Goal: Task Accomplishment & Management: Manage account settings

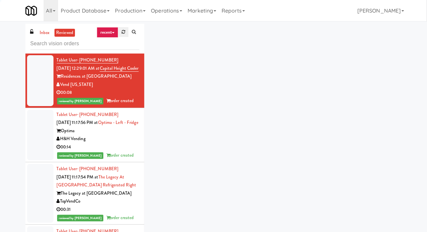
click at [121, 33] on link at bounding box center [123, 32] width 10 height 10
click at [48, 33] on link "inbox" at bounding box center [45, 33] width 14 height 8
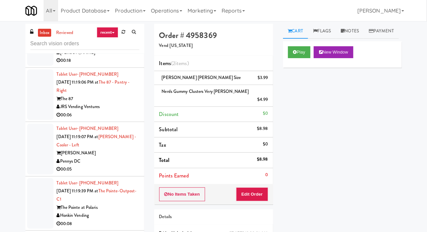
scroll to position [315, 0]
click at [36, 96] on div at bounding box center [40, 94] width 26 height 51
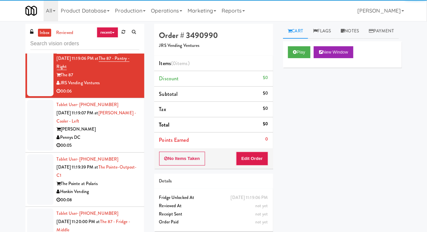
click at [39, 124] on div at bounding box center [40, 125] width 26 height 51
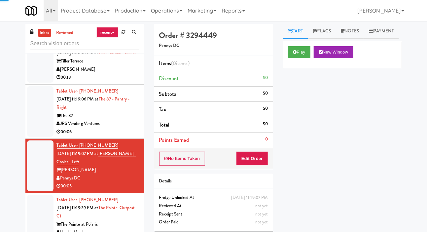
click at [41, 117] on div at bounding box center [40, 111] width 26 height 51
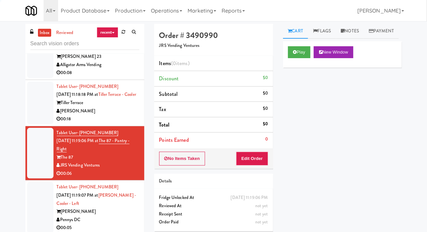
click at [42, 114] on div at bounding box center [40, 102] width 26 height 43
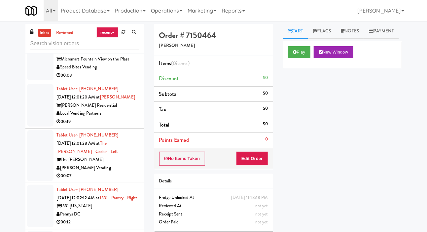
scroll to position [2539, 0]
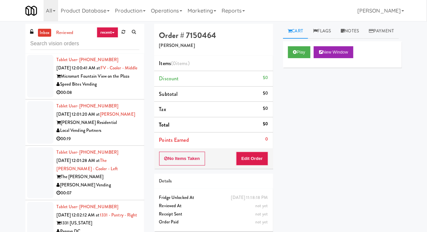
click at [39, 51] on div at bounding box center [40, 30] width 26 height 43
click at [298, 58] on button "Play" at bounding box center [299, 52] width 23 height 12
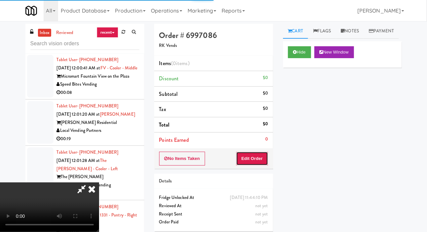
click at [253, 161] on button "Edit Order" at bounding box center [252, 158] width 32 height 14
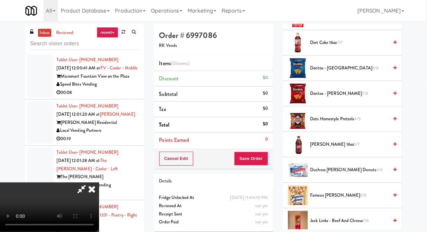
scroll to position [263, 0]
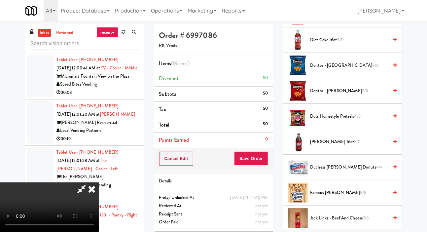
click at [354, 145] on span "5/7" at bounding box center [357, 141] width 6 height 6
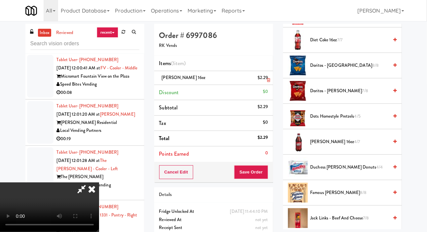
click at [264, 80] on link at bounding box center [267, 80] width 6 height 8
click at [267, 87] on div "$0" at bounding box center [265, 91] width 5 height 8
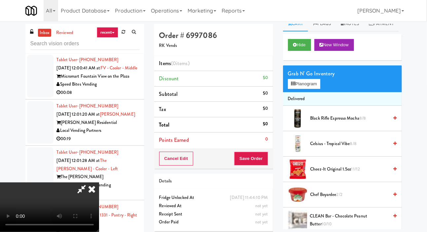
scroll to position [0, 0]
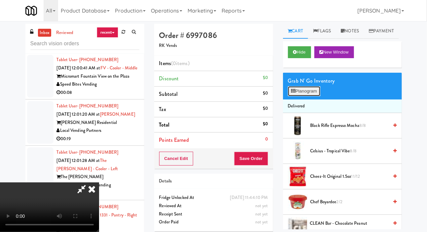
click at [313, 96] on button "Planogram" at bounding box center [304, 91] width 32 height 10
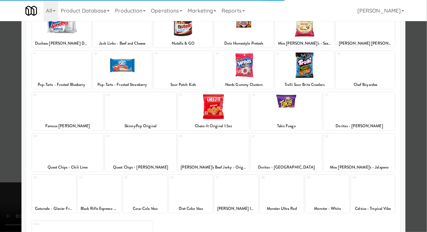
scroll to position [133, 0]
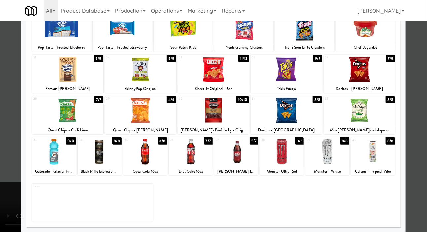
click at [283, 149] on div at bounding box center [282, 151] width 44 height 25
click at [9, 98] on div at bounding box center [213, 116] width 427 height 232
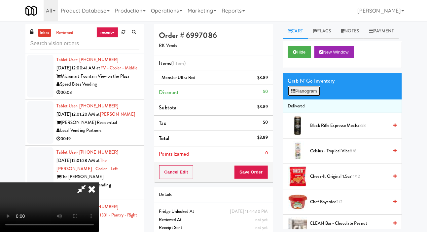
click at [304, 96] on button "Planogram" at bounding box center [304, 91] width 32 height 10
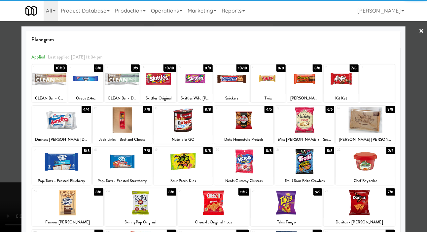
click at [80, 84] on div at bounding box center [85, 78] width 35 height 25
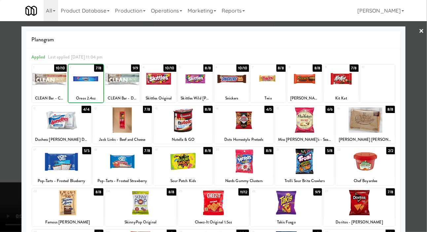
click at [19, 94] on div at bounding box center [213, 116] width 427 height 232
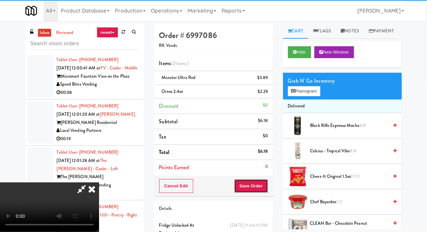
click at [265, 183] on button "Save Order" at bounding box center [251, 186] width 34 height 14
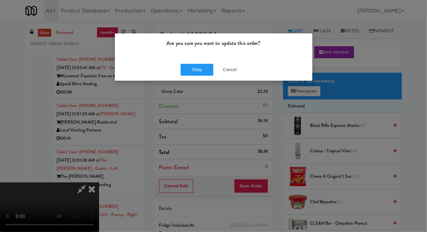
click at [192, 84] on div "Are you sure you want to update this order? Okay Cancel" at bounding box center [213, 116] width 427 height 232
click at [190, 70] on button "Okay" at bounding box center [196, 70] width 33 height 12
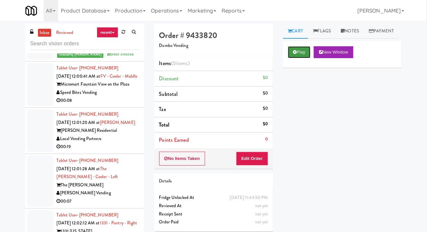
click at [301, 58] on button "Play" at bounding box center [299, 52] width 23 height 12
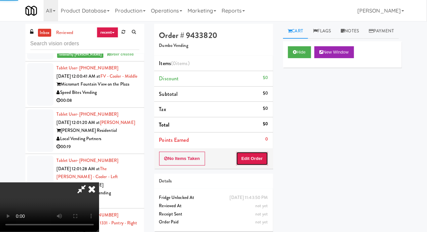
click at [259, 158] on button "Edit Order" at bounding box center [252, 158] width 32 height 14
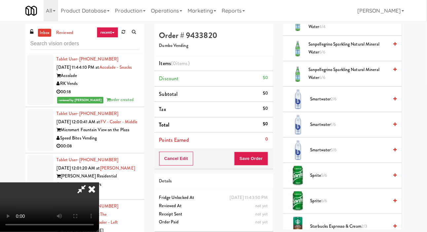
scroll to position [509, 0]
click at [359, 82] on span "Sanpellegrino Sparkling Natural Mineral Water 6/6" at bounding box center [348, 74] width 80 height 16
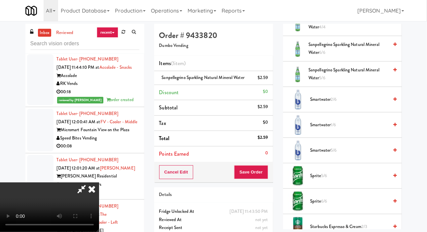
click at [360, 104] on span "Smartwater 2/6" at bounding box center [349, 99] width 78 height 8
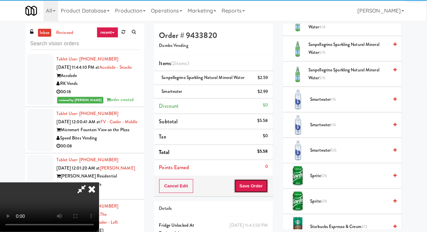
click at [267, 188] on button "Save Order" at bounding box center [251, 186] width 34 height 14
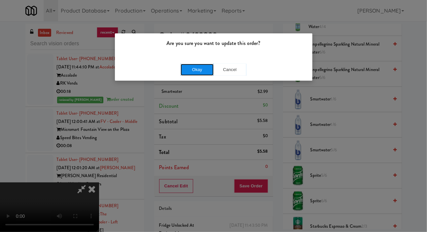
click at [181, 70] on button "Okay" at bounding box center [196, 70] width 33 height 12
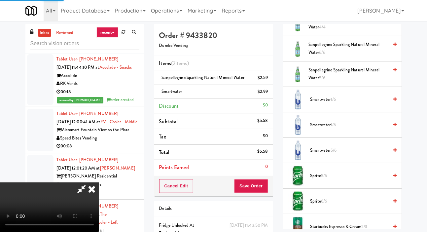
scroll to position [38, 0]
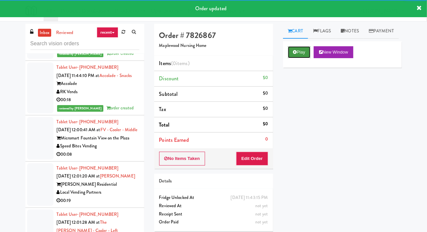
click at [296, 54] on icon at bounding box center [295, 52] width 4 height 4
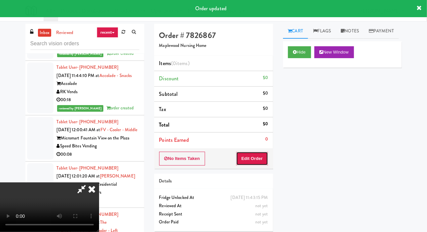
click at [255, 159] on button "Edit Order" at bounding box center [252, 158] width 32 height 14
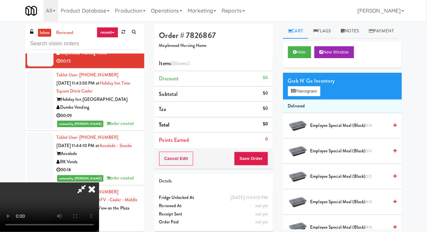
click at [331, 130] on span "Employee Special Meal (black) 4/4" at bounding box center [349, 125] width 78 height 8
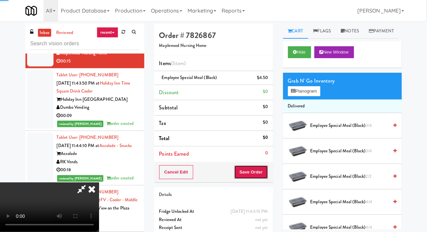
click at [264, 165] on button "Save Order" at bounding box center [251, 172] width 34 height 14
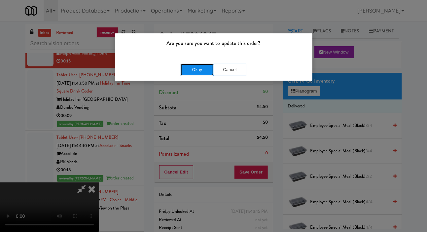
click at [182, 71] on button "Okay" at bounding box center [196, 70] width 33 height 12
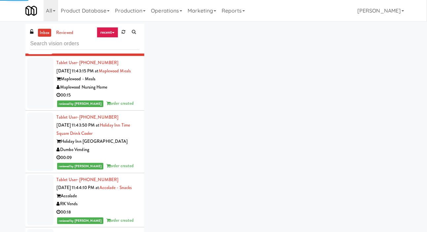
scroll to position [2391, 0]
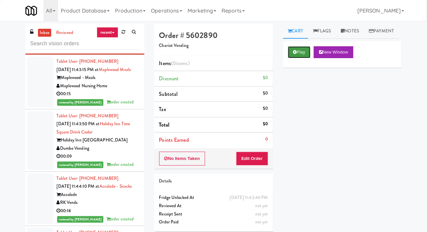
click at [297, 58] on button "Play" at bounding box center [299, 52] width 23 height 12
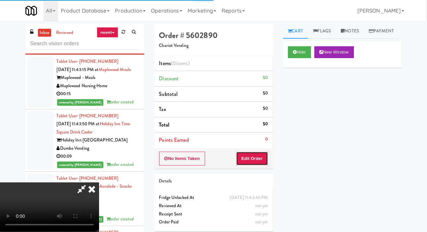
click at [248, 152] on button "Edit Order" at bounding box center [252, 158] width 32 height 14
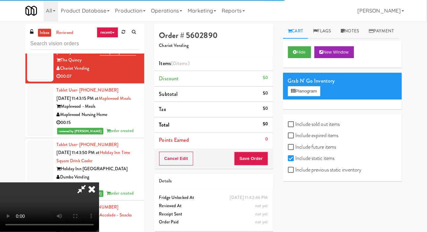
scroll to position [2361, 0]
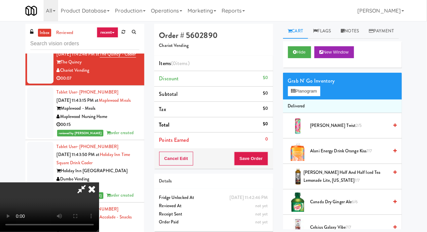
click at [331, 206] on span "Canada Dry Ginger Ale 6/6" at bounding box center [349, 202] width 78 height 8
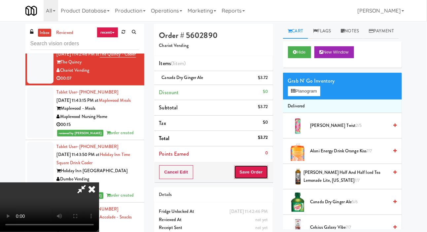
click at [265, 169] on button "Save Order" at bounding box center [251, 172] width 34 height 14
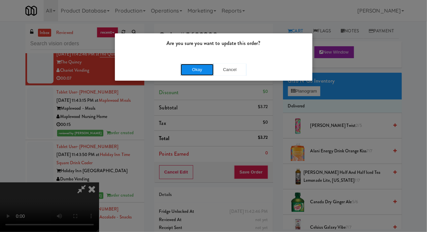
click at [185, 73] on button "Okay" at bounding box center [196, 70] width 33 height 12
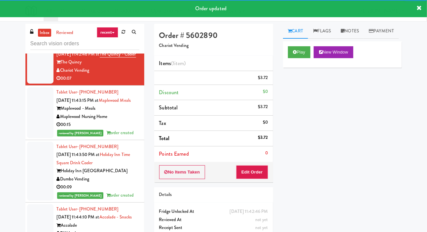
click at [38, 37] on div at bounding box center [40, 16] width 26 height 43
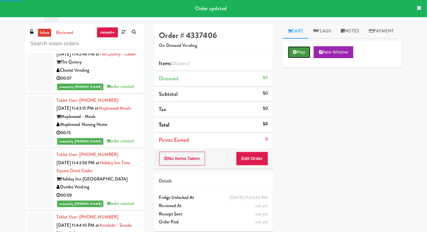
click at [301, 58] on button "Play" at bounding box center [299, 52] width 23 height 12
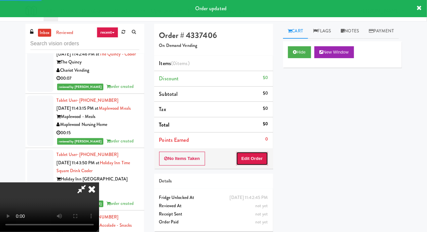
click at [257, 155] on button "Edit Order" at bounding box center [252, 158] width 32 height 14
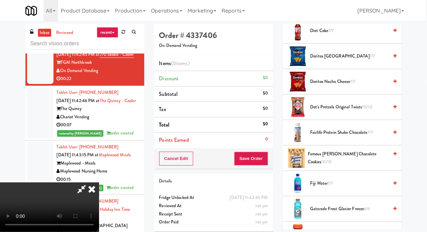
scroll to position [300, 0]
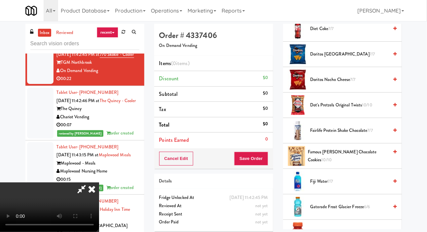
click at [326, 164] on span "Famous Amos Chocolate Cookies 10/10" at bounding box center [347, 156] width 81 height 16
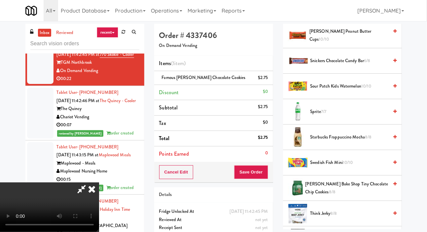
scroll to position [776, 0]
click at [342, 65] on span "Snickers Chocolate Candy Bar 6/8" at bounding box center [349, 61] width 78 height 8
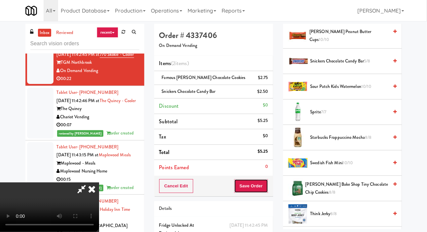
click at [262, 182] on button "Save Order" at bounding box center [251, 186] width 34 height 14
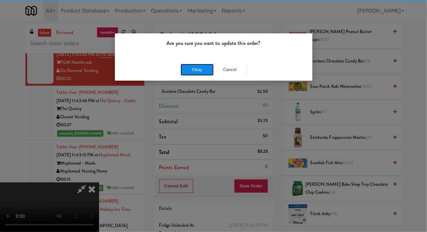
click at [181, 65] on button "Okay" at bounding box center [196, 70] width 33 height 12
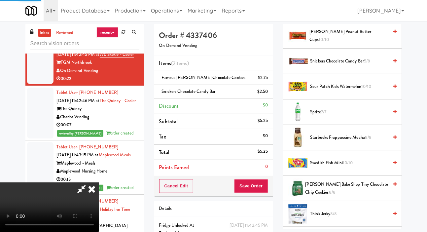
scroll to position [38, 0]
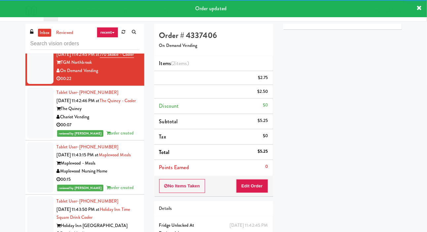
click at [35, 38] on div at bounding box center [40, 16] width 26 height 43
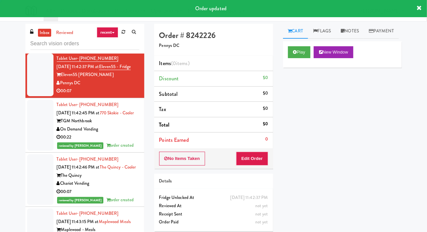
scroll to position [2250, 0]
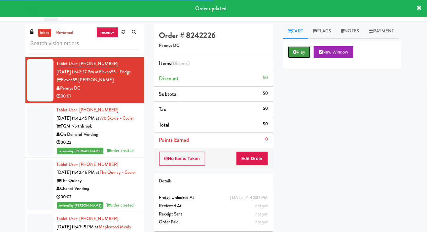
click at [293, 58] on button "Play" at bounding box center [299, 52] width 23 height 12
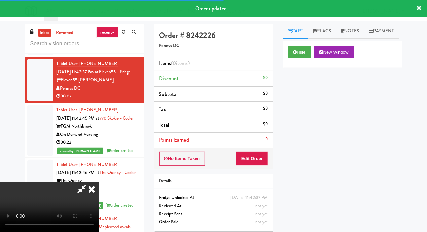
click at [258, 162] on button "Edit Order" at bounding box center [252, 158] width 32 height 14
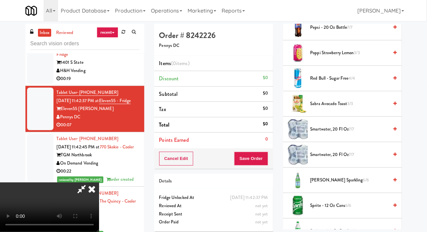
scroll to position [734, 0]
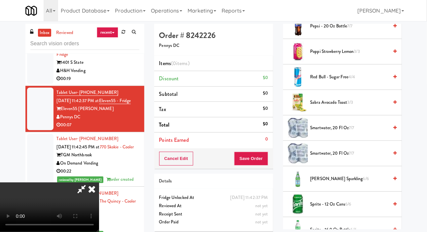
click at [332, 231] on span "Sprite - 16.9 oz Bottle 6/6" at bounding box center [349, 229] width 78 height 8
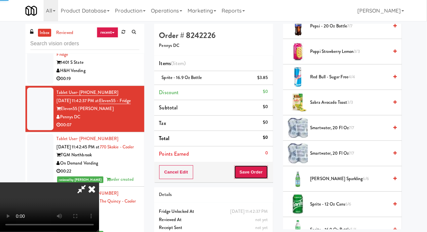
click at [262, 174] on button "Save Order" at bounding box center [251, 172] width 34 height 14
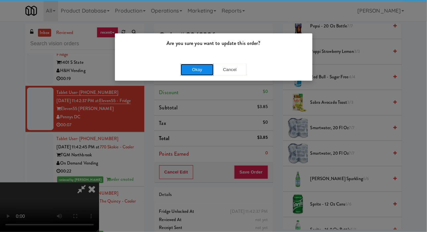
click at [190, 73] on button "Okay" at bounding box center [196, 70] width 33 height 12
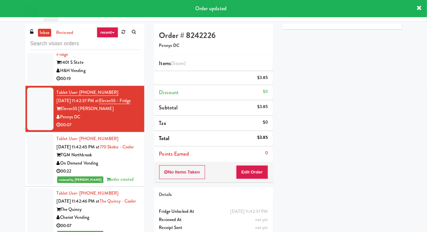
scroll to position [0, 0]
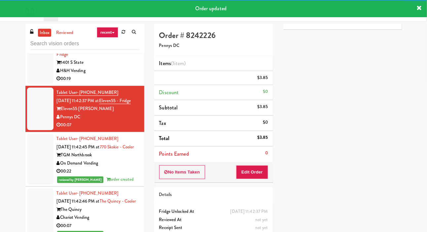
click at [36, 84] on div at bounding box center [40, 58] width 26 height 51
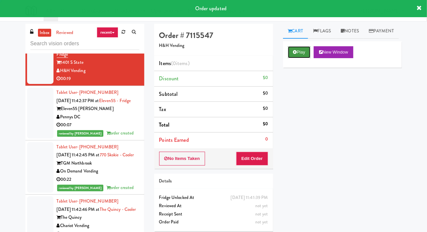
click at [294, 54] on icon at bounding box center [295, 52] width 4 height 4
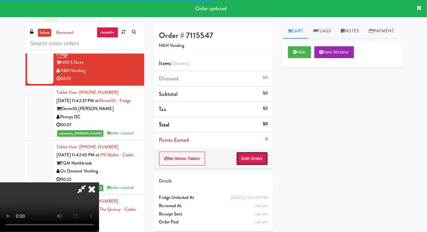
click at [255, 153] on button "Edit Order" at bounding box center [252, 158] width 32 height 14
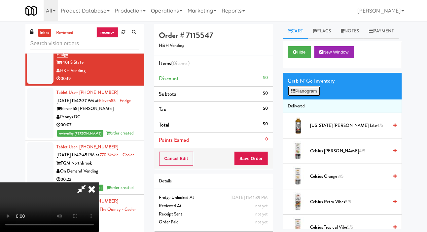
click at [306, 96] on button "Planogram" at bounding box center [304, 91] width 32 height 10
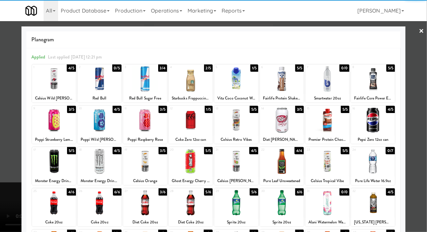
click at [183, 79] on div at bounding box center [191, 78] width 44 height 25
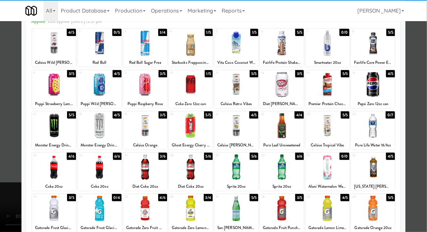
scroll to position [51, 0]
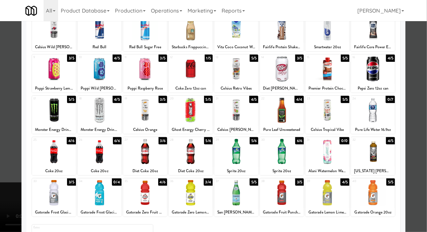
click at [90, 154] on div at bounding box center [100, 151] width 44 height 25
click at [9, 122] on div at bounding box center [213, 116] width 427 height 232
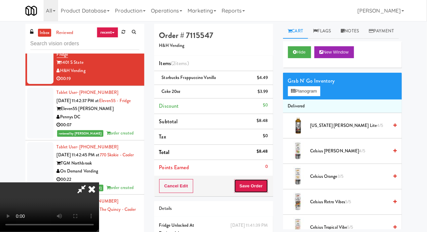
click at [264, 179] on button "Save Order" at bounding box center [251, 186] width 34 height 14
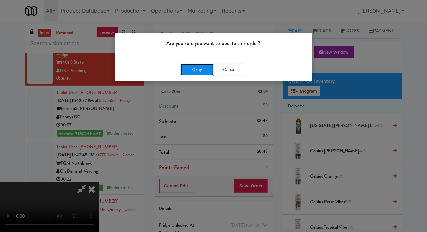
click at [180, 68] on button "Okay" at bounding box center [196, 70] width 33 height 12
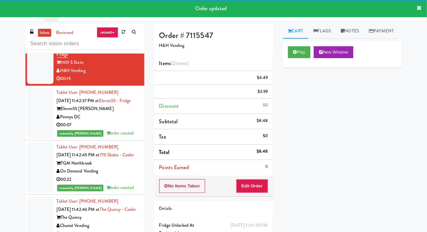
click at [34, 30] on div at bounding box center [40, 8] width 26 height 43
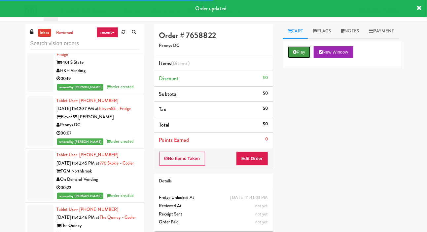
click at [289, 58] on button "Play" at bounding box center [299, 52] width 23 height 12
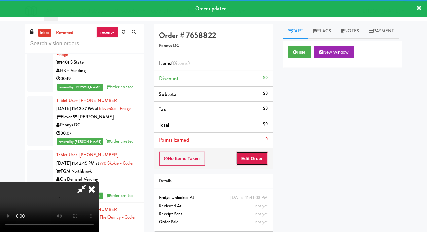
click at [257, 161] on button "Edit Order" at bounding box center [252, 158] width 32 height 14
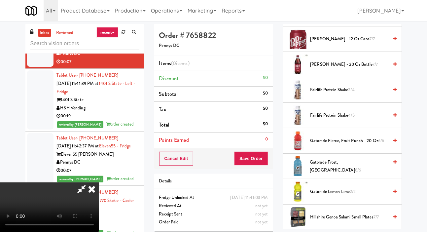
scroll to position [366, 0]
click at [322, 145] on span "Gatorade Fierce, Fruit Punch - 20 oz 6/6" at bounding box center [349, 140] width 78 height 8
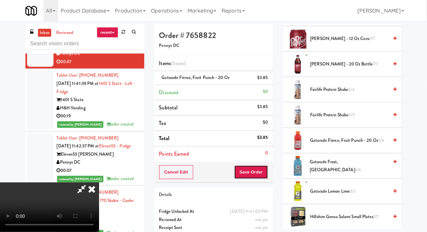
click at [265, 169] on button "Save Order" at bounding box center [251, 172] width 34 height 14
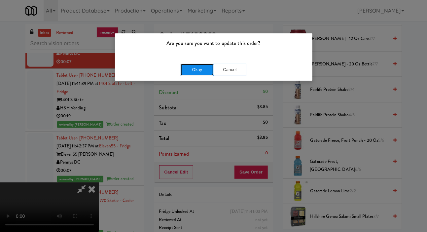
click at [191, 69] on button "Okay" at bounding box center [196, 70] width 33 height 12
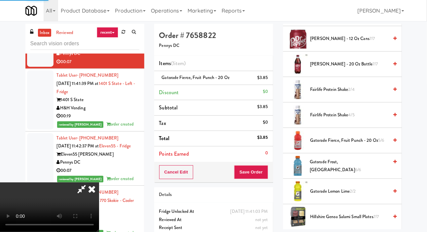
scroll to position [38, 0]
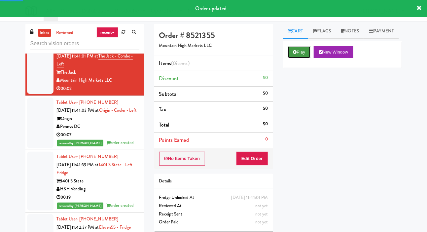
click at [294, 54] on icon at bounding box center [295, 52] width 4 height 4
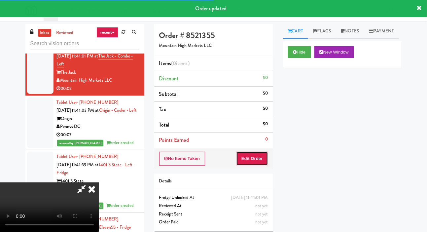
click at [259, 162] on button "Edit Order" at bounding box center [252, 158] width 32 height 14
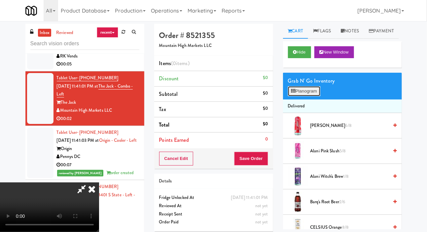
click at [307, 96] on button "Planogram" at bounding box center [304, 91] width 32 height 10
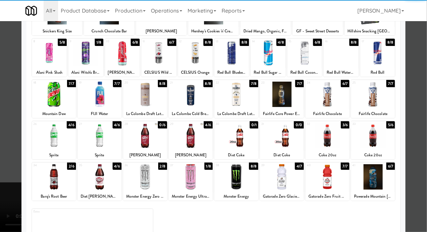
scroll to position [66, 0]
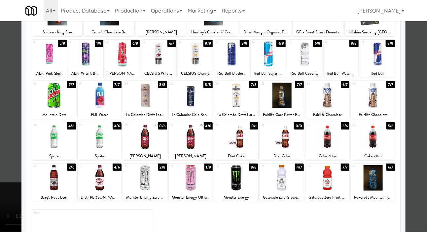
click at [244, 147] on div at bounding box center [236, 136] width 44 height 25
click at [93, 182] on div at bounding box center [100, 177] width 44 height 25
click at [13, 146] on div at bounding box center [213, 116] width 427 height 232
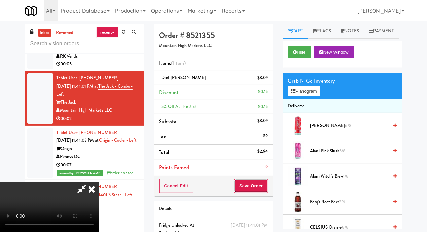
click at [263, 184] on button "Save Order" at bounding box center [251, 186] width 34 height 14
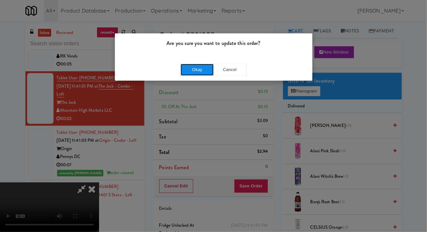
click at [193, 64] on button "Okay" at bounding box center [196, 70] width 33 height 12
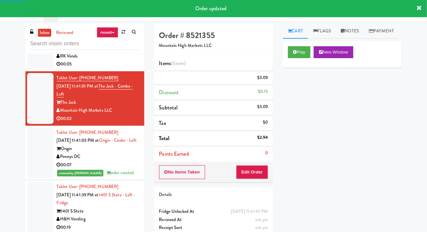
click at [57, 35] on link "Tablet User · (205) 767-5077" at bounding box center [88, 31] width 62 height 6
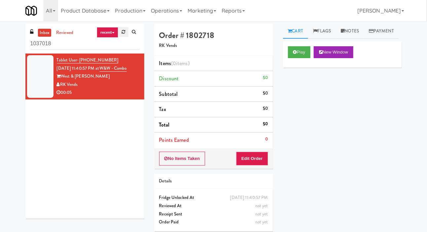
click at [123, 32] on icon at bounding box center [123, 32] width 4 height 4
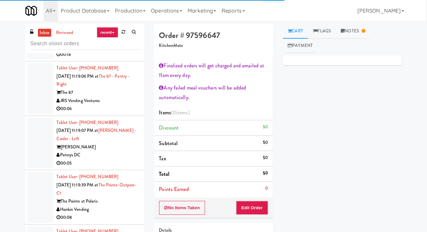
scroll to position [276, 0]
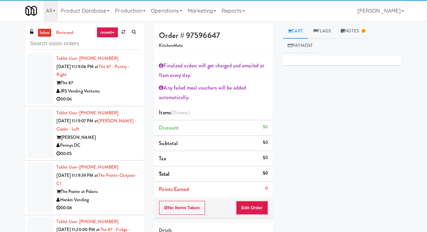
click at [36, 81] on div at bounding box center [40, 78] width 26 height 51
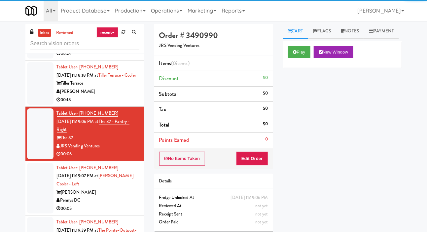
click at [39, 93] on div at bounding box center [40, 83] width 26 height 43
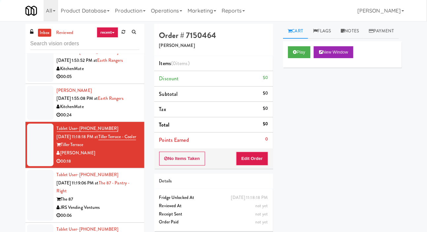
click at [38, 96] on div at bounding box center [40, 102] width 26 height 34
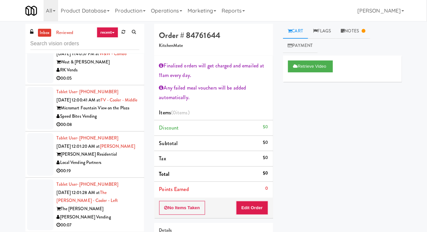
scroll to position [1859, 0]
click at [36, 83] on div at bounding box center [40, 61] width 26 height 43
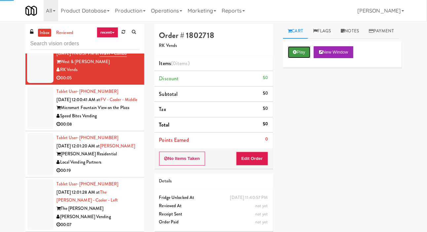
click at [288, 58] on button "Play" at bounding box center [299, 52] width 23 height 12
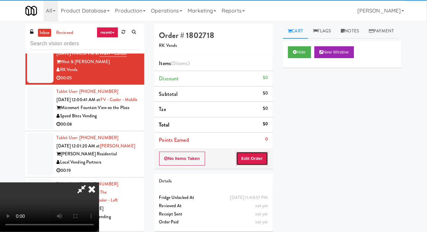
click at [246, 153] on button "Edit Order" at bounding box center [252, 158] width 32 height 14
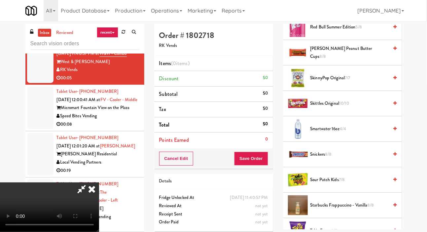
scroll to position [1079, 0]
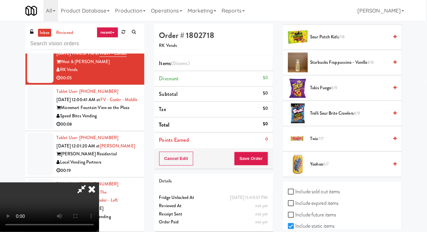
click at [325, 143] on span "Twix 7/7" at bounding box center [349, 139] width 78 height 8
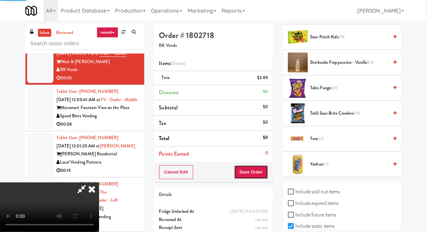
click at [266, 172] on button "Save Order" at bounding box center [251, 172] width 34 height 14
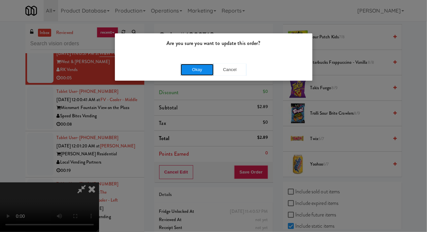
click at [181, 67] on button "Okay" at bounding box center [196, 70] width 33 height 12
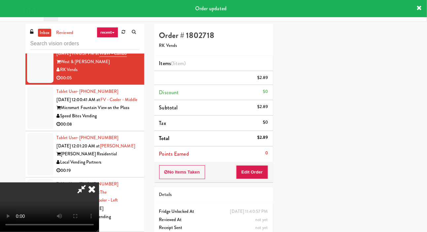
scroll to position [38, 0]
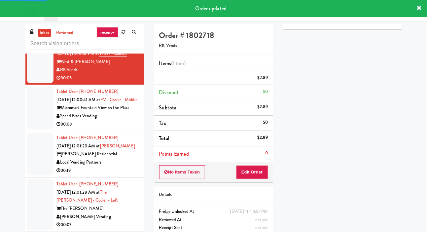
click at [35, 37] on div at bounding box center [40, 11] width 26 height 51
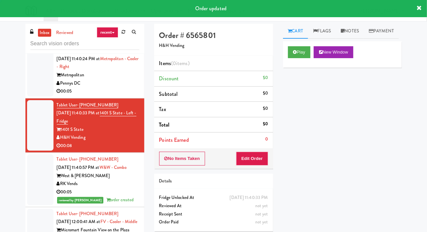
scroll to position [1746, 0]
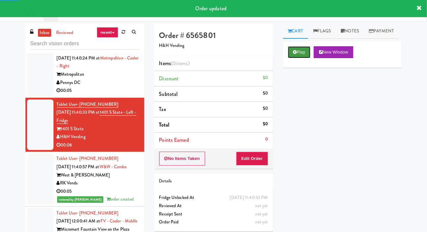
click at [295, 58] on button "Play" at bounding box center [299, 52] width 23 height 12
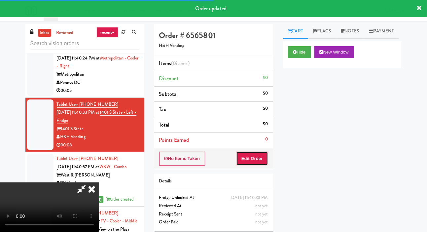
click at [249, 158] on button "Edit Order" at bounding box center [252, 158] width 32 height 14
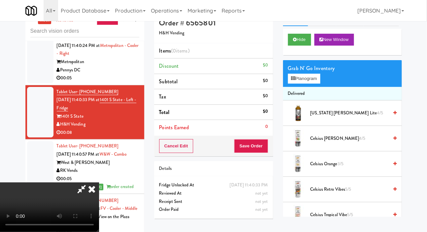
scroll to position [0, 0]
click at [302, 83] on button "Planogram" at bounding box center [304, 79] width 32 height 10
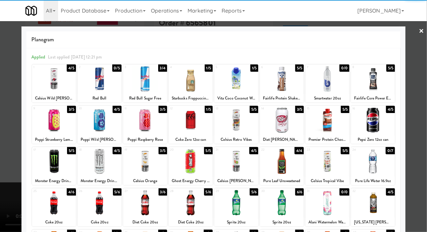
click at [181, 115] on div at bounding box center [191, 119] width 44 height 25
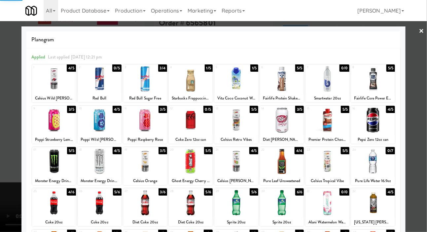
click at [5, 103] on div at bounding box center [213, 116] width 427 height 232
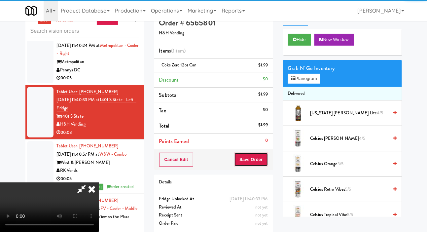
click at [266, 155] on button "Save Order" at bounding box center [251, 159] width 34 height 14
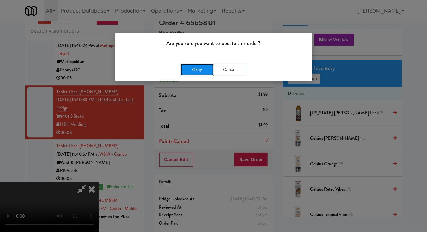
click at [181, 70] on button "Okay" at bounding box center [196, 70] width 33 height 12
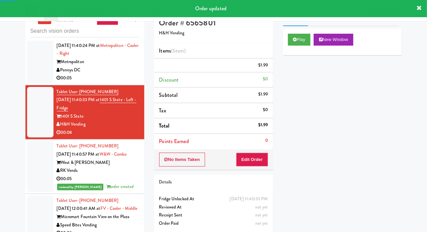
click at [39, 83] on div at bounding box center [40, 57] width 26 height 51
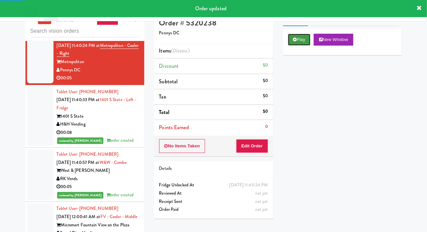
click at [293, 46] on button "Play" at bounding box center [299, 40] width 23 height 12
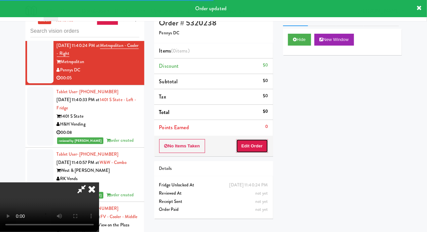
click at [257, 140] on button "Edit Order" at bounding box center [252, 146] width 32 height 14
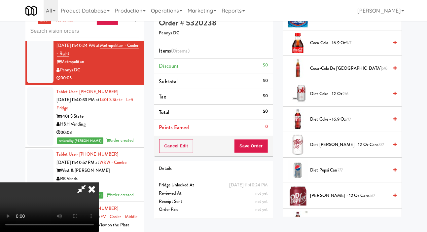
scroll to position [223, 0]
click at [335, 98] on span "Diet Coke - 12 oz 2/6" at bounding box center [349, 93] width 78 height 8
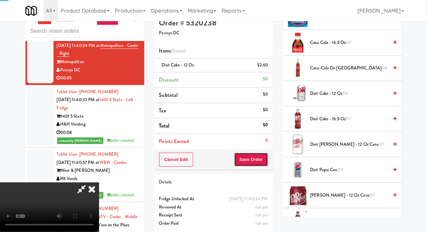
click at [267, 154] on button "Save Order" at bounding box center [251, 159] width 34 height 14
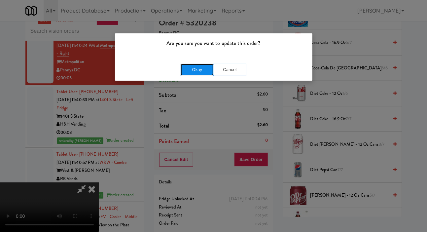
click at [192, 70] on button "Okay" at bounding box center [196, 70] width 33 height 12
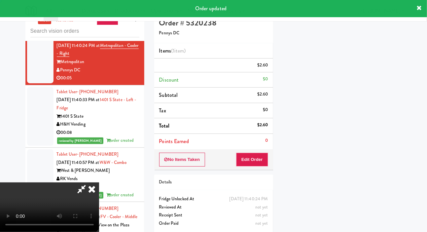
scroll to position [38, 0]
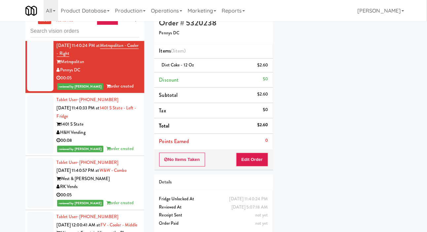
click at [45, 29] on div at bounding box center [40, 3] width 26 height 51
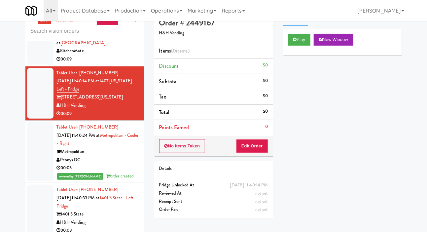
scroll to position [1656, 0]
click at [296, 46] on button "Play" at bounding box center [299, 40] width 23 height 12
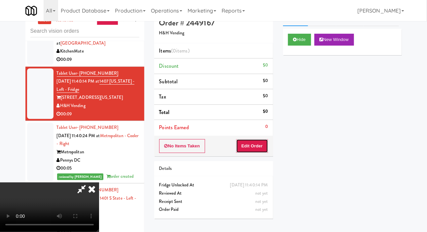
click at [253, 150] on button "Edit Order" at bounding box center [252, 146] width 32 height 14
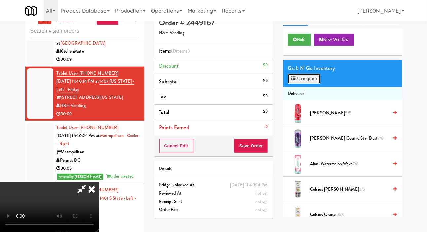
click at [309, 83] on button "Planogram" at bounding box center [304, 79] width 32 height 10
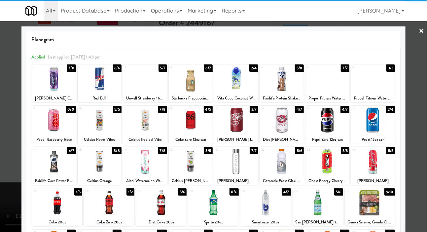
click at [247, 122] on div at bounding box center [236, 119] width 44 height 25
click at [248, 119] on div at bounding box center [236, 119] width 44 height 25
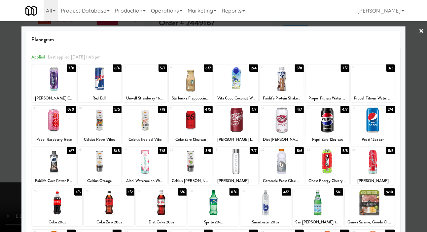
click at [16, 135] on div at bounding box center [213, 116] width 427 height 232
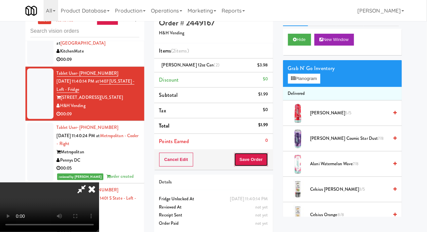
click at [263, 158] on button "Save Order" at bounding box center [251, 159] width 34 height 14
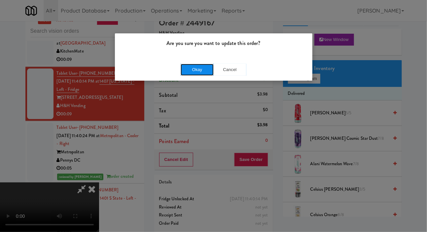
click at [189, 69] on button "Okay" at bounding box center [196, 70] width 33 height 12
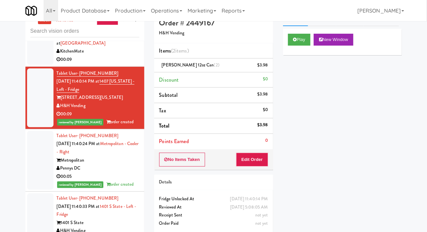
click at [40, 65] on div at bounding box center [40, 43] width 26 height 43
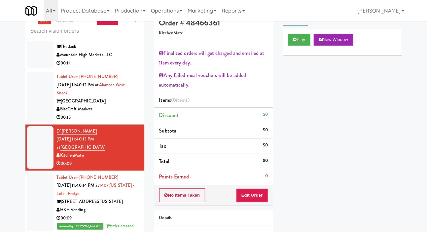
scroll to position [1552, 0]
click at [40, 122] on div at bounding box center [40, 96] width 26 height 51
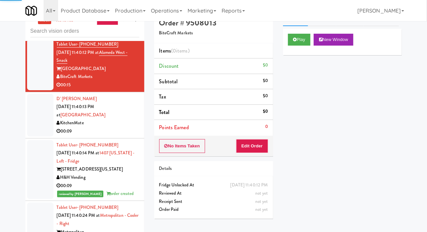
click at [41, 136] on div at bounding box center [40, 115] width 26 height 43
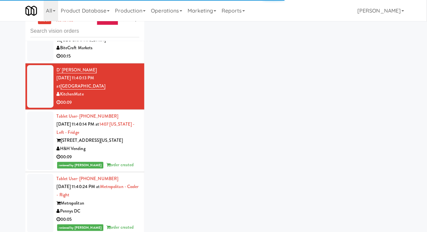
scroll to position [1614, 0]
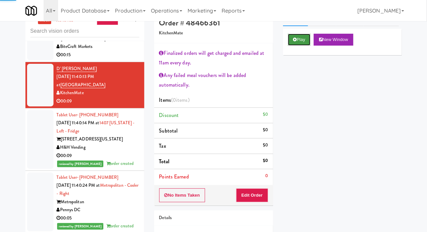
click at [293, 46] on button "Play" at bounding box center [299, 40] width 23 height 12
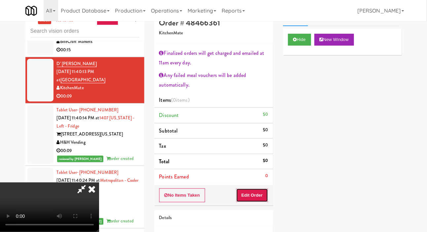
click at [263, 188] on button "Edit Order" at bounding box center [252, 195] width 32 height 14
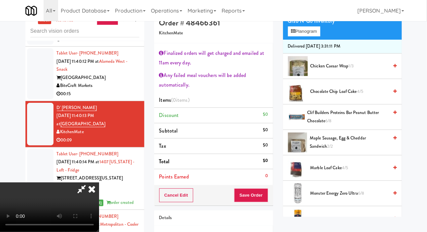
scroll to position [81, 0]
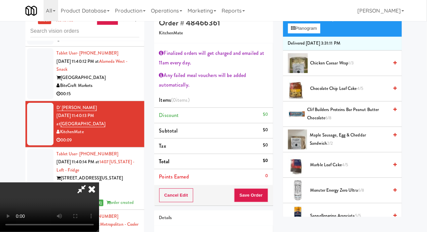
click at [325, 147] on span "Maple Sausage, Egg & Cheddar Sandwich 2/2" at bounding box center [348, 139] width 79 height 16
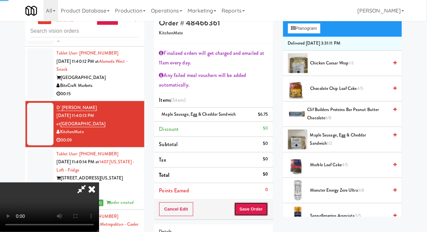
click at [263, 204] on button "Save Order" at bounding box center [251, 209] width 34 height 14
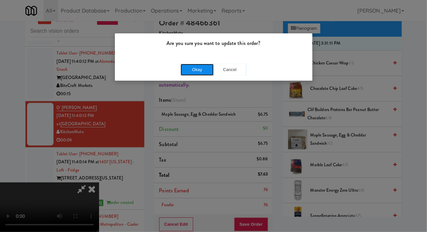
click at [186, 64] on button "Okay" at bounding box center [196, 70] width 33 height 12
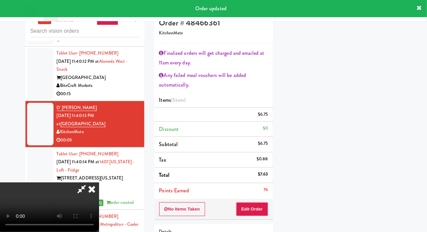
scroll to position [38, 0]
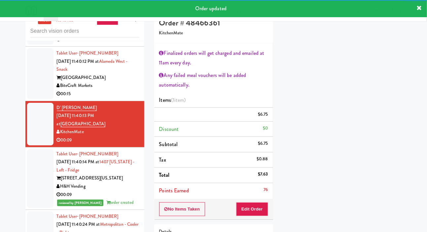
click at [37, 99] on div at bounding box center [40, 73] width 26 height 51
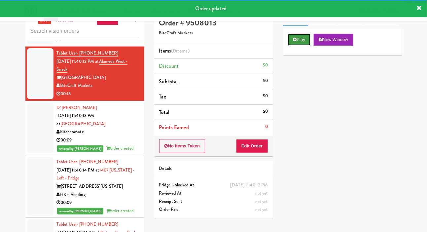
click at [291, 46] on button "Play" at bounding box center [299, 40] width 23 height 12
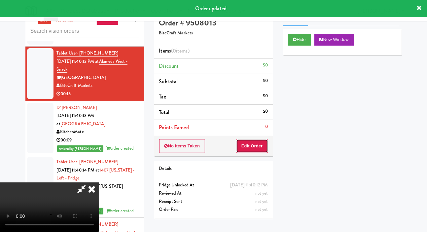
click at [253, 150] on button "Edit Order" at bounding box center [252, 146] width 32 height 14
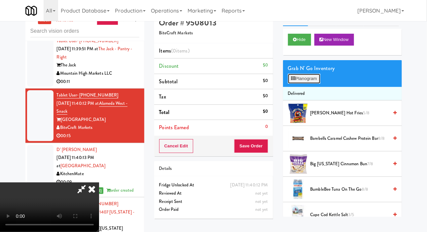
click at [319, 83] on button "Planogram" at bounding box center [304, 79] width 32 height 10
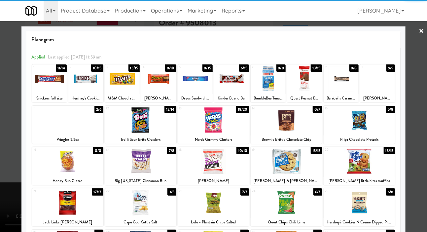
click at [300, 128] on div at bounding box center [285, 119] width 71 height 25
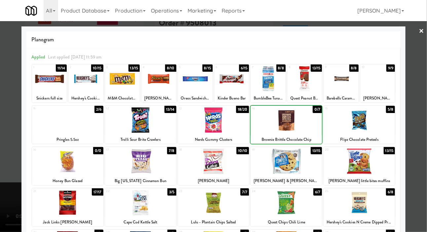
click at [3, 112] on div at bounding box center [213, 116] width 427 height 232
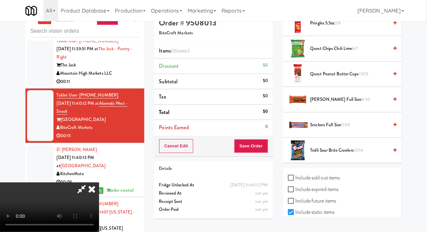
click at [333, 182] on label "Include sold out items" at bounding box center [314, 178] width 52 height 10
click at [295, 180] on input "Include sold out items" at bounding box center [292, 177] width 8 height 5
checkbox input "true"
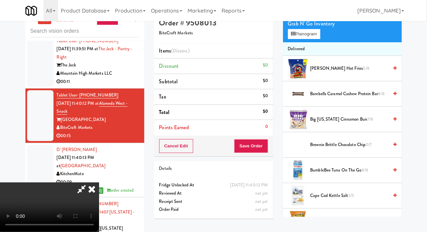
scroll to position [43, 0]
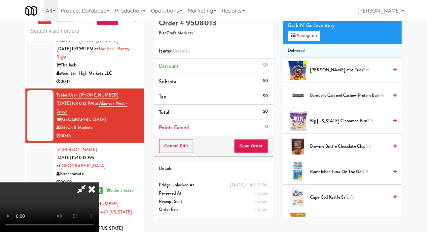
click at [331, 150] on span "Brownie Brittle Chocolate Chip 0/7" at bounding box center [349, 146] width 78 height 8
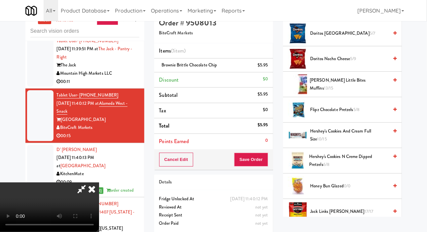
scroll to position [257, 0]
click at [333, 143] on span "Hershey's Cookies and Cream full size 10/15" at bounding box center [349, 135] width 78 height 16
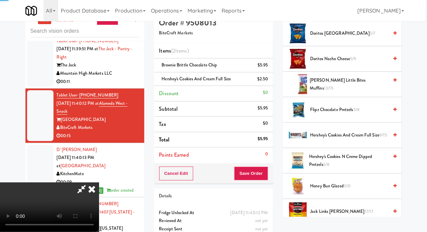
scroll to position [24, 0]
click at [261, 168] on button "Save Order" at bounding box center [251, 173] width 34 height 14
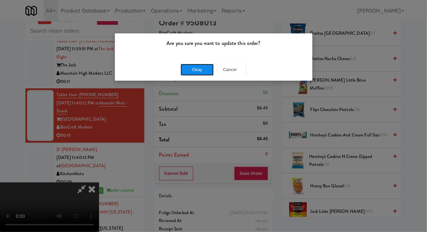
click at [191, 70] on button "Okay" at bounding box center [196, 70] width 33 height 12
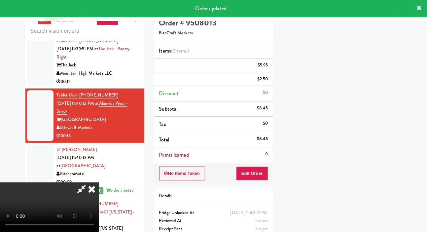
scroll to position [0, 0]
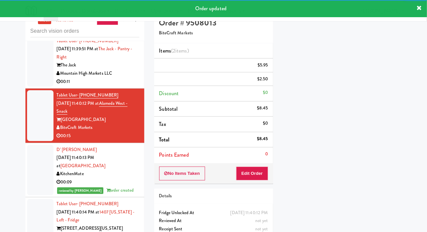
click at [42, 87] on div at bounding box center [40, 61] width 26 height 51
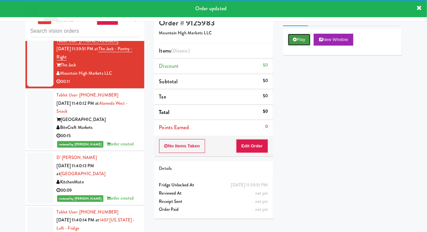
click at [303, 46] on button "Play" at bounding box center [299, 40] width 23 height 12
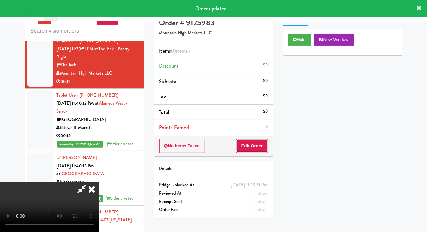
click at [246, 140] on button "Edit Order" at bounding box center [252, 146] width 32 height 14
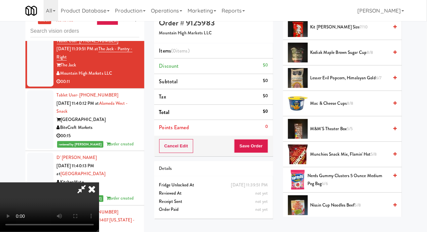
scroll to position [367, 0]
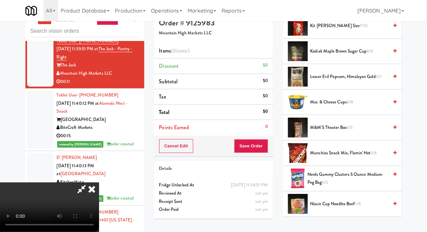
click at [333, 132] on span "M&M'S Theater Box 5/5" at bounding box center [349, 127] width 78 height 8
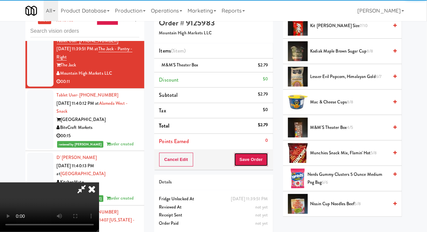
click at [265, 160] on button "Save Order" at bounding box center [251, 159] width 34 height 14
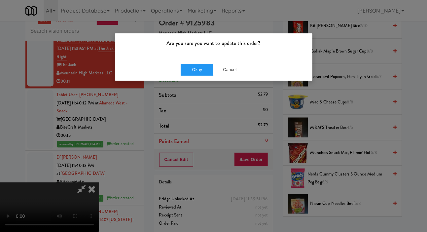
click at [234, 80] on div "Are you sure you want to update this order? Okay Cancel" at bounding box center [213, 57] width 198 height 48
click at [236, 73] on button "Cancel" at bounding box center [229, 70] width 33 height 12
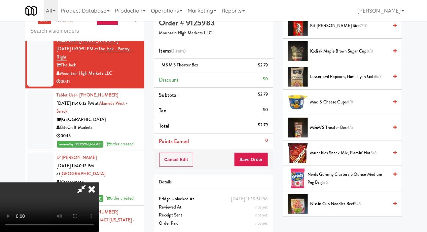
click at [354, 30] on span "Kit Kat King Size 7/10" at bounding box center [349, 26] width 78 height 8
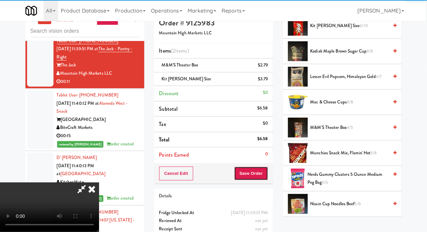
click at [263, 178] on button "Save Order" at bounding box center [251, 173] width 34 height 14
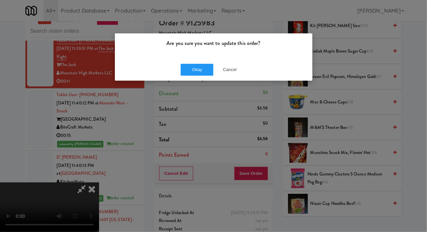
click at [194, 80] on div "Okay Cancel" at bounding box center [213, 69] width 197 height 22
click at [187, 74] on button "Okay" at bounding box center [196, 70] width 33 height 12
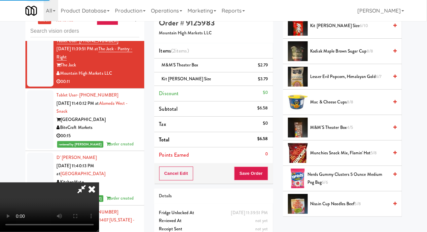
scroll to position [38, 0]
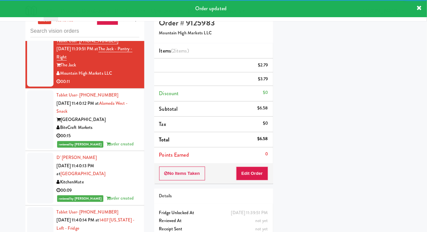
click at [37, 32] on div at bounding box center [40, 11] width 26 height 43
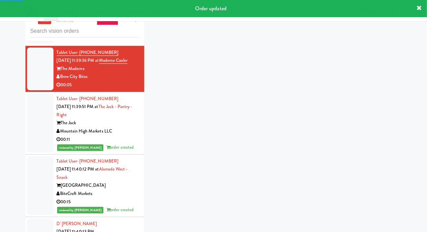
scroll to position [1461, 0]
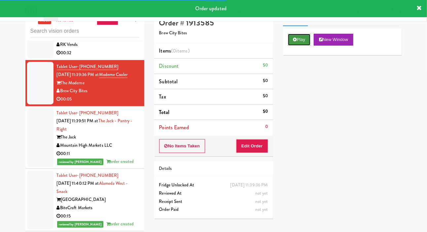
click at [300, 46] on button "Play" at bounding box center [299, 40] width 23 height 12
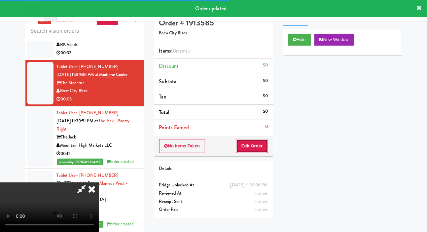
click at [252, 146] on button "Edit Order" at bounding box center [252, 146] width 32 height 14
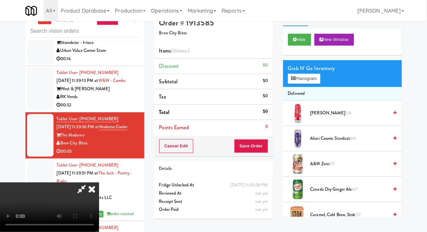
scroll to position [24, 0]
click at [309, 83] on button "Planogram" at bounding box center [304, 79] width 32 height 10
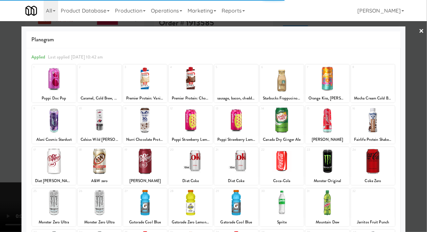
scroll to position [92, 0]
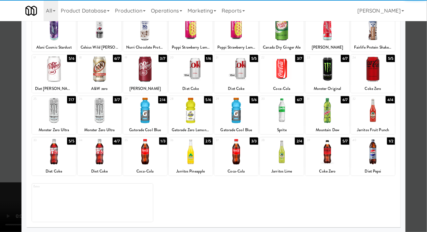
click at [332, 162] on div at bounding box center [327, 151] width 44 height 25
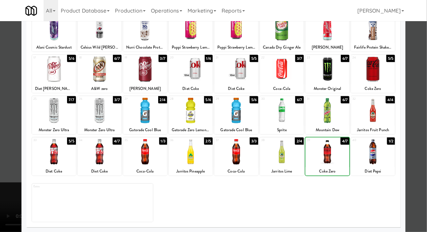
click at [8, 93] on div at bounding box center [213, 116] width 427 height 232
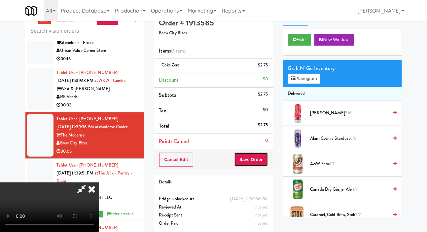
click at [261, 155] on button "Save Order" at bounding box center [251, 159] width 34 height 14
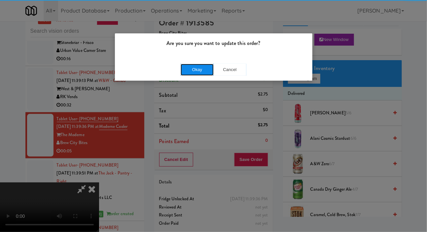
click at [186, 75] on button "Okay" at bounding box center [196, 70] width 33 height 12
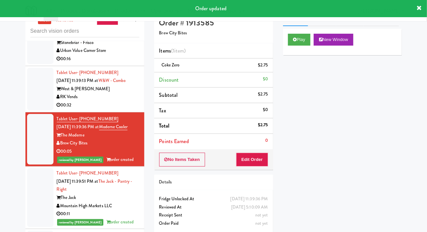
click at [34, 110] on div at bounding box center [40, 89] width 26 height 43
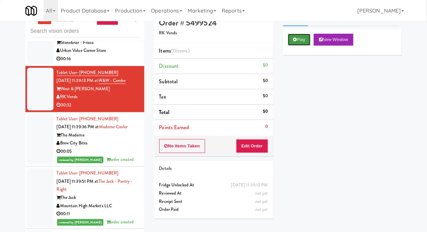
click at [298, 46] on button "Play" at bounding box center [299, 40] width 23 height 12
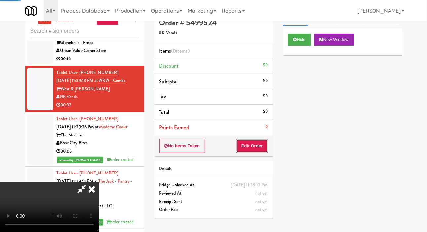
click at [257, 146] on button "Edit Order" at bounding box center [252, 146] width 32 height 14
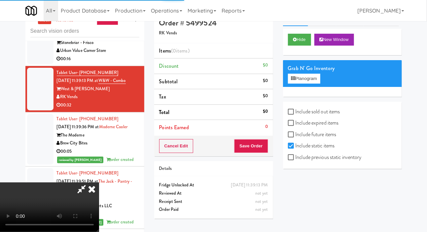
click at [334, 162] on label "Include previous static inventory" at bounding box center [325, 157] width 74 height 10
click at [295, 160] on input "Include previous static inventory" at bounding box center [292, 157] width 8 height 5
checkbox input "true"
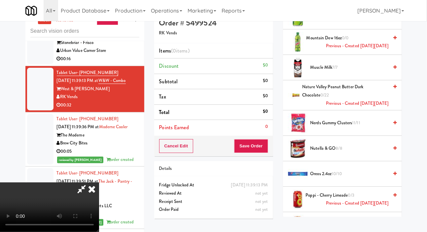
click at [345, 125] on span "Nerds Gummy Clusters 11/11" at bounding box center [349, 123] width 78 height 8
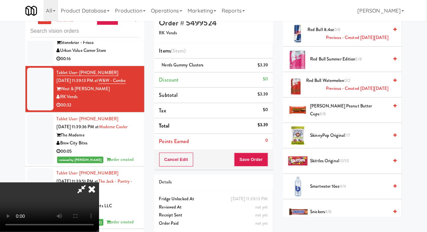
scroll to position [1990, 0]
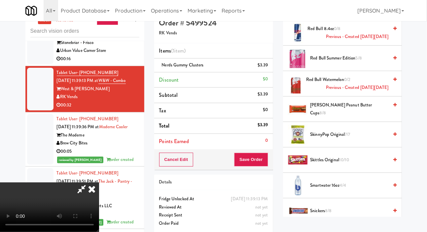
click at [326, 111] on span "8/8" at bounding box center [322, 113] width 7 height 6
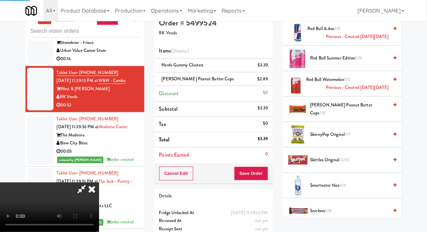
click at [265, 169] on button "Save Order" at bounding box center [251, 173] width 34 height 14
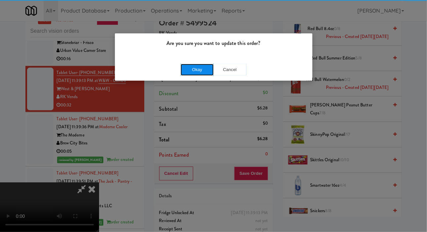
click at [193, 72] on button "Okay" at bounding box center [196, 70] width 33 height 12
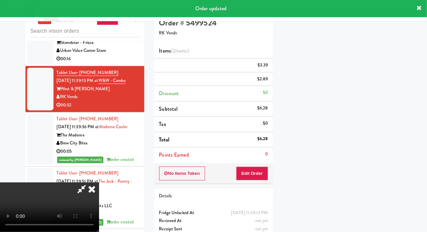
scroll to position [38, 0]
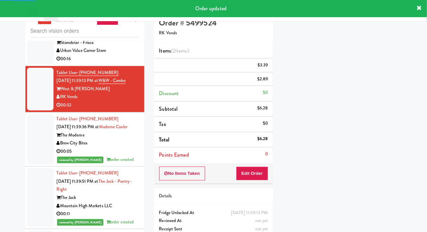
click at [39, 64] on div at bounding box center [40, 42] width 26 height 43
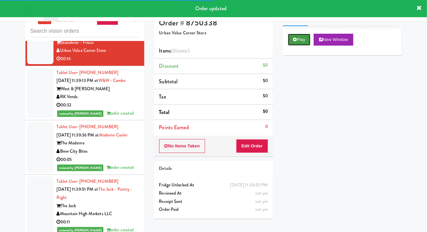
click at [302, 46] on button "Play" at bounding box center [299, 40] width 23 height 12
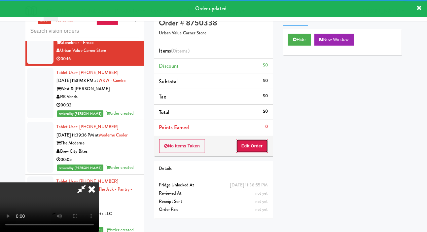
click at [259, 139] on button "Edit Order" at bounding box center [252, 146] width 32 height 14
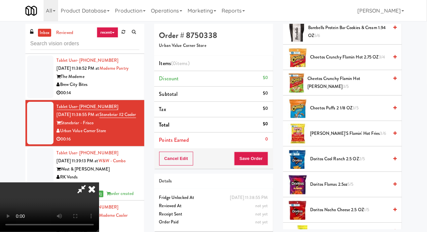
scroll to position [120, 0]
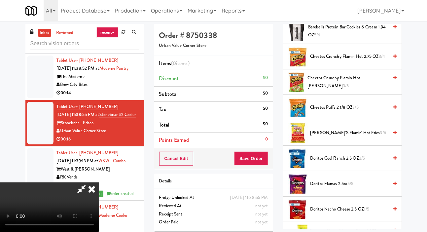
click at [332, 137] on span "Chester's Flamin' Hot Fries 3/6" at bounding box center [349, 133] width 78 height 8
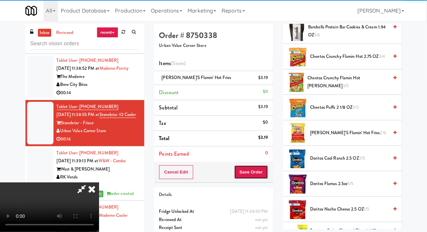
click at [264, 169] on button "Save Order" at bounding box center [251, 172] width 34 height 14
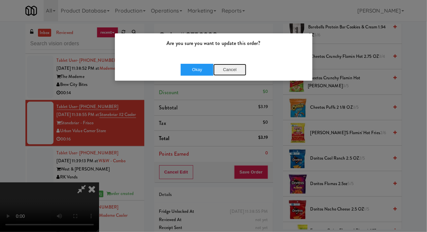
click at [235, 72] on button "Cancel" at bounding box center [229, 70] width 33 height 12
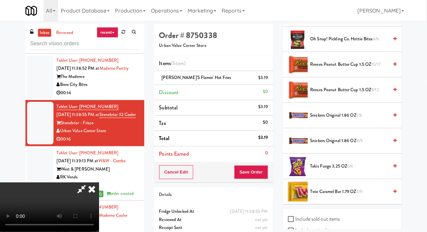
scroll to position [658, 0]
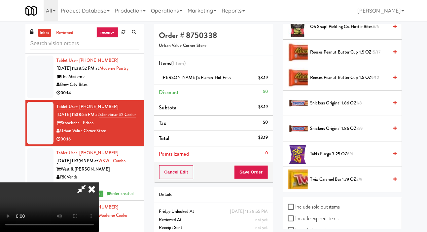
click at [337, 107] on span "Snickers Original 1.86 OZ 1/8" at bounding box center [349, 103] width 78 height 8
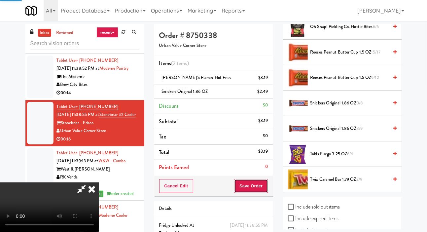
click at [265, 183] on button "Save Order" at bounding box center [251, 186] width 34 height 14
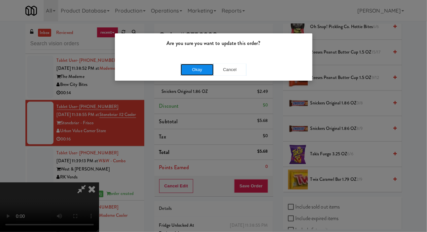
click at [188, 69] on button "Okay" at bounding box center [196, 70] width 33 height 12
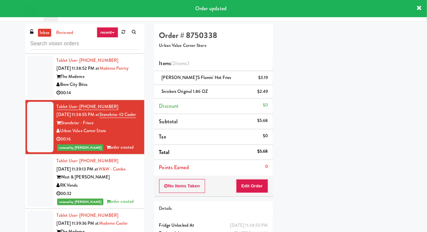
scroll to position [38, 0]
click at [33, 98] on div at bounding box center [40, 76] width 26 height 43
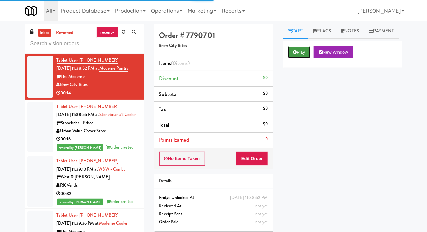
click at [292, 58] on button "Play" at bounding box center [299, 52] width 23 height 12
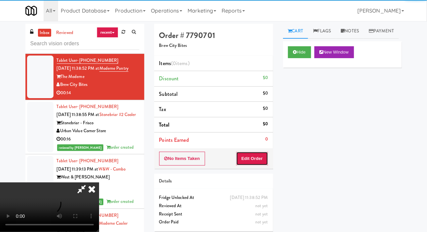
click at [247, 161] on button "Edit Order" at bounding box center [252, 158] width 32 height 14
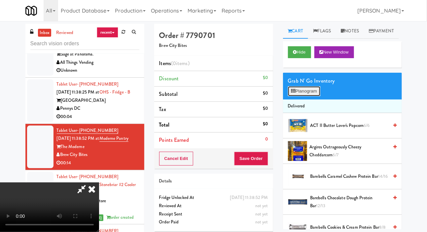
click at [309, 96] on button "Planogram" at bounding box center [304, 91] width 32 height 10
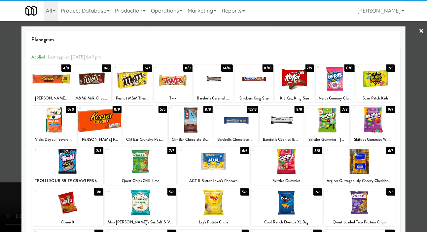
click at [379, 117] on div at bounding box center [373, 119] width 44 height 25
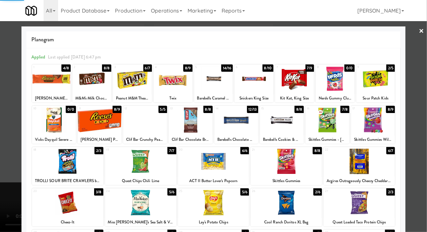
click at [418, 109] on div at bounding box center [213, 116] width 427 height 232
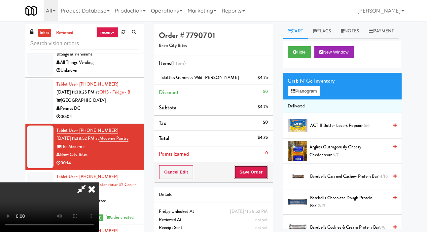
click at [264, 173] on button "Save Order" at bounding box center [251, 172] width 34 height 14
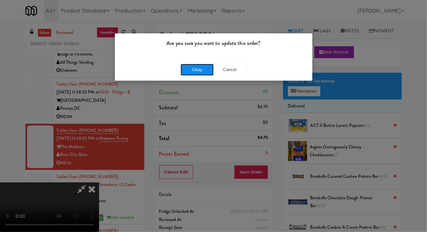
click at [187, 74] on button "Okay" at bounding box center [196, 70] width 33 height 12
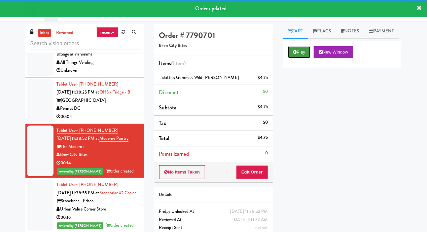
click at [295, 54] on icon at bounding box center [295, 52] width 4 height 4
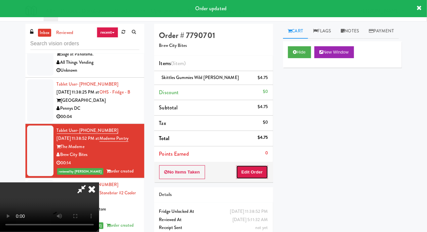
click at [253, 170] on button "Edit Order" at bounding box center [252, 172] width 32 height 14
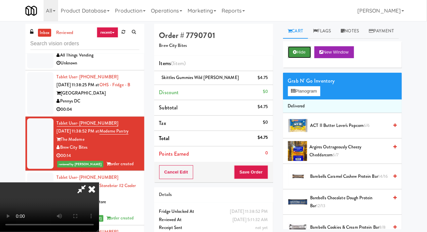
click at [297, 58] on button "Hide" at bounding box center [299, 52] width 23 height 12
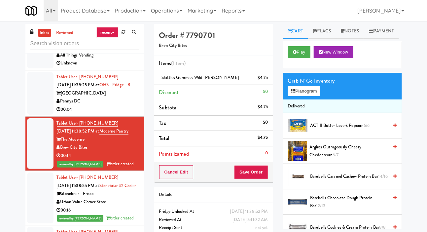
click at [44, 114] on div at bounding box center [40, 93] width 26 height 43
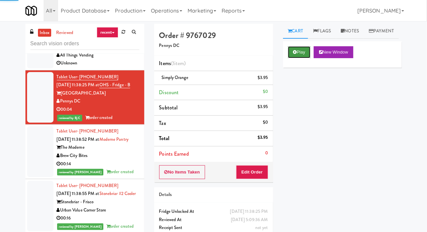
click at [295, 58] on button "Play" at bounding box center [299, 52] width 23 height 12
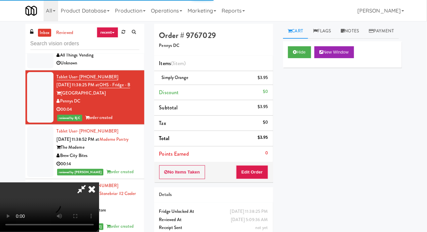
click at [35, 68] on div at bounding box center [40, 42] width 26 height 51
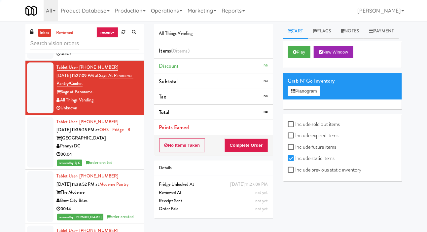
scroll to position [1234, 0]
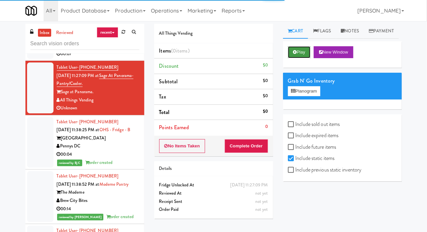
click at [295, 54] on icon at bounding box center [295, 52] width 4 height 4
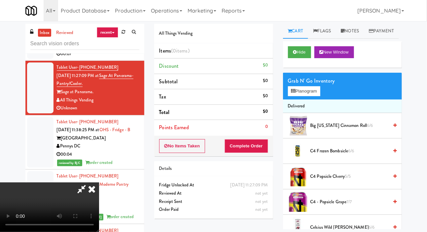
scroll to position [24, 0]
click at [294, 58] on button "Hide" at bounding box center [299, 52] width 23 height 12
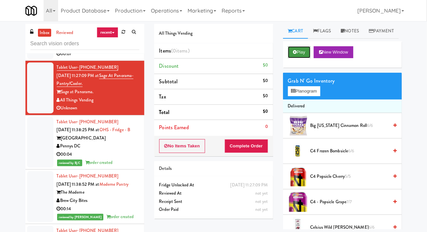
scroll to position [0, 0]
click at [169, 147] on button "No Items Taken" at bounding box center [182, 146] width 46 height 14
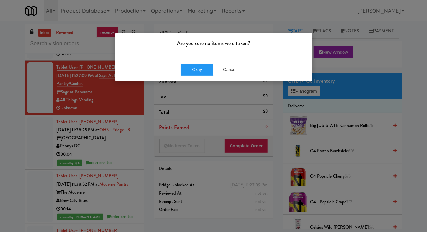
click at [175, 72] on div "Okay Cancel" at bounding box center [213, 69] width 197 height 22
click at [188, 71] on button "Okay" at bounding box center [196, 70] width 33 height 12
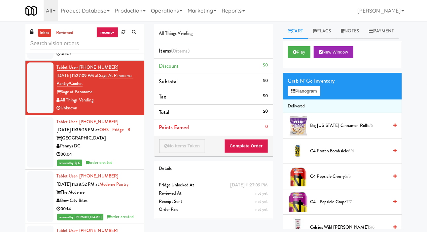
click at [32, 59] on div at bounding box center [40, 37] width 26 height 43
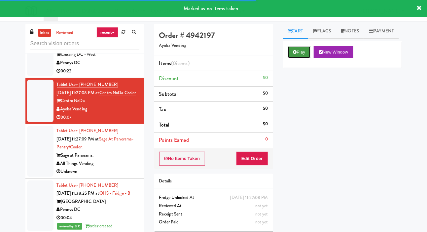
click at [299, 58] on button "Play" at bounding box center [299, 52] width 23 height 12
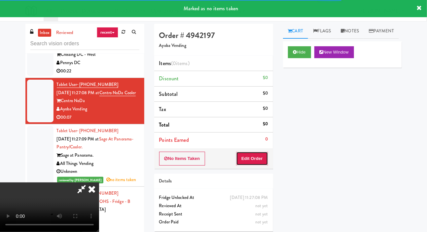
click at [256, 153] on button "Edit Order" at bounding box center [252, 158] width 32 height 14
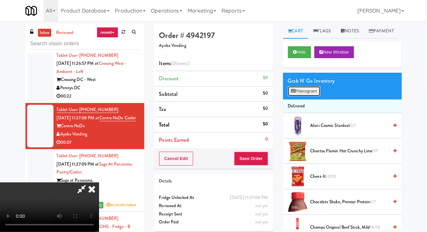
click at [303, 96] on button "Planogram" at bounding box center [304, 91] width 32 height 10
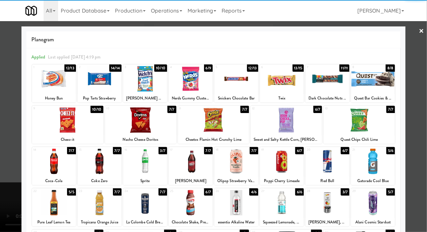
click at [50, 80] on div at bounding box center [54, 78] width 44 height 25
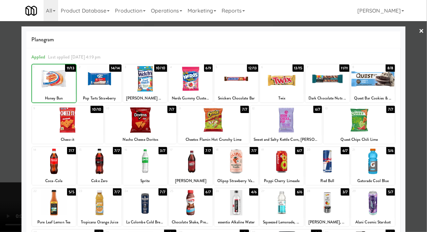
click at [134, 79] on div at bounding box center [145, 78] width 44 height 25
click at [188, 84] on div at bounding box center [191, 78] width 44 height 25
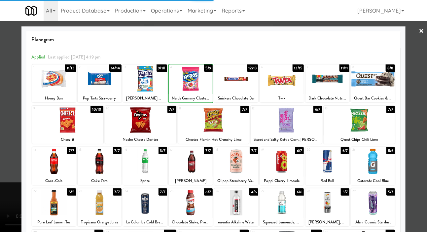
click at [6, 133] on div at bounding box center [213, 116] width 427 height 232
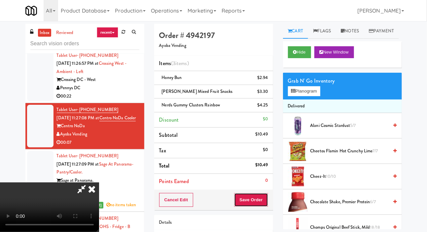
click at [266, 195] on button "Save Order" at bounding box center [251, 200] width 34 height 14
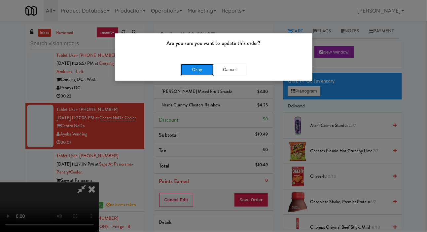
click at [188, 70] on button "Okay" at bounding box center [196, 70] width 33 height 12
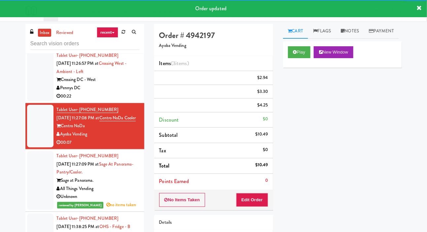
click at [42, 101] on div at bounding box center [40, 75] width 26 height 51
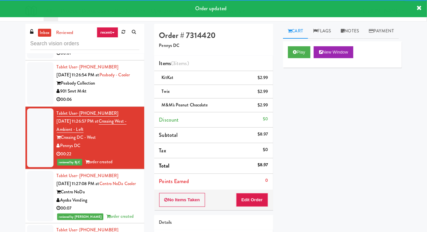
click at [35, 105] on div at bounding box center [40, 83] width 26 height 43
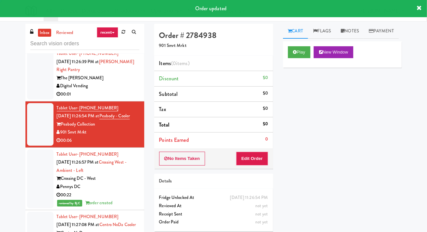
scroll to position [1047, 0]
click at [38, 100] on div at bounding box center [40, 74] width 26 height 51
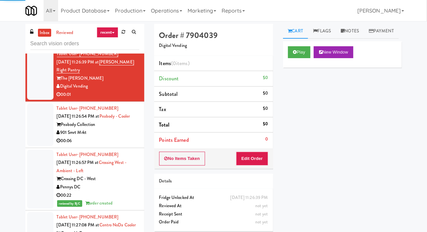
click at [38, 146] on div at bounding box center [40, 124] width 26 height 43
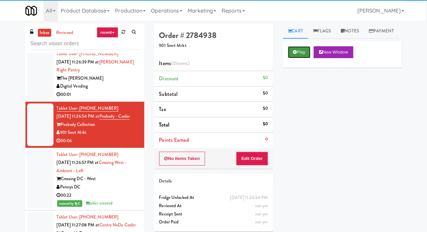
click at [291, 58] on button "Play" at bounding box center [299, 52] width 23 height 12
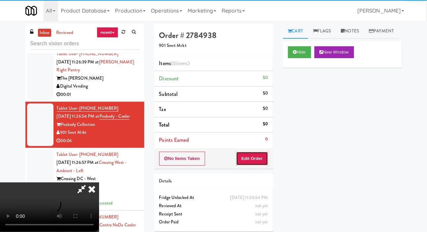
click at [251, 162] on button "Edit Order" at bounding box center [252, 158] width 32 height 14
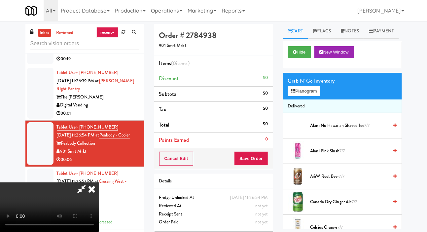
scroll to position [1025, 0]
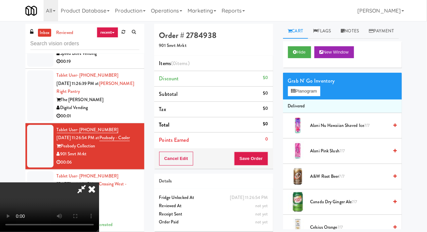
click at [301, 113] on li "Delivered" at bounding box center [342, 106] width 119 height 14
click at [305, 96] on button "Planogram" at bounding box center [304, 91] width 32 height 10
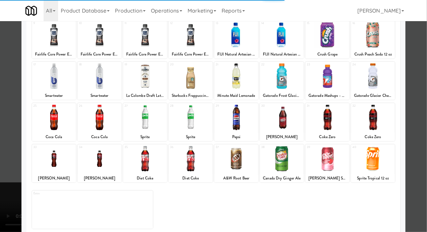
scroll to position [92, 0]
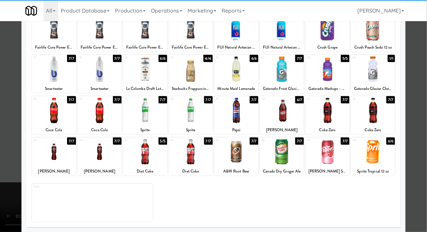
click at [381, 161] on div at bounding box center [373, 151] width 44 height 25
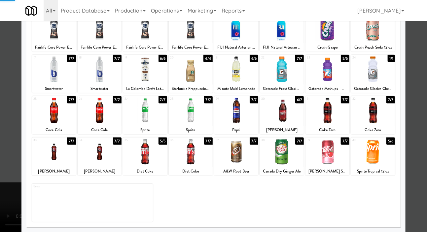
click at [4, 147] on div at bounding box center [213, 116] width 427 height 232
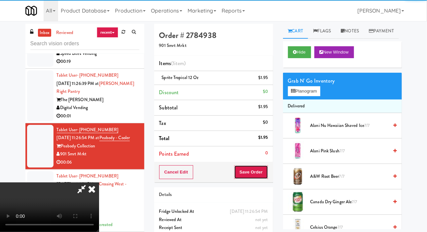
click at [263, 168] on button "Save Order" at bounding box center [251, 172] width 34 height 14
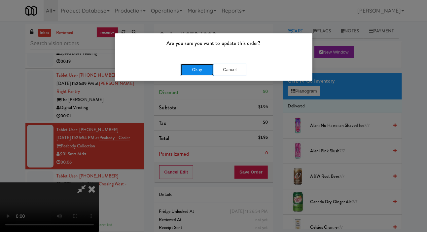
click at [185, 71] on button "Okay" at bounding box center [196, 70] width 33 height 12
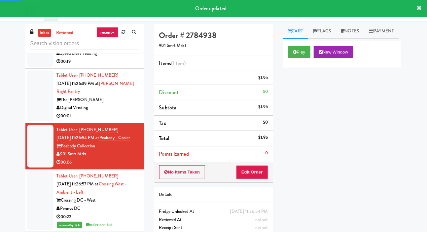
click at [37, 121] on div at bounding box center [40, 95] width 26 height 51
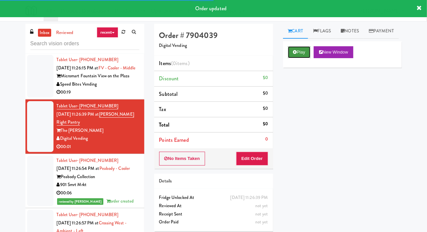
click at [301, 58] on button "Play" at bounding box center [299, 52] width 23 height 12
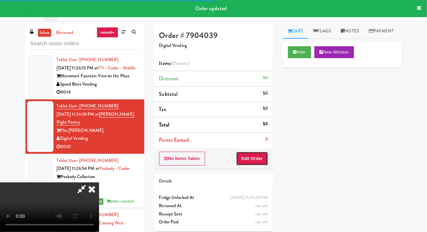
click at [256, 156] on button "Edit Order" at bounding box center [252, 158] width 32 height 14
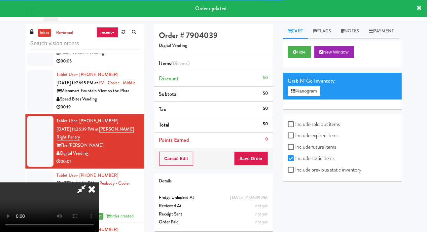
scroll to position [955, 0]
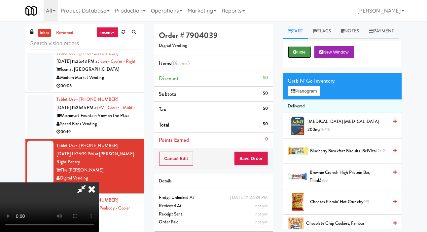
click at [300, 58] on button "Hide" at bounding box center [299, 52] width 23 height 12
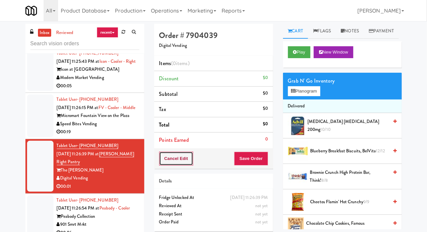
click at [183, 157] on button "Cancel Edit" at bounding box center [176, 158] width 34 height 14
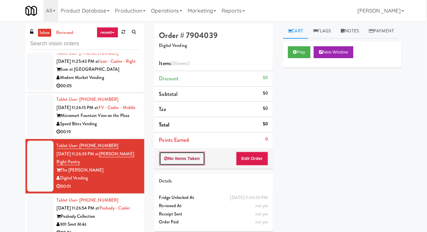
click at [184, 156] on button "No Items Taken" at bounding box center [182, 158] width 46 height 14
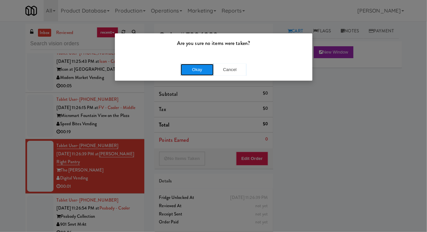
click at [202, 67] on button "Okay" at bounding box center [196, 70] width 33 height 12
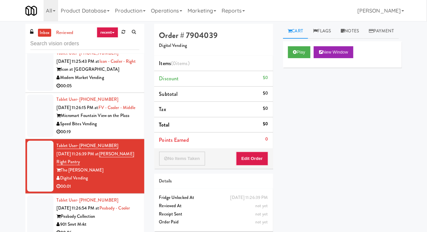
click at [35, 137] on div at bounding box center [40, 115] width 26 height 43
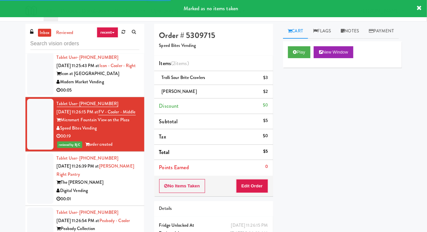
scroll to position [950, 0]
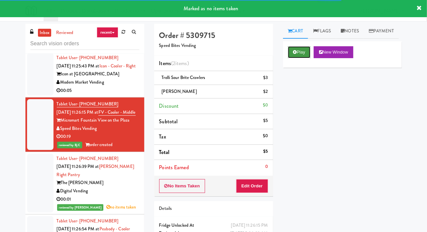
click at [298, 58] on button "Play" at bounding box center [299, 52] width 23 height 12
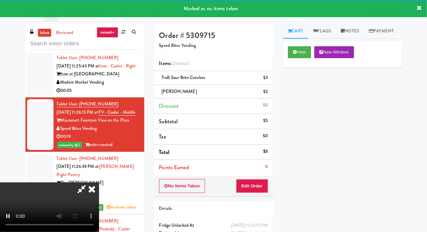
click at [248, 173] on li "Points Earned 0" at bounding box center [213, 167] width 119 height 15
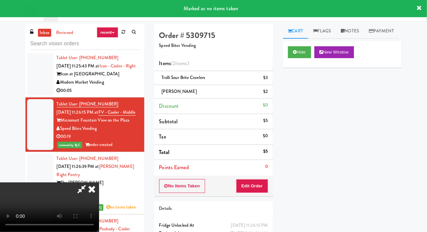
click at [26, 97] on li "Tablet User · (210) 974-9880 Sep 16, 2025 11:25:43 PM at Icon - Cooler - Right …" at bounding box center [84, 74] width 119 height 46
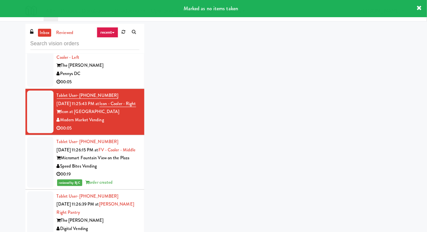
scroll to position [914, 0]
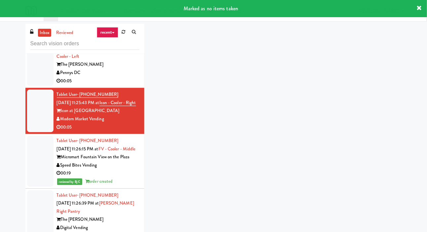
click at [36, 86] on div at bounding box center [40, 60] width 26 height 51
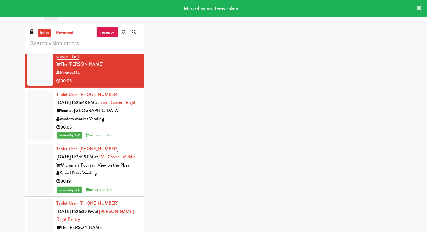
click at [35, 134] on div at bounding box center [40, 114] width 26 height 51
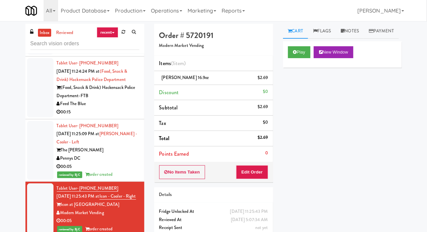
click at [39, 117] on div at bounding box center [40, 87] width 26 height 59
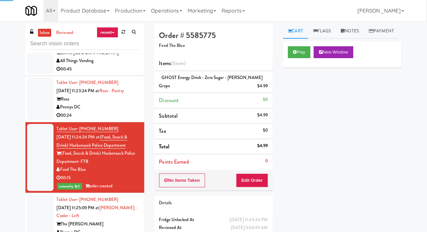
click at [33, 120] on div at bounding box center [40, 99] width 26 height 43
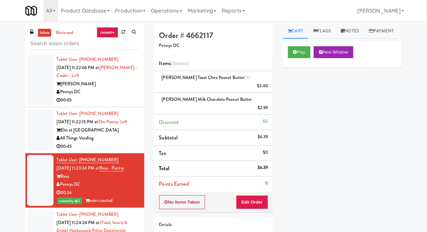
click at [37, 131] on div at bounding box center [40, 130] width 26 height 43
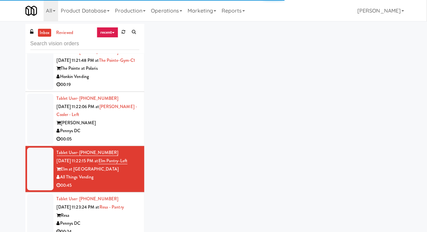
scroll to position [647, 0]
click at [38, 133] on div at bounding box center [40, 118] width 26 height 51
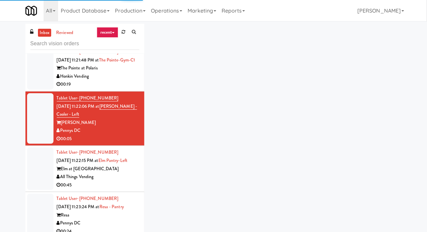
click at [41, 188] on div at bounding box center [40, 168] width 26 height 43
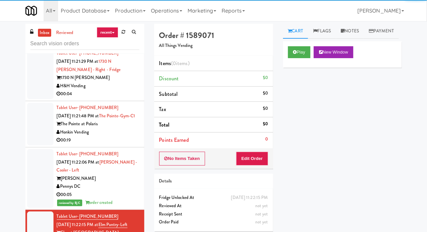
click at [40, 139] on div at bounding box center [40, 124] width 26 height 43
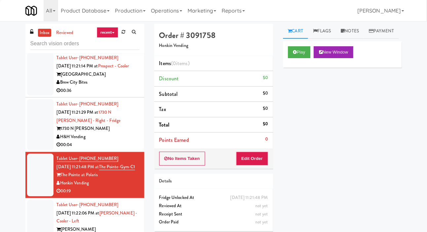
click at [37, 135] on div at bounding box center [40, 124] width 26 height 51
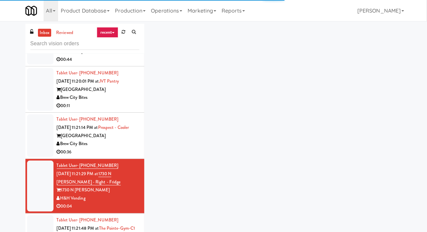
click at [40, 140] on div at bounding box center [40, 135] width 26 height 43
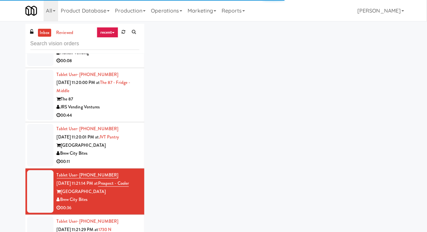
scroll to position [421, 0]
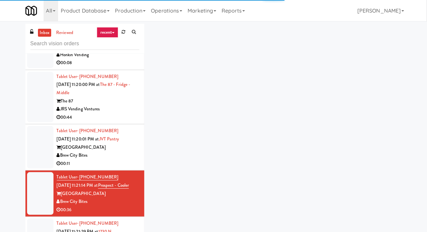
click at [37, 138] on div at bounding box center [40, 147] width 26 height 43
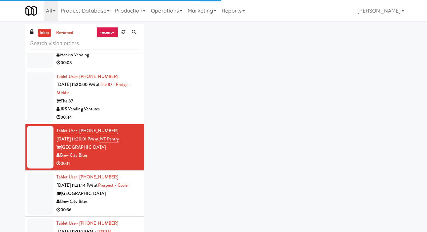
click at [34, 108] on div at bounding box center [40, 97] width 26 height 51
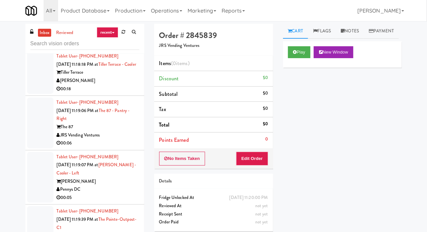
scroll to position [232, 0]
click at [33, 115] on div at bounding box center [40, 122] width 26 height 51
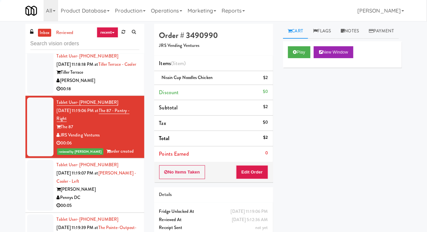
click at [33, 91] on div at bounding box center [40, 72] width 26 height 43
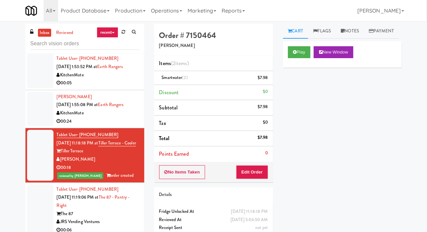
click at [36, 113] on div at bounding box center [40, 109] width 26 height 34
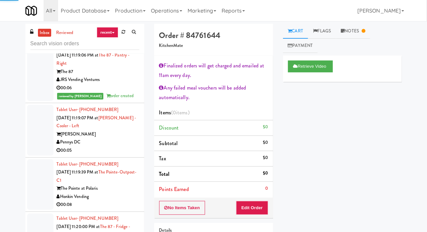
click at [36, 148] on div at bounding box center [40, 130] width 26 height 51
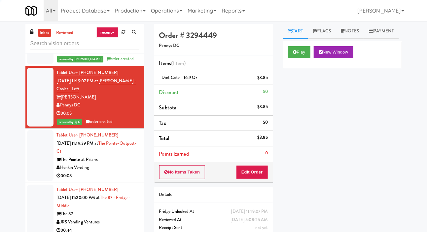
click at [42, 168] on div at bounding box center [40, 155] width 26 height 51
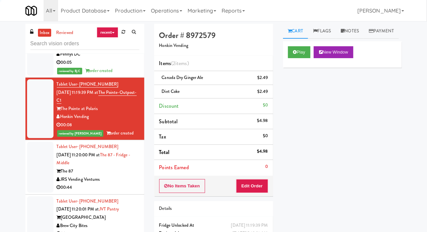
click at [41, 182] on div at bounding box center [40, 167] width 26 height 51
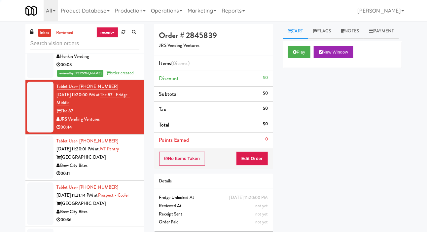
click at [41, 178] on div at bounding box center [40, 157] width 26 height 43
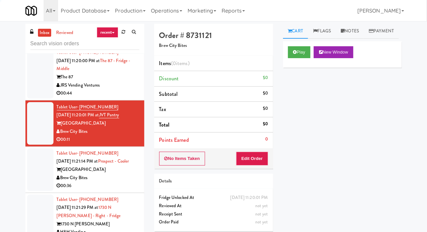
click at [40, 190] on div at bounding box center [40, 169] width 26 height 43
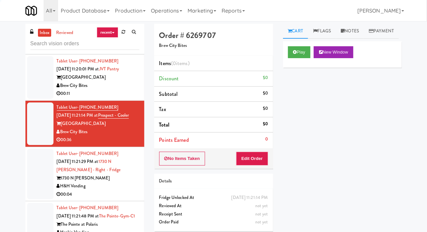
click at [40, 185] on div at bounding box center [40, 173] width 26 height 51
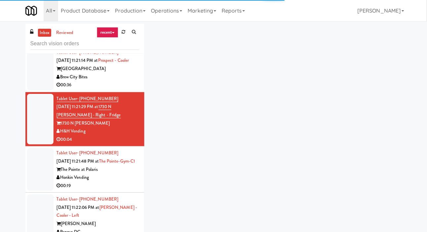
click at [36, 186] on div at bounding box center [40, 169] width 26 height 43
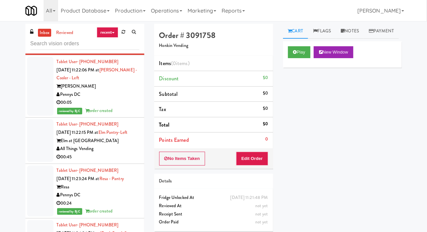
scroll to position [717, 0]
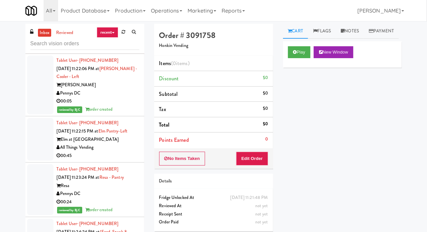
click at [35, 160] on div at bounding box center [40, 139] width 26 height 43
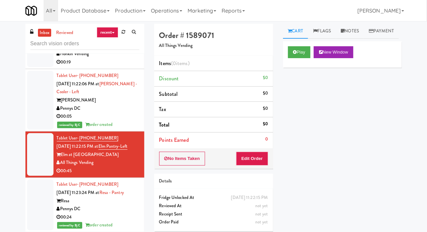
scroll to position [698, 0]
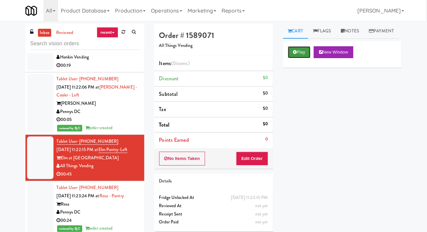
click at [291, 58] on button "Play" at bounding box center [299, 52] width 23 height 12
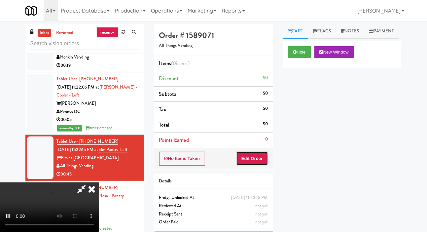
click at [256, 163] on button "Edit Order" at bounding box center [252, 158] width 32 height 14
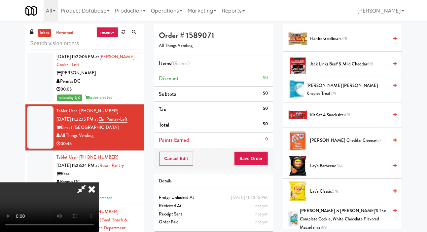
scroll to position [195, 0]
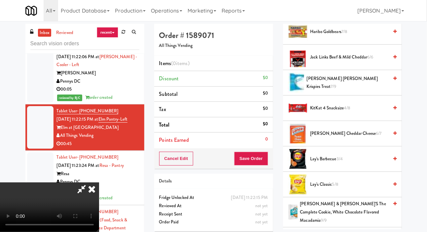
click at [337, 112] on span "KitKat 4 Snacksize 4/8" at bounding box center [349, 108] width 78 height 8
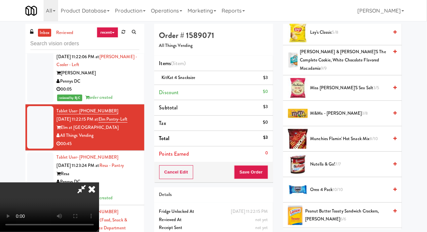
scroll to position [358, 0]
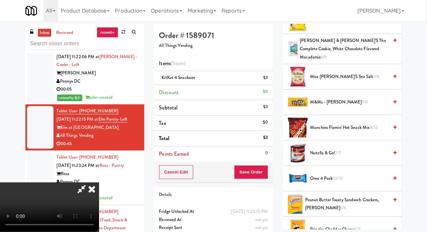
click at [331, 157] on span "Nutella & Go! 7/7" at bounding box center [349, 153] width 78 height 8
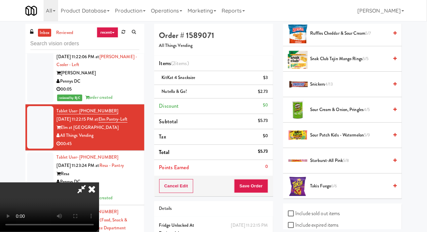
scroll to position [623, 0]
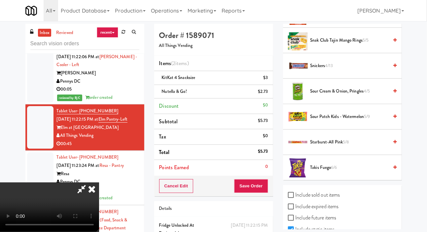
click at [317, 200] on label "Include sold out items" at bounding box center [314, 195] width 52 height 10
click at [295, 198] on input "Include sold out items" at bounding box center [292, 194] width 8 height 5
checkbox input "true"
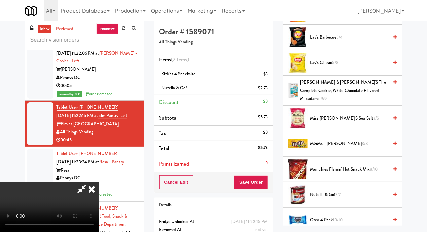
scroll to position [367, 0]
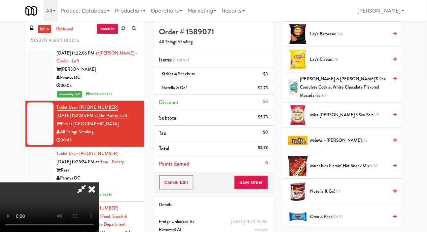
click at [328, 145] on span "M&Ms - Peanut 3/8" at bounding box center [349, 140] width 78 height 8
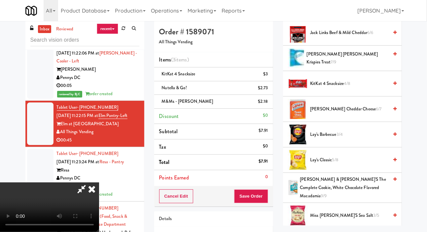
scroll to position [267, 0]
click at [342, 66] on span "Kellogg’s Rice Krispies Treat 7/9" at bounding box center [348, 58] width 82 height 16
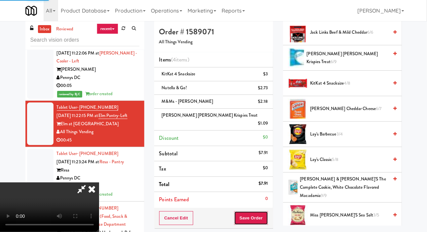
click at [264, 212] on button "Save Order" at bounding box center [251, 218] width 34 height 14
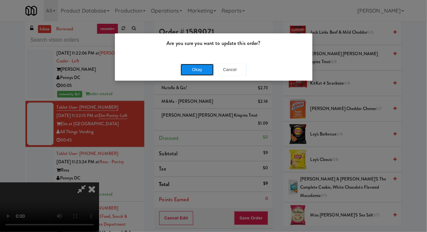
click at [191, 72] on button "Okay" at bounding box center [196, 70] width 33 height 12
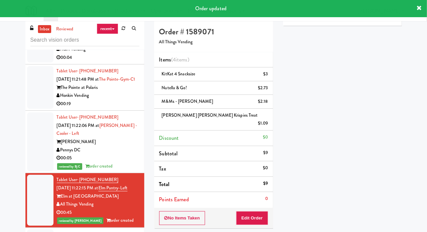
scroll to position [652, 0]
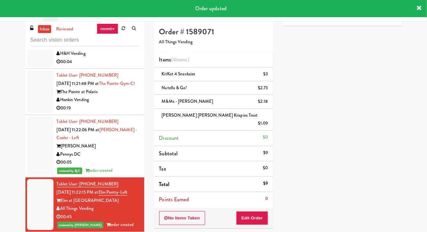
click at [37, 107] on div at bounding box center [40, 91] width 26 height 43
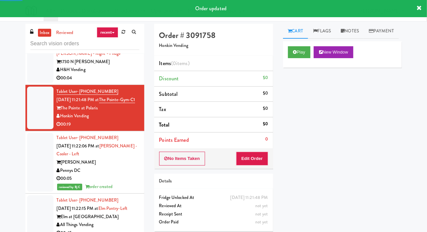
scroll to position [613, 0]
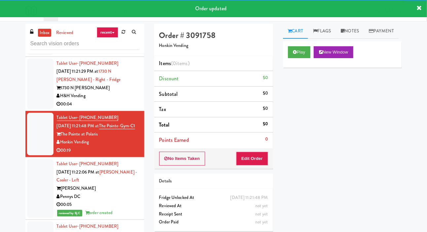
click at [37, 98] on div at bounding box center [40, 83] width 26 height 51
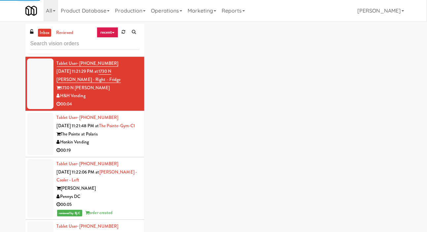
click at [41, 142] on div at bounding box center [40, 134] width 26 height 43
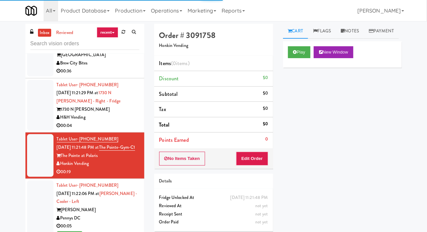
scroll to position [587, 0]
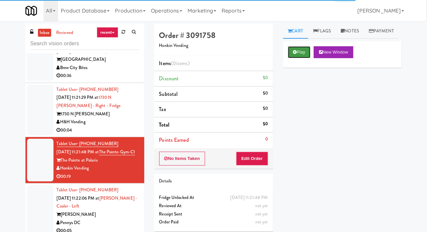
click at [296, 58] on button "Play" at bounding box center [299, 52] width 23 height 12
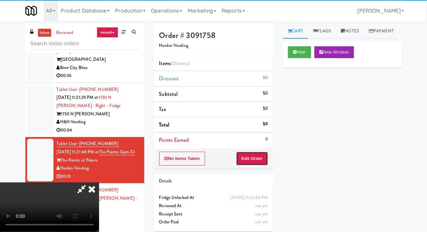
click at [252, 162] on button "Edit Order" at bounding box center [252, 158] width 32 height 14
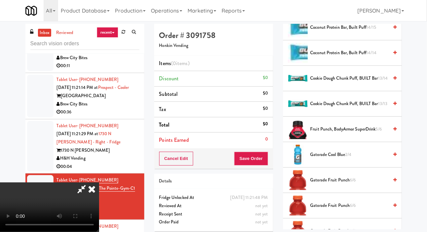
scroll to position [429, 0]
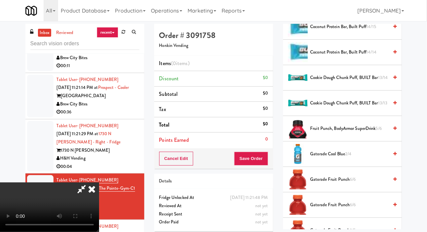
click at [334, 158] on span "Gatorade Cool Blue 2/4" at bounding box center [349, 154] width 78 height 8
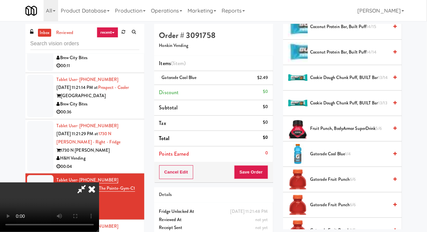
click at [339, 158] on span "Gatorade Cool Blue 1/4" at bounding box center [349, 154] width 78 height 8
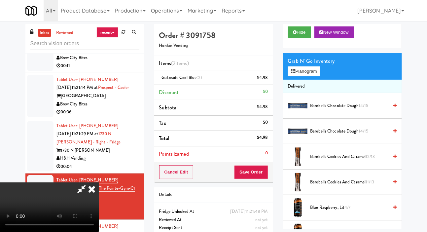
scroll to position [17, 0]
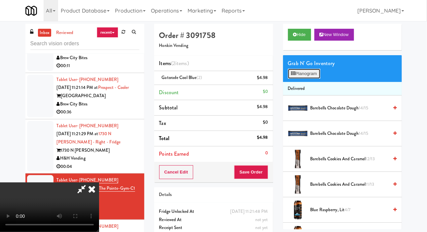
click at [311, 79] on button "Planogram" at bounding box center [304, 74] width 32 height 10
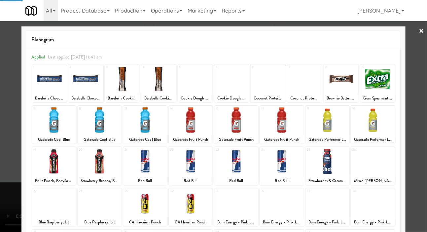
scroll to position [57, 0]
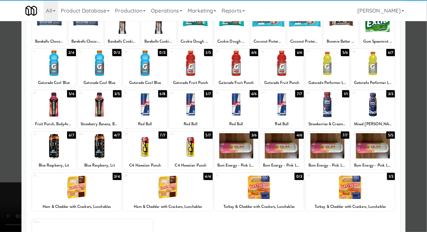
click at [186, 151] on div at bounding box center [191, 145] width 44 height 25
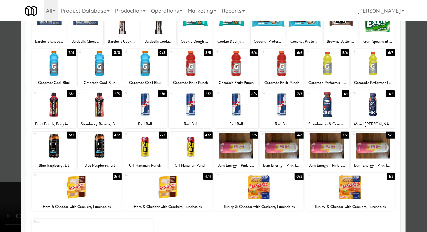
click at [246, 146] on div at bounding box center [236, 145] width 44 height 25
click at [10, 161] on div at bounding box center [213, 116] width 427 height 232
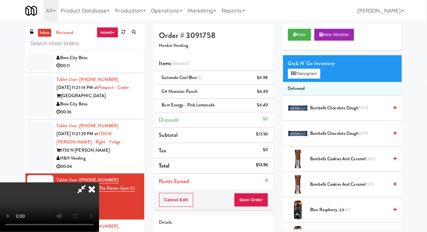
scroll to position [24, 0]
click at [261, 195] on button "Save Order" at bounding box center [251, 200] width 34 height 14
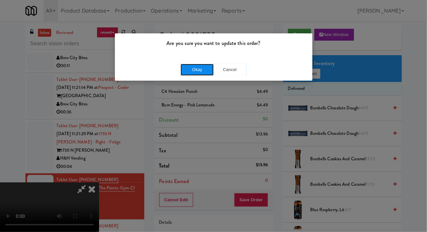
click at [189, 70] on button "Okay" at bounding box center [196, 70] width 33 height 12
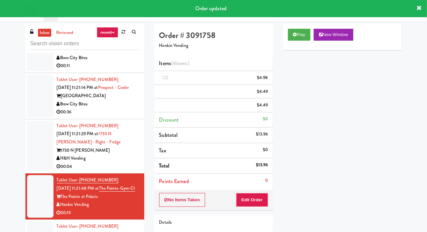
scroll to position [0, 0]
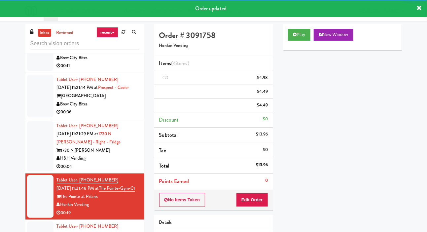
click at [34, 147] on div at bounding box center [40, 146] width 26 height 51
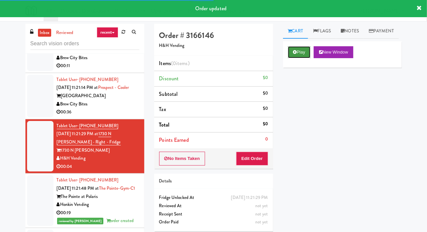
click at [296, 54] on icon at bounding box center [295, 52] width 4 height 4
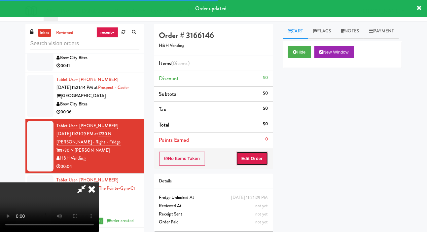
click at [257, 152] on button "Edit Order" at bounding box center [252, 158] width 32 height 14
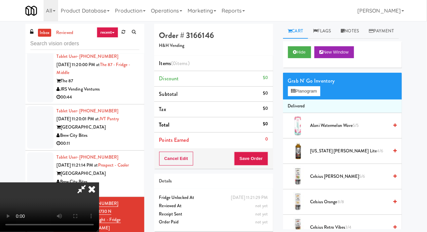
scroll to position [24, 0]
click at [307, 96] on button "Planogram" at bounding box center [304, 91] width 32 height 10
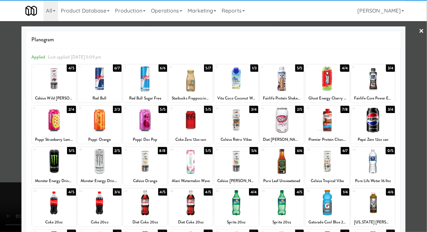
click at [45, 121] on div at bounding box center [54, 119] width 44 height 25
click at [1, 169] on div at bounding box center [213, 116] width 427 height 232
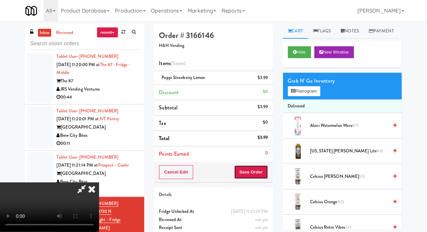
click at [266, 174] on button "Save Order" at bounding box center [251, 172] width 34 height 14
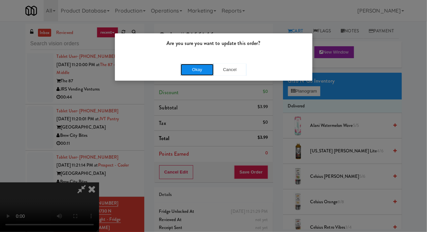
click at [186, 69] on button "Okay" at bounding box center [196, 70] width 33 height 12
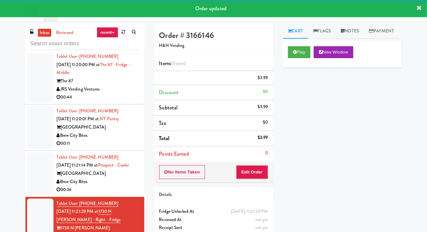
click at [38, 179] on div at bounding box center [40, 173] width 26 height 43
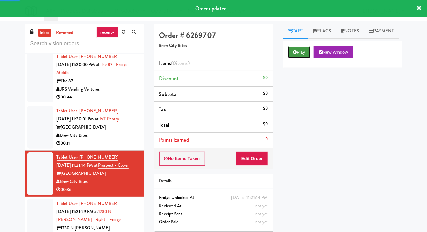
click at [294, 58] on button "Play" at bounding box center [299, 52] width 23 height 12
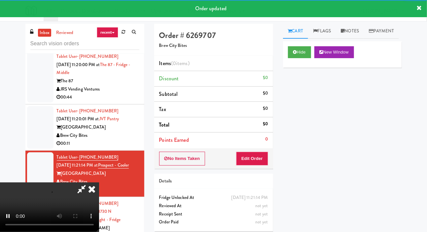
click at [257, 170] on div "Order # 6269707 Brew City Bites Items (0 items ) Discount $0 Subtotal $0 Tax $0…" at bounding box center [213, 130] width 129 height 212
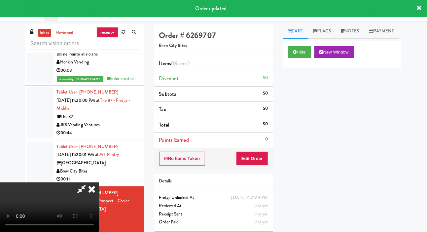
scroll to position [438, 0]
click at [257, 152] on button "Edit Order" at bounding box center [252, 158] width 32 height 14
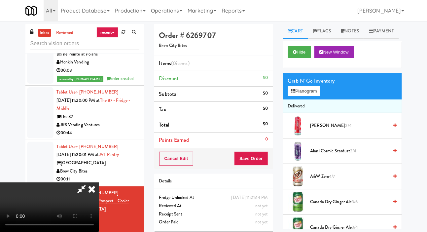
scroll to position [0, 0]
click at [299, 96] on button "Planogram" at bounding box center [304, 91] width 32 height 10
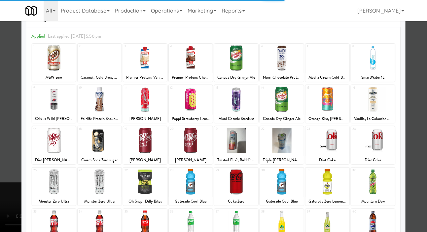
scroll to position [32, 0]
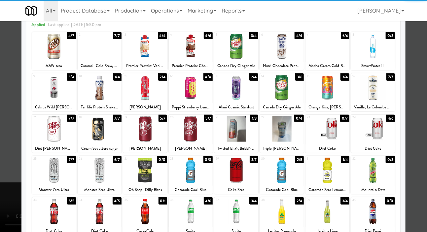
click at [100, 134] on div at bounding box center [100, 128] width 44 height 25
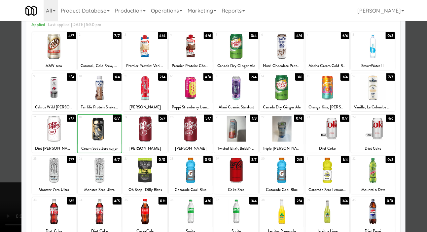
click at [5, 167] on div at bounding box center [213, 116] width 427 height 232
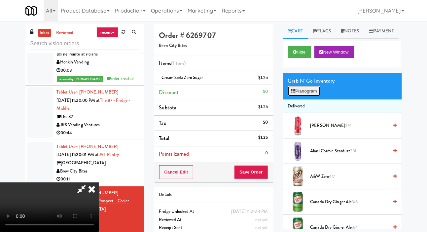
click at [303, 96] on button "Planogram" at bounding box center [304, 91] width 32 height 10
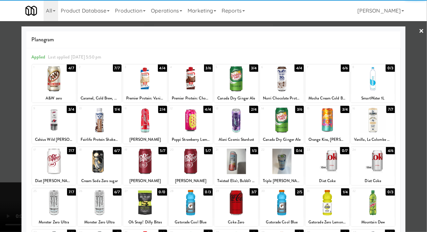
click at [185, 82] on div at bounding box center [191, 78] width 44 height 25
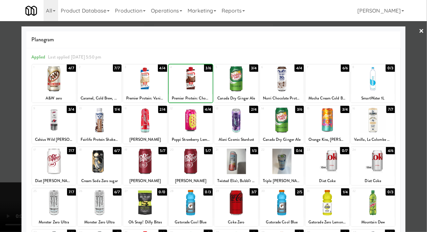
click at [3, 132] on div at bounding box center [213, 116] width 427 height 232
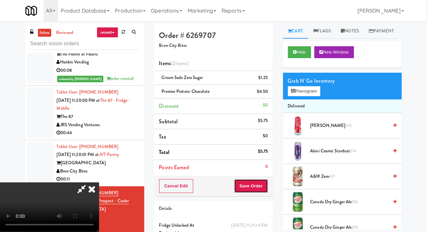
click at [265, 187] on button "Save Order" at bounding box center [251, 186] width 34 height 14
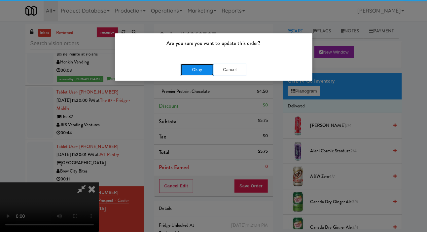
click at [199, 74] on button "Okay" at bounding box center [196, 70] width 33 height 12
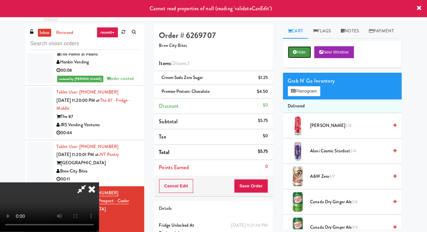
click at [292, 58] on button "Hide" at bounding box center [299, 52] width 23 height 12
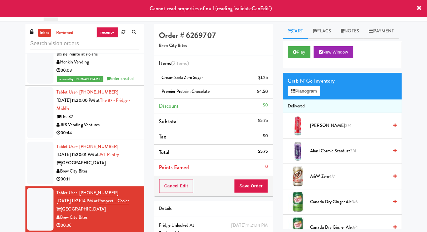
click at [38, 138] on div at bounding box center [40, 112] width 26 height 51
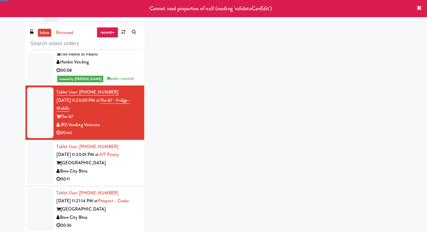
click at [33, 175] on div at bounding box center [40, 163] width 26 height 43
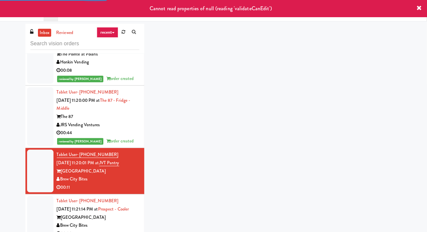
click at [36, 210] on div at bounding box center [40, 217] width 26 height 43
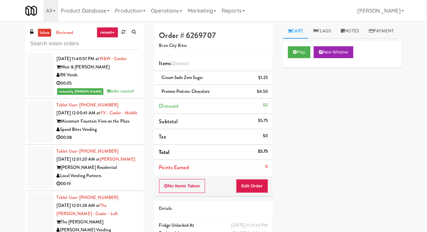
scroll to position [2114, 0]
click at [35, 142] on div at bounding box center [40, 120] width 26 height 43
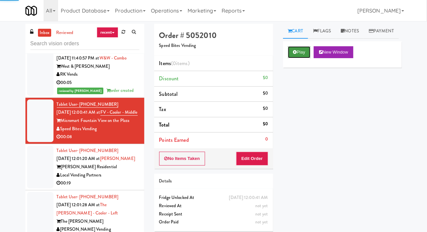
click at [296, 58] on button "Play" at bounding box center [299, 52] width 23 height 12
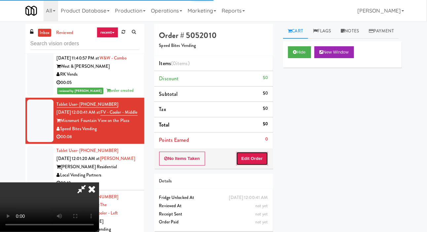
click at [253, 158] on button "Edit Order" at bounding box center [252, 158] width 32 height 14
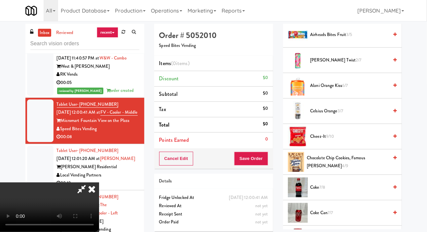
scroll to position [91, 0]
click at [323, 190] on span "7/8" at bounding box center [322, 186] width 6 height 6
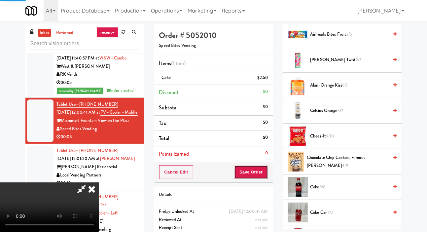
click at [265, 169] on button "Save Order" at bounding box center [251, 172] width 34 height 14
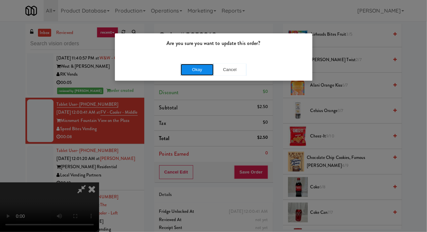
click at [184, 65] on button "Okay" at bounding box center [196, 70] width 33 height 12
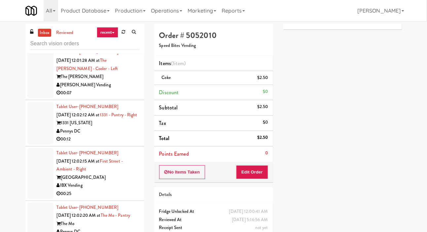
scroll to position [2242, 0]
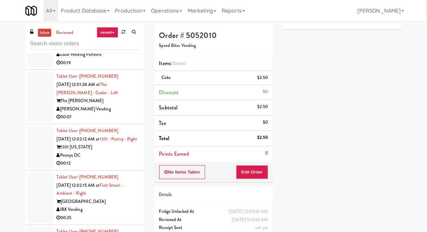
click at [33, 68] on div at bounding box center [40, 46] width 26 height 43
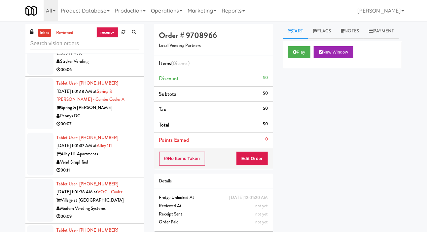
scroll to position [8964, 0]
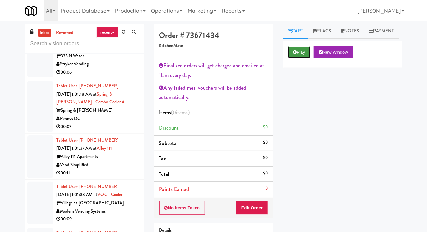
click at [292, 58] on button "Play" at bounding box center [299, 52] width 23 height 12
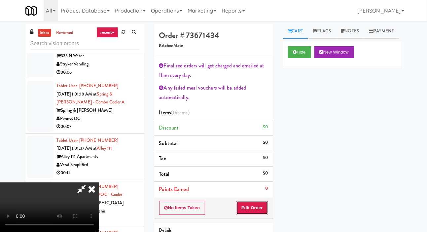
click at [245, 204] on button "Edit Order" at bounding box center [252, 208] width 32 height 14
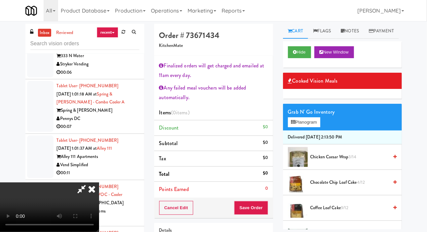
scroll to position [42, 0]
click at [302, 127] on button "Planogram" at bounding box center [304, 122] width 32 height 10
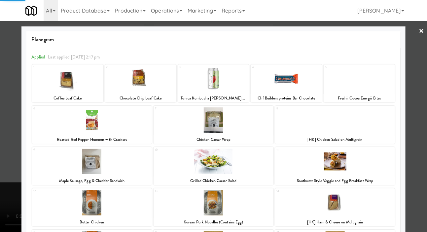
scroll to position [98, 0]
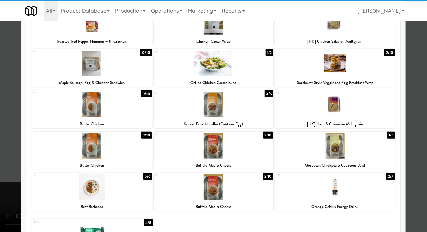
click at [348, 197] on div at bounding box center [335, 186] width 120 height 25
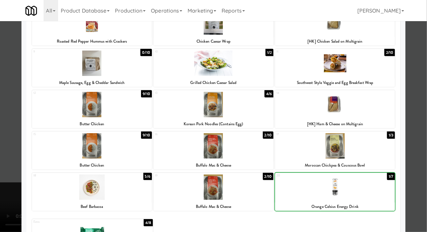
click at [7, 151] on div at bounding box center [213, 116] width 427 height 232
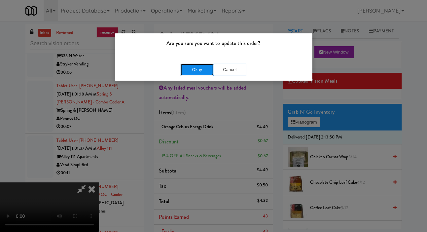
click at [193, 72] on button "Okay" at bounding box center [196, 70] width 33 height 12
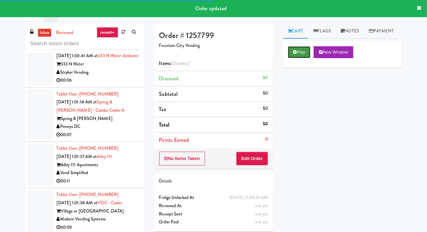
click at [295, 54] on icon at bounding box center [295, 52] width 4 height 4
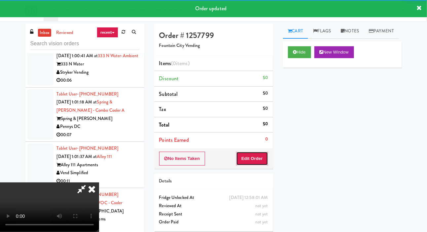
click at [255, 151] on button "Edit Order" at bounding box center [252, 158] width 32 height 14
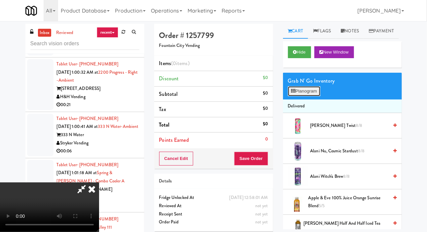
click at [295, 93] on icon at bounding box center [293, 91] width 4 height 4
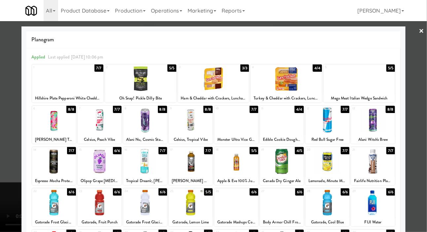
click at [287, 121] on div at bounding box center [282, 119] width 44 height 25
click at [4, 114] on div at bounding box center [213, 116] width 427 height 232
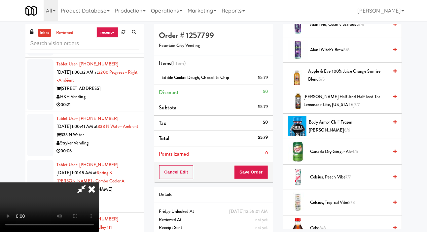
scroll to position [128, 0]
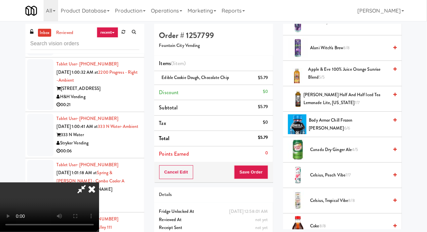
click at [328, 107] on span "Arnold Palmer Half and Half Iced Tea Lemonade Lite, Arizona 7/7" at bounding box center [345, 99] width 85 height 16
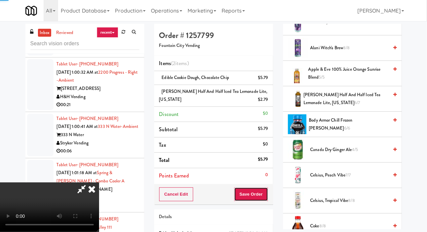
click at [264, 187] on button "Save Order" at bounding box center [251, 194] width 34 height 14
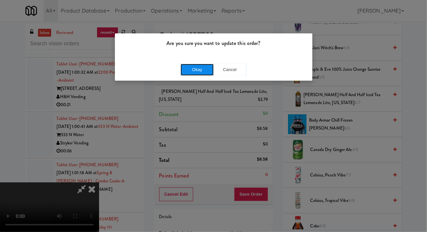
click at [189, 68] on button "Okay" at bounding box center [196, 70] width 33 height 12
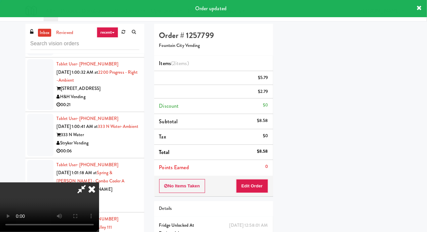
scroll to position [38, 0]
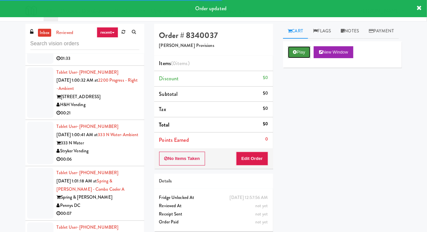
click at [294, 58] on button "Play" at bounding box center [299, 52] width 23 height 12
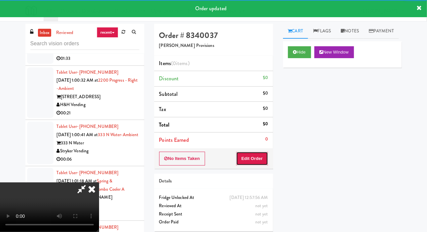
click at [256, 155] on button "Edit Order" at bounding box center [252, 158] width 32 height 14
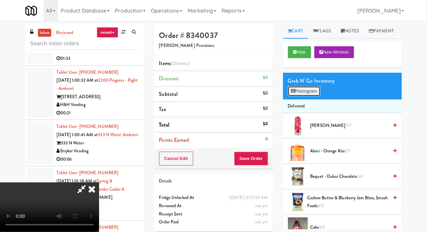
click at [301, 96] on button "Planogram" at bounding box center [304, 91] width 32 height 10
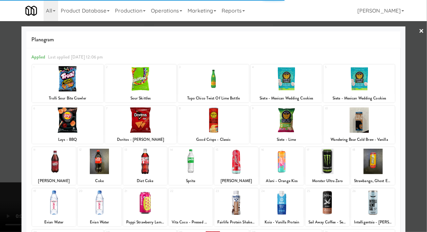
click at [122, 116] on div at bounding box center [140, 119] width 71 height 25
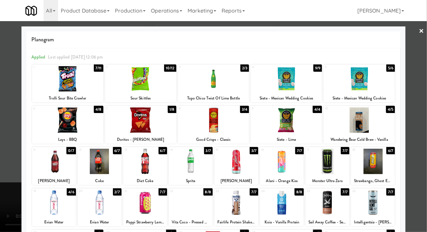
click at [3, 131] on div at bounding box center [213, 116] width 427 height 232
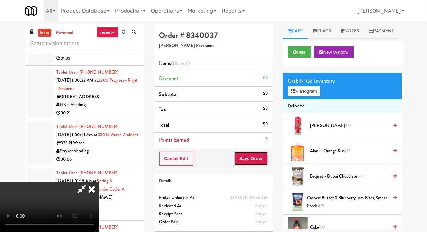
click at [267, 158] on button "Save Order" at bounding box center [251, 158] width 34 height 14
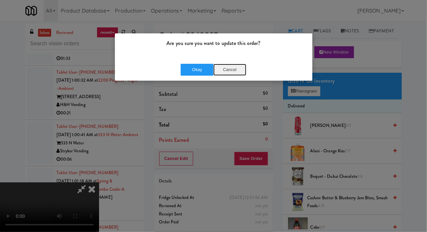
click at [234, 75] on button "Cancel" at bounding box center [229, 70] width 33 height 12
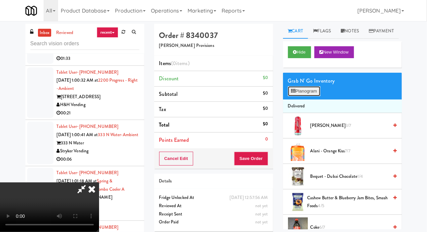
click at [297, 96] on button "Planogram" at bounding box center [304, 91] width 32 height 10
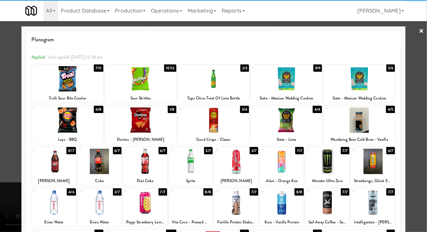
click at [127, 120] on div at bounding box center [140, 119] width 71 height 25
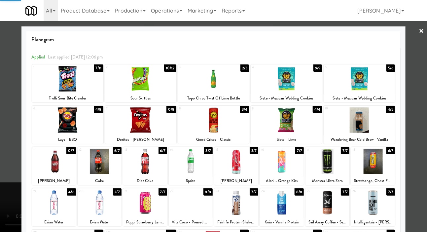
click at [2, 125] on div at bounding box center [213, 116] width 427 height 232
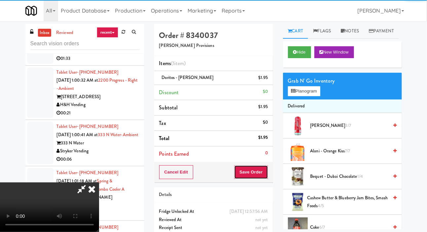
click at [265, 169] on button "Save Order" at bounding box center [251, 172] width 34 height 14
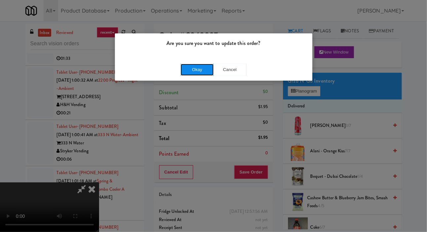
click at [188, 72] on button "Okay" at bounding box center [196, 70] width 33 height 12
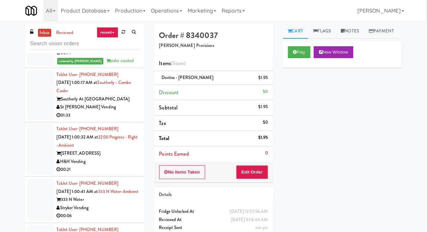
scroll to position [8846, 0]
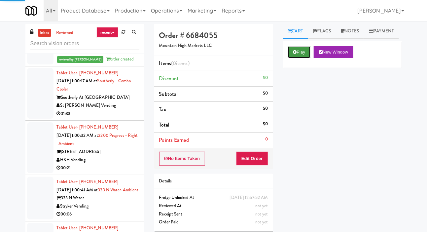
click at [294, 58] on button "Play" at bounding box center [299, 52] width 23 height 12
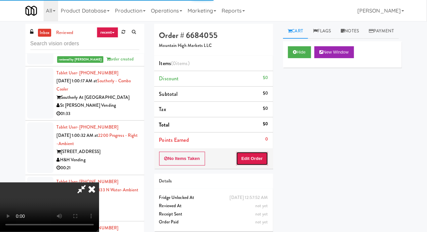
click at [249, 156] on button "Edit Order" at bounding box center [252, 158] width 32 height 14
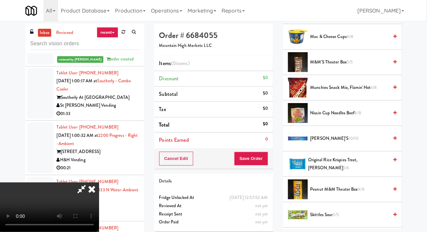
scroll to position [674, 0]
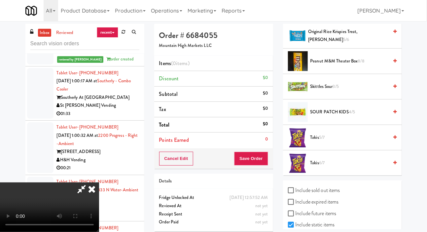
click at [331, 91] on span "Skittles Sour 3/5" at bounding box center [349, 86] width 78 height 8
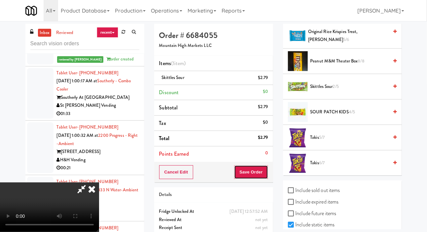
click at [264, 174] on button "Save Order" at bounding box center [251, 172] width 34 height 14
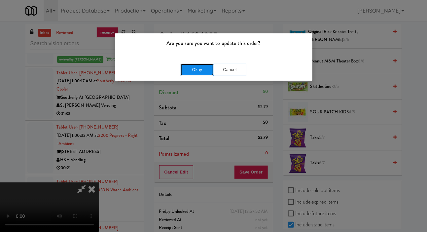
click at [184, 64] on button "Okay" at bounding box center [196, 70] width 33 height 12
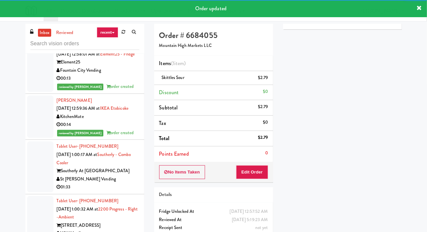
scroll to position [8780, 0]
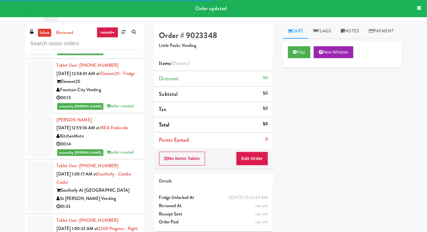
scroll to position [8758, 0]
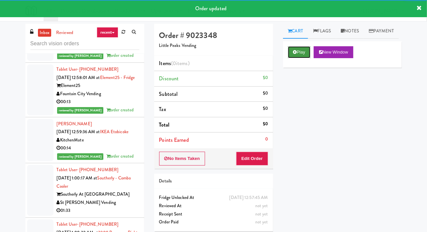
click at [288, 58] on button "Play" at bounding box center [299, 52] width 23 height 12
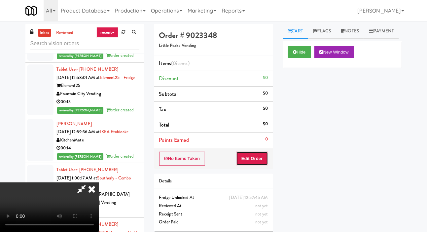
click at [249, 159] on button "Edit Order" at bounding box center [252, 158] width 32 height 14
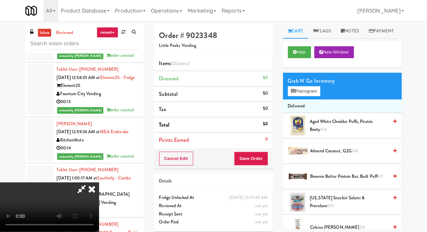
scroll to position [0, 0]
click at [315, 96] on button "Planogram" at bounding box center [304, 91] width 32 height 10
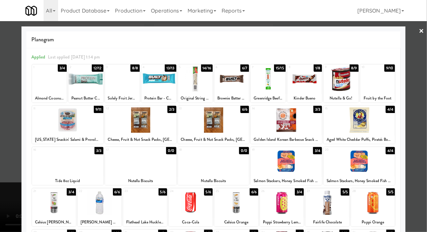
click at [190, 77] on div at bounding box center [195, 78] width 35 height 25
click at [190, 81] on div at bounding box center [195, 78] width 35 height 25
click at [11, 102] on div at bounding box center [213, 116] width 427 height 232
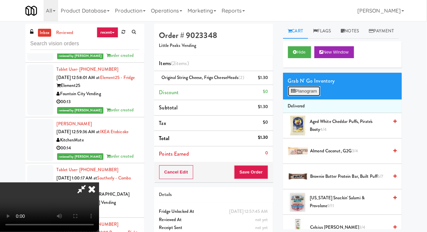
click at [302, 96] on button "Planogram" at bounding box center [304, 91] width 32 height 10
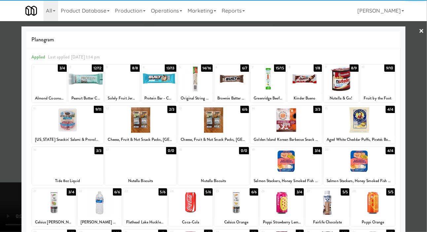
click at [385, 80] on div at bounding box center [377, 78] width 35 height 25
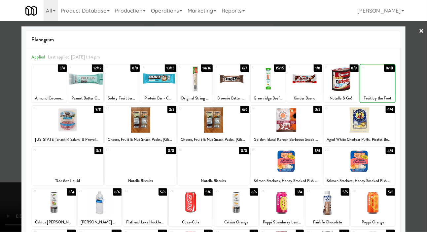
click at [16, 107] on div at bounding box center [213, 116] width 427 height 232
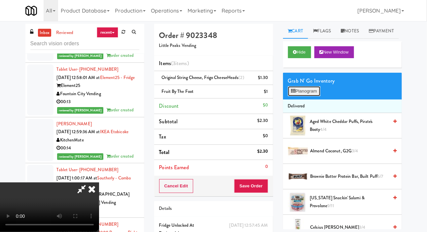
click at [305, 96] on button "Planogram" at bounding box center [304, 91] width 32 height 10
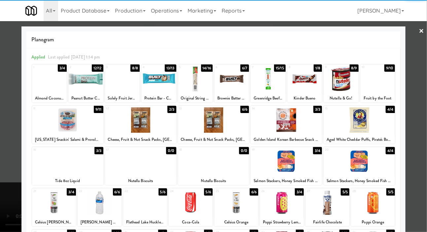
click at [53, 125] on div at bounding box center [67, 119] width 71 height 25
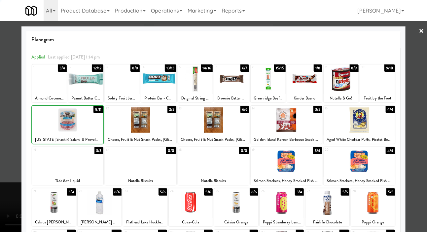
click at [10, 114] on div at bounding box center [213, 116] width 427 height 232
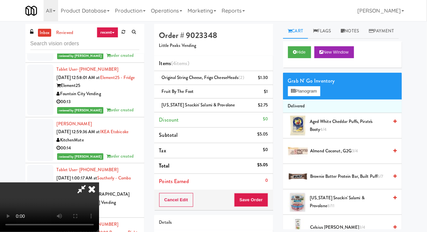
click at [319, 134] on span "Aged White Cheddar Puffs, Pirate's Booty 4/4" at bounding box center [348, 125] width 79 height 16
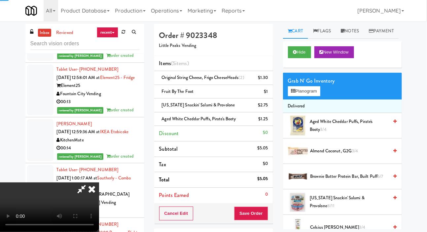
click at [326, 134] on span "Aged White Cheddar Puffs, Pirate's Booty 3/4" at bounding box center [348, 125] width 79 height 16
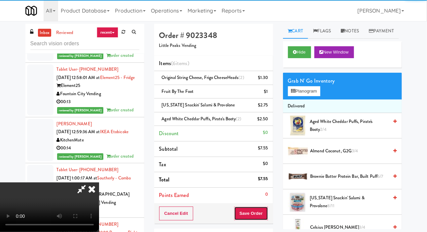
click at [265, 207] on button "Save Order" at bounding box center [251, 213] width 34 height 14
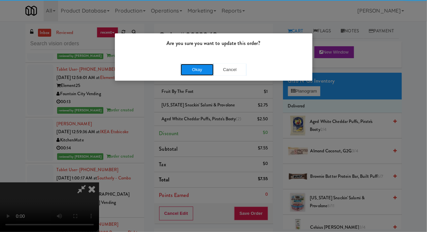
click at [186, 70] on button "Okay" at bounding box center [196, 70] width 33 height 12
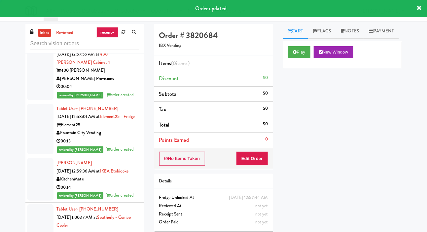
scroll to position [8726, 0]
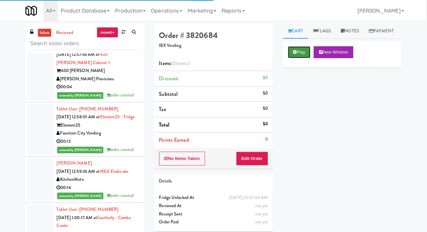
click at [302, 58] on button "Play" at bounding box center [299, 52] width 23 height 12
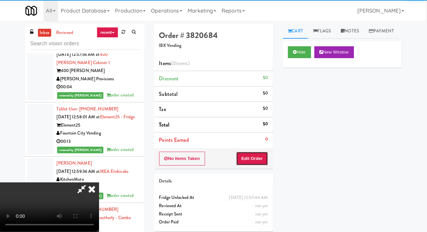
click at [261, 161] on button "Edit Order" at bounding box center [252, 158] width 32 height 14
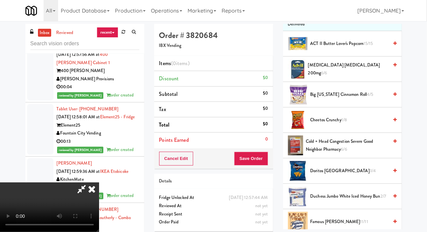
scroll to position [93, 0]
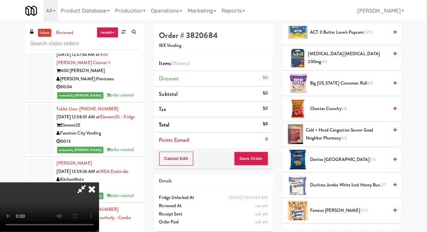
click at [334, 214] on span "Famous Amos Cookies 11/11" at bounding box center [349, 210] width 78 height 8
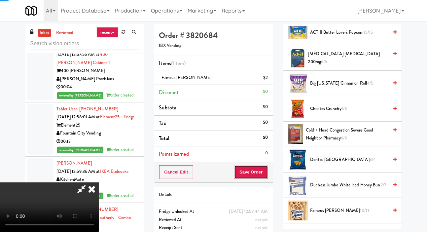
click at [261, 168] on button "Save Order" at bounding box center [251, 172] width 34 height 14
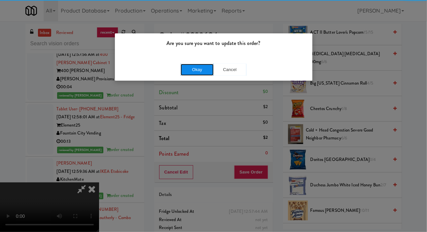
click at [194, 65] on button "Okay" at bounding box center [196, 70] width 33 height 12
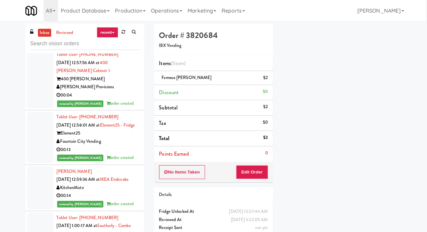
scroll to position [38, 0]
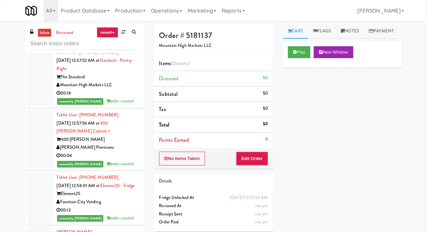
scroll to position [8666, 0]
click at [364, 39] on link "Payment" at bounding box center [381, 31] width 35 height 15
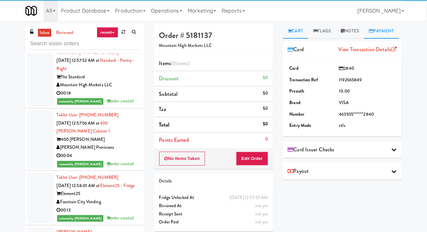
click at [296, 32] on link "Cart" at bounding box center [295, 31] width 25 height 15
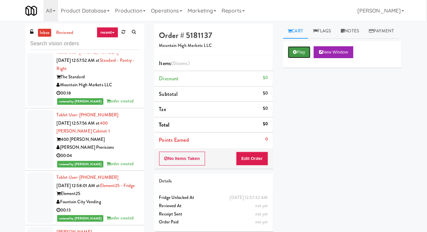
click at [300, 58] on button "Play" at bounding box center [299, 52] width 23 height 12
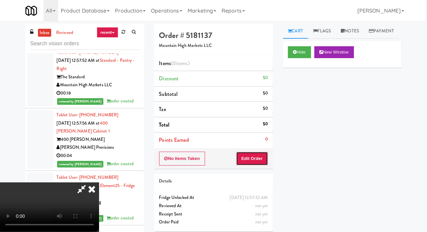
click at [252, 161] on button "Edit Order" at bounding box center [252, 158] width 32 height 14
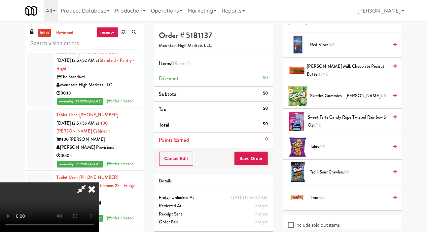
scroll to position [642, 0]
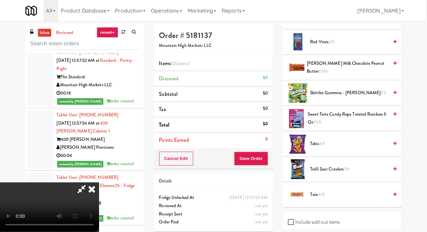
click at [340, 76] on span "Reese's Milk Chocolate Peanut Butter 13/16" at bounding box center [347, 67] width 81 height 16
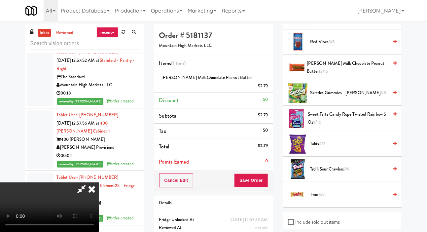
scroll to position [674, 0]
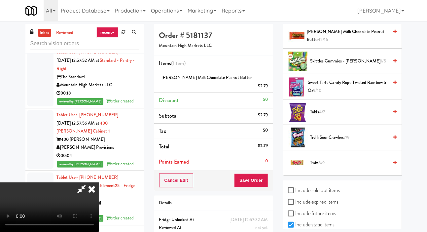
click at [337, 142] on span "Trolli Sour Crawlers 7/9" at bounding box center [349, 137] width 78 height 8
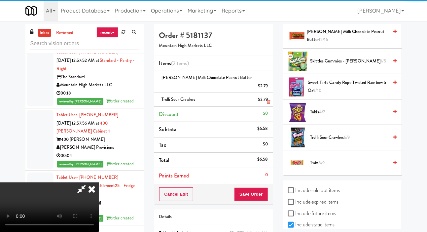
click at [267, 96] on li "Trolli Sour Crawlers $3.79" at bounding box center [213, 100] width 119 height 14
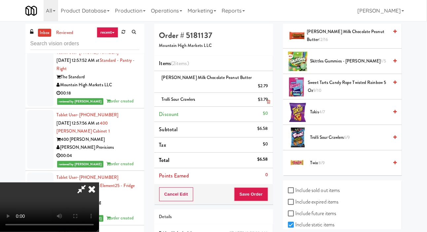
click at [267, 100] on icon at bounding box center [268, 102] width 3 height 4
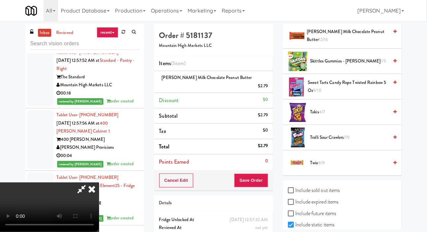
click at [321, 195] on label "Include sold out items" at bounding box center [314, 190] width 52 height 10
click at [295, 193] on input "Include sold out items" at bounding box center [292, 190] width 8 height 5
checkbox input "true"
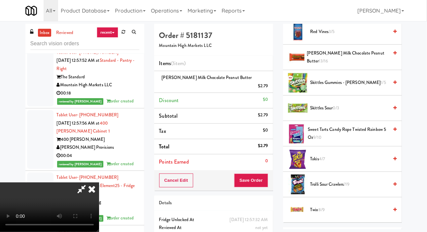
scroll to position [660, 0]
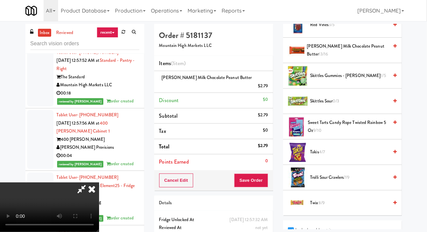
click at [335, 135] on span "Sweet Tarts Candy Rope Twisted Rainbow 5 oz 9/10" at bounding box center [347, 126] width 81 height 16
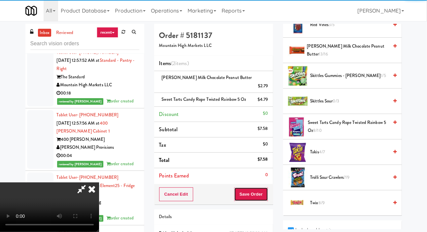
click at [264, 187] on button "Save Order" at bounding box center [251, 194] width 34 height 14
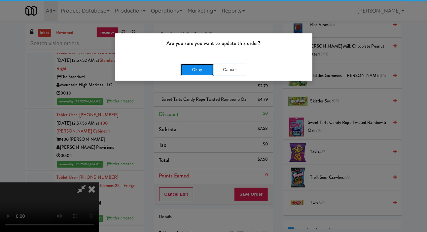
click at [189, 68] on button "Okay" at bounding box center [196, 70] width 33 height 12
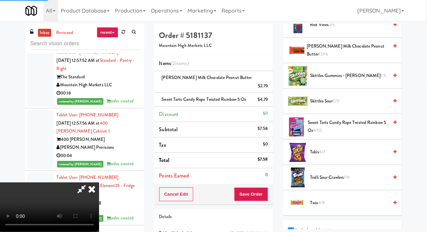
scroll to position [38, 0]
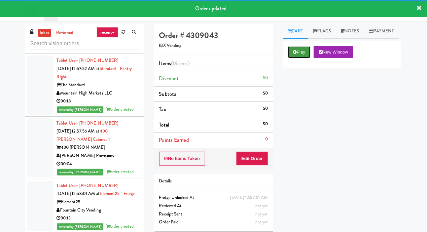
click at [290, 58] on button "Play" at bounding box center [299, 52] width 23 height 12
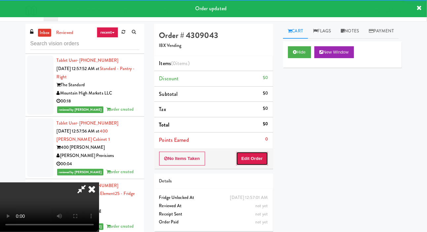
click at [255, 151] on button "Edit Order" at bounding box center [252, 158] width 32 height 14
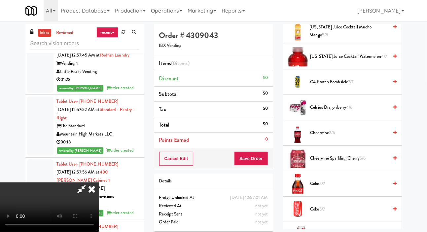
scroll to position [372, 0]
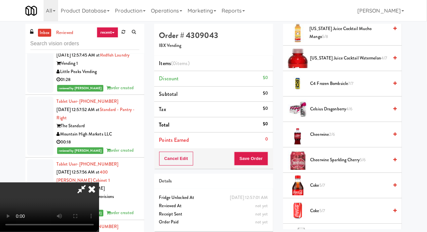
click at [329, 139] on span "Cheerwine 2/6" at bounding box center [349, 134] width 78 height 8
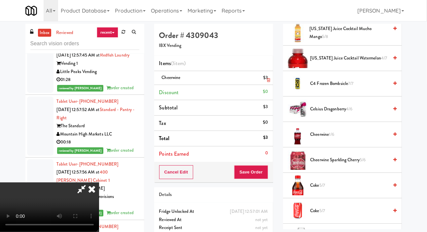
click at [269, 79] on li "Cheerwine $3" at bounding box center [213, 78] width 119 height 14
click at [268, 79] on icon at bounding box center [268, 80] width 3 height 4
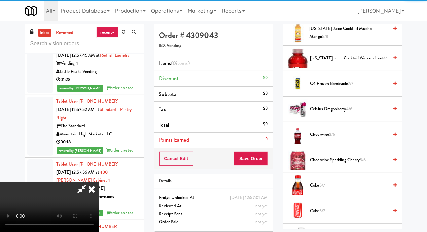
click at [338, 189] on span "Coke 5/7" at bounding box center [349, 185] width 78 height 8
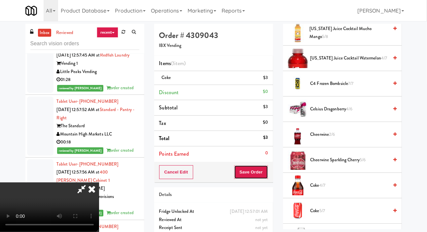
click at [266, 170] on button "Save Order" at bounding box center [251, 172] width 34 height 14
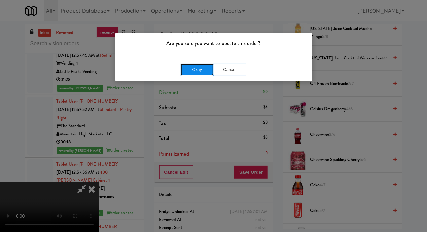
click at [185, 67] on button "Okay" at bounding box center [196, 70] width 33 height 12
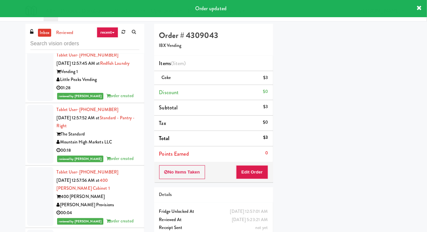
scroll to position [38, 0]
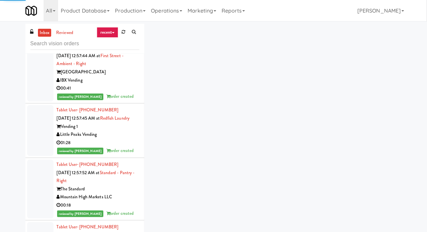
scroll to position [8560, 0]
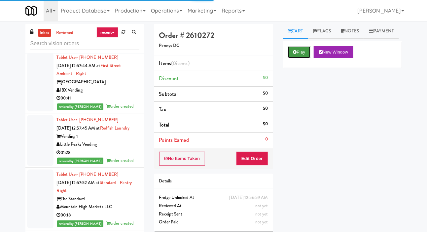
click at [291, 58] on button "Play" at bounding box center [299, 52] width 23 height 12
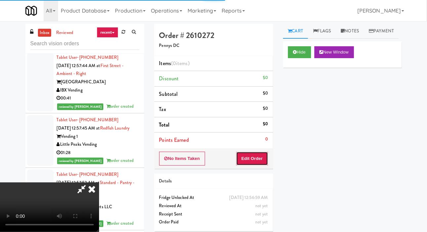
click at [249, 159] on button "Edit Order" at bounding box center [252, 158] width 32 height 14
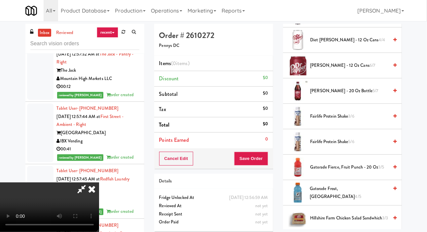
scroll to position [286, 0]
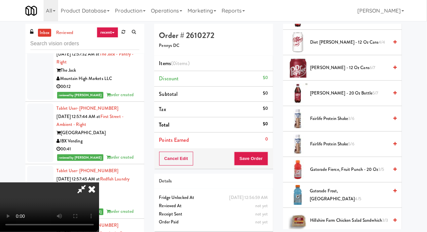
click at [333, 123] on span "Fairlife Protein Shake 3/6" at bounding box center [349, 118] width 78 height 8
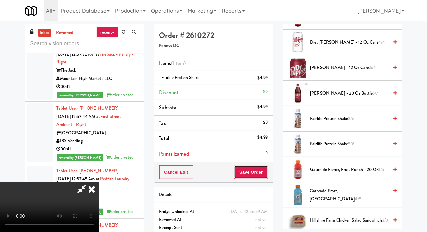
click at [263, 166] on button "Save Order" at bounding box center [251, 172] width 34 height 14
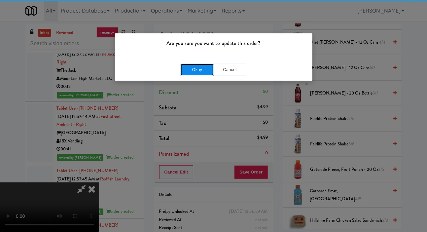
click at [180, 68] on button "Okay" at bounding box center [196, 70] width 33 height 12
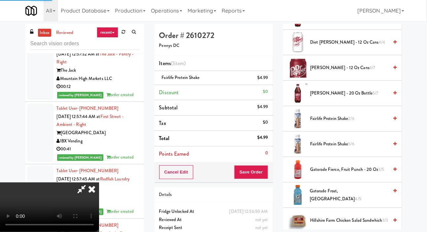
scroll to position [38, 0]
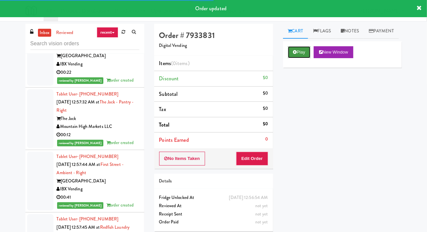
click at [296, 58] on button "Play" at bounding box center [299, 52] width 23 height 12
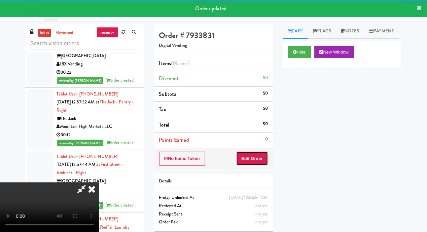
click at [247, 155] on button "Edit Order" at bounding box center [252, 158] width 32 height 14
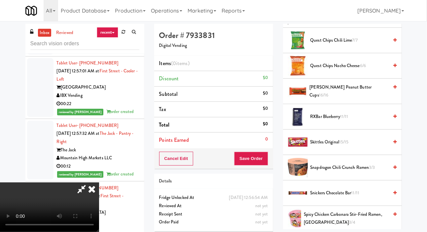
scroll to position [568, 0]
click at [338, 70] on span "Quest Chips Nacho Cheese 6/6" at bounding box center [349, 65] width 78 height 8
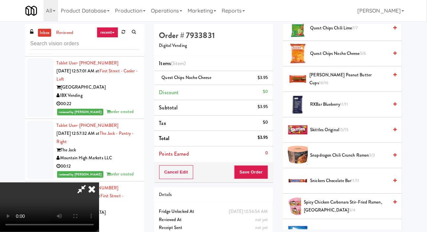
scroll to position [580, 0]
click at [337, 134] on span "Skittles Original 15/15" at bounding box center [349, 130] width 78 height 8
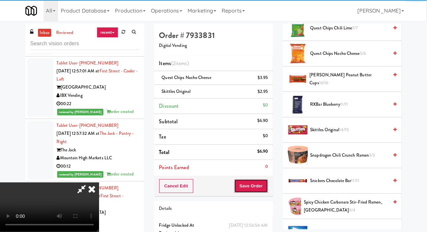
click at [259, 181] on button "Save Order" at bounding box center [251, 186] width 34 height 14
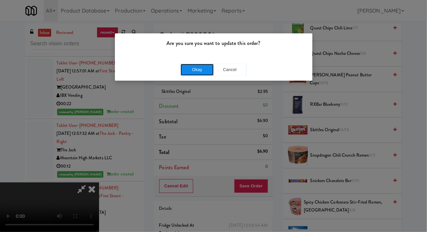
click at [186, 65] on button "Okay" at bounding box center [196, 70] width 33 height 12
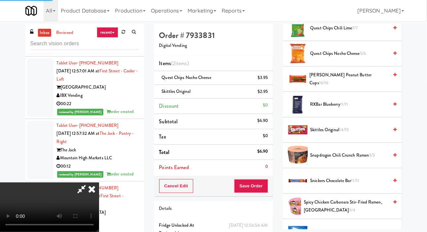
scroll to position [38, 0]
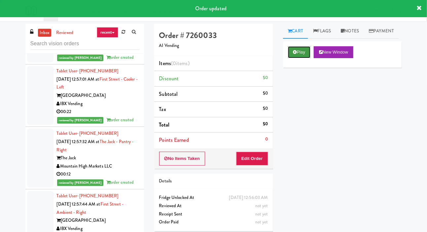
click at [294, 54] on icon at bounding box center [295, 52] width 4 height 4
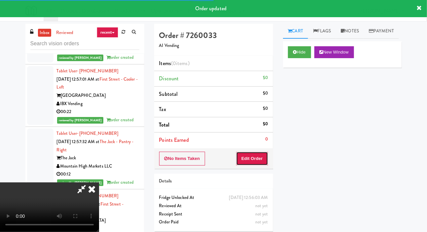
click at [263, 152] on button "Edit Order" at bounding box center [252, 158] width 32 height 14
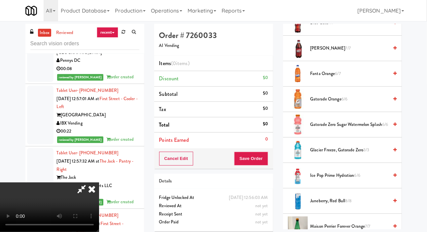
scroll to position [510, 0]
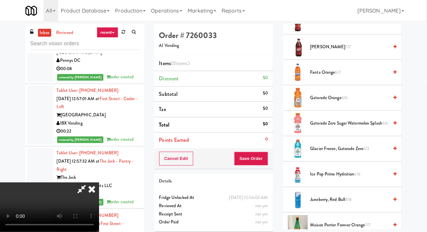
click at [342, 127] on span "Gatorade Zero Sugar Watermelon Splash 6/6" at bounding box center [349, 123] width 78 height 8
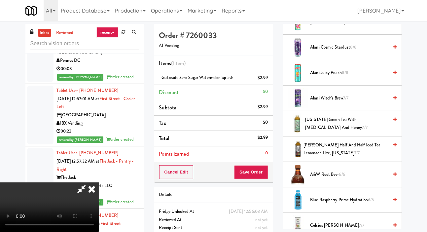
scroll to position [120, 0]
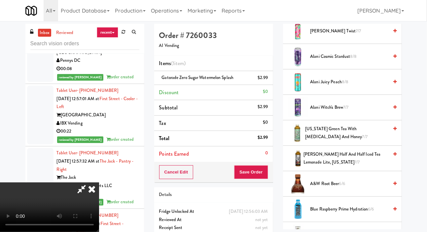
click at [333, 189] on li "A&W Root Beer 6/6" at bounding box center [342, 183] width 119 height 25
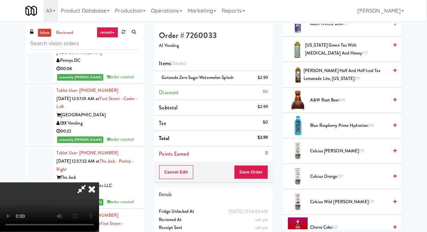
click at [346, 104] on span "A&W Root Beer 6/6" at bounding box center [349, 100] width 78 height 8
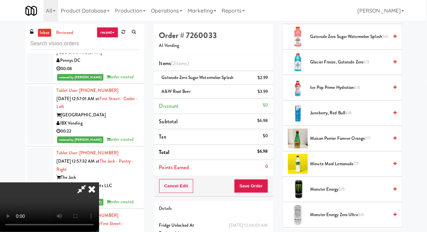
scroll to position [622, 0]
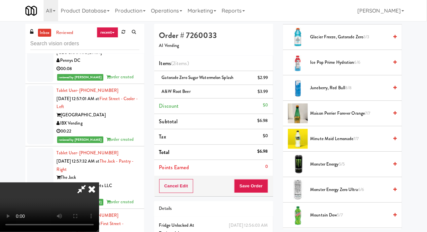
click at [338, 143] on span "Minute Maid Lemonade 7/7" at bounding box center [349, 139] width 78 height 8
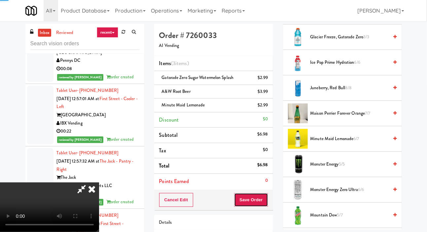
click at [264, 196] on button "Save Order" at bounding box center [251, 200] width 34 height 14
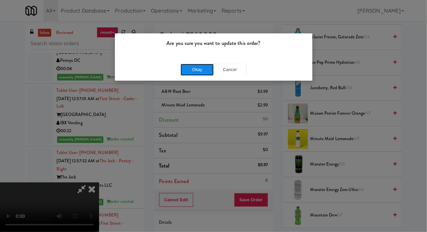
click at [186, 74] on button "Okay" at bounding box center [196, 70] width 33 height 12
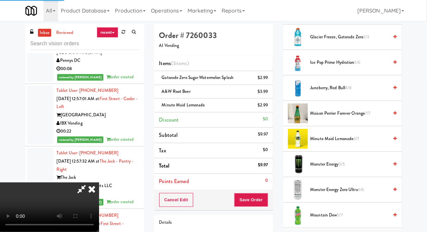
scroll to position [38, 0]
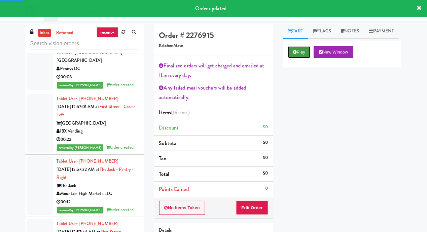
click at [288, 58] on button "Play" at bounding box center [299, 52] width 23 height 12
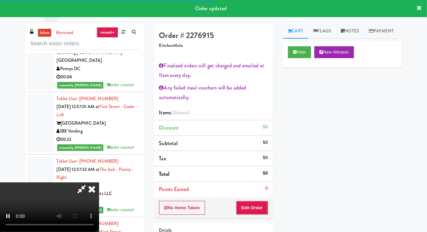
click at [256, 192] on li "Points Earned 0" at bounding box center [213, 188] width 119 height 15
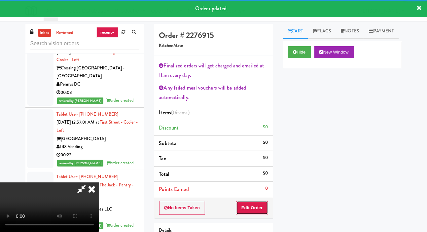
click at [259, 205] on button "Edit Order" at bounding box center [252, 208] width 32 height 14
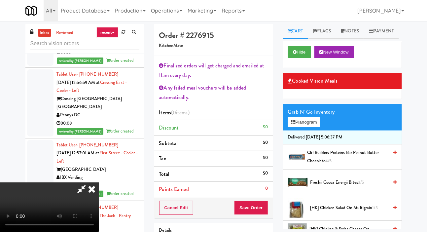
scroll to position [8, 0]
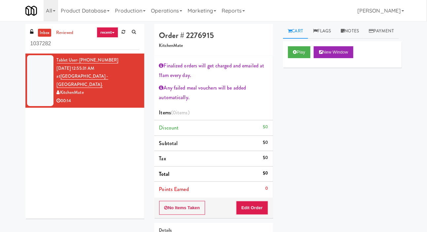
click at [295, 68] on div "Play New Window" at bounding box center [342, 54] width 119 height 26
click at [258, 201] on button "Edit Order" at bounding box center [252, 208] width 32 height 14
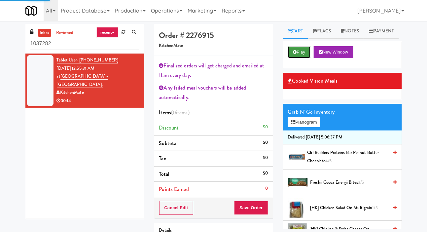
click at [300, 58] on button "Play" at bounding box center [299, 52] width 23 height 12
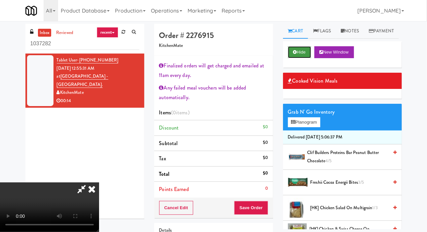
click at [296, 54] on icon at bounding box center [295, 52] width 4 height 4
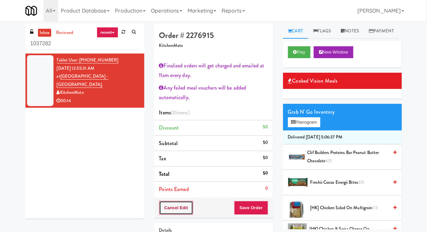
click at [178, 205] on button "Cancel Edit" at bounding box center [176, 208] width 34 height 14
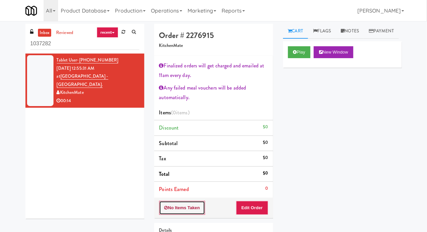
click at [182, 204] on button "No Items Taken" at bounding box center [182, 208] width 46 height 14
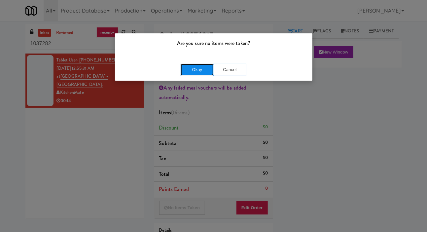
click at [202, 71] on button "Okay" at bounding box center [196, 70] width 33 height 12
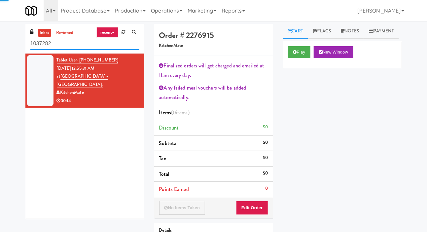
click at [51, 45] on input "1037282" at bounding box center [84, 44] width 109 height 12
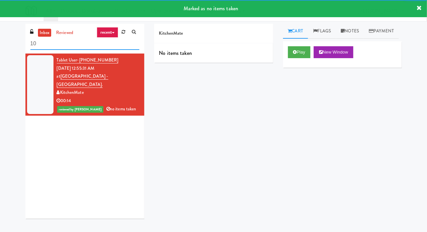
type input "1"
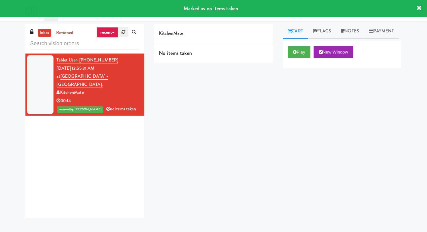
click at [122, 31] on icon at bounding box center [123, 32] width 4 height 4
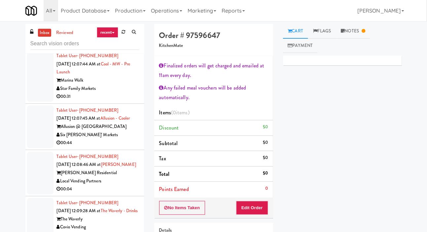
scroll to position [860, 0]
click at [35, 95] on div at bounding box center [40, 75] width 26 height 51
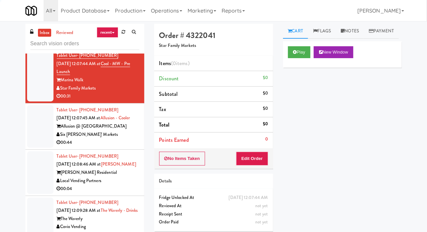
click at [31, 147] on div at bounding box center [40, 126] width 26 height 43
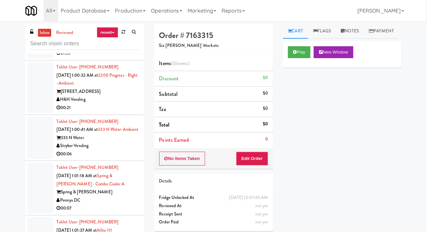
scroll to position [6452, 0]
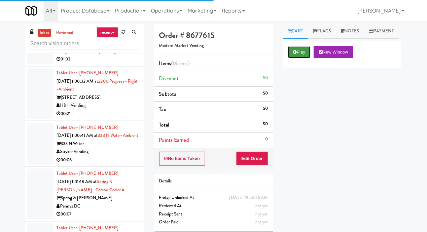
click at [307, 58] on button "Play" at bounding box center [299, 52] width 23 height 12
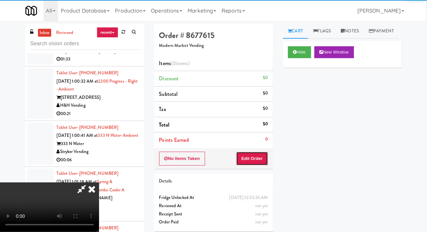
click at [258, 152] on button "Edit Order" at bounding box center [252, 158] width 32 height 14
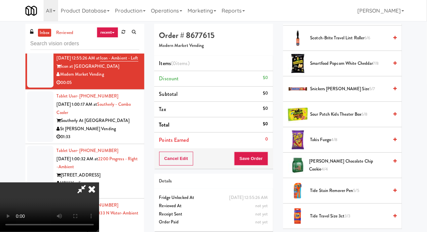
scroll to position [623, 0]
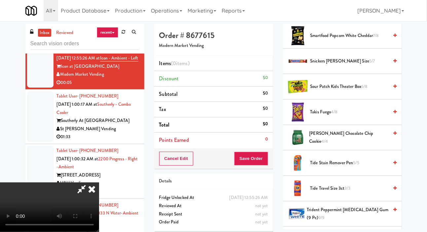
click at [347, 91] on span "Sour Patch Kids Theater Box 6/8" at bounding box center [349, 86] width 78 height 8
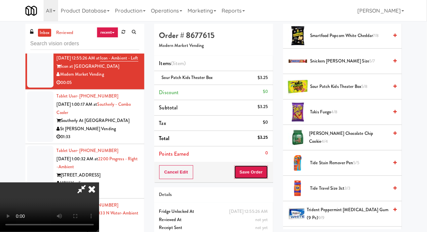
click at [260, 169] on button "Save Order" at bounding box center [251, 172] width 34 height 14
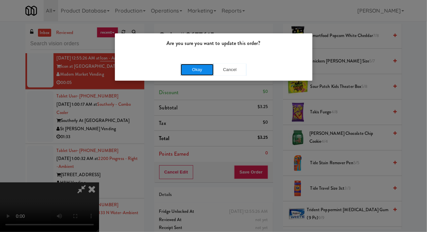
click at [186, 70] on button "Okay" at bounding box center [196, 70] width 33 height 12
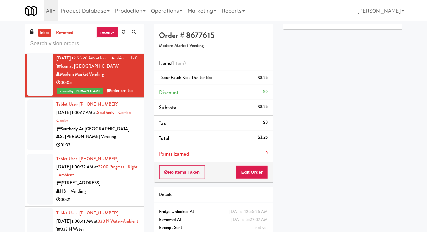
scroll to position [0, 0]
click at [43, 42] on div at bounding box center [40, 16] width 26 height 51
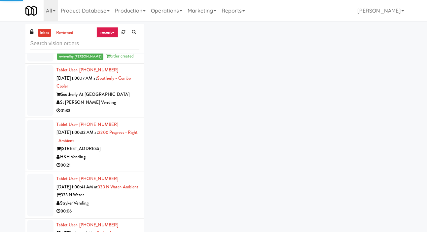
scroll to position [6410, 0]
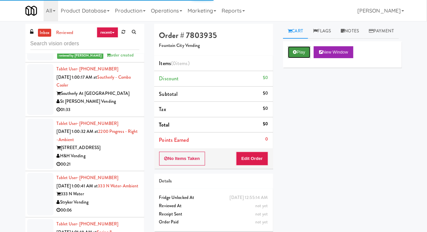
click at [288, 58] on button "Play" at bounding box center [299, 52] width 23 height 12
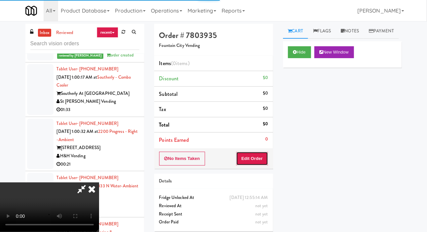
click at [257, 154] on button "Edit Order" at bounding box center [252, 158] width 32 height 14
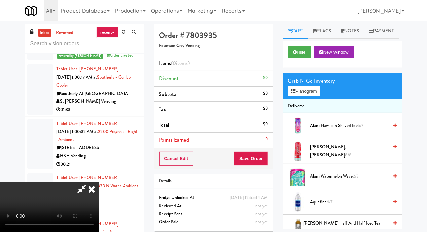
scroll to position [0, 0]
click at [295, 96] on button "Planogram" at bounding box center [304, 91] width 32 height 10
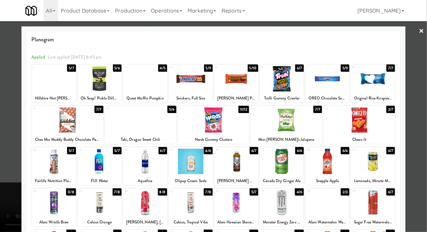
click at [44, 115] on div at bounding box center [67, 119] width 71 height 25
click at [10, 126] on div at bounding box center [213, 116] width 427 height 232
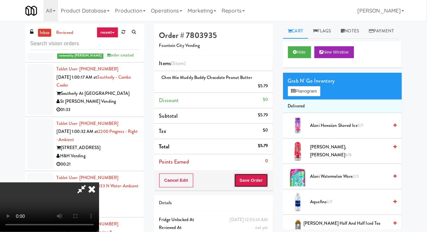
click at [266, 179] on button "Save Order" at bounding box center [251, 180] width 34 height 14
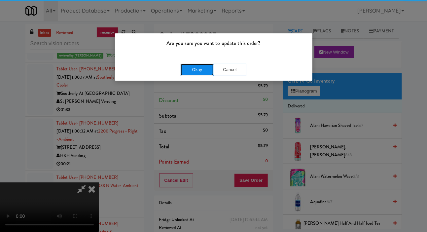
click at [190, 72] on button "Okay" at bounding box center [196, 70] width 33 height 12
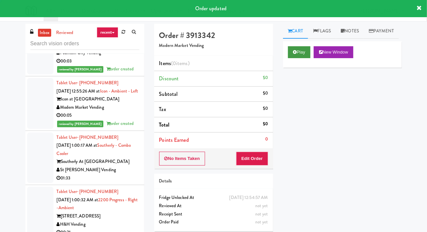
click at [288, 58] on button "Play" at bounding box center [299, 52] width 23 height 12
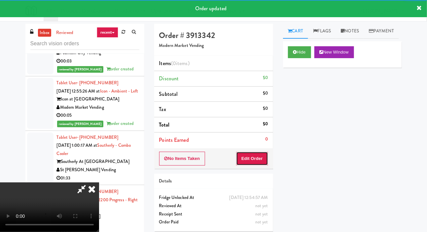
click at [256, 156] on button "Edit Order" at bounding box center [252, 158] width 32 height 14
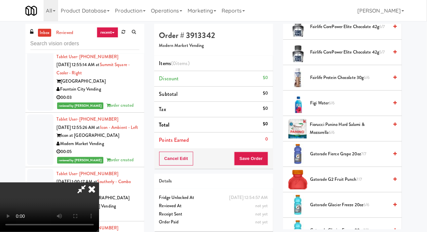
scroll to position [148, 0]
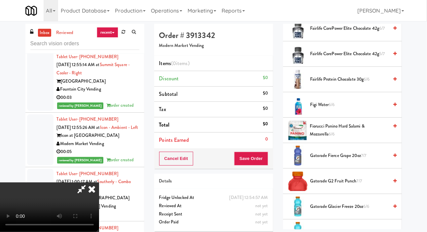
click at [346, 58] on span "Fairlife CorePower Elite Chocolate 42g 5/7" at bounding box center [349, 54] width 78 height 8
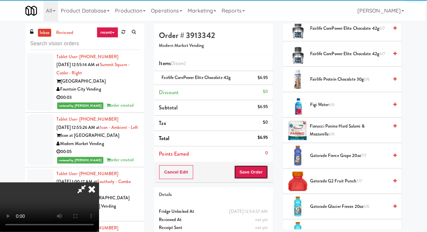
click at [261, 168] on button "Save Order" at bounding box center [251, 172] width 34 height 14
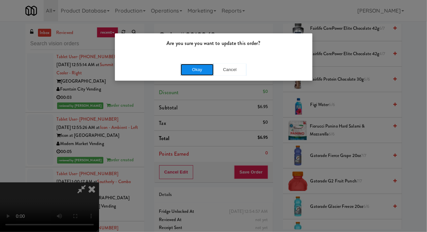
click at [186, 70] on button "Okay" at bounding box center [196, 70] width 33 height 12
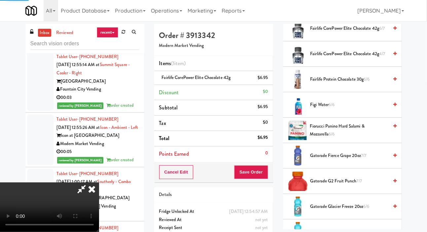
scroll to position [38, 0]
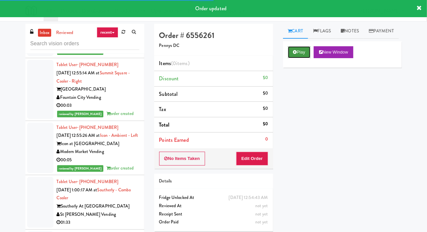
click at [294, 58] on button "Play" at bounding box center [299, 52] width 23 height 12
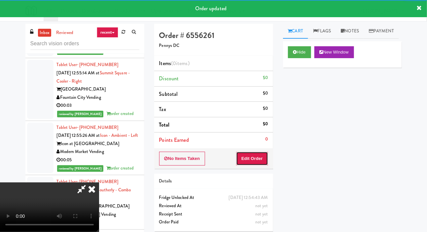
click at [257, 160] on button "Edit Order" at bounding box center [252, 158] width 32 height 14
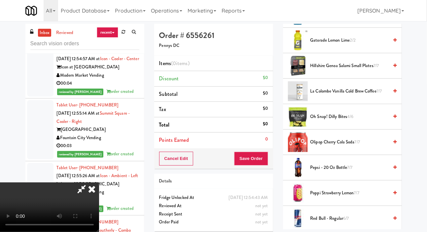
scroll to position [529, 0]
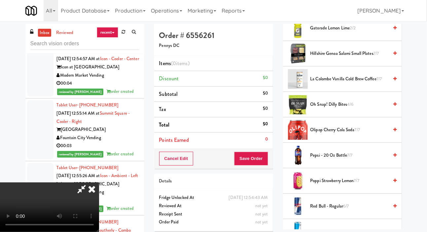
click at [342, 58] on span "Hillshire Genoa Salami Small Plates 7/7" at bounding box center [349, 53] width 78 height 8
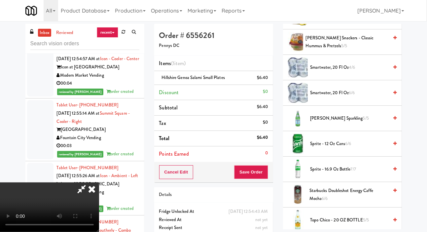
scroll to position [776, 0]
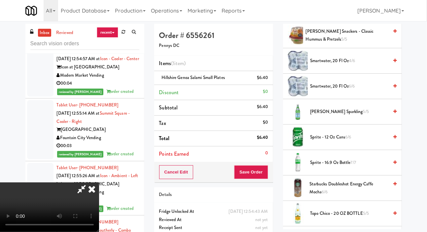
click at [333, 167] on span "Sprite - 16.9 oz Bottle 7/7" at bounding box center [349, 162] width 78 height 8
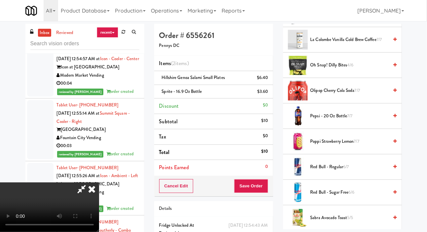
scroll to position [565, 0]
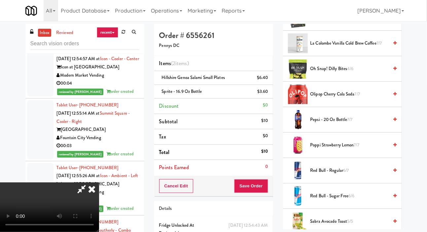
click at [348, 72] on span "4/6" at bounding box center [350, 68] width 6 height 6
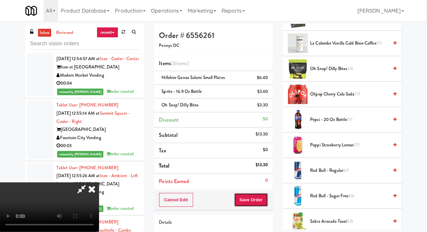
click at [260, 196] on button "Save Order" at bounding box center [251, 200] width 34 height 14
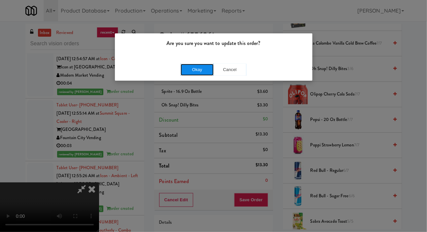
click at [186, 68] on button "Okay" at bounding box center [196, 70] width 33 height 12
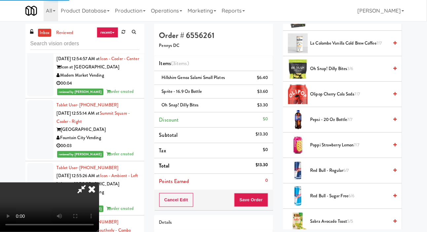
scroll to position [38, 0]
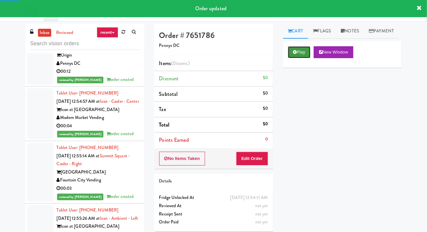
click at [295, 54] on icon at bounding box center [295, 52] width 4 height 4
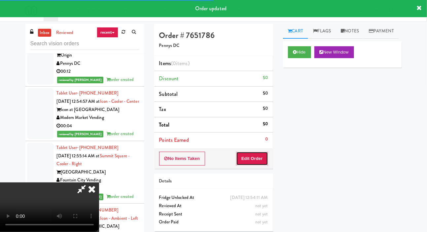
click at [253, 161] on button "Edit Order" at bounding box center [252, 158] width 32 height 14
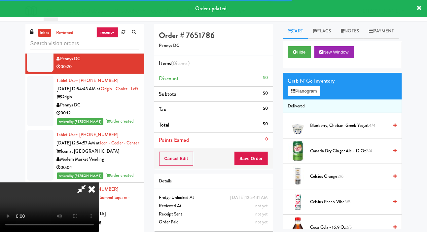
scroll to position [6193, 0]
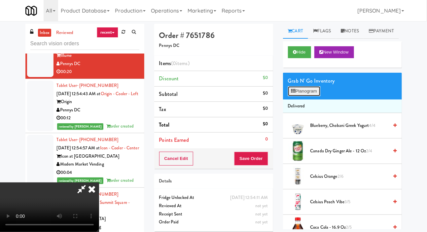
click at [314, 96] on button "Planogram" at bounding box center [304, 91] width 32 height 10
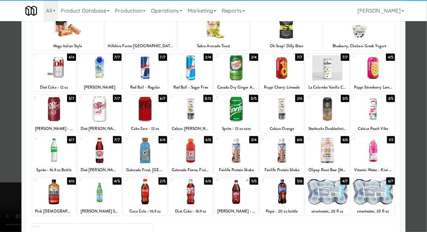
scroll to position [92, 0]
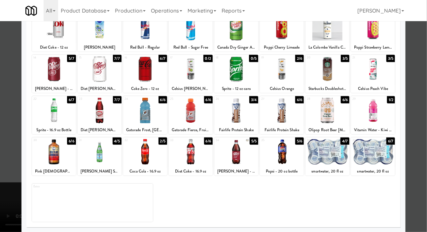
click at [330, 161] on div at bounding box center [327, 151] width 44 height 25
click at [4, 152] on div at bounding box center [213, 116] width 427 height 232
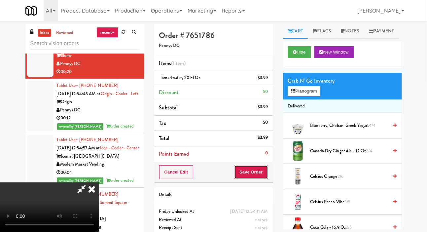
click at [263, 174] on button "Save Order" at bounding box center [251, 172] width 34 height 14
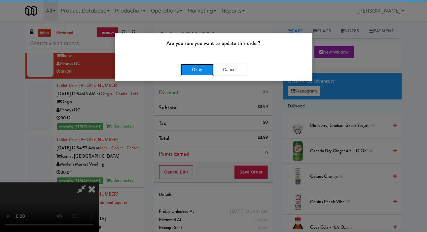
click at [183, 67] on button "Okay" at bounding box center [196, 70] width 33 height 12
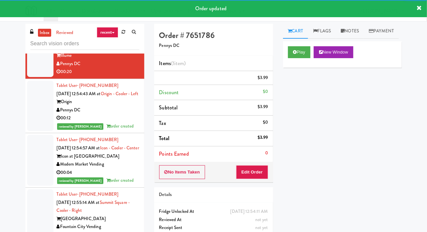
click at [30, 31] on div at bounding box center [40, 5] width 26 height 51
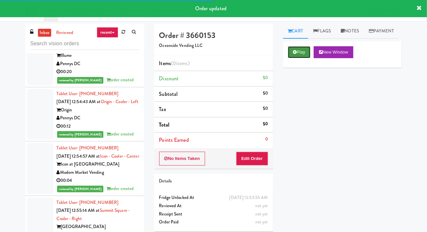
click at [294, 54] on icon at bounding box center [295, 52] width 4 height 4
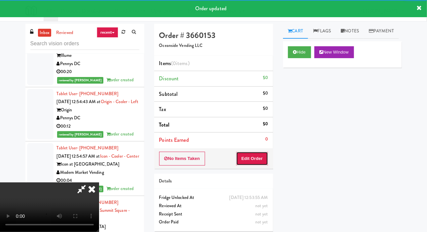
click at [263, 151] on button "Edit Order" at bounding box center [252, 158] width 32 height 14
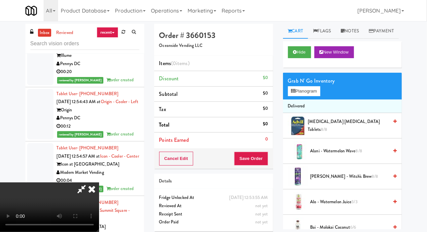
click at [284, 68] on div "Hide New Window" at bounding box center [342, 54] width 119 height 26
click at [298, 58] on button "Hide" at bounding box center [299, 52] width 23 height 12
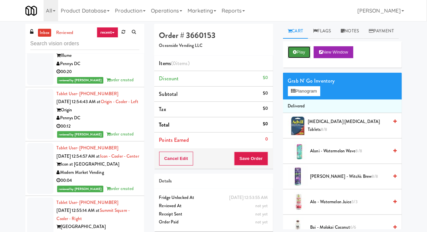
click at [299, 58] on button "Play" at bounding box center [299, 52] width 23 height 12
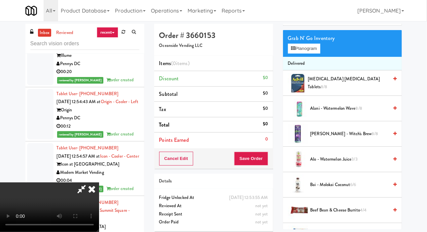
scroll to position [48, 0]
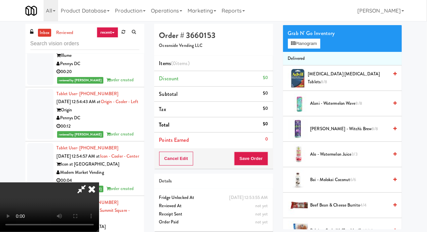
click at [333, 133] on span "Alani - Witch's Brew 8/8" at bounding box center [349, 129] width 78 height 8
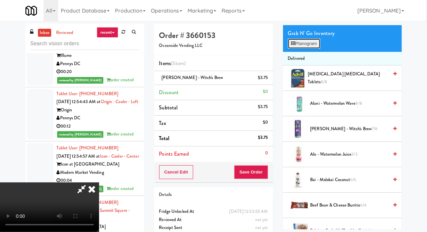
click at [311, 48] on button "Planogram" at bounding box center [304, 44] width 32 height 10
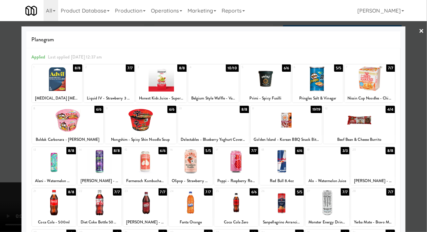
click at [376, 128] on div at bounding box center [358, 119] width 71 height 25
click at [417, 126] on div at bounding box center [213, 116] width 427 height 232
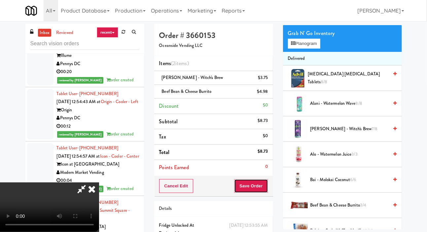
click at [264, 182] on button "Save Order" at bounding box center [251, 186] width 34 height 14
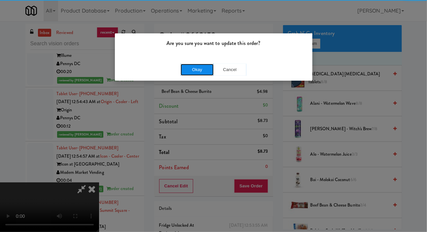
click at [191, 68] on button "Okay" at bounding box center [196, 70] width 33 height 12
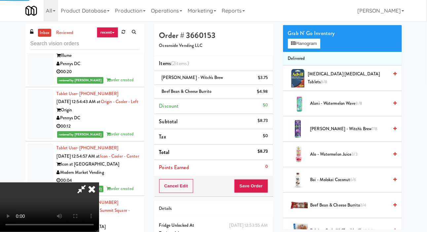
scroll to position [38, 0]
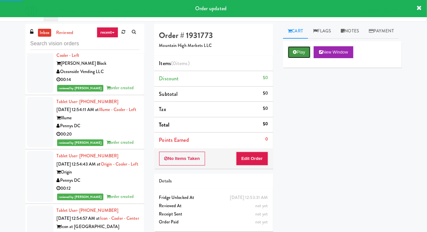
click at [299, 58] on button "Play" at bounding box center [299, 52] width 23 height 12
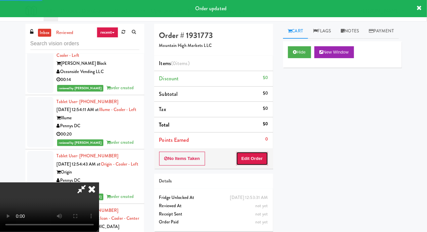
click at [261, 156] on button "Edit Order" at bounding box center [252, 158] width 32 height 14
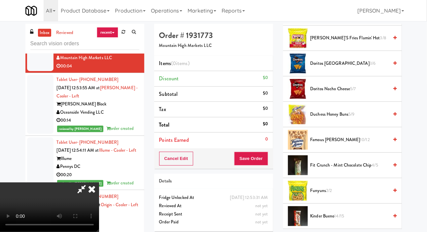
scroll to position [168, 0]
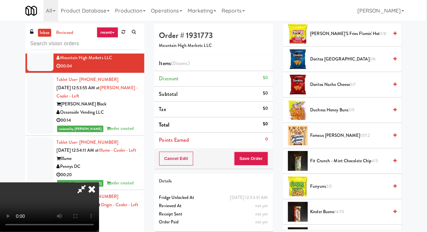
click at [337, 114] on span "Duchess Honey Buns 5/9" at bounding box center [349, 110] width 78 height 8
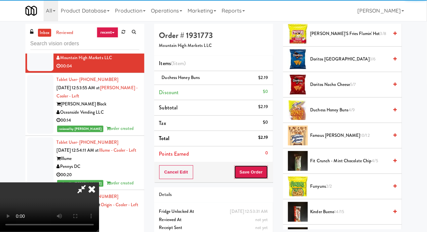
click at [262, 166] on button "Save Order" at bounding box center [251, 172] width 34 height 14
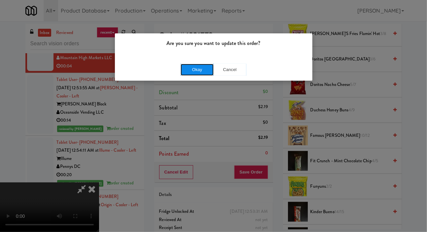
click at [186, 65] on button "Okay" at bounding box center [196, 70] width 33 height 12
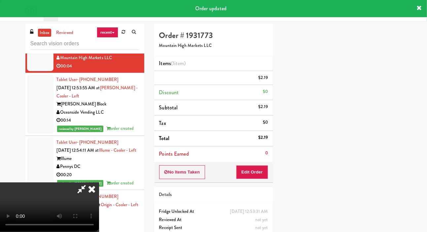
scroll to position [38, 0]
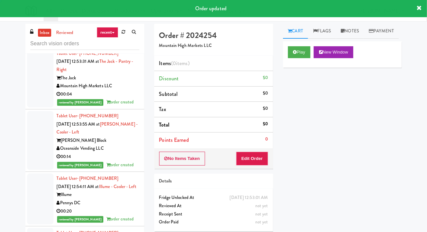
scroll to position [6052, 0]
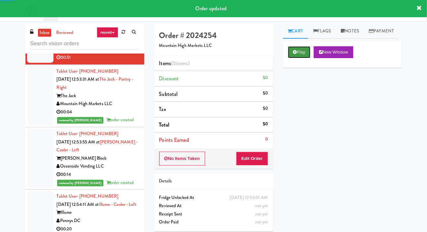
click at [289, 58] on button "Play" at bounding box center [299, 52] width 23 height 12
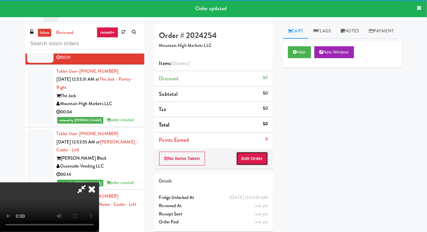
click at [245, 154] on button "Edit Order" at bounding box center [252, 158] width 32 height 14
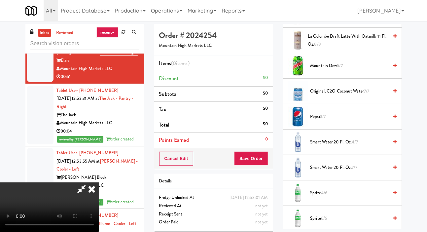
scroll to position [877, 0]
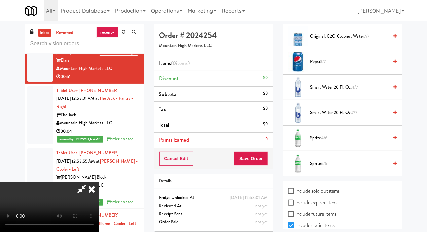
click at [344, 142] on span "Sprite 4/6" at bounding box center [349, 138] width 78 height 8
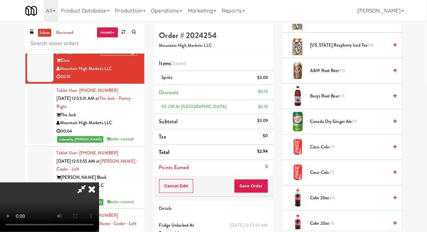
scroll to position [194, 0]
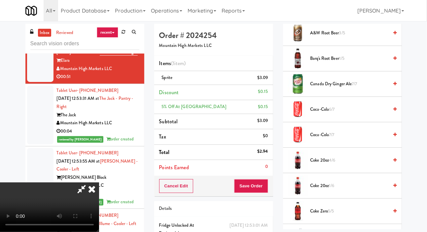
click at [352, 139] on span "Coca-Cola 7/7" at bounding box center [349, 135] width 78 height 8
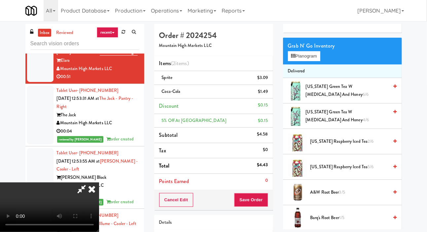
scroll to position [61, 0]
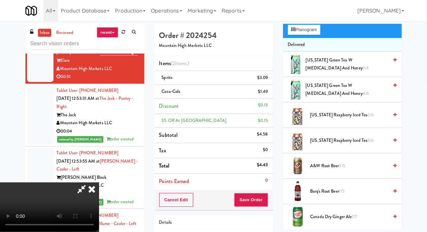
click at [367, 118] on span "2/6" at bounding box center [370, 115] width 6 height 6
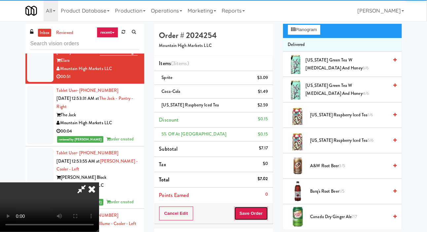
click at [264, 211] on button "Save Order" at bounding box center [251, 213] width 34 height 14
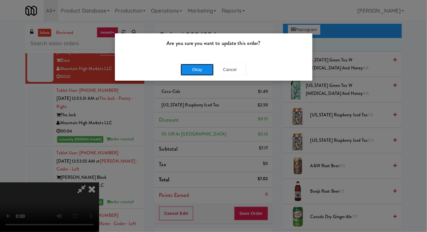
click at [191, 72] on button "Okay" at bounding box center [196, 70] width 33 height 12
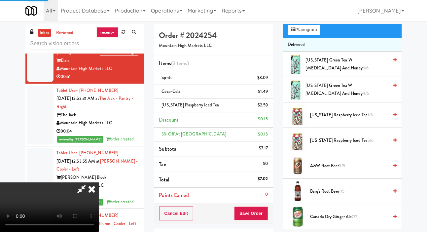
scroll to position [38, 0]
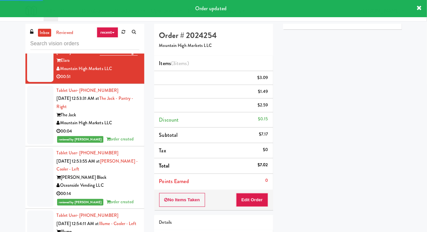
click at [32, 36] on div at bounding box center [40, 10] width 26 height 51
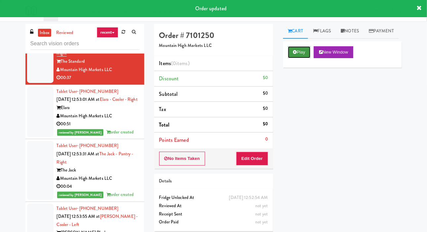
click at [295, 54] on icon at bounding box center [295, 52] width 4 height 4
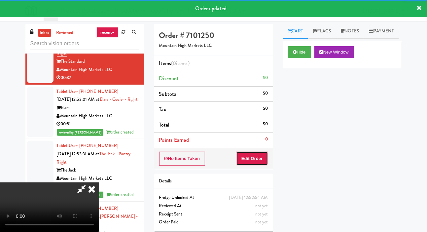
click at [254, 159] on button "Edit Order" at bounding box center [252, 158] width 32 height 14
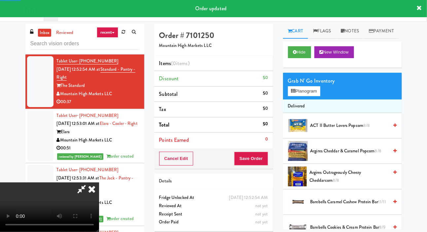
scroll to position [5947, 0]
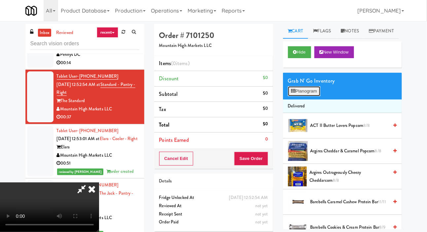
click at [303, 96] on button "Planogram" at bounding box center [304, 91] width 32 height 10
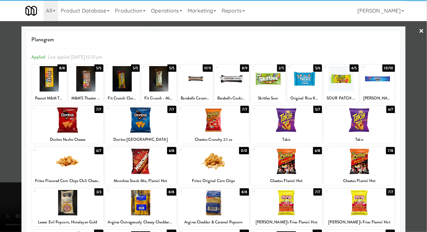
click at [373, 172] on div at bounding box center [358, 160] width 71 height 25
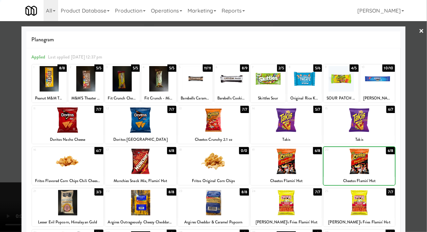
click at [5, 155] on div at bounding box center [213, 116] width 427 height 232
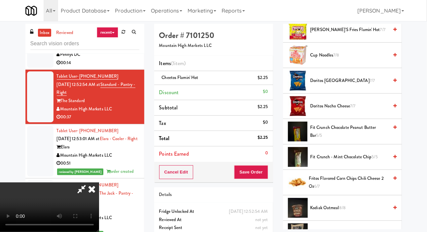
scroll to position [328, 0]
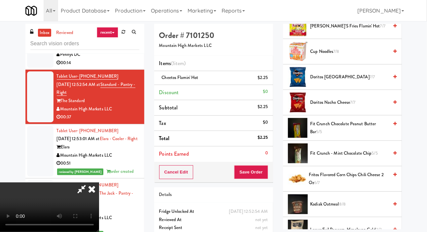
click at [338, 136] on span "Fit Crunch Chocolate Peanut Butter Bar 5/5" at bounding box center [349, 128] width 78 height 16
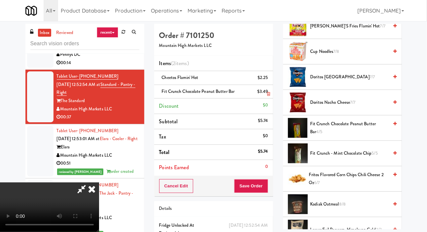
click at [266, 93] on div "$3.49" at bounding box center [262, 91] width 11 height 8
click at [267, 92] on icon at bounding box center [268, 94] width 3 height 4
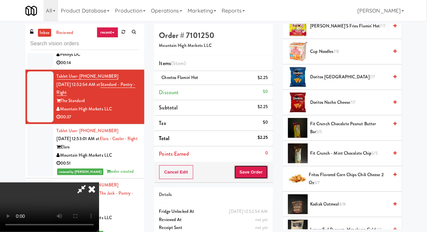
click at [265, 170] on button "Save Order" at bounding box center [251, 172] width 34 height 14
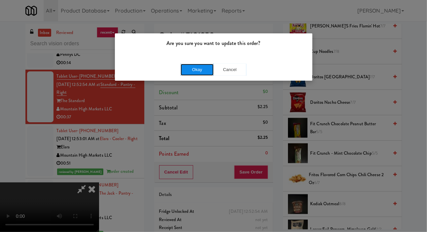
click at [190, 65] on button "Okay" at bounding box center [196, 70] width 33 height 12
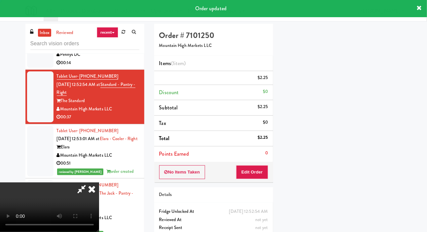
scroll to position [38, 0]
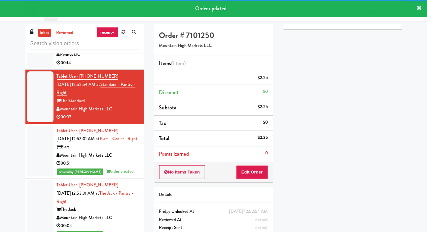
click at [28, 68] on div at bounding box center [40, 42] width 26 height 51
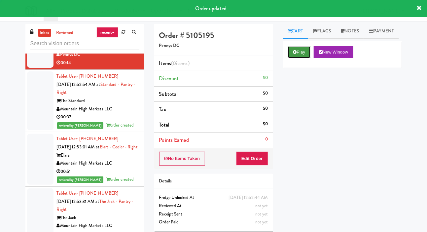
click at [297, 58] on button "Play" at bounding box center [299, 52] width 23 height 12
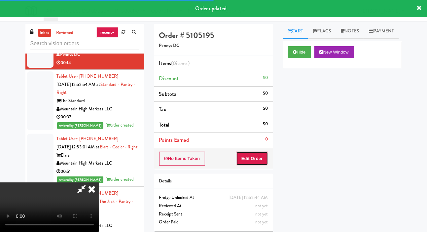
click at [254, 157] on button "Edit Order" at bounding box center [252, 158] width 32 height 14
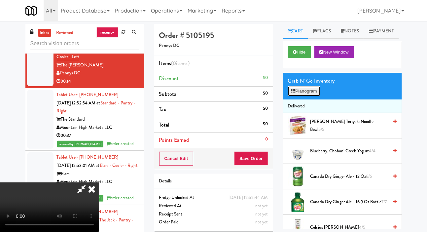
click at [308, 96] on button "Planogram" at bounding box center [304, 91] width 32 height 10
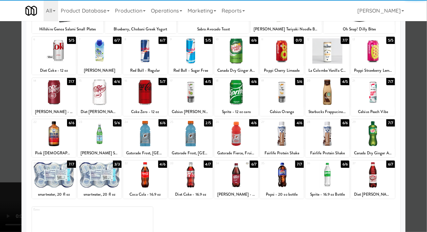
scroll to position [92, 0]
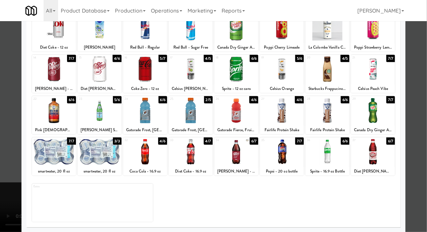
click at [196, 113] on div at bounding box center [191, 110] width 44 height 25
click at [3, 122] on div at bounding box center [213, 116] width 427 height 232
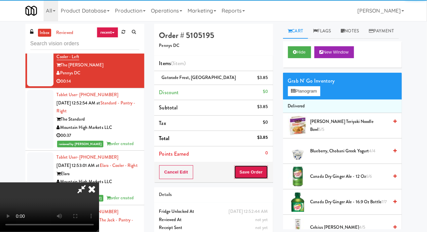
click at [264, 172] on button "Save Order" at bounding box center [251, 172] width 34 height 14
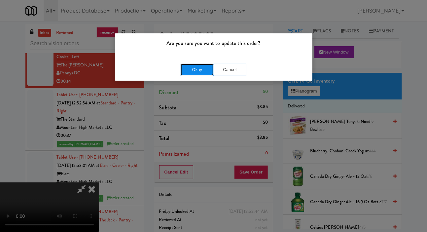
click at [186, 65] on button "Okay" at bounding box center [196, 70] width 33 height 12
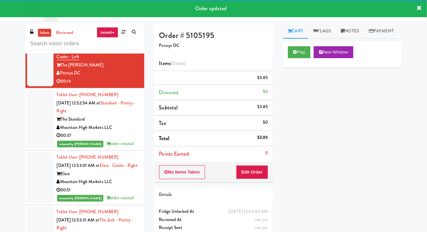
click at [34, 32] on div at bounding box center [40, 10] width 26 height 43
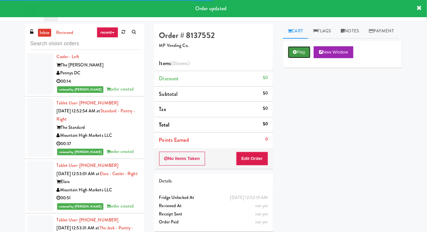
click at [296, 58] on button "Play" at bounding box center [299, 52] width 23 height 12
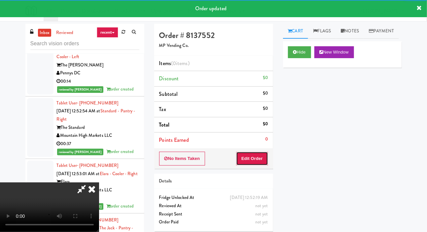
click at [249, 153] on button "Edit Order" at bounding box center [252, 158] width 32 height 14
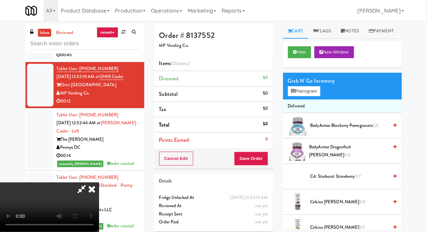
scroll to position [5852, 0]
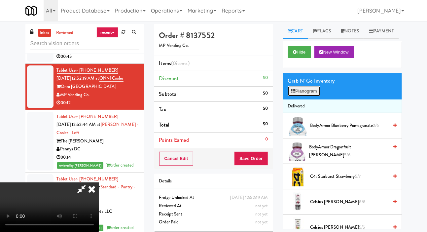
click at [312, 96] on button "Planogram" at bounding box center [304, 91] width 32 height 10
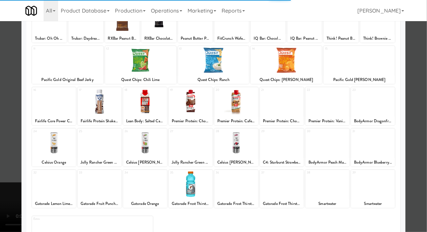
scroll to position [61, 0]
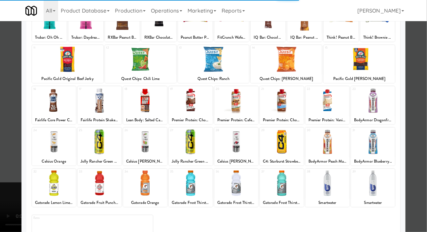
click at [382, 148] on div at bounding box center [373, 141] width 44 height 25
click at [2, 143] on div at bounding box center [213, 116] width 427 height 232
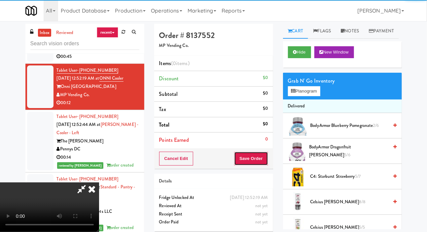
click at [260, 154] on button "Save Order" at bounding box center [251, 158] width 34 height 14
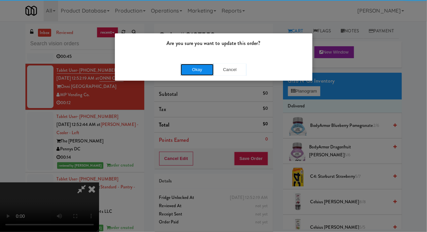
click at [185, 67] on button "Okay" at bounding box center [196, 70] width 33 height 12
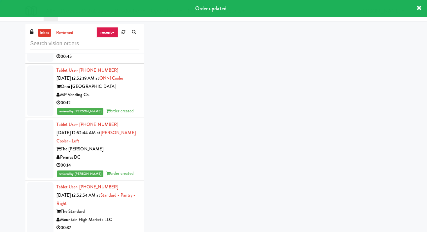
click at [32, 62] on div at bounding box center [40, 36] width 26 height 51
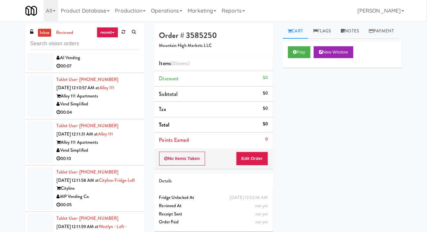
click at [35, 117] on div at bounding box center [40, 96] width 26 height 43
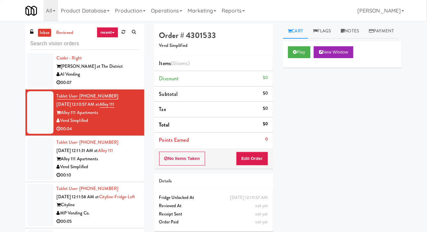
click at [33, 88] on div at bounding box center [40, 62] width 26 height 51
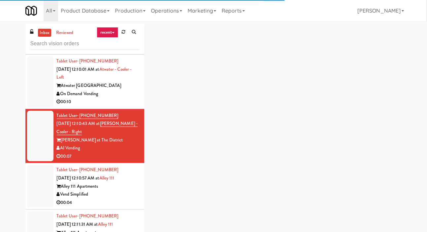
click at [32, 107] on div at bounding box center [40, 81] width 26 height 51
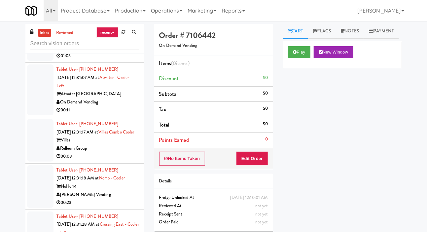
scroll to position [3242, 0]
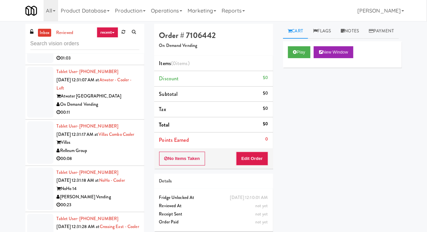
click at [39, 63] on div at bounding box center [40, 38] width 26 height 51
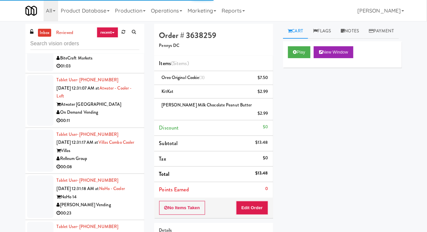
click at [41, 71] on div at bounding box center [40, 45] width 26 height 51
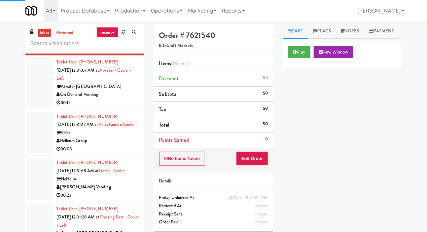
click at [43, 108] on div at bounding box center [40, 82] width 26 height 51
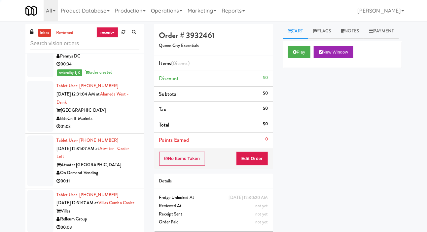
scroll to position [3177, 0]
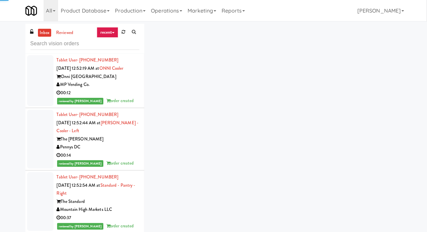
scroll to position [5872, 0]
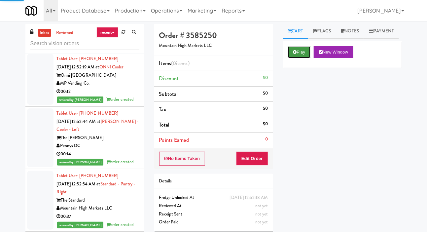
click at [291, 58] on button "Play" at bounding box center [299, 52] width 23 height 12
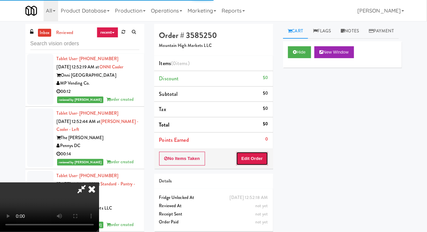
click at [250, 159] on button "Edit Order" at bounding box center [252, 158] width 32 height 14
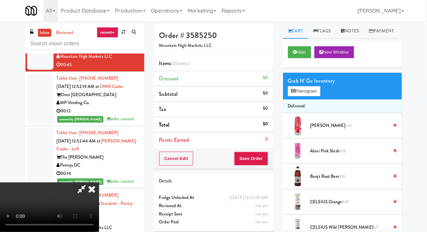
scroll to position [0, 0]
click at [307, 96] on button "Planogram" at bounding box center [304, 91] width 32 height 10
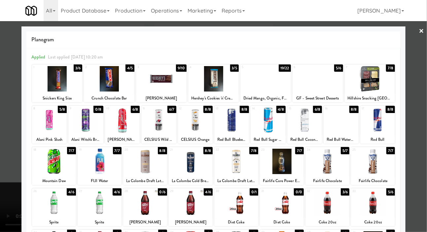
click at [323, 78] on div at bounding box center [317, 78] width 50 height 25
click at [5, 135] on div at bounding box center [213, 116] width 427 height 232
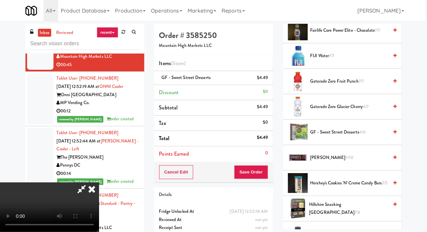
scroll to position [426, 0]
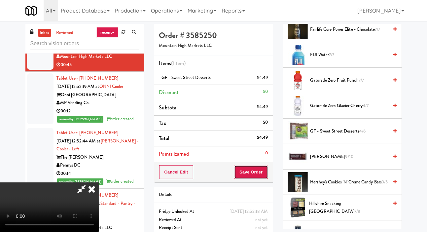
click at [260, 171] on button "Save Order" at bounding box center [251, 172] width 34 height 14
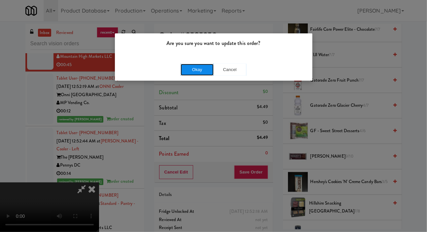
click at [184, 70] on button "Okay" at bounding box center [196, 70] width 33 height 12
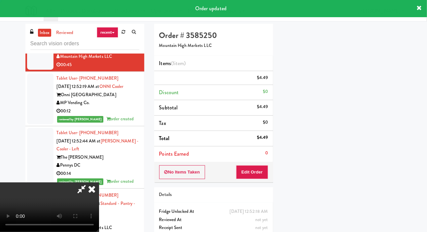
scroll to position [38, 0]
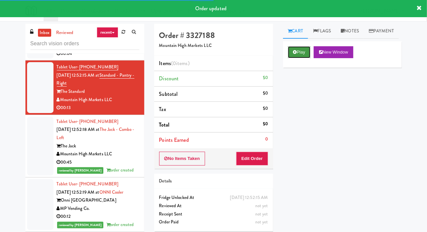
click at [295, 58] on button "Play" at bounding box center [299, 52] width 23 height 12
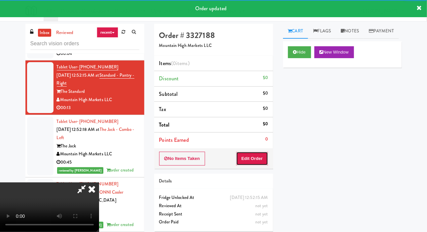
click at [253, 153] on button "Edit Order" at bounding box center [252, 158] width 32 height 14
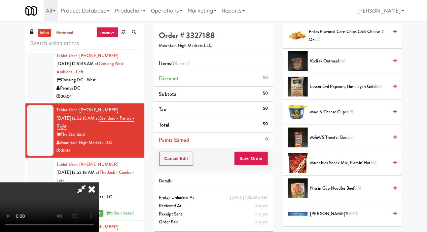
scroll to position [472, 0]
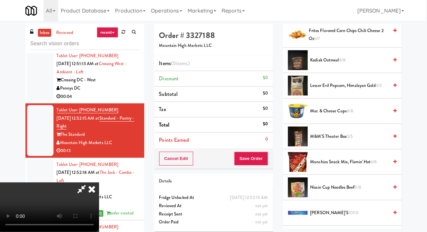
click at [345, 115] on span "Mac & Cheese Cups 8/8" at bounding box center [349, 111] width 78 height 8
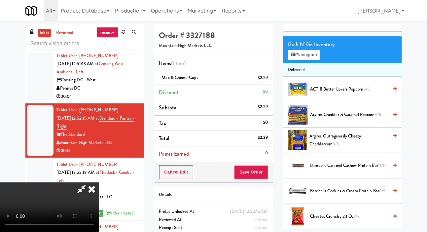
scroll to position [0, 0]
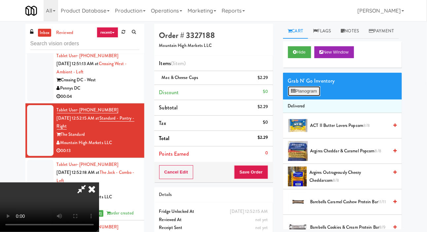
click at [306, 96] on button "Planogram" at bounding box center [304, 91] width 32 height 10
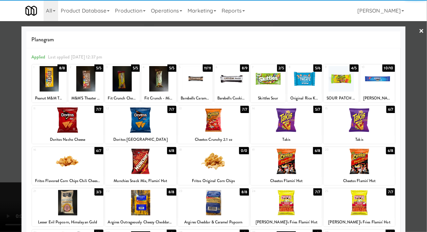
click at [54, 201] on div at bounding box center [67, 202] width 71 height 25
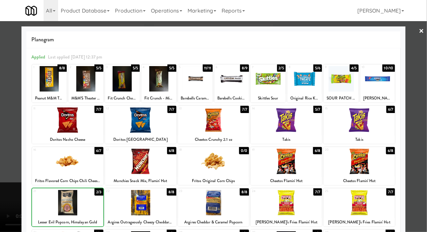
click at [5, 180] on div at bounding box center [213, 116] width 427 height 232
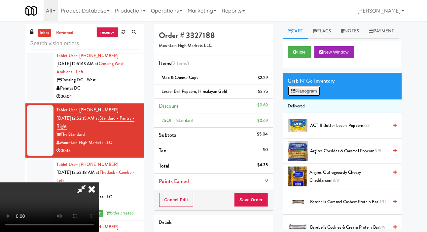
click at [308, 96] on button "Planogram" at bounding box center [304, 91] width 32 height 10
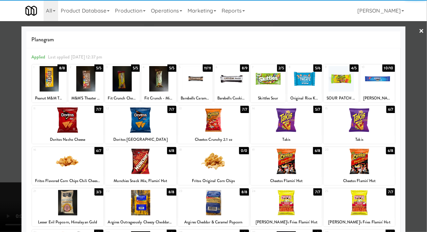
click at [43, 163] on div at bounding box center [67, 160] width 71 height 25
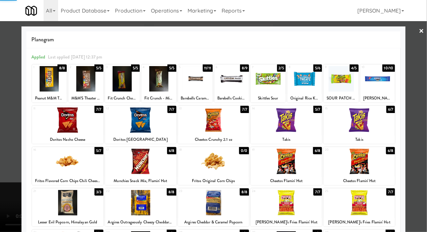
click at [9, 172] on div at bounding box center [213, 116] width 427 height 232
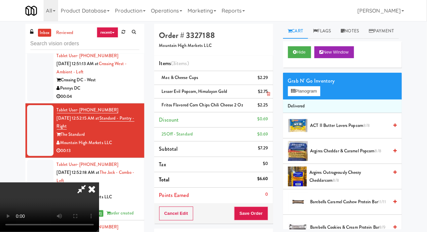
click at [268, 89] on li "Lesser Evil Popcorn, Himalayan Gold $2.75" at bounding box center [213, 92] width 119 height 14
click at [269, 93] on icon at bounding box center [268, 94] width 3 height 4
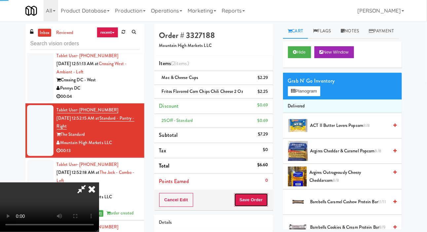
click at [259, 193] on button "Save Order" at bounding box center [251, 200] width 34 height 14
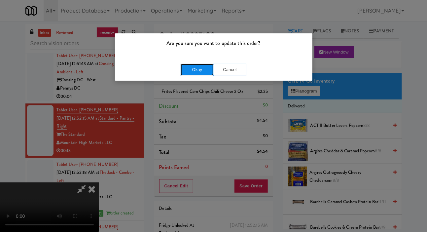
click at [180, 70] on button "Okay" at bounding box center [196, 70] width 33 height 12
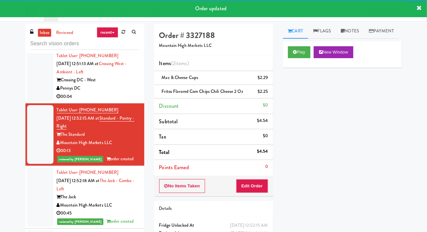
click at [35, 102] on div at bounding box center [40, 76] width 26 height 51
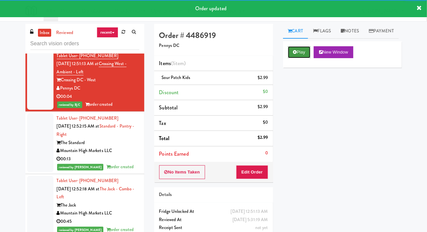
click at [295, 54] on icon at bounding box center [295, 52] width 4 height 4
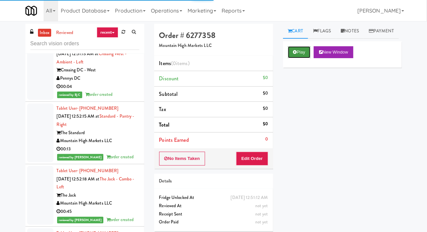
click at [300, 58] on button "Play" at bounding box center [299, 52] width 23 height 12
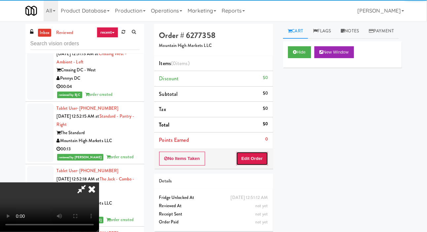
click at [250, 163] on button "Edit Order" at bounding box center [252, 158] width 32 height 14
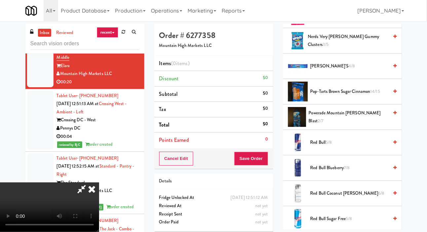
scroll to position [694, 0]
click at [342, 126] on span "Powerade Mountain Berry Blast 2/7" at bounding box center [348, 118] width 80 height 16
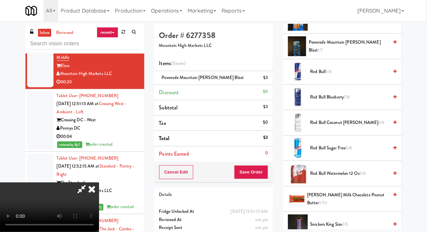
scroll to position [902, 0]
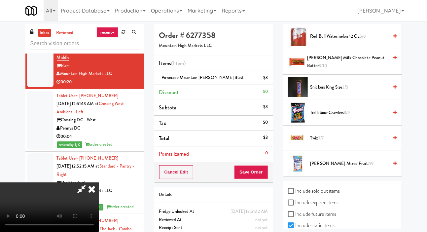
click at [335, 168] on span "Welch's Mixed Fruit 7/9" at bounding box center [349, 163] width 78 height 8
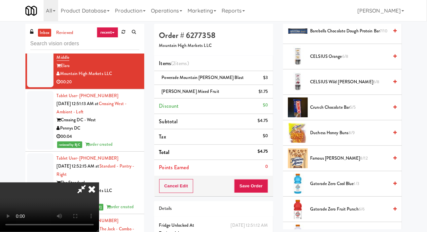
scroll to position [170, 0]
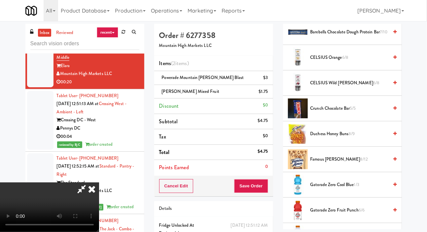
click at [345, 138] on span "Duchess Honey Buns 8/9" at bounding box center [349, 134] width 78 height 8
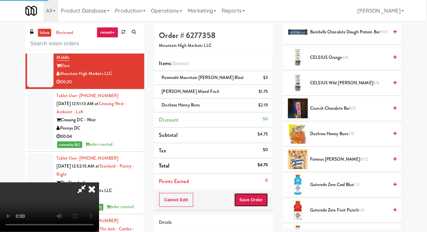
click at [266, 198] on button "Save Order" at bounding box center [251, 200] width 34 height 14
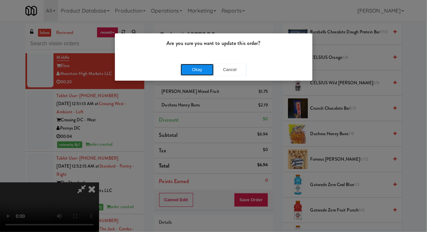
click at [194, 71] on button "Okay" at bounding box center [196, 70] width 33 height 12
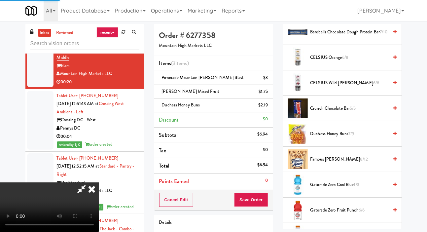
scroll to position [38, 0]
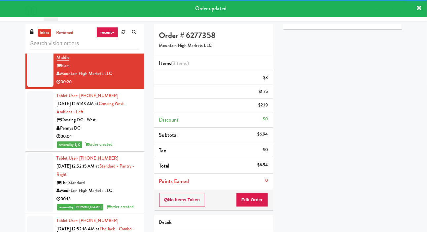
click at [34, 33] on div at bounding box center [40, 11] width 26 height 43
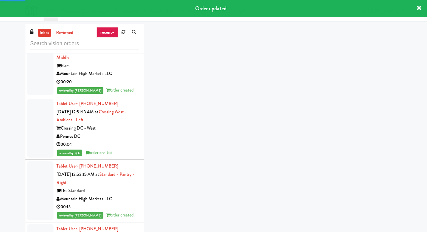
scroll to position [5644, 0]
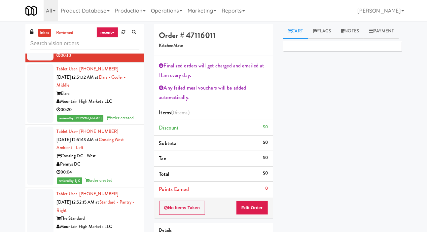
click at [255, 206] on button "Edit Order" at bounding box center [252, 208] width 32 height 14
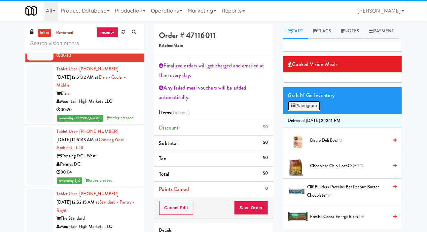
click at [308, 111] on button "Planogram" at bounding box center [304, 106] width 32 height 10
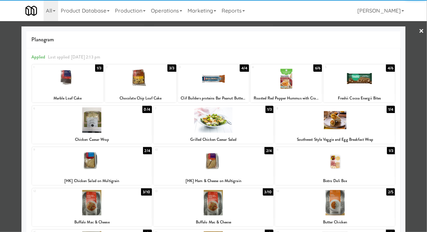
click at [59, 78] on div at bounding box center [67, 78] width 71 height 25
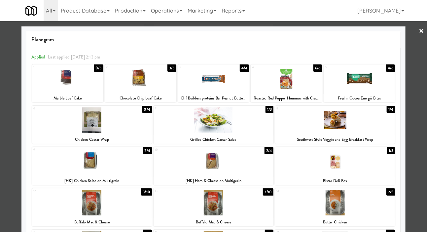
click at [4, 104] on div at bounding box center [213, 116] width 427 height 232
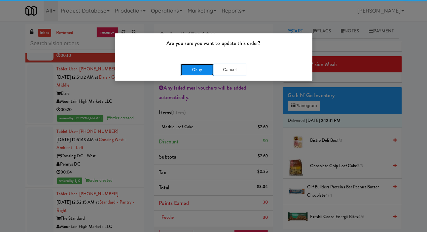
click at [180, 73] on button "Okay" at bounding box center [196, 70] width 33 height 12
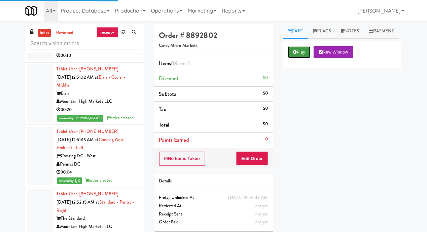
click at [290, 58] on button "Play" at bounding box center [299, 52] width 23 height 12
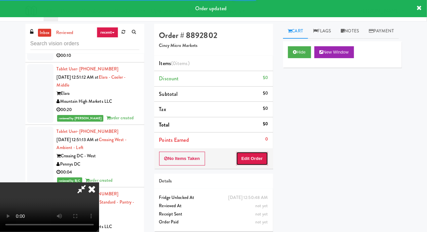
click at [257, 163] on button "Edit Order" at bounding box center [252, 158] width 32 height 14
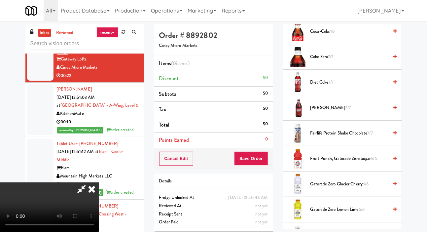
scroll to position [251, 0]
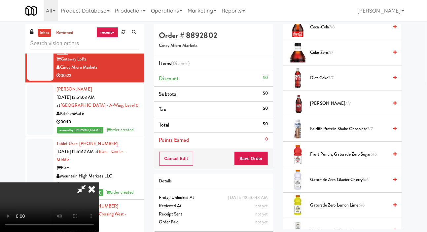
click at [345, 106] on span "7/7" at bounding box center [347, 103] width 5 height 6
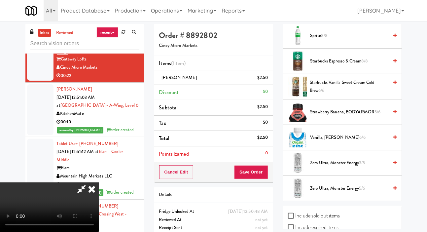
scroll to position [931, 0]
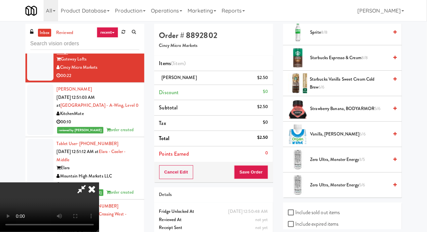
click at [341, 113] on span "Strawberry Banana, BODYARMOR 5/6" at bounding box center [349, 109] width 78 height 8
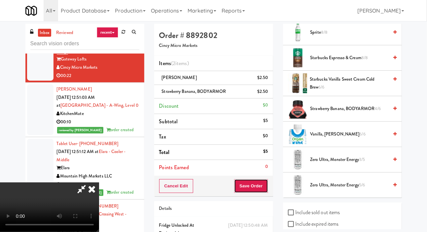
click at [262, 185] on button "Save Order" at bounding box center [251, 186] width 34 height 14
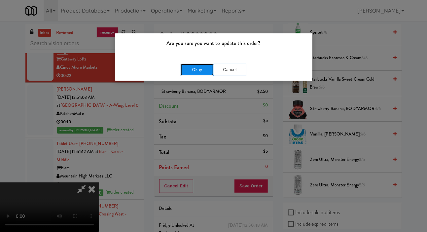
click at [199, 70] on button "Okay" at bounding box center [196, 70] width 33 height 12
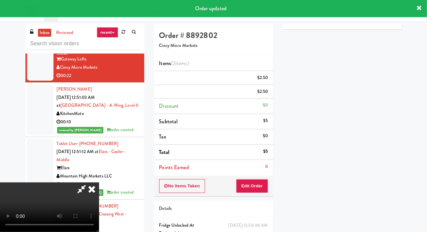
scroll to position [0, 0]
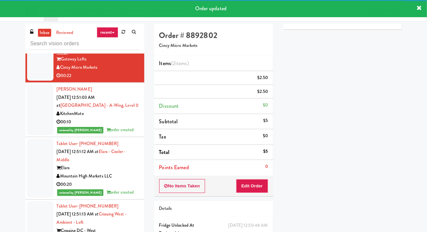
click at [36, 26] on div at bounding box center [40, 1] width 26 height 51
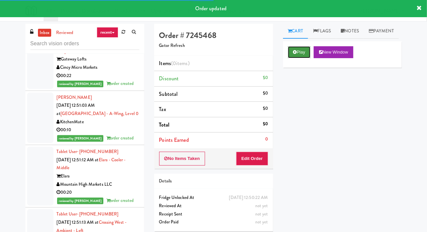
click at [293, 58] on button "Play" at bounding box center [299, 52] width 23 height 12
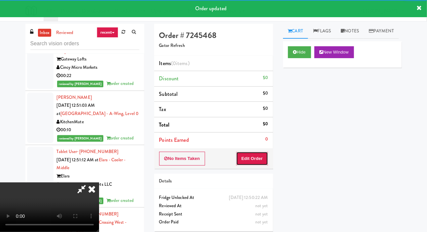
click at [258, 157] on button "Edit Order" at bounding box center [252, 158] width 32 height 14
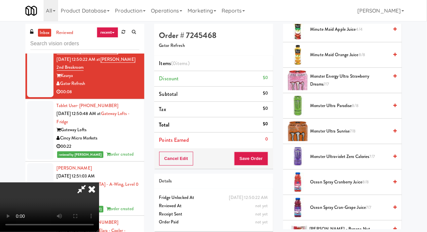
scroll to position [300, 0]
click at [358, 88] on span "Monster Energy Ultra Strawberry Dreams 7/7" at bounding box center [349, 80] width 78 height 16
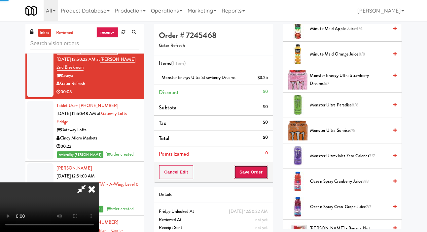
click at [261, 171] on button "Save Order" at bounding box center [251, 172] width 34 height 14
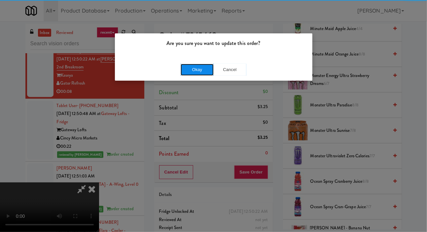
click at [182, 71] on button "Okay" at bounding box center [196, 70] width 33 height 12
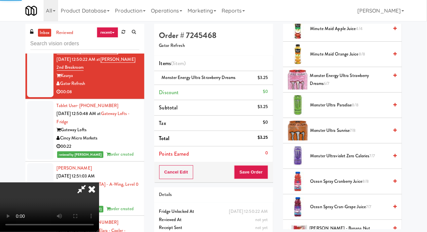
scroll to position [38, 0]
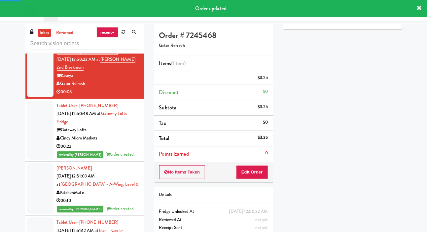
click at [35, 43] on div at bounding box center [40, 17] width 26 height 51
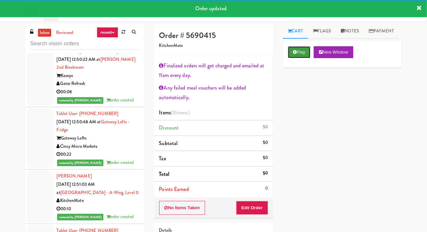
click at [289, 58] on button "Play" at bounding box center [299, 52] width 23 height 12
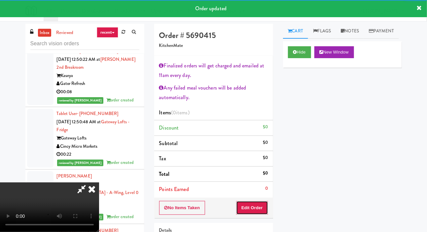
click at [250, 201] on button "Edit Order" at bounding box center [252, 208] width 32 height 14
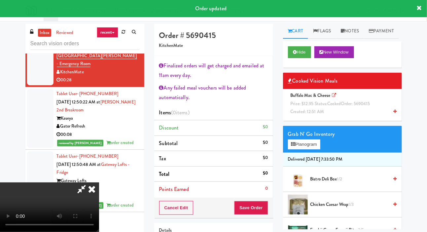
scroll to position [5464, 0]
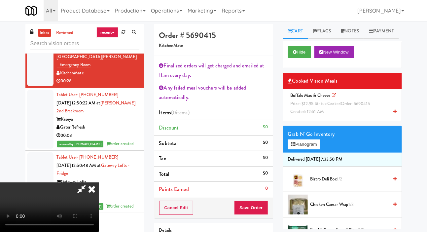
click at [342, 116] on div "Buffalo Mac & Cheese Price: $12.95 Status: cooked Order: 5690415 Created: 12:51…" at bounding box center [342, 103] width 109 height 24
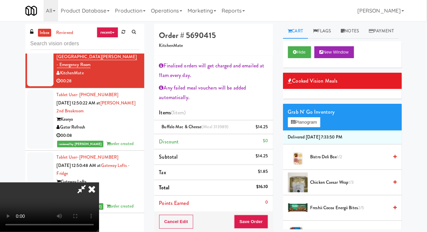
scroll to position [42, 0]
click at [315, 127] on button "Planogram" at bounding box center [304, 122] width 32 height 10
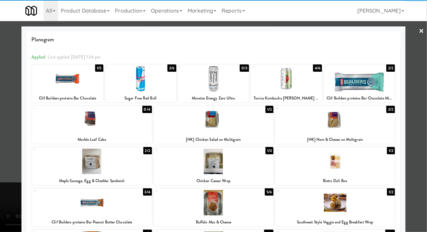
click at [300, 87] on div at bounding box center [285, 78] width 71 height 25
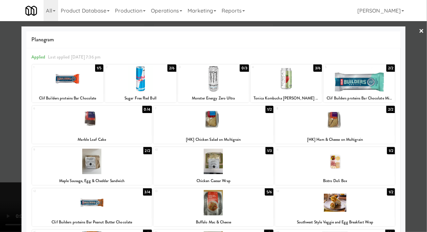
click at [11, 125] on div at bounding box center [213, 116] width 427 height 232
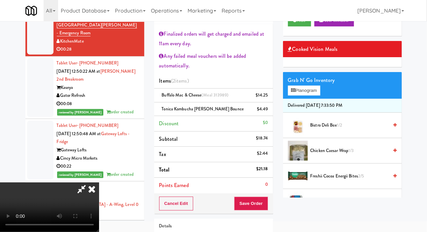
scroll to position [30, 0]
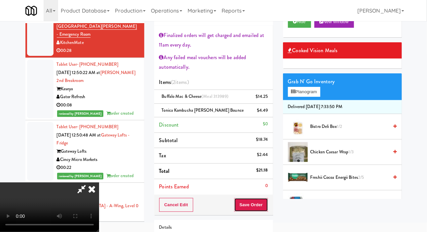
click at [266, 203] on button "Save Order" at bounding box center [251, 205] width 34 height 14
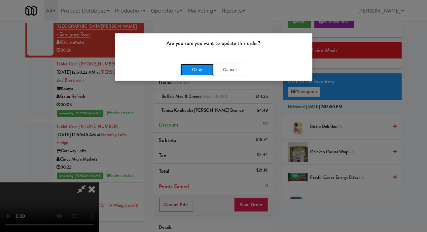
click at [187, 68] on button "Okay" at bounding box center [196, 70] width 33 height 12
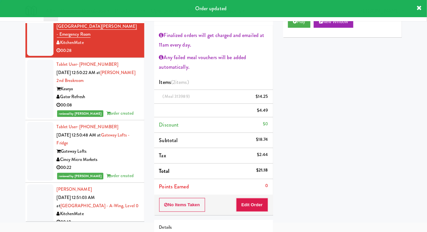
scroll to position [0, 0]
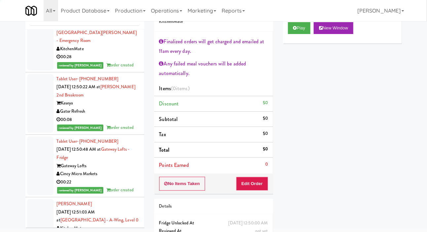
scroll to position [30, 0]
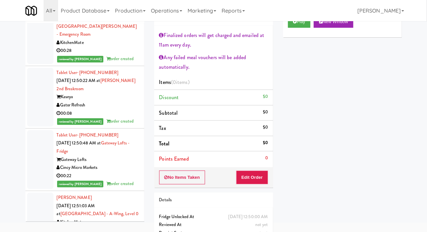
click at [364, 8] on link "Payment" at bounding box center [381, 0] width 35 height 15
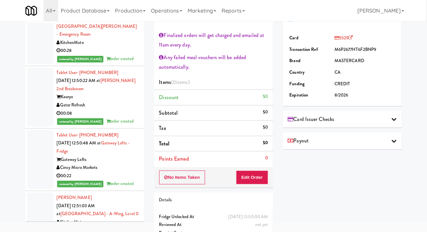
scroll to position [0, 0]
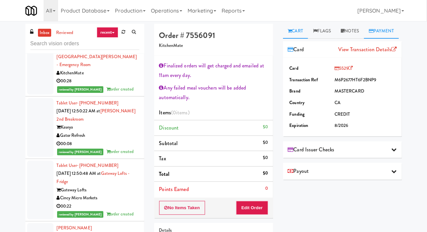
click at [300, 32] on link "Cart" at bounding box center [295, 31] width 25 height 15
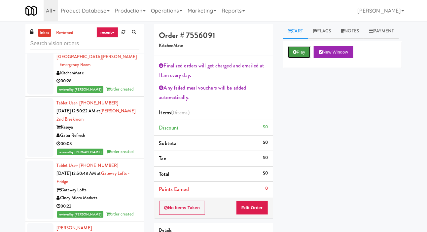
click at [300, 58] on button "Play" at bounding box center [299, 52] width 23 height 12
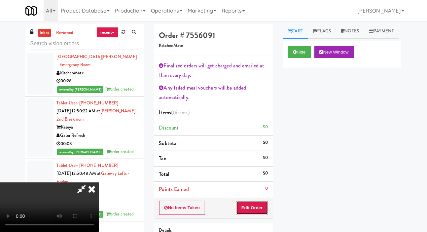
click at [261, 205] on button "Edit Order" at bounding box center [252, 208] width 32 height 14
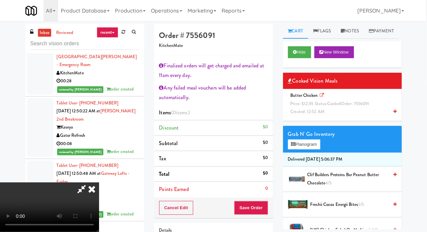
click at [335, 116] on div "Butter Chicken Price: $12.95 Status: cooked Order: 7556091 Created: 12:52 AM" at bounding box center [342, 103] width 109 height 24
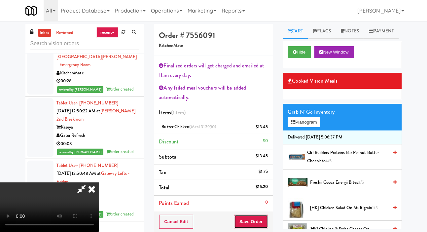
click at [258, 222] on button "Save Order" at bounding box center [251, 221] width 34 height 14
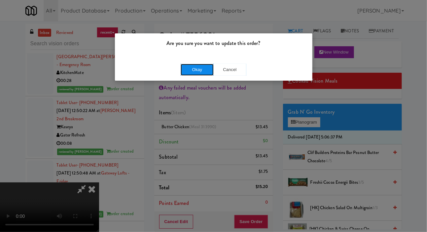
click at [187, 73] on button "Okay" at bounding box center [196, 70] width 33 height 12
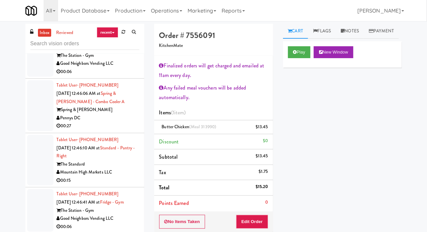
scroll to position [4969, 0]
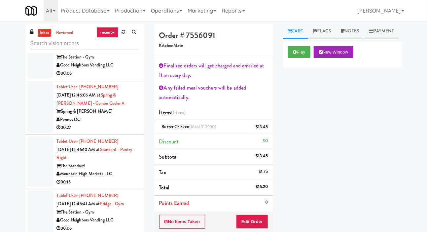
click at [37, 32] on div at bounding box center [40, 7] width 26 height 51
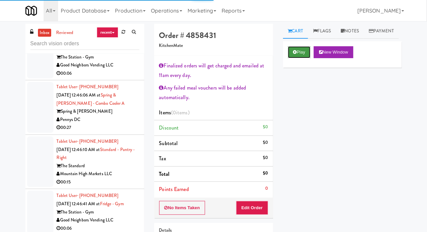
click at [295, 54] on icon at bounding box center [295, 52] width 4 height 4
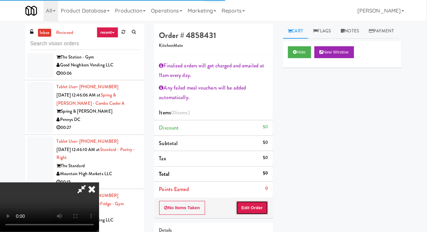
click at [255, 212] on button "Edit Order" at bounding box center [252, 208] width 32 height 14
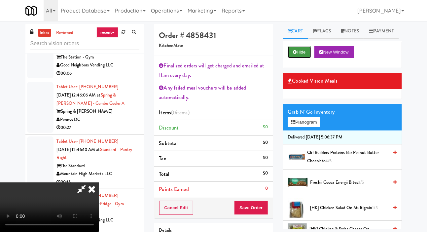
click at [296, 54] on icon at bounding box center [295, 52] width 4 height 4
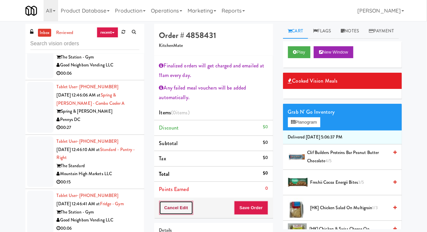
click at [184, 202] on button "Cancel Edit" at bounding box center [176, 208] width 34 height 14
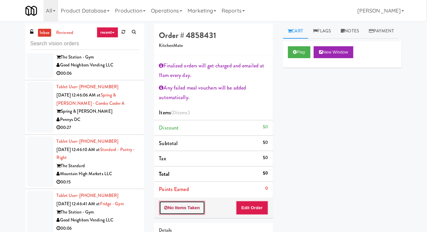
click at [181, 205] on button "No Items Taken" at bounding box center [182, 208] width 46 height 14
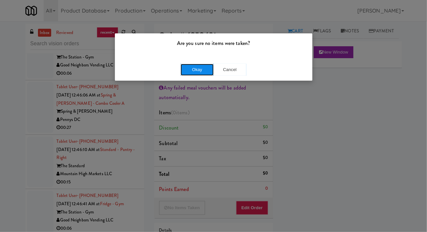
click at [195, 75] on button "Okay" at bounding box center [196, 70] width 33 height 12
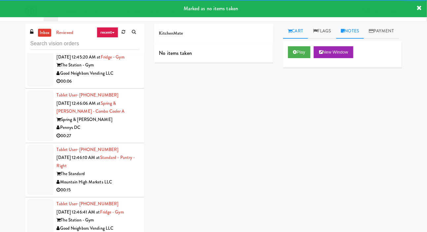
click at [352, 31] on link "Notes" at bounding box center [350, 31] width 28 height 15
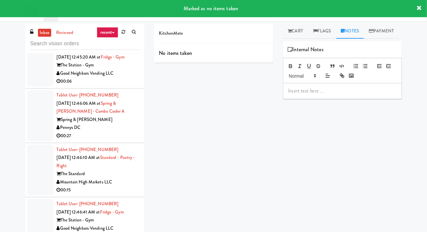
click at [325, 97] on div at bounding box center [342, 90] width 118 height 15
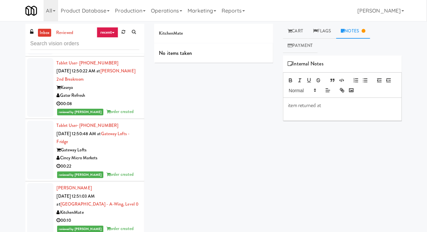
scroll to position [5518, 0]
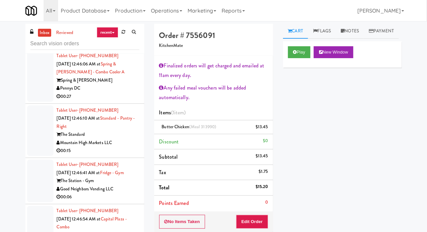
scroll to position [4992, 0]
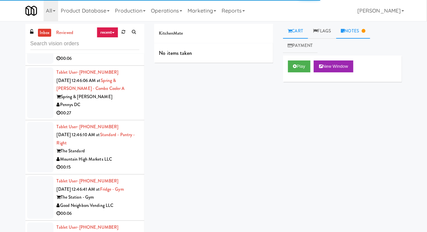
click at [360, 34] on link "Notes" at bounding box center [353, 31] width 34 height 15
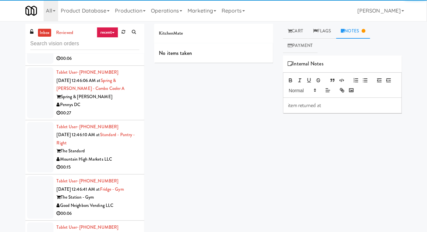
click at [344, 98] on div "item returned at" at bounding box center [342, 105] width 118 height 15
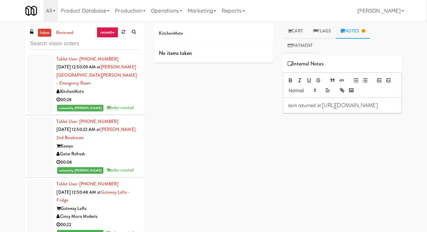
scroll to position [5459, 0]
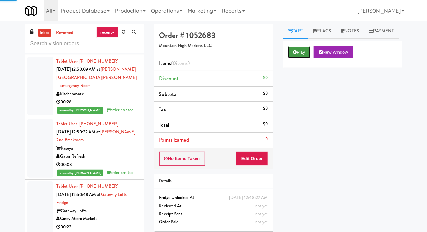
click at [292, 58] on button "Play" at bounding box center [299, 52] width 23 height 12
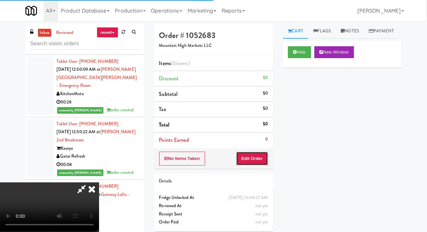
click at [253, 161] on button "Edit Order" at bounding box center [252, 158] width 32 height 14
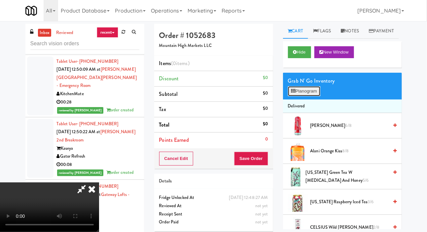
click at [296, 96] on button "Planogram" at bounding box center [304, 91] width 32 height 10
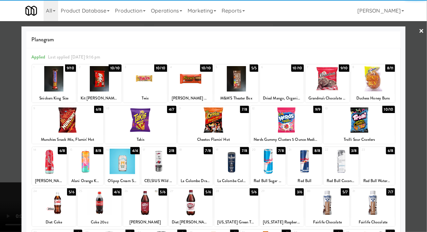
click at [337, 79] on div at bounding box center [327, 78] width 44 height 25
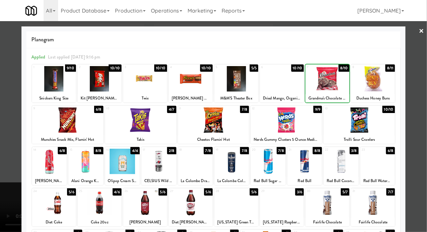
click at [12, 116] on div at bounding box center [213, 116] width 427 height 232
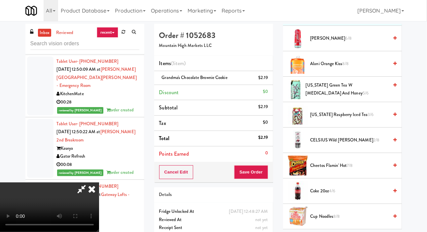
scroll to position [89, 0]
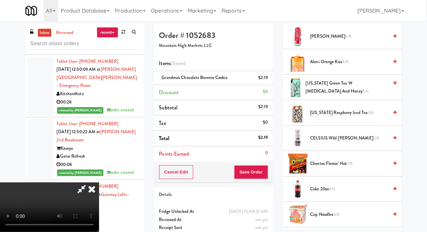
click at [335, 117] on span "Arizona Raspberry Iced Tea 3/6" at bounding box center [349, 113] width 78 height 8
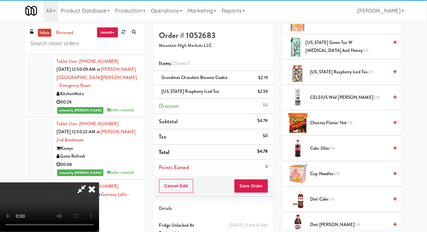
scroll to position [135, 0]
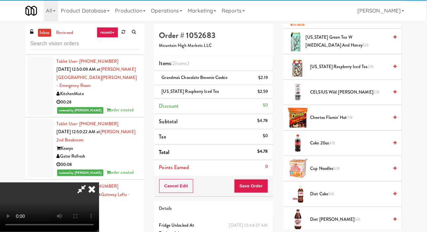
click at [333, 122] on span "Cheetos Flamin' Hot 7/8" at bounding box center [349, 117] width 78 height 8
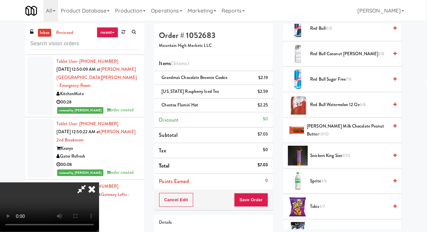
scroll to position [902, 0]
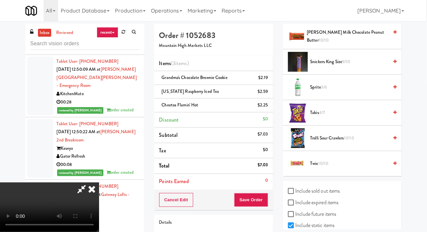
click at [331, 142] on span "Trolli Sour Crawlers 10/10" at bounding box center [349, 138] width 78 height 8
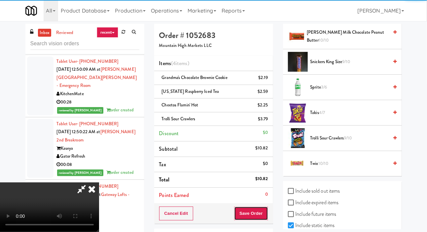
click at [263, 211] on button "Save Order" at bounding box center [251, 213] width 34 height 14
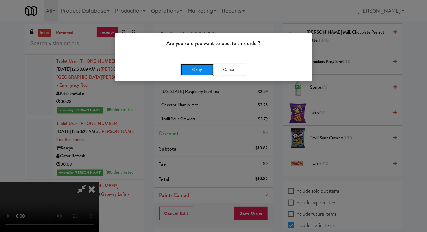
click at [181, 69] on button "Okay" at bounding box center [196, 70] width 33 height 12
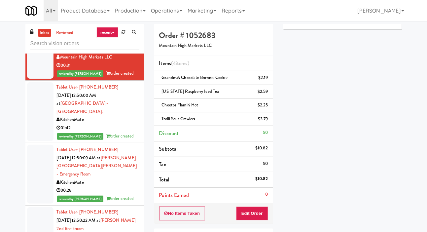
scroll to position [5378, 0]
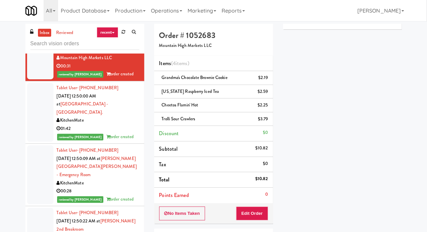
click at [39, 25] on div at bounding box center [40, 4] width 26 height 43
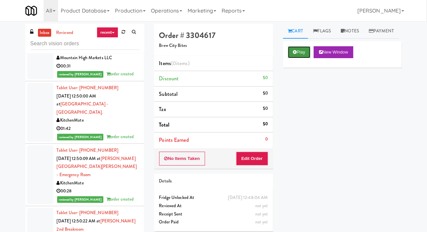
click at [298, 58] on button "Play" at bounding box center [299, 52] width 23 height 12
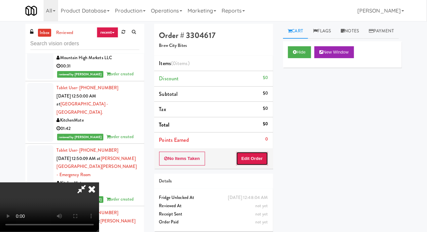
click at [263, 152] on button "Edit Order" at bounding box center [252, 158] width 32 height 14
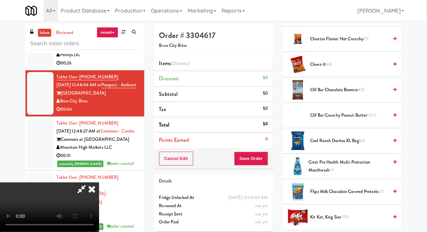
scroll to position [267, 0]
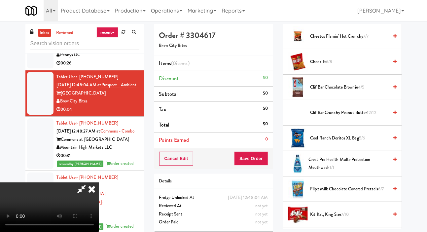
click at [320, 142] on span "Cool Ranch Doritos XL Bag 5/6" at bounding box center [349, 138] width 78 height 8
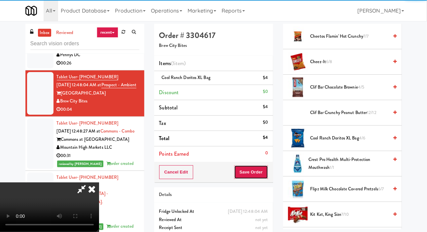
click at [266, 167] on button "Save Order" at bounding box center [251, 172] width 34 height 14
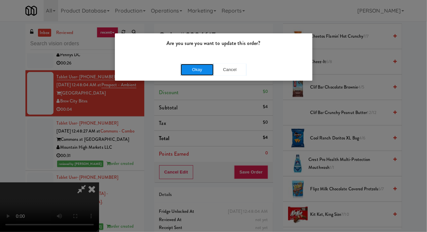
click at [205, 71] on button "Okay" at bounding box center [196, 70] width 33 height 12
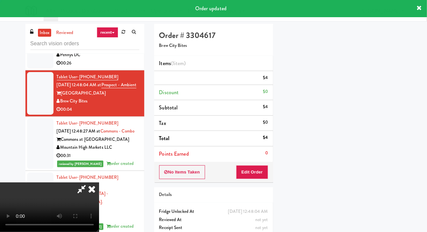
scroll to position [38, 0]
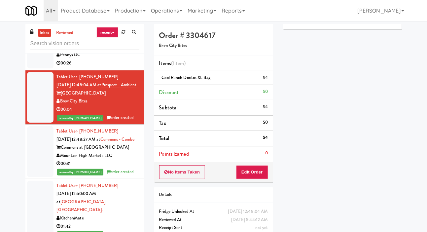
click at [43, 68] on div at bounding box center [40, 47] width 26 height 43
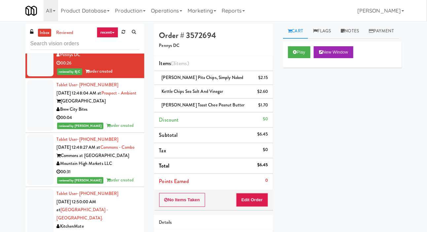
click at [43, 22] on div at bounding box center [40, 1] width 26 height 43
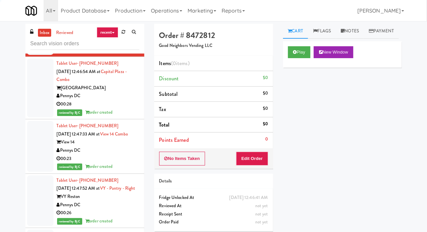
scroll to position [5156, 0]
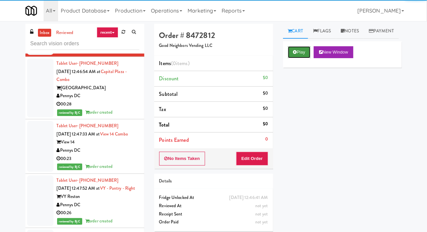
click at [296, 58] on button "Play" at bounding box center [299, 52] width 23 height 12
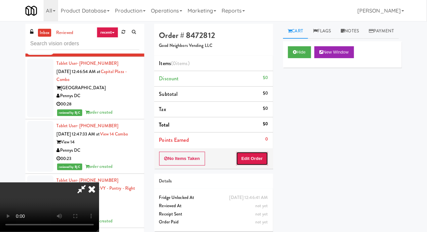
click at [245, 153] on button "Edit Order" at bounding box center [252, 158] width 32 height 14
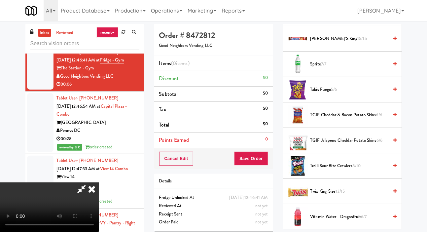
scroll to position [788, 0]
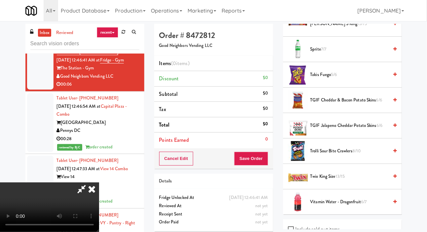
click at [362, 53] on span "Sprite 7/7" at bounding box center [349, 49] width 78 height 8
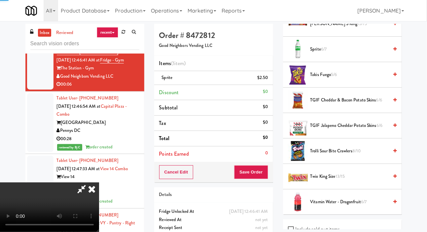
click at [272, 166] on div "Cancel Edit Save Order" at bounding box center [213, 172] width 119 height 20
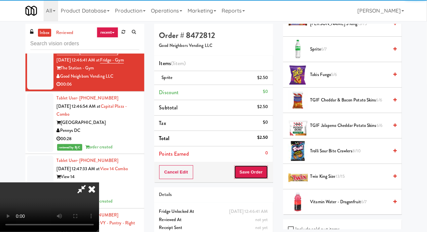
click at [262, 166] on button "Save Order" at bounding box center [251, 172] width 34 height 14
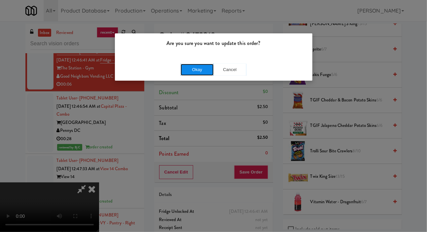
click at [201, 74] on button "Okay" at bounding box center [196, 70] width 33 height 12
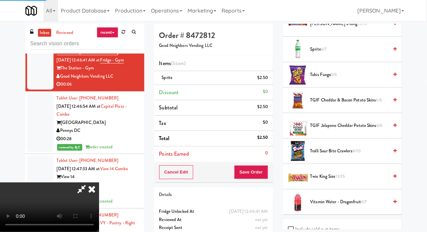
scroll to position [38, 0]
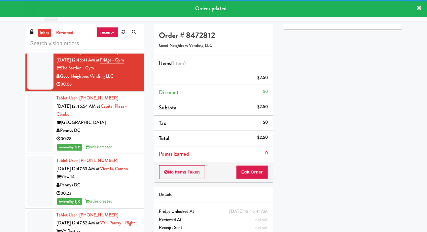
click at [31, 44] on div at bounding box center [40, 18] width 26 height 51
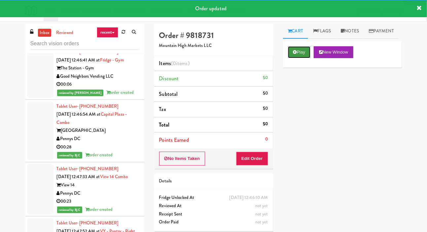
click at [293, 58] on button "Play" at bounding box center [299, 52] width 23 height 12
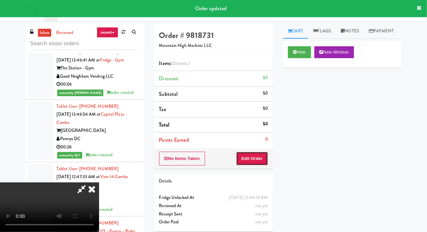
click at [261, 157] on button "Edit Order" at bounding box center [252, 158] width 32 height 14
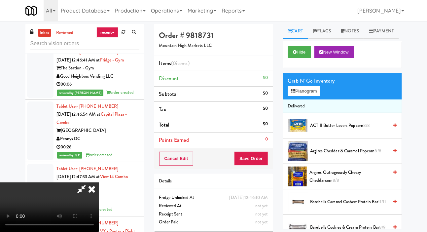
click at [329, 130] on span "ACT II Butter Lovers Popcorn 8/8" at bounding box center [349, 125] width 78 height 8
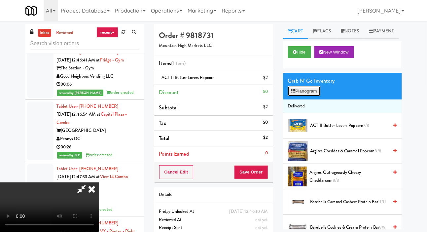
click at [296, 96] on button "Planogram" at bounding box center [304, 91] width 32 height 10
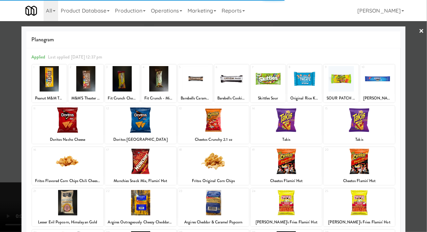
click at [57, 130] on div at bounding box center [67, 119] width 71 height 25
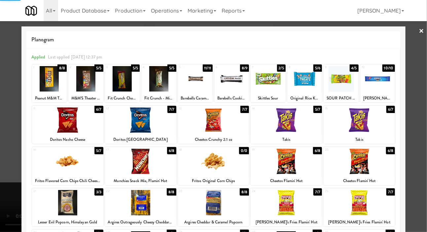
click at [10, 133] on div at bounding box center [213, 116] width 427 height 232
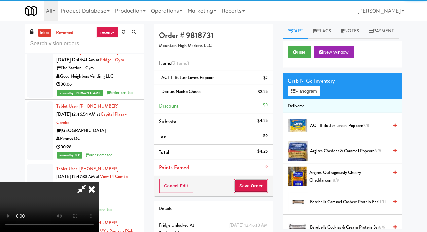
click at [263, 183] on button "Save Order" at bounding box center [251, 186] width 34 height 14
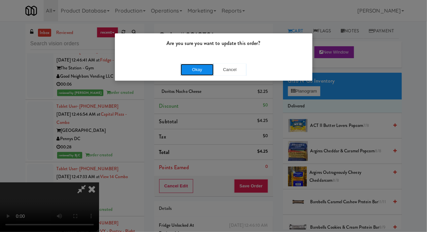
click at [189, 66] on button "Okay" at bounding box center [196, 70] width 33 height 12
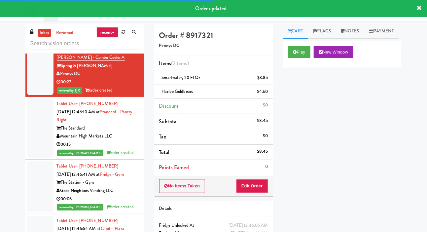
scroll to position [5023, 0]
click at [36, 33] on div at bounding box center [40, 11] width 26 height 43
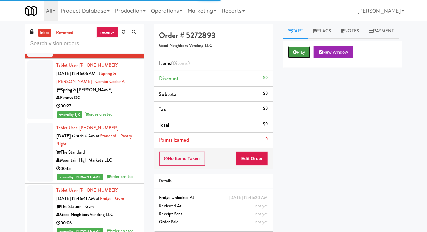
click at [292, 58] on button "Play" at bounding box center [299, 52] width 23 height 12
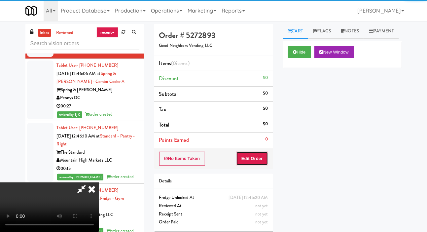
click at [247, 164] on button "Edit Order" at bounding box center [252, 158] width 32 height 14
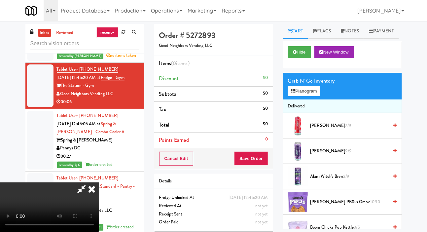
scroll to position [4945, 0]
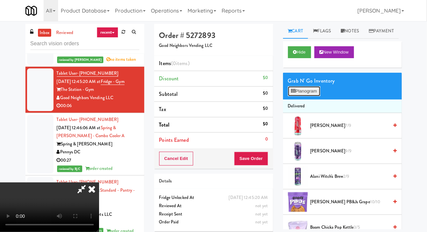
click at [300, 96] on button "Planogram" at bounding box center [304, 91] width 32 height 10
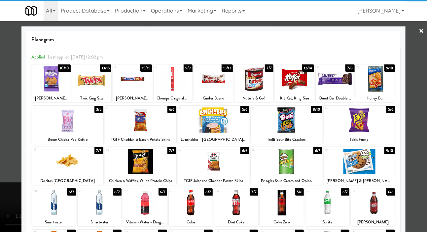
click at [375, 129] on div at bounding box center [358, 119] width 71 height 25
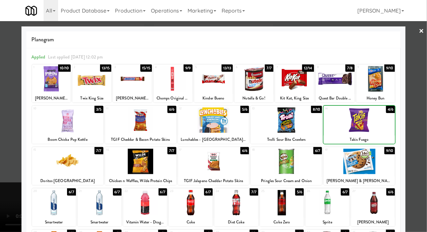
click at [5, 146] on div at bounding box center [213, 116] width 427 height 232
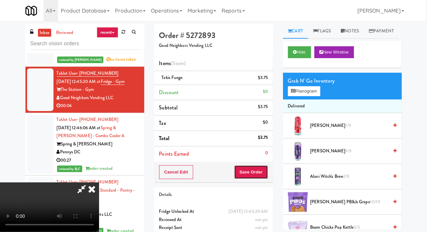
click at [262, 169] on button "Save Order" at bounding box center [251, 172] width 34 height 14
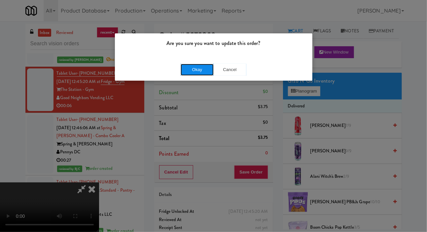
click at [193, 68] on button "Okay" at bounding box center [196, 70] width 33 height 12
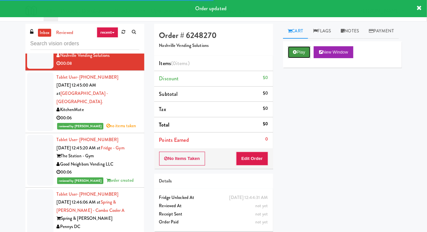
click at [292, 58] on button "Play" at bounding box center [299, 52] width 23 height 12
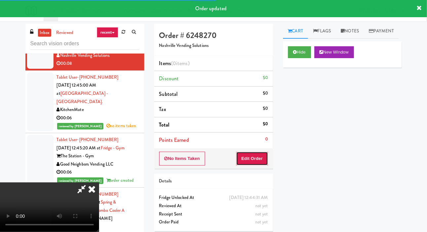
click at [249, 155] on button "Edit Order" at bounding box center [252, 158] width 32 height 14
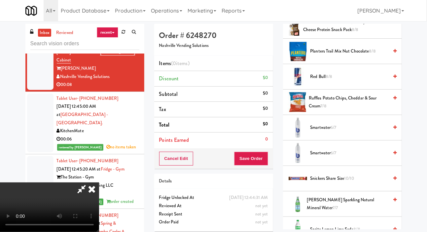
scroll to position [738, 0]
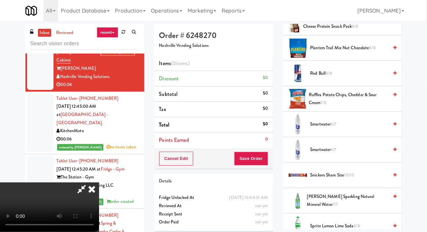
click at [332, 127] on span "6/7" at bounding box center [334, 124] width 6 height 6
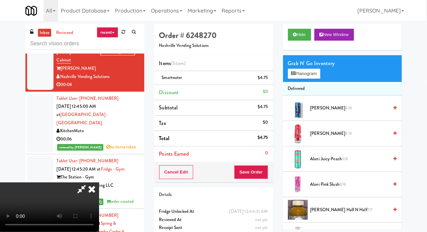
scroll to position [0, 0]
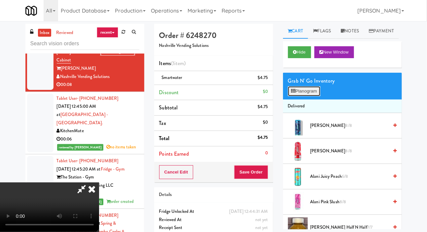
click at [306, 96] on button "Planogram" at bounding box center [304, 91] width 32 height 10
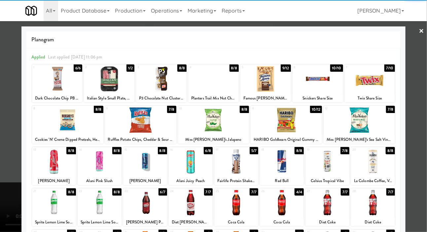
click at [53, 125] on div at bounding box center [67, 119] width 71 height 25
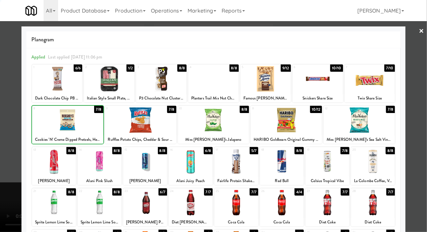
click at [8, 118] on div at bounding box center [213, 116] width 427 height 232
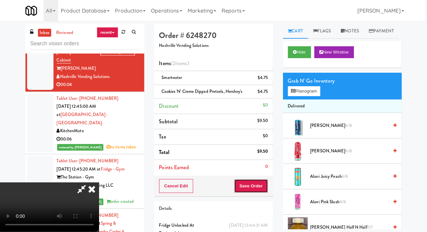
click at [265, 184] on button "Save Order" at bounding box center [251, 186] width 34 height 14
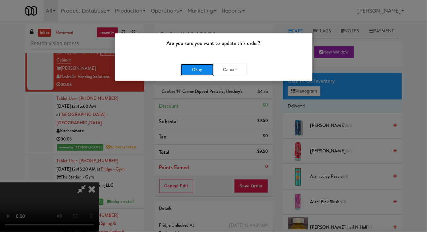
click at [183, 73] on button "Okay" at bounding box center [196, 70] width 33 height 12
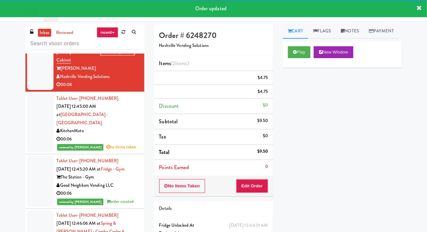
click at [39, 35] on div at bounding box center [40, 14] width 26 height 43
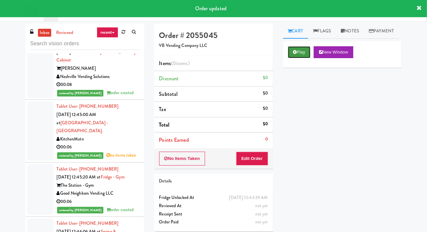
click at [297, 58] on button "Play" at bounding box center [299, 52] width 23 height 12
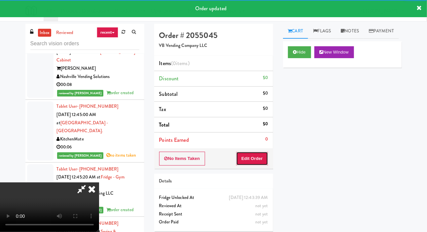
click at [261, 152] on button "Edit Order" at bounding box center [252, 158] width 32 height 14
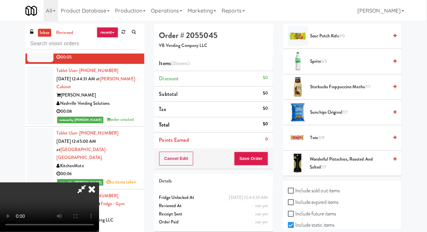
scroll to position [7, 0]
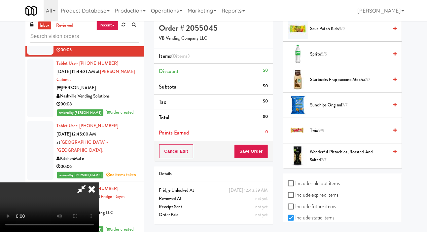
click at [336, 58] on span "Sprite 5/5" at bounding box center [349, 54] width 78 height 8
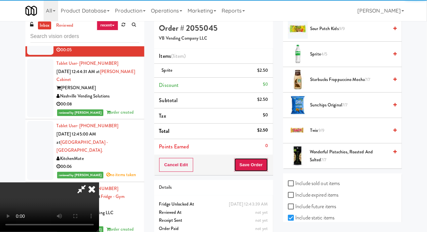
click at [261, 160] on button "Save Order" at bounding box center [251, 165] width 34 height 14
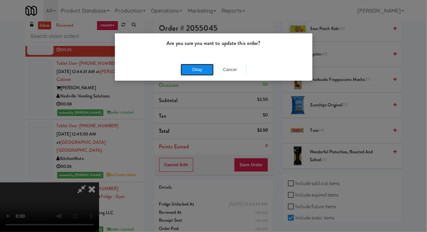
click at [209, 68] on button "Okay" at bounding box center [196, 70] width 33 height 12
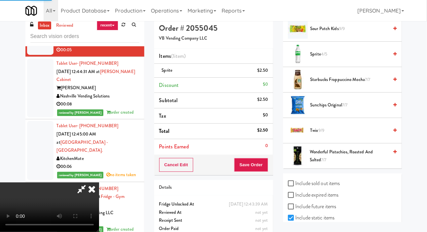
scroll to position [38, 0]
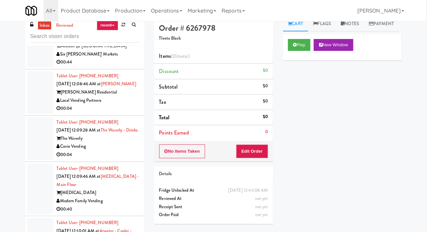
scroll to position [931, 0]
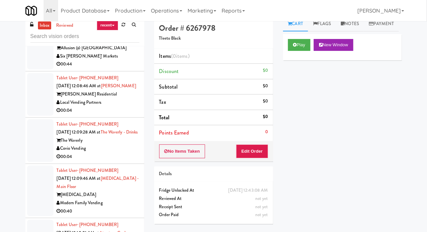
click at [30, 115] on div at bounding box center [40, 94] width 26 height 43
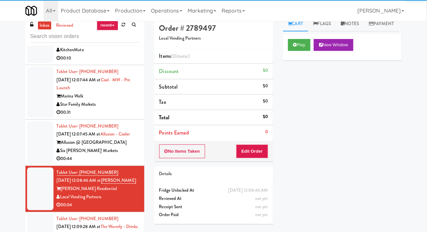
scroll to position [834, 0]
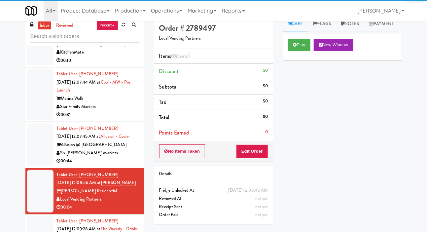
click at [42, 154] on div at bounding box center [40, 144] width 26 height 43
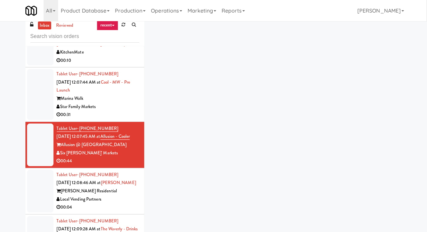
click at [35, 113] on div at bounding box center [40, 94] width 26 height 51
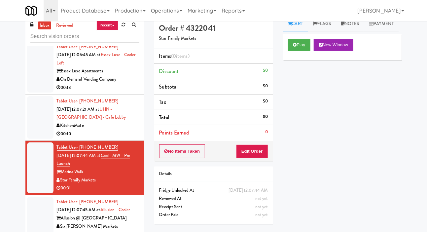
click at [37, 126] on div at bounding box center [40, 117] width 26 height 43
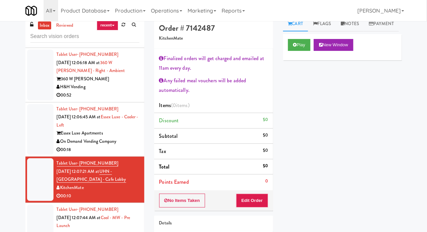
click at [39, 139] on div at bounding box center [40, 129] width 26 height 51
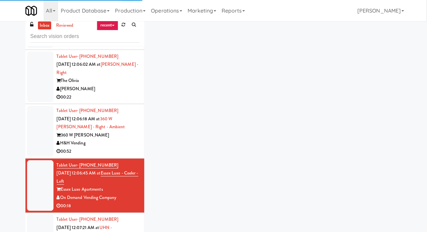
click at [38, 142] on div at bounding box center [40, 131] width 26 height 51
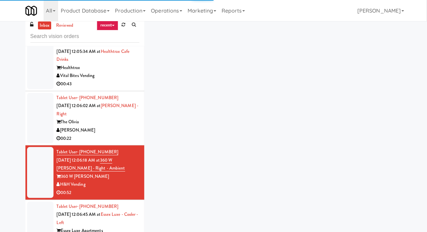
scroll to position [582, 0]
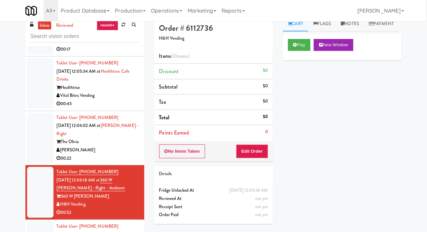
click at [39, 145] on div at bounding box center [40, 138] width 26 height 51
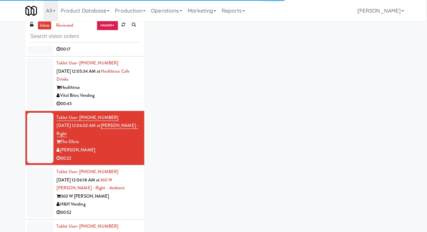
click at [28, 109] on div at bounding box center [40, 83] width 26 height 51
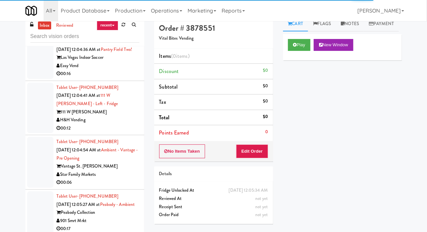
click at [35, 131] on div at bounding box center [40, 107] width 26 height 51
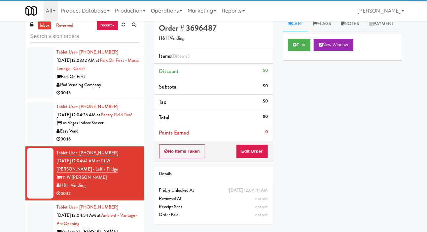
click at [35, 127] on div at bounding box center [40, 123] width 26 height 43
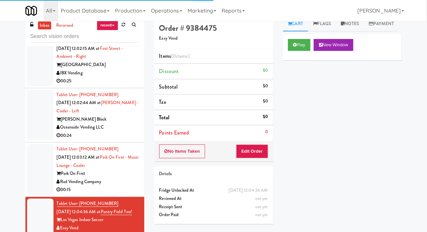
click at [44, 167] on div at bounding box center [40, 169] width 26 height 51
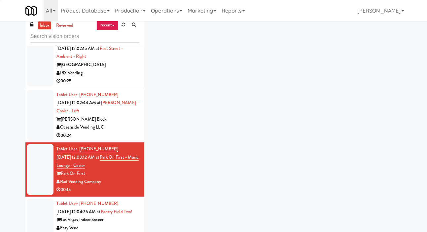
click at [36, 121] on div at bounding box center [40, 115] width 26 height 51
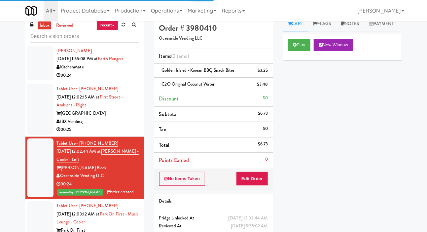
click at [36, 119] on div at bounding box center [40, 109] width 26 height 51
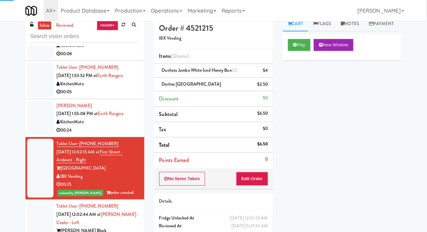
click at [36, 113] on div at bounding box center [40, 118] width 26 height 34
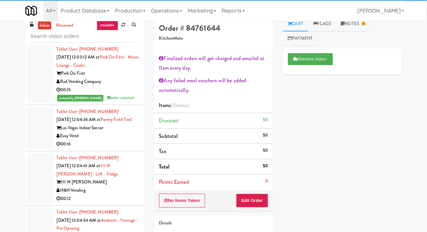
click at [39, 139] on div at bounding box center [40, 128] width 26 height 43
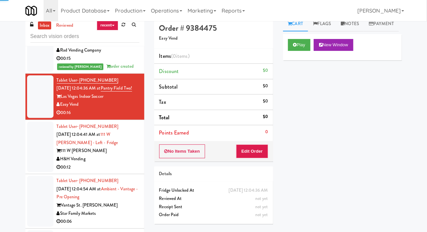
click at [39, 162] on div at bounding box center [40, 146] width 26 height 51
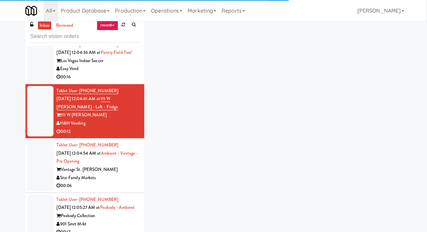
click at [40, 180] on div at bounding box center [40, 165] width 26 height 51
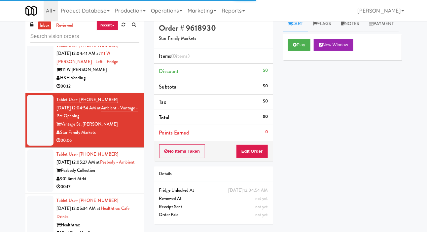
click at [41, 187] on div at bounding box center [40, 170] width 26 height 43
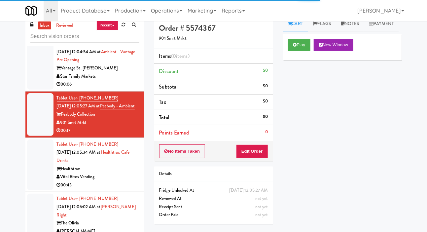
click at [42, 190] on div at bounding box center [40, 164] width 26 height 51
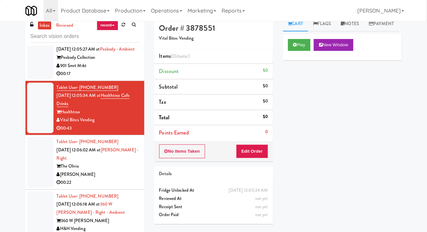
click at [41, 187] on div at bounding box center [40, 162] width 26 height 51
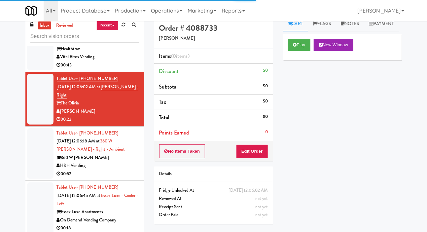
click at [39, 179] on div at bounding box center [40, 153] width 26 height 51
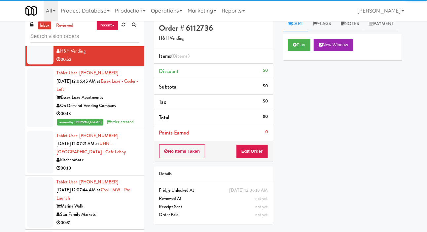
click at [36, 163] on div at bounding box center [40, 152] width 26 height 43
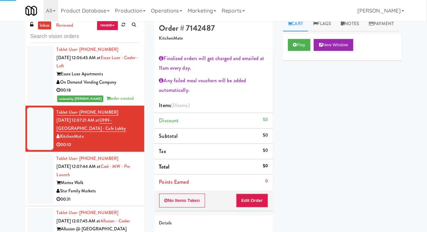
click at [40, 193] on div at bounding box center [40, 178] width 26 height 51
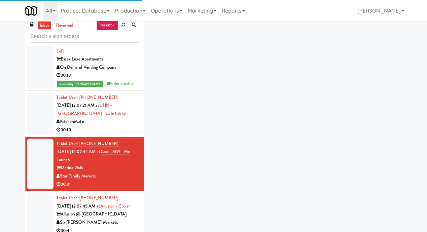
scroll to position [801, 0]
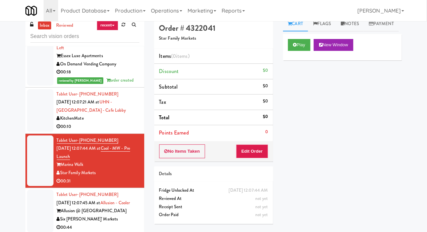
click at [38, 82] on div at bounding box center [40, 55] width 26 height 59
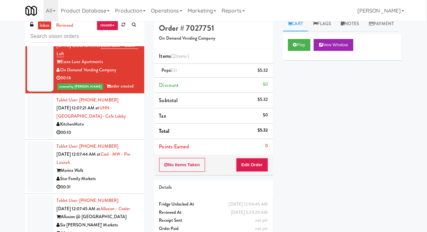
scroll to position [795, 0]
click at [291, 51] on button "Play" at bounding box center [299, 45] width 23 height 12
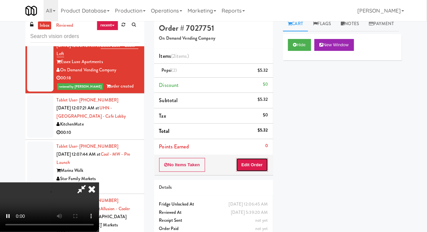
click at [249, 161] on button "Edit Order" at bounding box center [252, 165] width 32 height 14
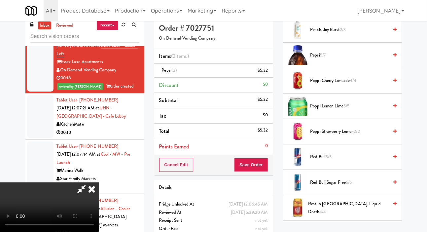
scroll to position [699, 0]
click at [338, 59] on span "Pepsi 5/7" at bounding box center [349, 54] width 78 height 8
click at [332, 59] on span "Pepsi 4/7" at bounding box center [349, 54] width 78 height 8
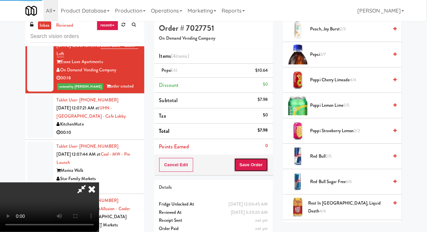
click at [260, 163] on button "Save Order" at bounding box center [251, 165] width 34 height 14
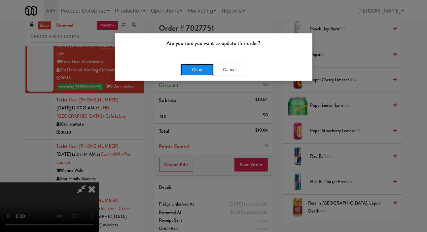
click at [188, 64] on button "Okay" at bounding box center [196, 70] width 33 height 12
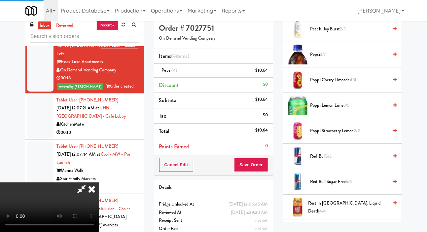
scroll to position [38, 0]
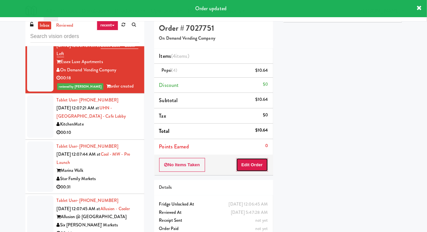
click at [254, 165] on button "Edit Order" at bounding box center [252, 165] width 32 height 14
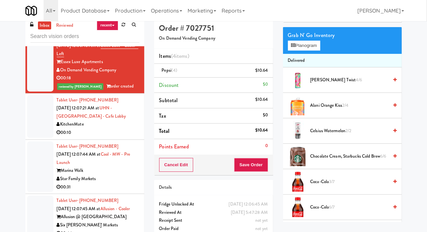
scroll to position [699, 0]
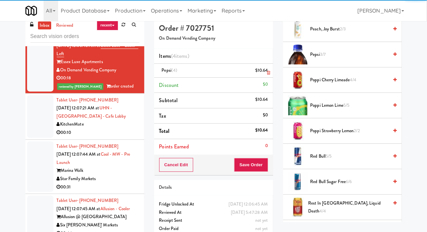
click at [262, 74] on div "$10.64" at bounding box center [261, 70] width 13 height 8
click at [268, 72] on icon at bounding box center [268, 73] width 3 height 4
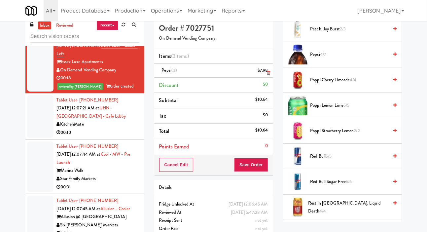
click at [267, 69] on link at bounding box center [267, 73] width 6 height 8
click at [259, 160] on button "Save Order" at bounding box center [251, 165] width 34 height 14
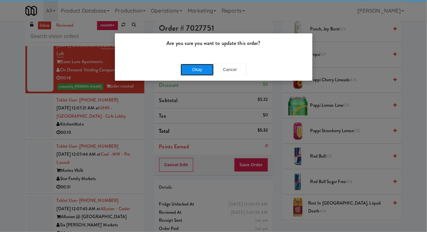
click at [208, 67] on button "Okay" at bounding box center [196, 70] width 33 height 12
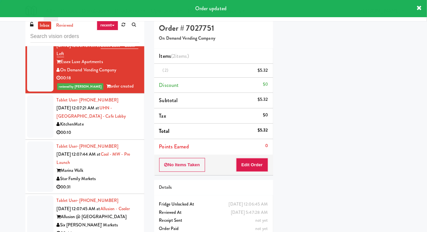
scroll to position [38, 0]
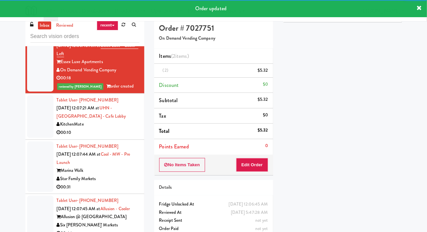
click at [36, 133] on div at bounding box center [40, 116] width 26 height 43
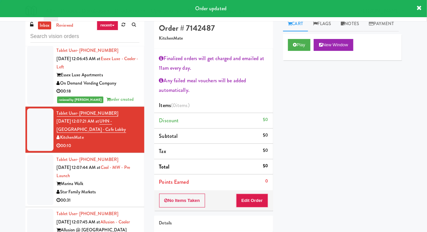
scroll to position [778, 0]
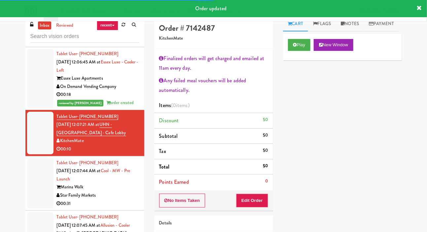
click at [39, 108] on div at bounding box center [40, 78] width 26 height 59
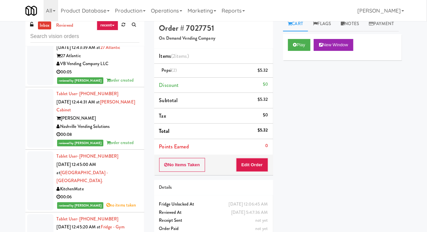
scroll to position [4813, 0]
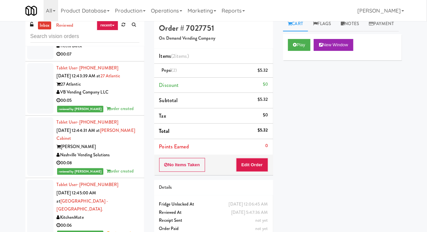
click at [39, 59] on div at bounding box center [40, 34] width 26 height 51
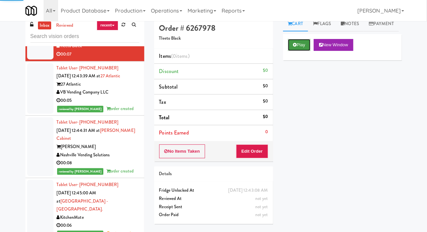
click at [299, 51] on button "Play" at bounding box center [299, 45] width 23 height 12
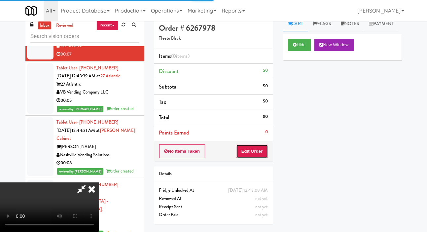
click at [247, 151] on button "Edit Order" at bounding box center [252, 151] width 32 height 14
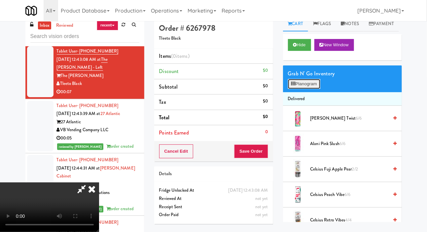
click at [308, 89] on button "Planogram" at bounding box center [304, 84] width 32 height 10
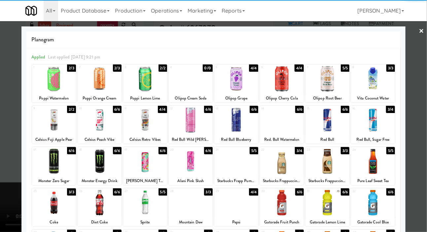
click at [284, 82] on div at bounding box center [282, 78] width 44 height 25
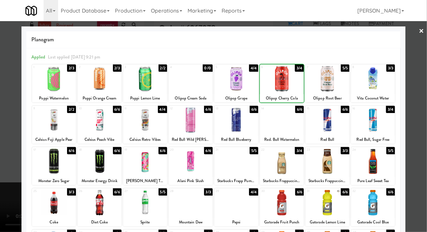
click at [7, 124] on div at bounding box center [213, 116] width 427 height 232
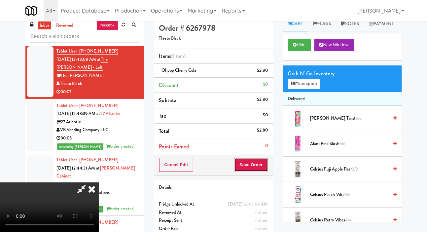
click at [263, 162] on button "Save Order" at bounding box center [251, 165] width 34 height 14
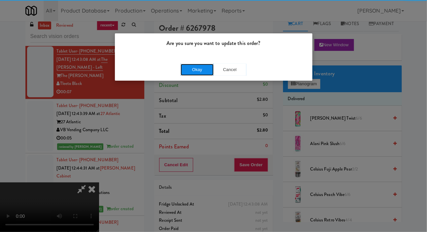
click at [185, 73] on button "Okay" at bounding box center [196, 70] width 33 height 12
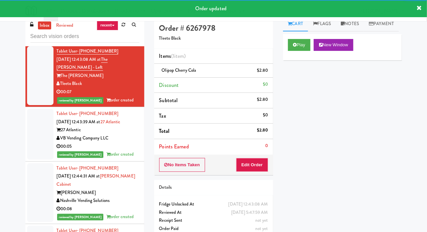
click at [34, 43] on div at bounding box center [40, 17] width 26 height 51
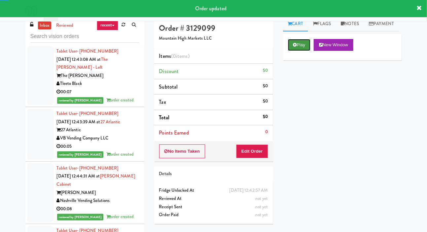
click at [293, 51] on button "Play" at bounding box center [299, 45] width 23 height 12
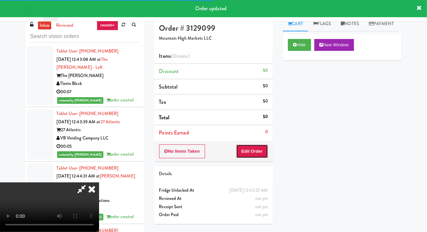
click at [257, 145] on button "Edit Order" at bounding box center [252, 151] width 32 height 14
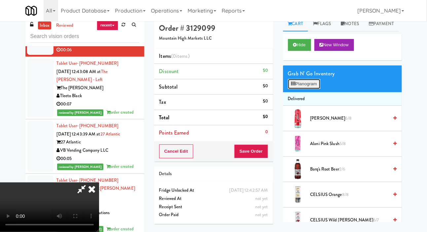
click at [313, 89] on button "Planogram" at bounding box center [304, 84] width 32 height 10
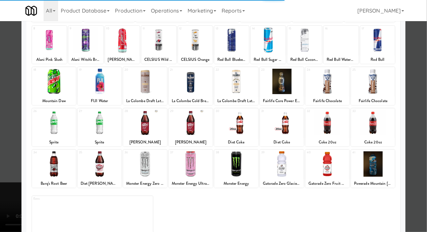
scroll to position [92, 0]
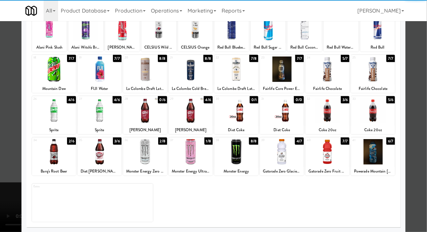
click at [374, 158] on div at bounding box center [373, 151] width 44 height 25
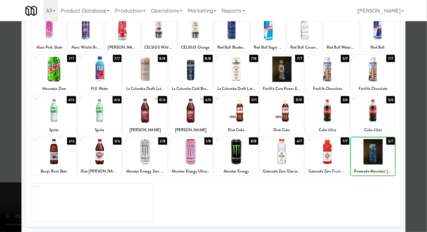
click at [11, 113] on div at bounding box center [213, 116] width 427 height 232
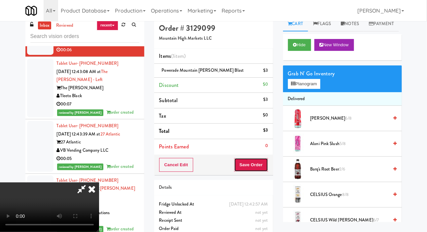
click at [263, 160] on button "Save Order" at bounding box center [251, 165] width 34 height 14
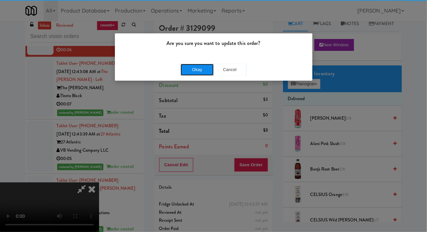
click at [188, 69] on button "Okay" at bounding box center [196, 70] width 33 height 12
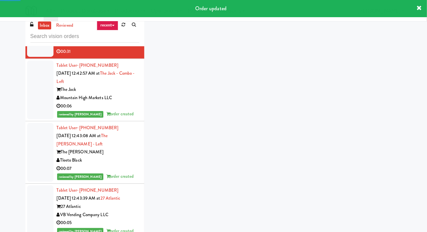
scroll to position [4706, 0]
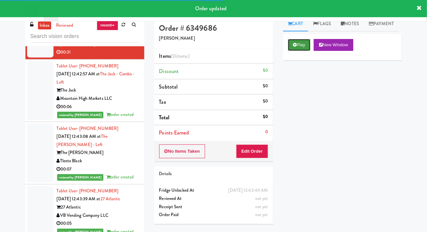
click at [298, 51] on button "Play" at bounding box center [299, 45] width 23 height 12
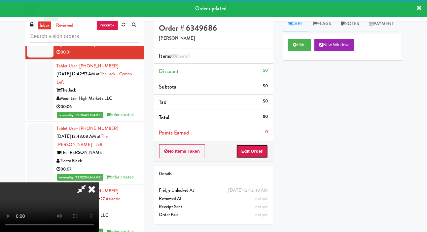
click at [258, 147] on button "Edit Order" at bounding box center [252, 151] width 32 height 14
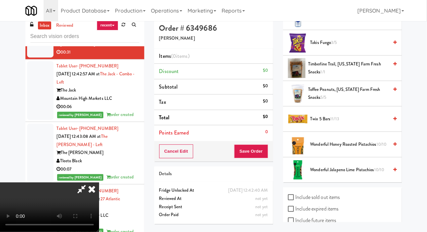
scroll to position [674, 0]
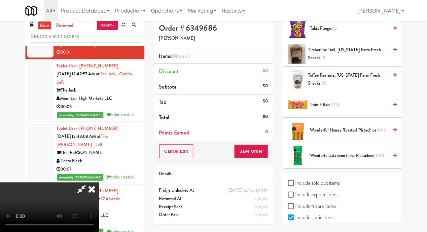
click at [337, 108] on span "11/13" at bounding box center [334, 104] width 9 height 6
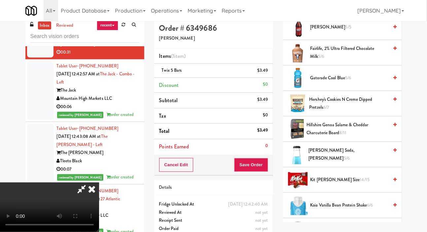
scroll to position [269, 0]
click at [340, 163] on span "Jones Soda, Berry Lemonade 5/6" at bounding box center [348, 154] width 80 height 16
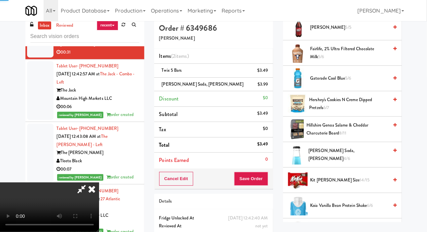
click at [264, 175] on button "Save Order" at bounding box center [251, 179] width 34 height 14
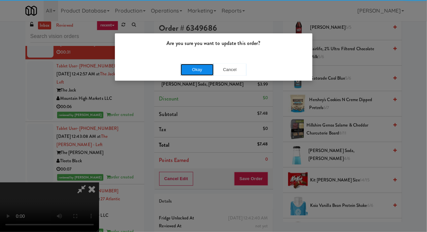
click at [188, 69] on button "Okay" at bounding box center [196, 70] width 33 height 12
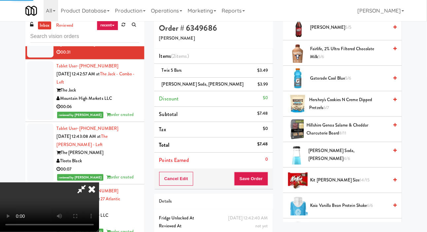
scroll to position [38, 0]
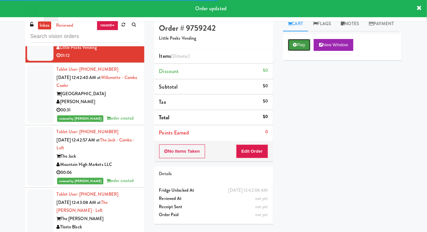
click at [292, 51] on button "Play" at bounding box center [299, 45] width 23 height 12
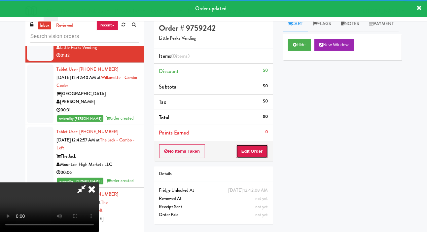
click at [248, 148] on button "Edit Order" at bounding box center [252, 151] width 32 height 14
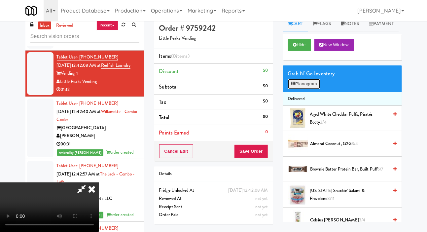
click at [302, 89] on button "Planogram" at bounding box center [304, 84] width 32 height 10
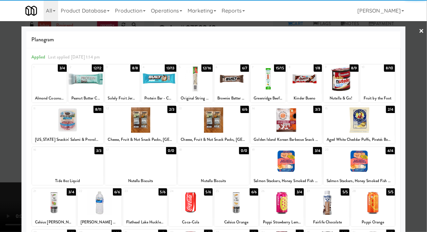
click at [68, 119] on div at bounding box center [67, 119] width 71 height 25
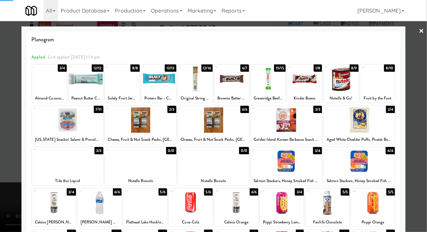
click at [376, 170] on div at bounding box center [358, 160] width 71 height 25
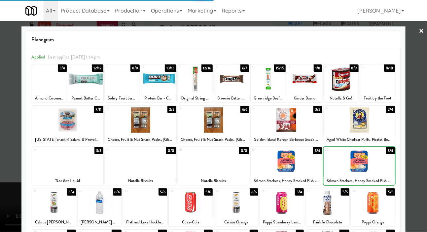
click at [6, 138] on div at bounding box center [213, 116] width 427 height 232
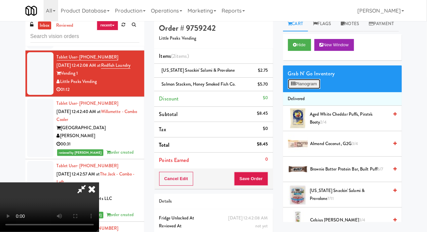
click at [300, 89] on button "Planogram" at bounding box center [304, 84] width 32 height 10
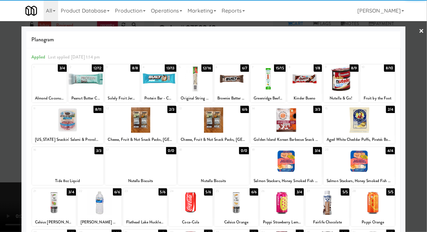
click at [382, 82] on div at bounding box center [377, 78] width 35 height 25
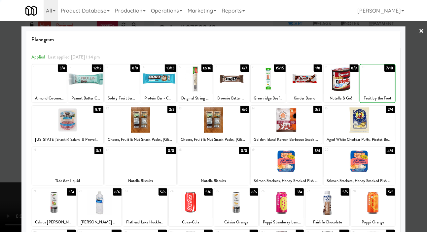
click at [1, 113] on div at bounding box center [213, 116] width 427 height 232
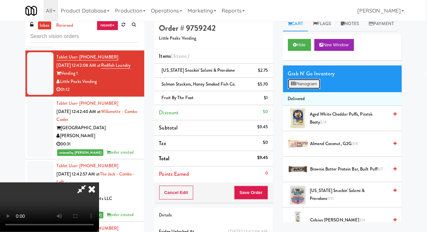
click at [301, 89] on button "Planogram" at bounding box center [304, 84] width 32 height 10
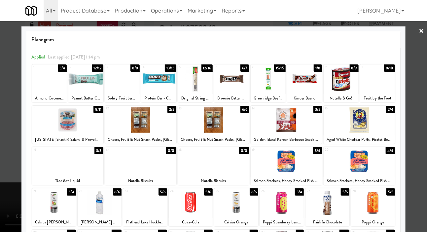
click at [232, 124] on div at bounding box center [213, 119] width 71 height 25
click at [2, 120] on div at bounding box center [213, 116] width 427 height 232
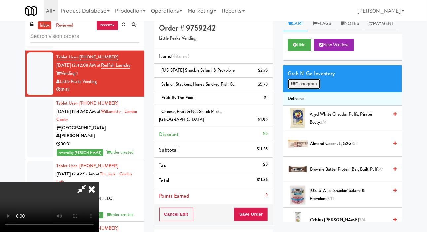
click at [301, 89] on button "Planogram" at bounding box center [304, 84] width 32 height 10
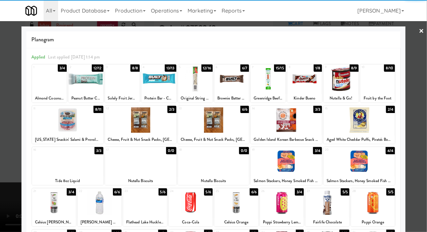
click at [381, 80] on div at bounding box center [377, 78] width 35 height 25
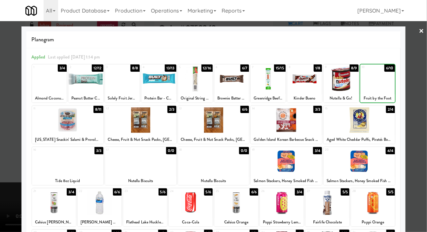
click at [4, 116] on div at bounding box center [213, 116] width 427 height 232
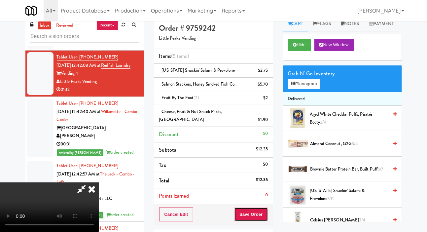
click at [260, 207] on button "Save Order" at bounding box center [251, 214] width 34 height 14
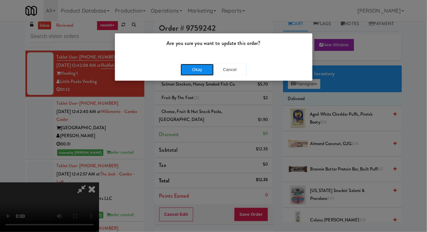
click at [187, 64] on button "Okay" at bounding box center [196, 70] width 33 height 12
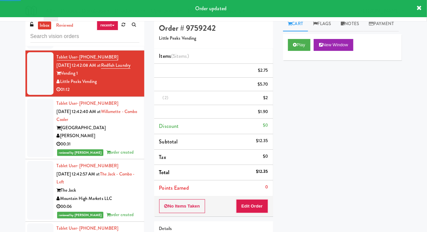
click at [33, 48] on div at bounding box center [40, 23] width 26 height 51
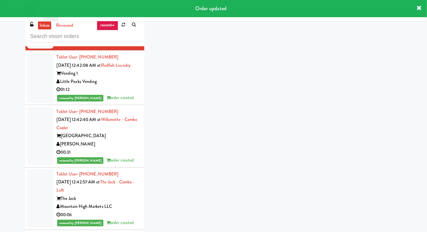
click at [32, 48] on div at bounding box center [40, 23] width 26 height 51
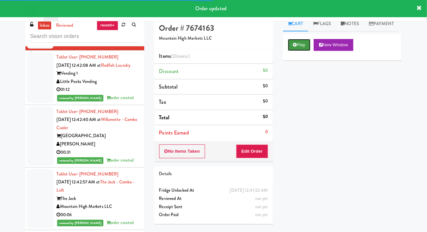
click at [295, 51] on button "Play" at bounding box center [299, 45] width 23 height 12
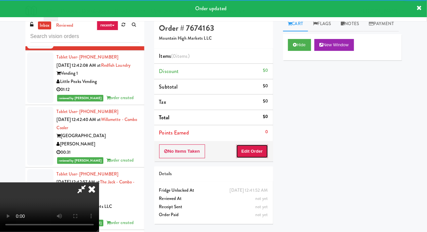
click at [249, 146] on button "Edit Order" at bounding box center [252, 151] width 32 height 14
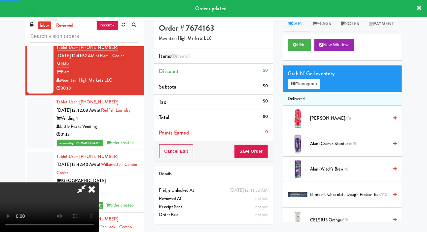
scroll to position [4567, 0]
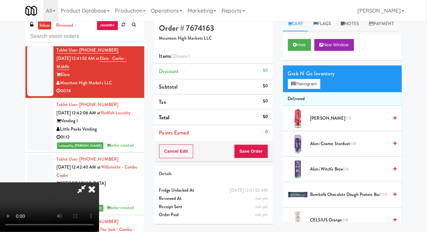
click at [317, 122] on span "Alani Cherry Slush 7/8" at bounding box center [349, 118] width 78 height 8
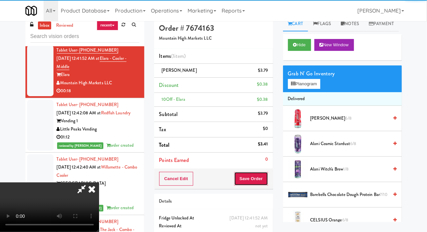
click at [266, 174] on button "Save Order" at bounding box center [251, 179] width 34 height 14
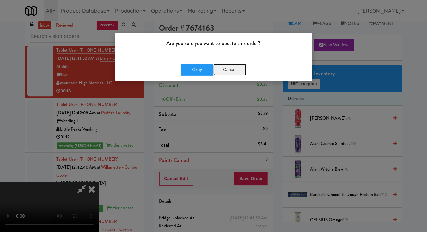
click at [234, 73] on button "Cancel" at bounding box center [229, 70] width 33 height 12
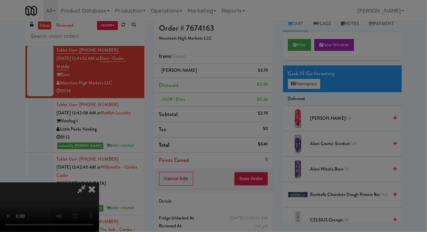
click at [231, 71] on div at bounding box center [213, 116] width 427 height 232
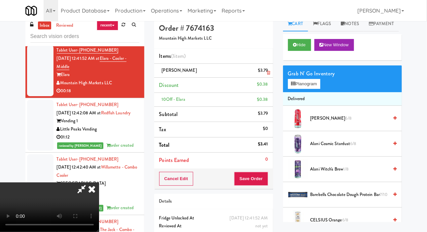
click at [266, 77] on li "Alani Cherry Slush $3.79" at bounding box center [213, 71] width 119 height 14
click at [267, 71] on icon at bounding box center [268, 73] width 3 height 4
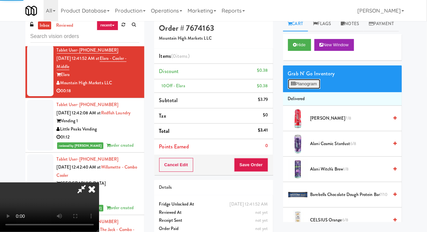
click at [312, 89] on button "Planogram" at bounding box center [304, 84] width 32 height 10
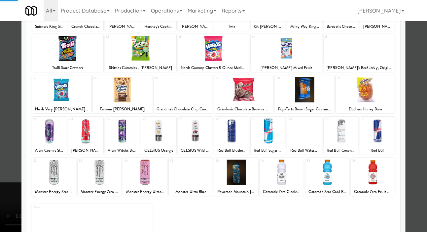
scroll to position [92, 0]
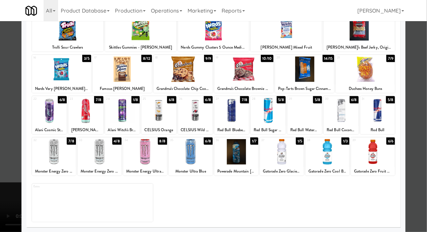
click at [202, 159] on div at bounding box center [191, 151] width 44 height 25
click at [15, 151] on div at bounding box center [213, 116] width 427 height 232
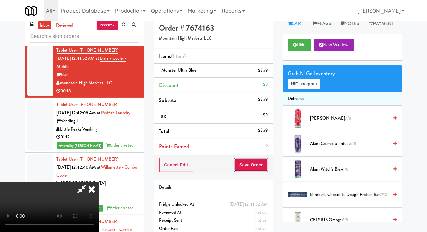
click at [264, 163] on button "Save Order" at bounding box center [251, 165] width 34 height 14
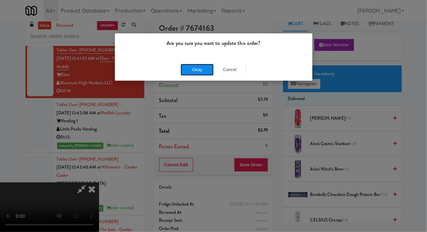
click at [190, 64] on button "Okay" at bounding box center [196, 70] width 33 height 12
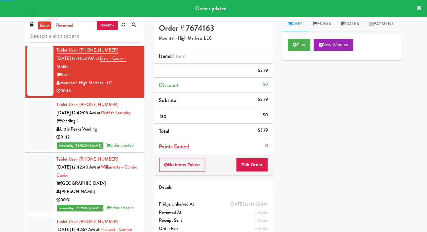
click at [37, 42] on div at bounding box center [40, 12] width 26 height 59
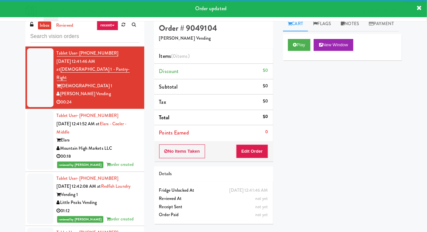
scroll to position [4502, 0]
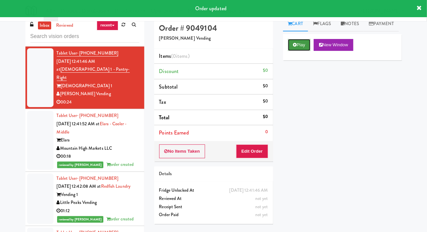
click at [296, 47] on icon at bounding box center [295, 45] width 4 height 4
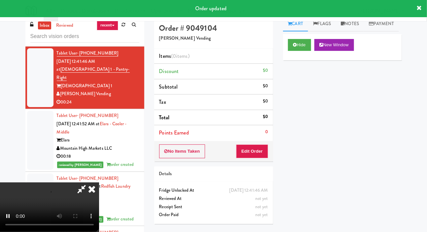
click at [254, 139] on li "Points Earned 0" at bounding box center [213, 132] width 119 height 15
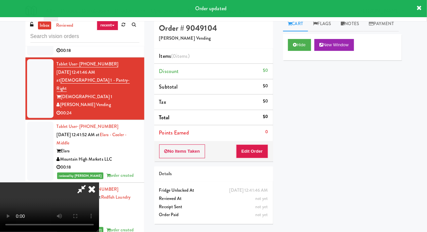
scroll to position [4481, 0]
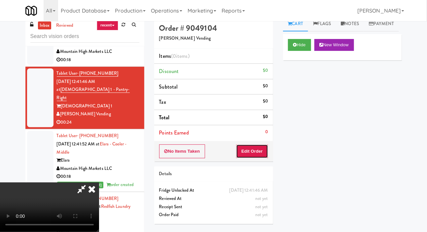
click at [261, 152] on button "Edit Order" at bounding box center [252, 151] width 32 height 14
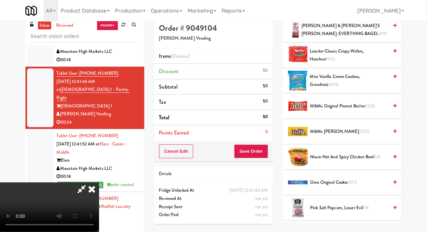
scroll to position [329, 0]
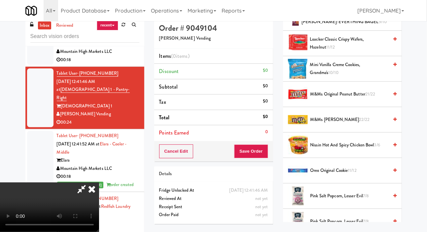
click at [359, 122] on span "22/22" at bounding box center [364, 119] width 11 height 6
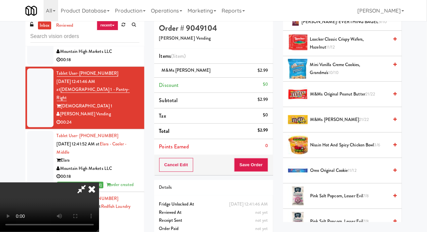
click at [334, 98] on span "M&Ms Original Peanut Butter 21/22" at bounding box center [349, 94] width 78 height 8
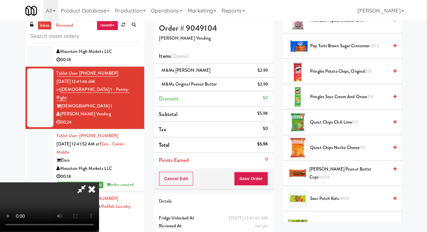
scroll to position [530, 0]
click at [328, 181] on span "Reese's Peanut Butter Cups 16/24" at bounding box center [348, 173] width 79 height 16
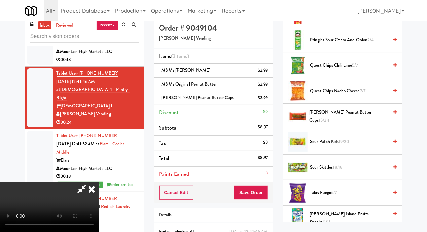
scroll to position [674, 0]
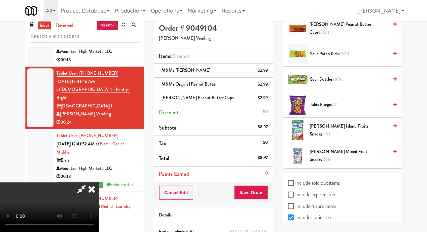
click at [330, 164] on span "Welch's Mixed Fruit Snacks 12/12" at bounding box center [348, 155] width 79 height 16
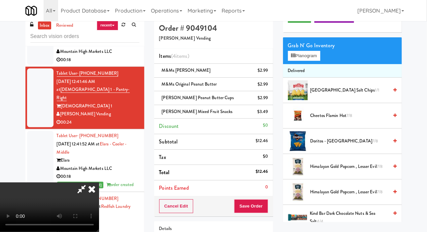
scroll to position [41, 0]
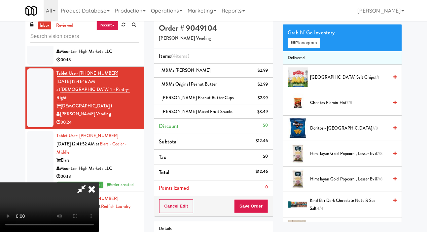
click at [329, 107] on span "Cheetos Flamin Hot 7/8" at bounding box center [349, 103] width 78 height 8
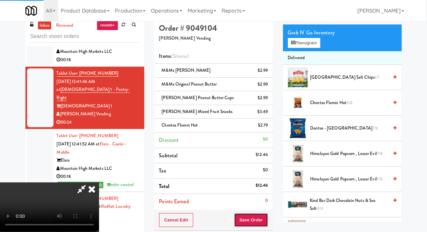
click at [260, 215] on button "Save Order" at bounding box center [251, 220] width 34 height 14
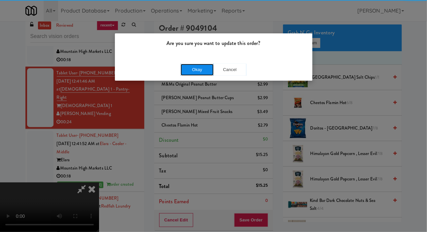
click at [188, 67] on button "Okay" at bounding box center [196, 70] width 33 height 12
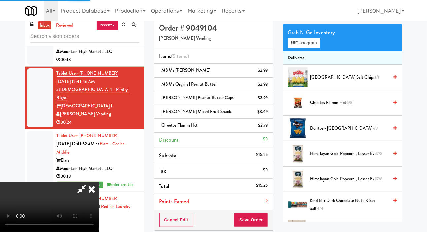
scroll to position [38, 0]
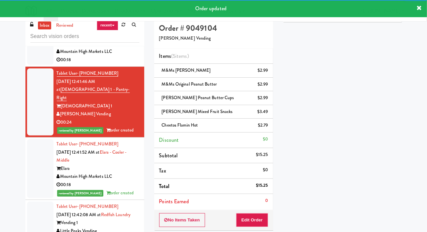
click at [33, 65] on div at bounding box center [40, 39] width 26 height 51
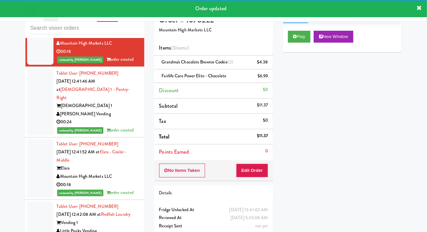
scroll to position [16, 0]
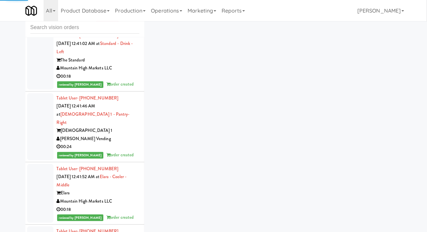
scroll to position [4455, 0]
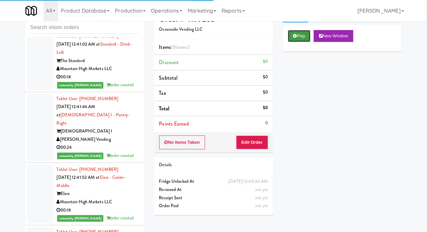
click at [299, 42] on button "Play" at bounding box center [299, 36] width 23 height 12
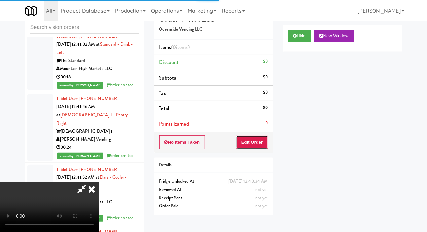
click at [259, 140] on button "Edit Order" at bounding box center [252, 142] width 32 height 14
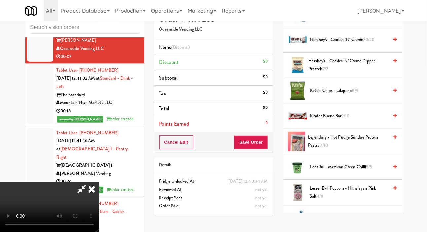
scroll to position [225, 0]
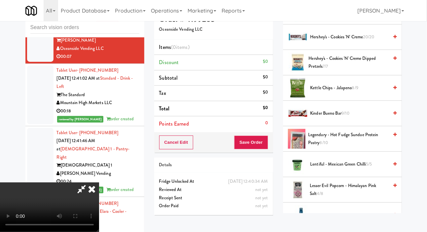
click at [330, 117] on span "Kinder Bueno Bar 9/10" at bounding box center [349, 113] width 78 height 8
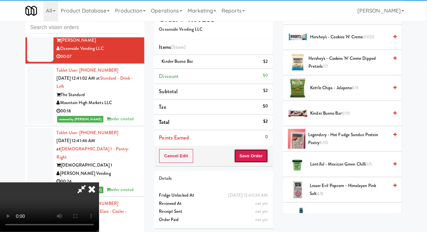
click at [262, 152] on button "Save Order" at bounding box center [251, 156] width 34 height 14
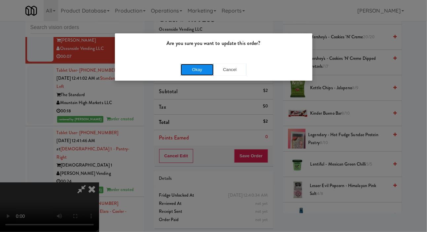
click at [180, 72] on button "Okay" at bounding box center [196, 70] width 33 height 12
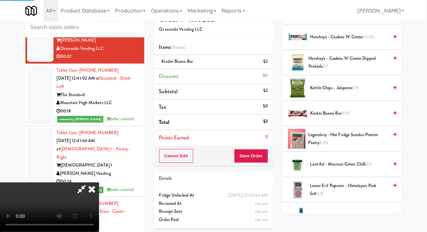
scroll to position [38, 0]
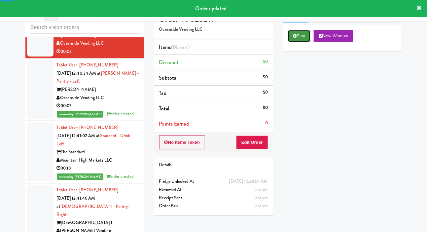
click at [298, 42] on button "Play" at bounding box center [299, 36] width 23 height 12
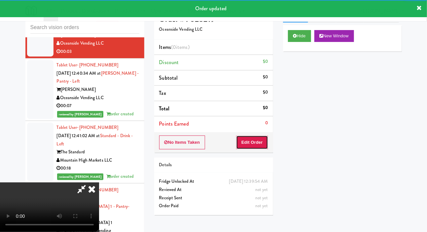
click at [260, 140] on button "Edit Order" at bounding box center [252, 142] width 32 height 14
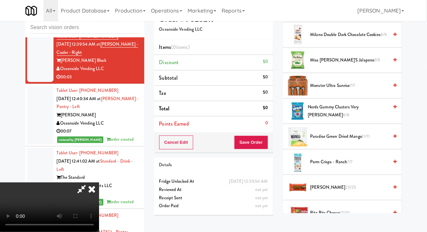
scroll to position [566, 0]
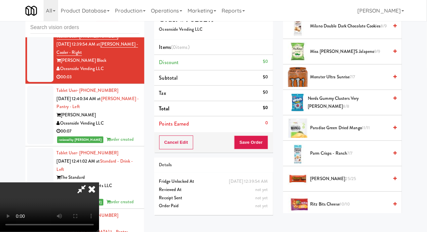
click at [334, 132] on span "Paradise Green Dried Mango 11/11" at bounding box center [349, 128] width 78 height 8
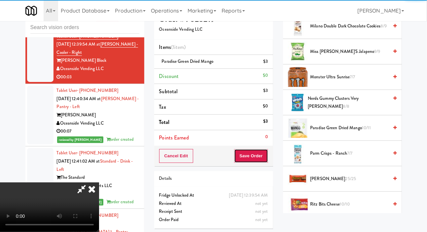
click at [259, 156] on button "Save Order" at bounding box center [251, 156] width 34 height 14
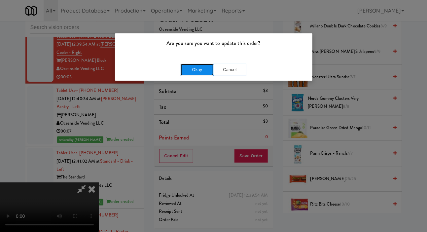
click at [181, 69] on button "Okay" at bounding box center [196, 70] width 33 height 12
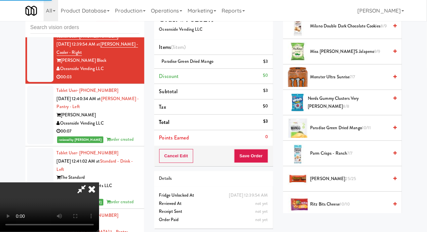
scroll to position [38, 0]
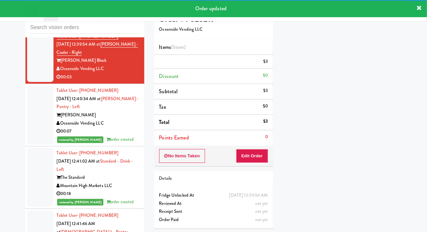
click at [31, 28] on div at bounding box center [40, 2] width 26 height 51
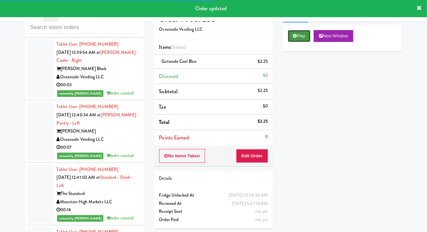
click at [298, 42] on button "Play" at bounding box center [299, 36] width 23 height 12
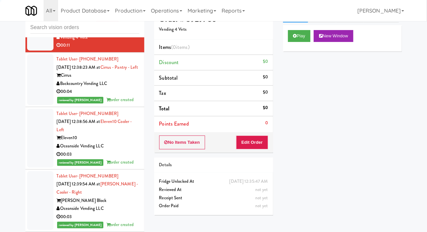
scroll to position [4224, 0]
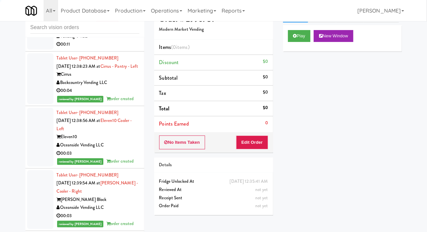
click at [34, 49] on div at bounding box center [40, 28] width 26 height 43
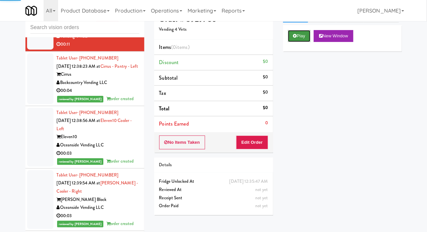
click at [294, 42] on button "Play" at bounding box center [299, 36] width 23 height 12
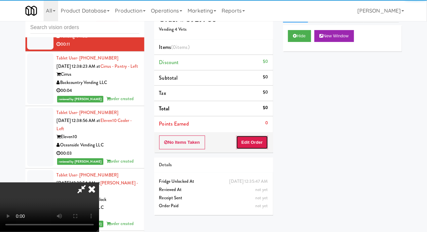
click at [251, 146] on button "Edit Order" at bounding box center [252, 142] width 32 height 14
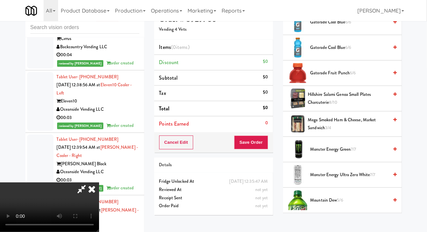
scroll to position [521, 0]
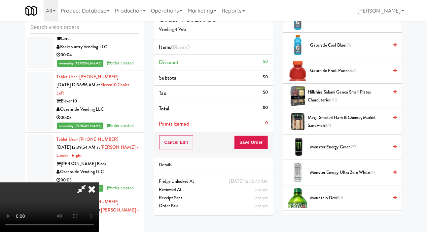
click at [324, 104] on span "Hillshire Salami Genoa Small Plates Charcuterie 8/10" at bounding box center [347, 96] width 81 height 16
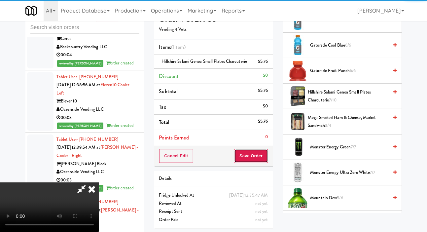
click at [261, 154] on button "Save Order" at bounding box center [251, 156] width 34 height 14
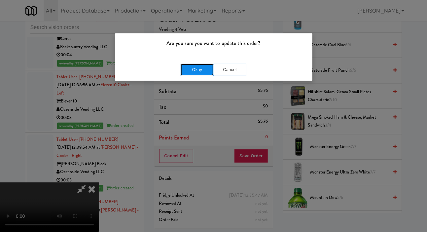
click at [182, 70] on button "Okay" at bounding box center [196, 70] width 33 height 12
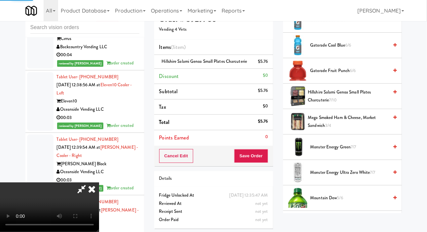
scroll to position [38, 0]
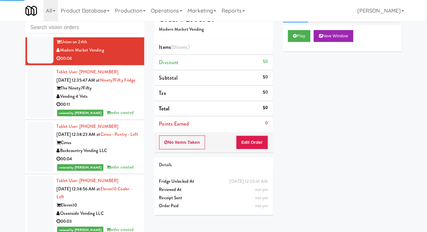
scroll to position [4156, 0]
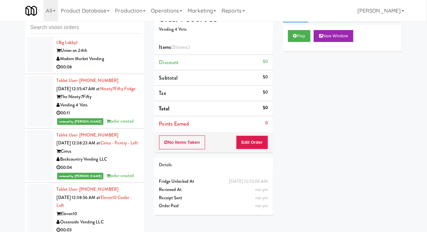
click at [39, 72] on div at bounding box center [40, 46] width 26 height 51
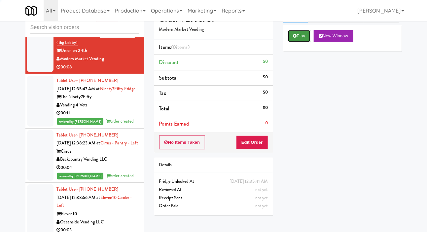
click at [293, 42] on button "Play" at bounding box center [299, 36] width 23 height 12
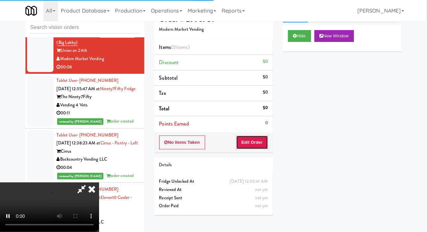
click at [248, 139] on button "Edit Order" at bounding box center [252, 142] width 32 height 14
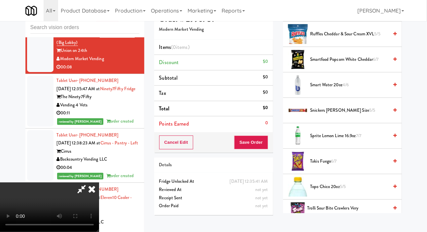
scroll to position [877, 0]
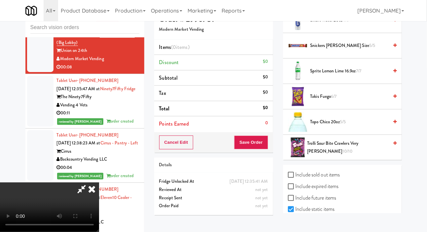
click at [327, 155] on span "Trolli Sour Bite Crawlers Very Berry 10/10" at bounding box center [347, 147] width 81 height 16
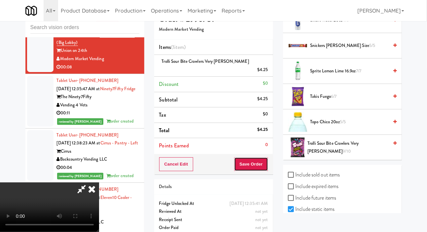
click at [265, 157] on button "Save Order" at bounding box center [251, 164] width 34 height 14
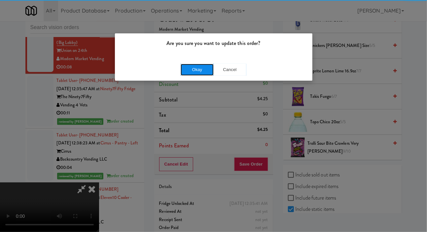
click at [185, 65] on button "Okay" at bounding box center [196, 70] width 33 height 12
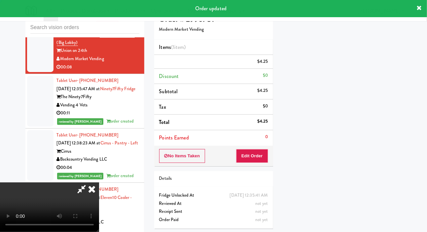
scroll to position [38, 0]
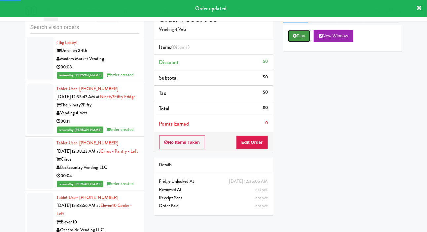
click at [298, 42] on button "Play" at bounding box center [299, 36] width 23 height 12
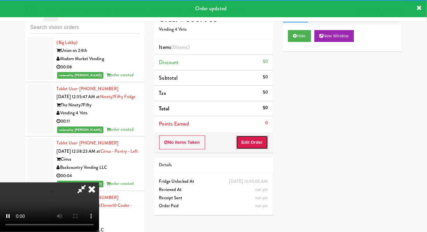
click at [258, 142] on button "Edit Order" at bounding box center [252, 142] width 32 height 14
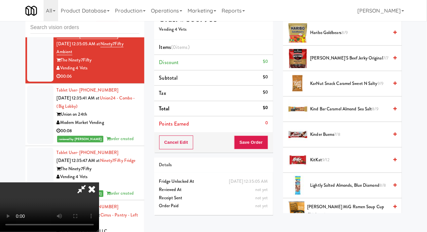
scroll to position [334, 0]
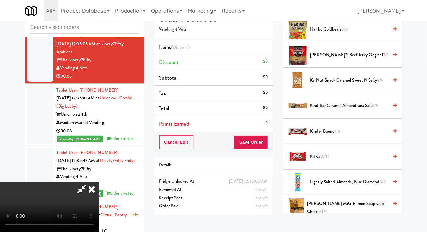
click at [334, 161] on span "KitKat 9/12" at bounding box center [349, 156] width 78 height 8
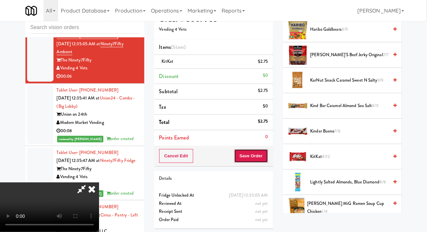
click at [261, 154] on button "Save Order" at bounding box center [251, 156] width 34 height 14
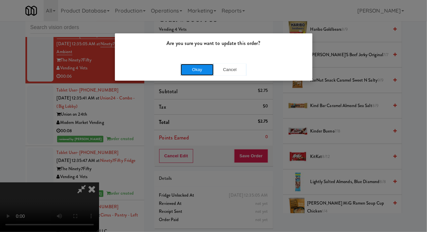
click at [186, 71] on button "Okay" at bounding box center [196, 70] width 33 height 12
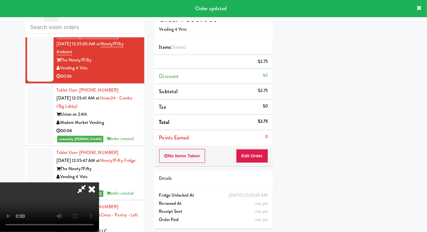
scroll to position [38, 0]
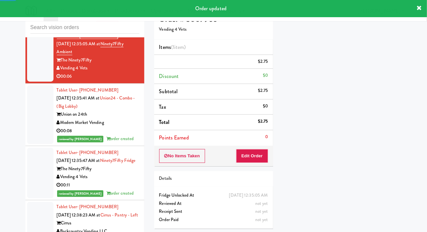
click at [33, 27] on div at bounding box center [40, 1] width 26 height 51
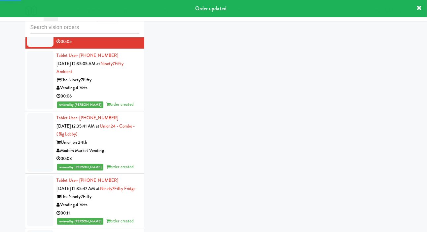
scroll to position [4056, 0]
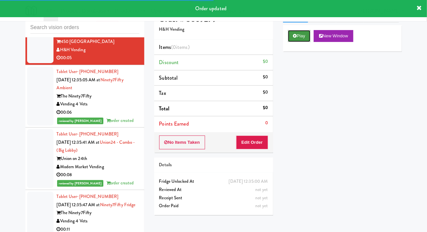
click at [293, 38] on icon at bounding box center [295, 36] width 4 height 4
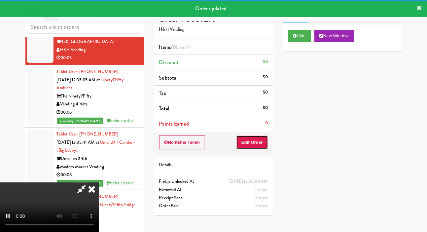
click at [260, 144] on button "Edit Order" at bounding box center [252, 142] width 32 height 14
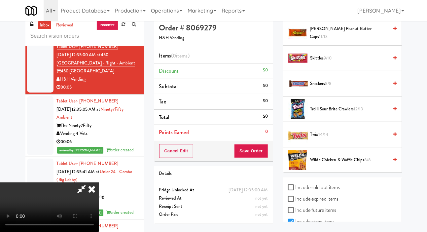
scroll to position [0, 0]
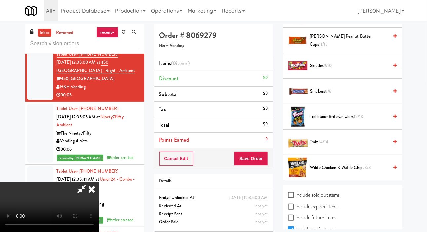
click at [331, 69] on span "9/10" at bounding box center [327, 65] width 8 height 6
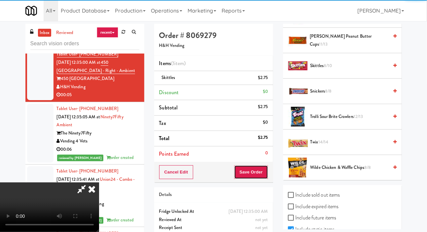
click at [259, 165] on button "Save Order" at bounding box center [251, 172] width 34 height 14
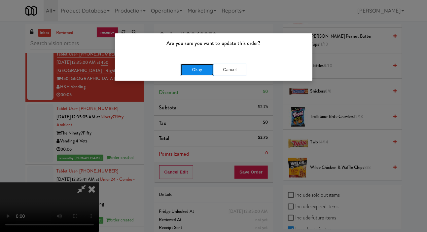
click at [187, 74] on button "Okay" at bounding box center [196, 70] width 33 height 12
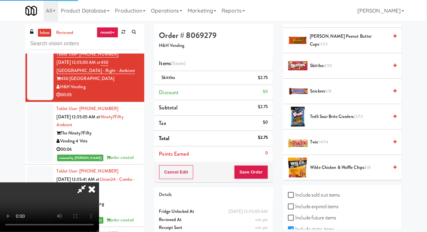
scroll to position [38, 0]
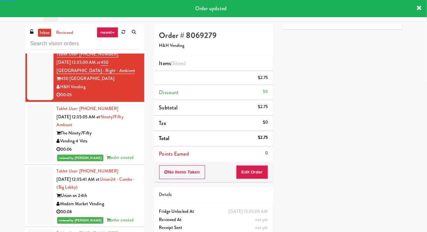
click at [32, 46] on div at bounding box center [40, 24] width 26 height 43
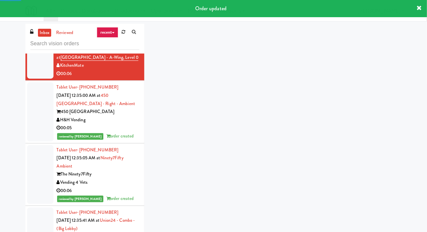
scroll to position [3998, 0]
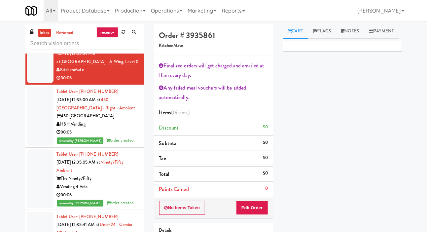
click at [258, 180] on li "Total $0" at bounding box center [213, 174] width 119 height 16
click at [258, 206] on button "Edit Order" at bounding box center [252, 208] width 32 height 14
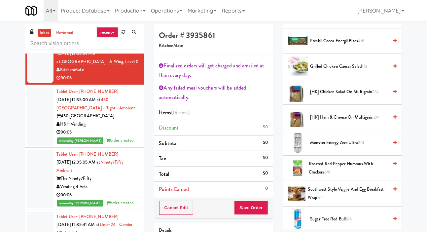
scroll to position [176, 0]
click at [324, 96] on span "[HK] Chicken Salad on Multigrain 2/4" at bounding box center [349, 91] width 78 height 8
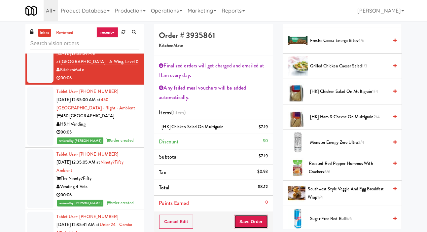
click at [250, 219] on button "Save Order" at bounding box center [251, 221] width 34 height 14
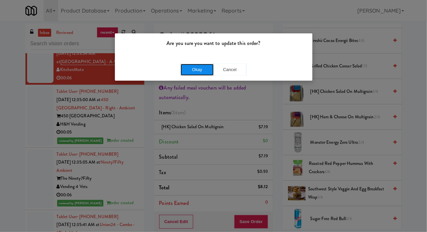
click at [182, 72] on button "Okay" at bounding box center [196, 70] width 33 height 12
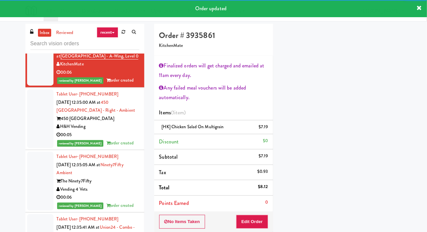
scroll to position [3976, 0]
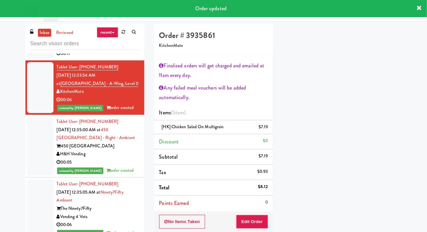
click at [43, 59] on div at bounding box center [40, 33] width 26 height 51
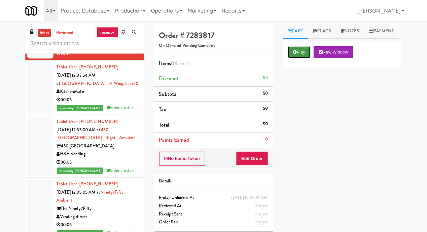
click at [298, 58] on button "Play" at bounding box center [299, 52] width 23 height 12
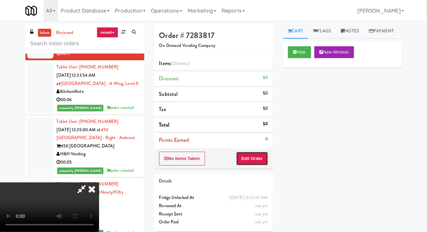
click at [247, 159] on button "Edit Order" at bounding box center [252, 158] width 32 height 14
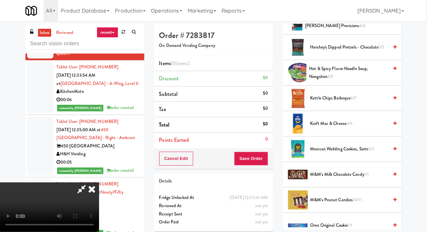
scroll to position [335, 0]
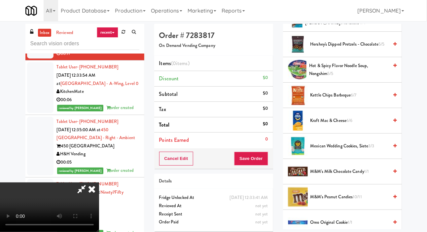
click at [341, 125] on span "Kraft Mac & Cheese 6/6" at bounding box center [349, 120] width 78 height 8
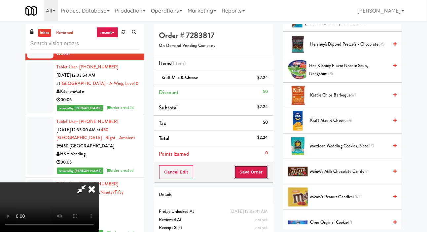
click at [266, 169] on button "Save Order" at bounding box center [251, 172] width 34 height 14
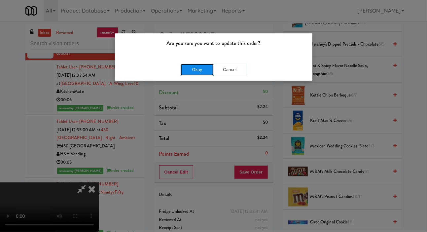
click at [199, 74] on button "Okay" at bounding box center [196, 70] width 33 height 12
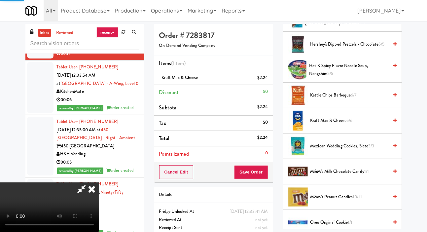
scroll to position [38, 0]
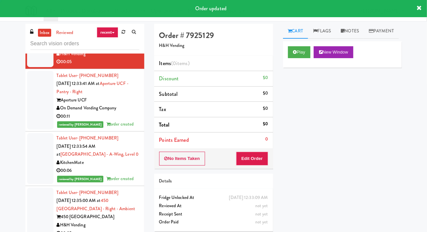
scroll to position [3896, 0]
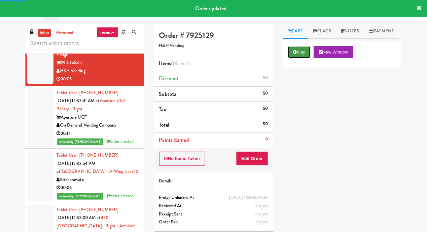
click at [296, 58] on button "Play" at bounding box center [299, 52] width 23 height 12
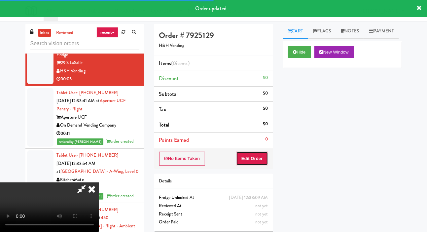
click at [252, 152] on button "Edit Order" at bounding box center [252, 158] width 32 height 14
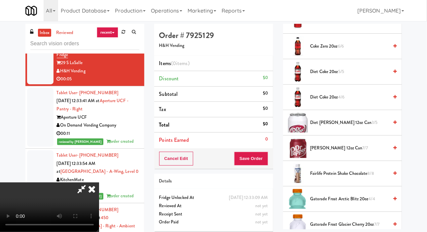
scroll to position [333, 0]
click at [335, 127] on span "Diet Dr Pepper 12oz can 3/5" at bounding box center [349, 123] width 78 height 8
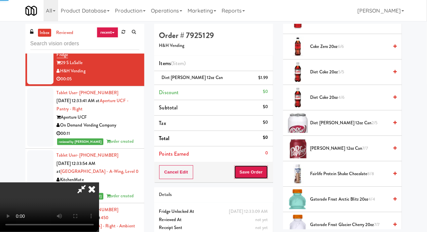
click at [264, 171] on button "Save Order" at bounding box center [251, 172] width 34 height 14
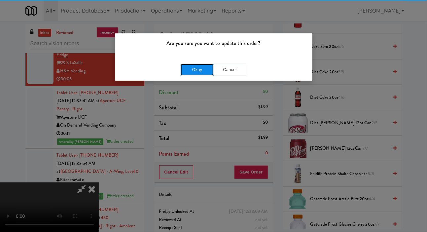
click at [187, 69] on button "Okay" at bounding box center [196, 70] width 33 height 12
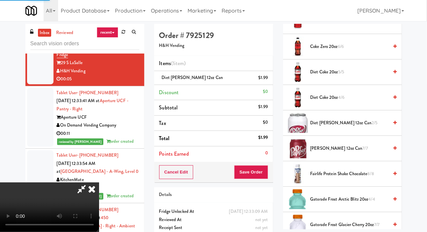
scroll to position [38, 0]
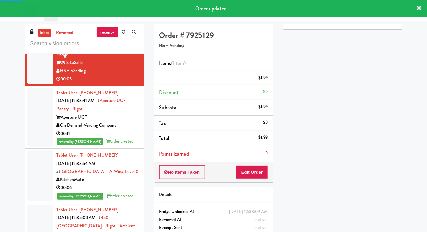
click at [36, 30] on div at bounding box center [40, 4] width 26 height 51
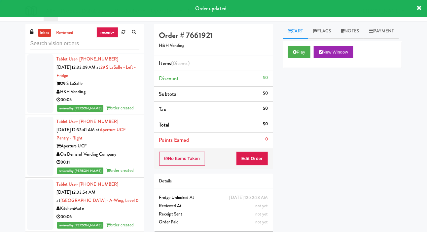
scroll to position [3870, 0]
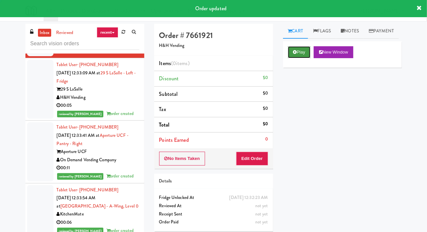
click at [301, 58] on button "Play" at bounding box center [299, 52] width 23 height 12
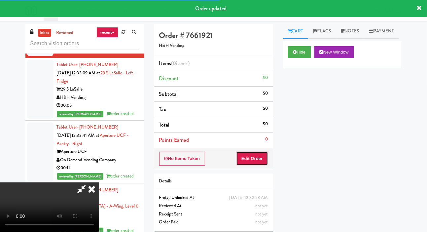
click at [260, 154] on button "Edit Order" at bounding box center [252, 158] width 32 height 14
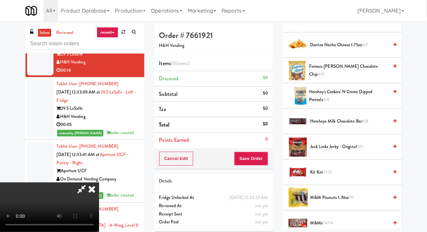
scroll to position [262, 0]
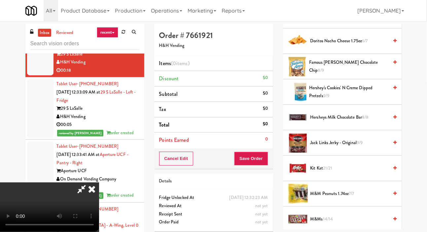
click at [337, 147] on span "Jack Links Jerky - Original 9/9" at bounding box center [349, 143] width 78 height 8
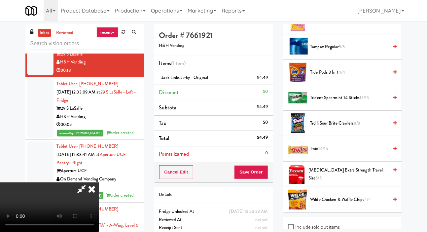
scroll to position [750, 0]
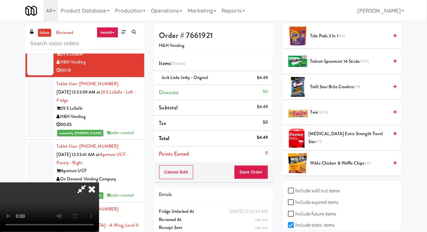
click at [327, 115] on span "14/15" at bounding box center [323, 112] width 10 height 6
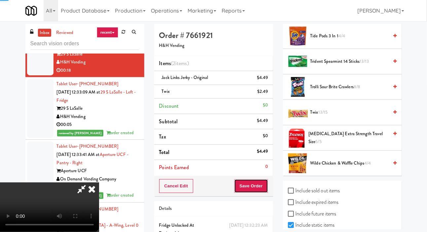
click at [262, 181] on button "Save Order" at bounding box center [251, 186] width 34 height 14
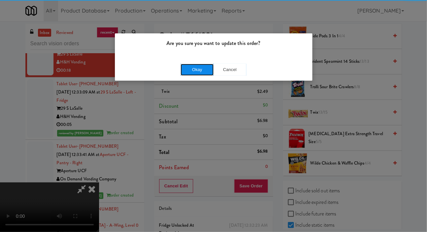
click at [184, 69] on button "Okay" at bounding box center [196, 70] width 33 height 12
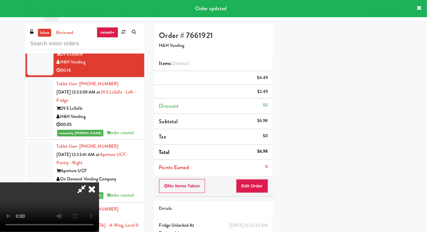
scroll to position [38, 0]
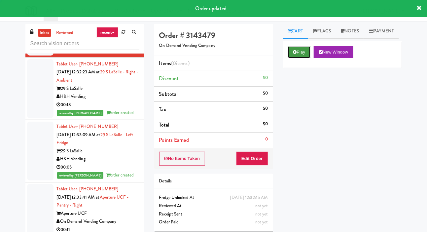
click at [295, 58] on button "Play" at bounding box center [299, 52] width 23 height 12
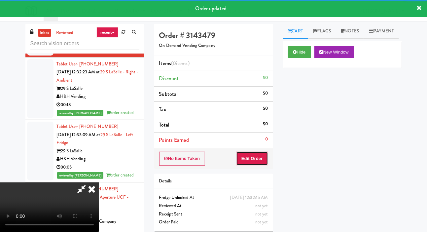
click at [260, 154] on button "Edit Order" at bounding box center [252, 158] width 32 height 14
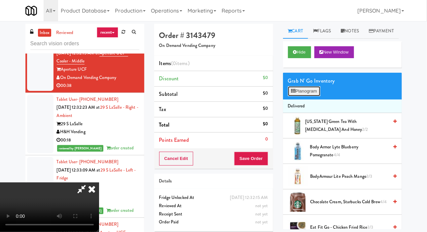
click at [308, 96] on button "Planogram" at bounding box center [304, 91] width 32 height 10
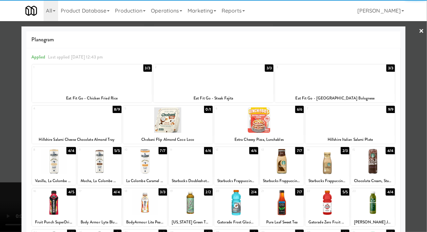
click at [360, 126] on div at bounding box center [349, 119] width 89 height 25
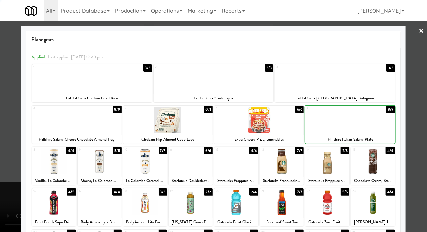
click at [12, 106] on div at bounding box center [213, 116] width 427 height 232
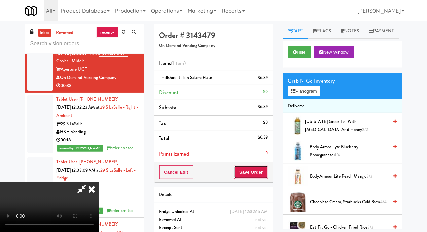
click at [263, 166] on button "Save Order" at bounding box center [251, 172] width 34 height 14
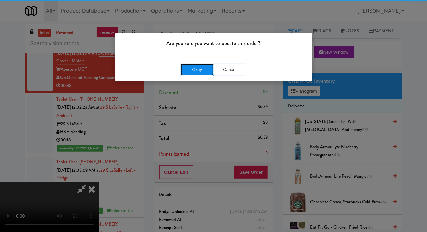
click at [191, 65] on button "Okay" at bounding box center [196, 70] width 33 height 12
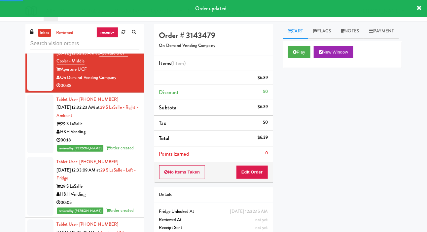
click at [35, 37] on div at bounding box center [40, 11] width 26 height 51
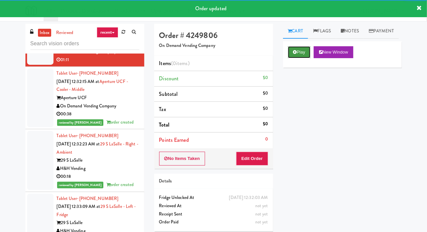
click at [298, 58] on button "Play" at bounding box center [299, 52] width 23 height 12
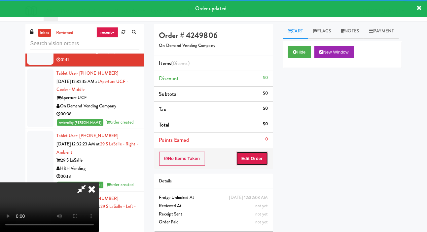
click at [252, 159] on button "Edit Order" at bounding box center [252, 158] width 32 height 14
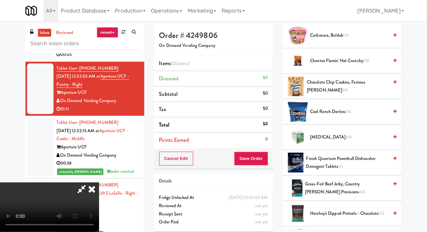
scroll to position [168, 0]
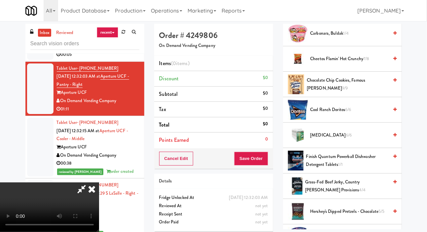
click at [348, 92] on span "Chocolate Chip Cookies, Famous Amos 9/9" at bounding box center [347, 84] width 81 height 16
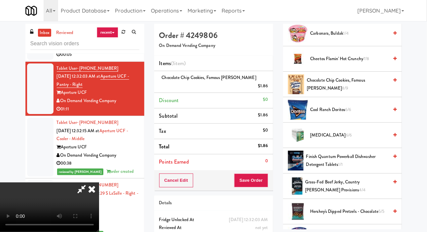
scroll to position [0, 0]
click at [264, 173] on button "Save Order" at bounding box center [251, 180] width 34 height 14
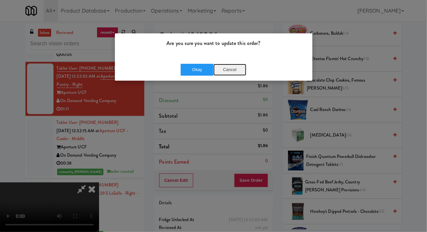
click at [231, 69] on button "Cancel" at bounding box center [229, 70] width 33 height 12
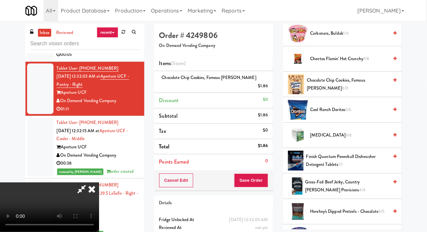
click at [327, 92] on span "Chocolate Chip Cookies, Famous Amos 8/9" at bounding box center [347, 84] width 81 height 16
click at [265, 174] on button "Save Order" at bounding box center [251, 180] width 34 height 14
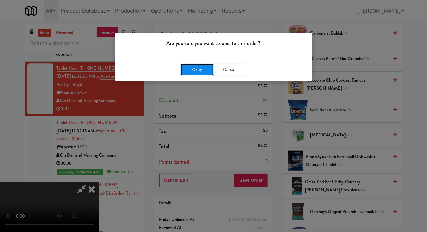
click at [192, 73] on button "Okay" at bounding box center [196, 70] width 33 height 12
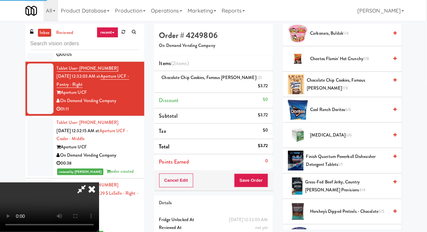
scroll to position [38, 0]
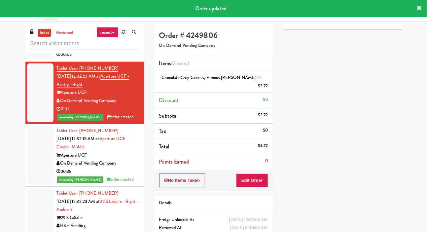
click at [35, 60] on div at bounding box center [40, 34] width 26 height 51
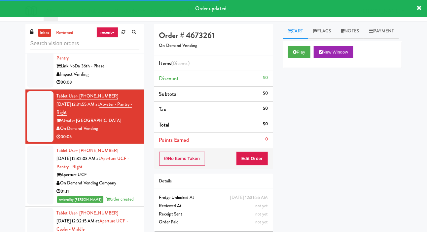
scroll to position [3621, 0]
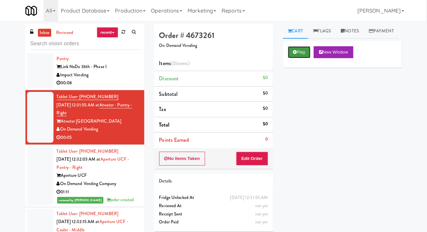
click at [289, 58] on button "Play" at bounding box center [299, 52] width 23 height 12
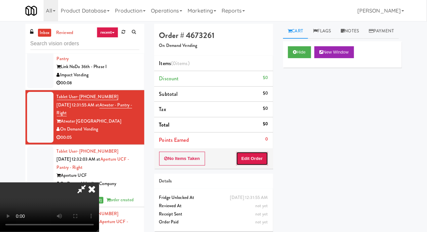
click at [243, 157] on button "Edit Order" at bounding box center [252, 158] width 32 height 14
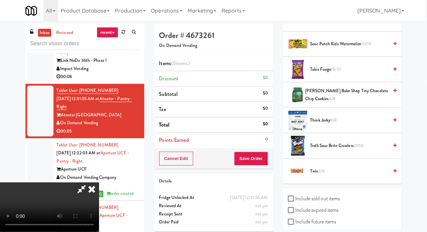
scroll to position [826, 0]
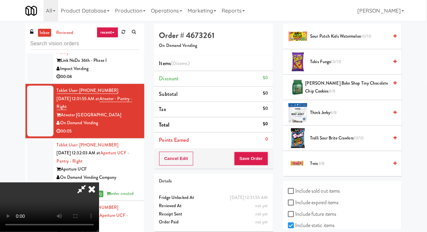
click at [337, 168] on span "Twix 3/8" at bounding box center [349, 163] width 78 height 8
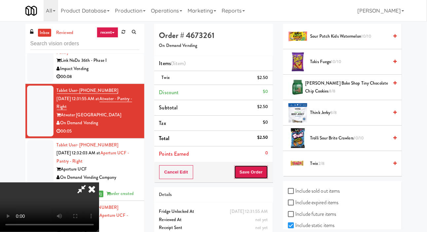
click at [263, 166] on button "Save Order" at bounding box center [251, 172] width 34 height 14
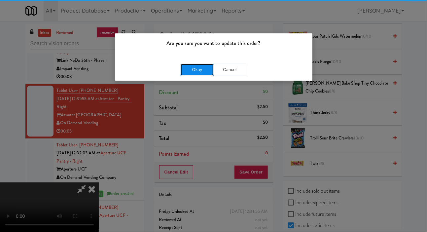
click at [186, 73] on button "Okay" at bounding box center [196, 70] width 33 height 12
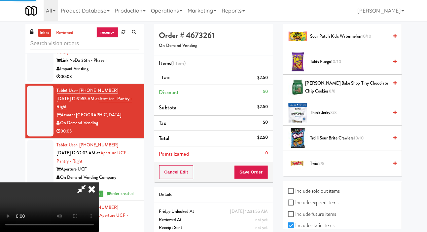
scroll to position [38, 0]
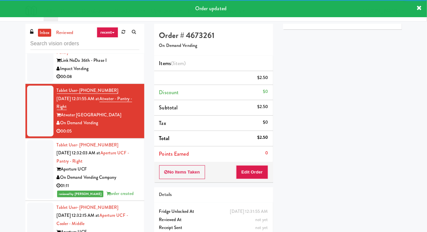
click at [32, 82] on div at bounding box center [40, 56] width 26 height 51
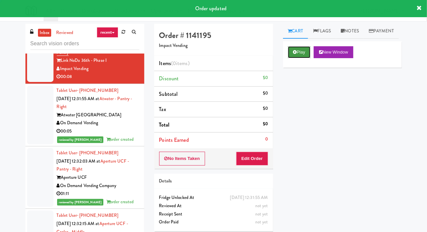
click at [294, 54] on icon at bounding box center [295, 52] width 4 height 4
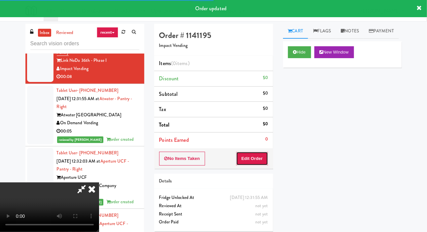
click at [257, 156] on button "Edit Order" at bounding box center [252, 158] width 32 height 14
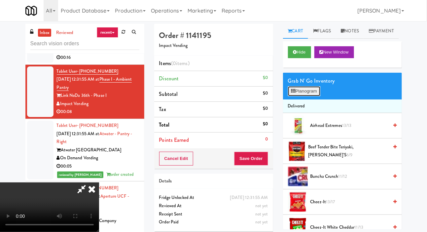
click at [305, 96] on button "Planogram" at bounding box center [304, 91] width 32 height 10
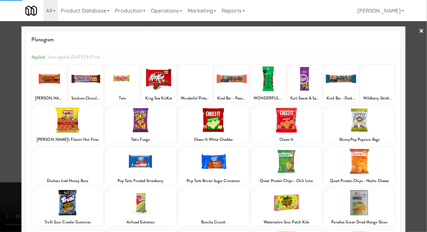
scroll to position [92, 0]
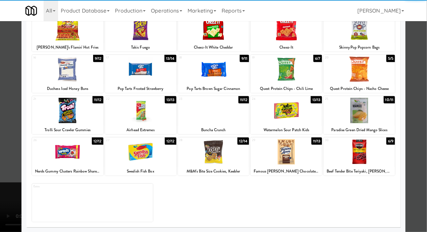
click at [209, 154] on div at bounding box center [213, 151] width 71 height 25
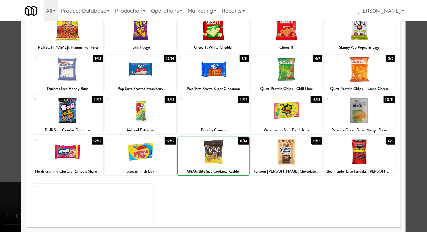
click at [8, 130] on div at bounding box center [213, 116] width 427 height 232
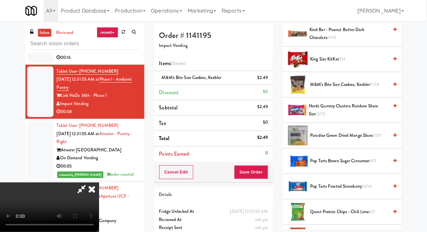
scroll to position [342, 0]
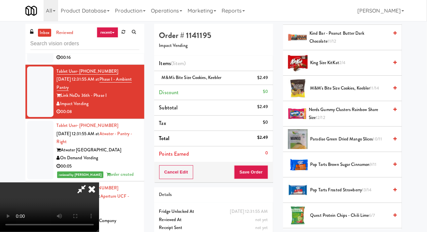
click at [333, 143] on span "Paradise Green Dried Mango Slices 10/11" at bounding box center [349, 139] width 78 height 8
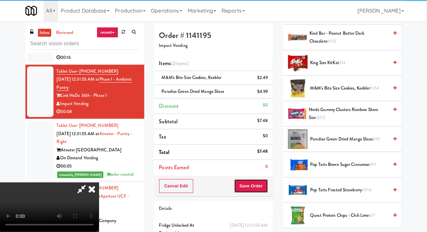
click at [266, 186] on button "Save Order" at bounding box center [251, 186] width 34 height 14
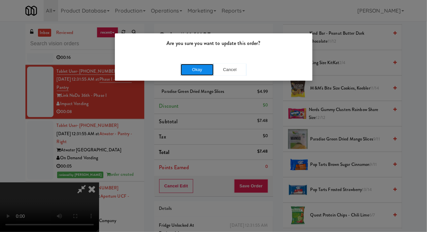
click at [193, 73] on button "Okay" at bounding box center [196, 70] width 33 height 12
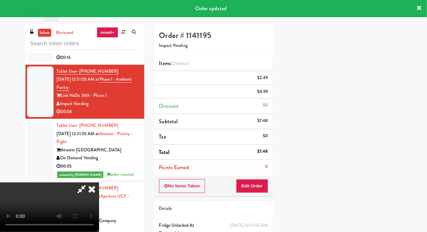
scroll to position [38, 0]
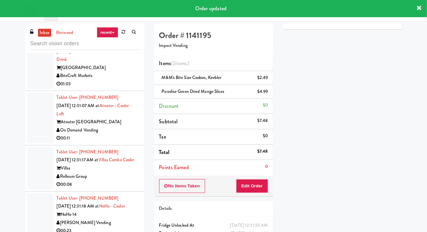
click at [37, 89] on div at bounding box center [40, 63] width 26 height 51
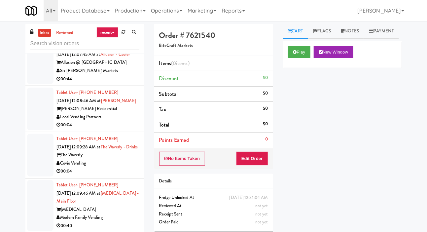
scroll to position [959, 0]
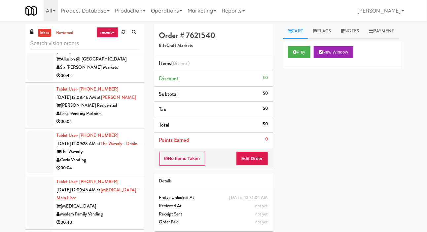
click at [32, 122] on div at bounding box center [40, 105] width 26 height 43
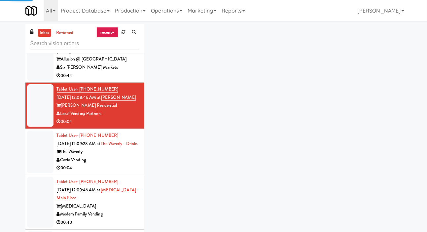
click at [29, 81] on div at bounding box center [40, 59] width 26 height 43
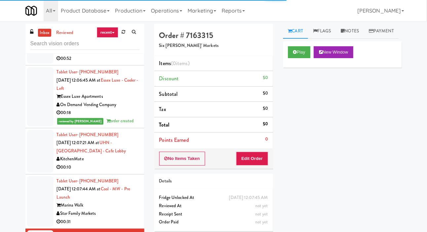
click at [39, 147] on div at bounding box center [40, 151] width 26 height 43
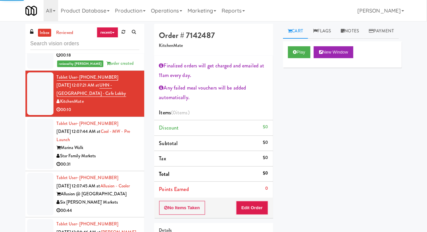
click at [39, 169] on div at bounding box center [40, 143] width 26 height 51
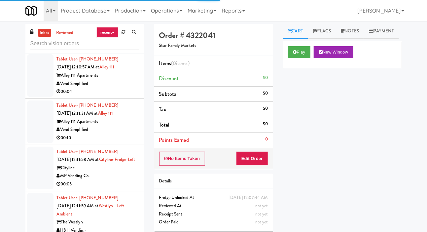
click at [38, 143] on div at bounding box center [40, 121] width 26 height 43
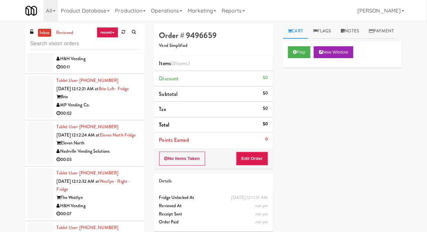
click at [38, 118] on div at bounding box center [40, 97] width 26 height 43
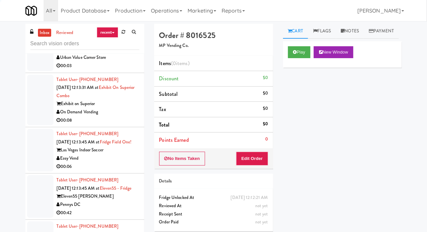
click at [39, 125] on div at bounding box center [40, 100] width 26 height 51
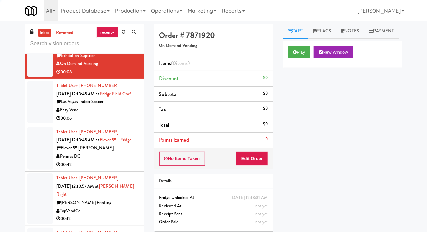
click at [37, 123] on div at bounding box center [40, 102] width 26 height 43
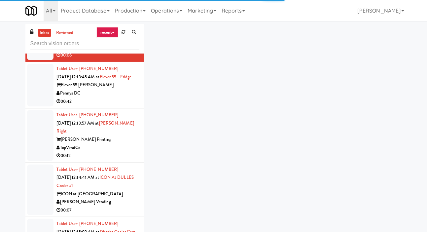
click at [40, 106] on div at bounding box center [40, 85] width 26 height 43
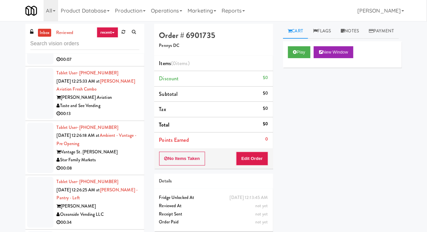
click at [38, 119] on div at bounding box center [40, 93] width 26 height 51
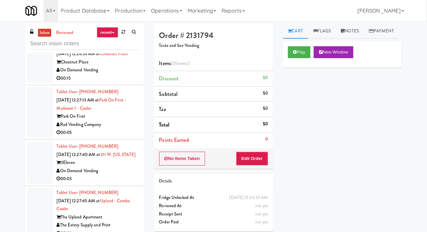
click at [37, 83] on div at bounding box center [40, 62] width 26 height 43
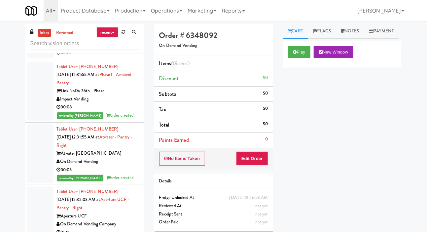
scroll to position [3599, 0]
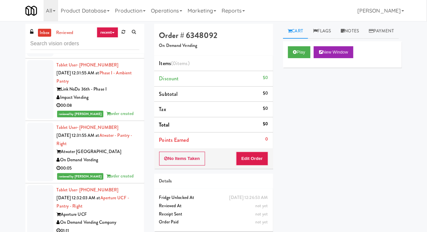
click at [34, 56] on div at bounding box center [40, 35] width 26 height 43
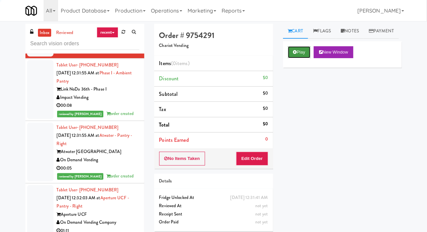
click at [290, 58] on button "Play" at bounding box center [299, 52] width 23 height 12
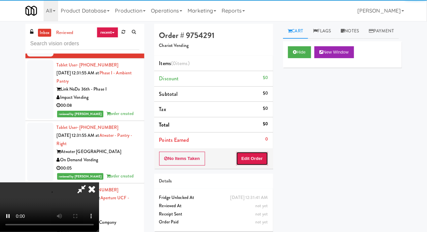
click at [250, 156] on button "Edit Order" at bounding box center [252, 158] width 32 height 14
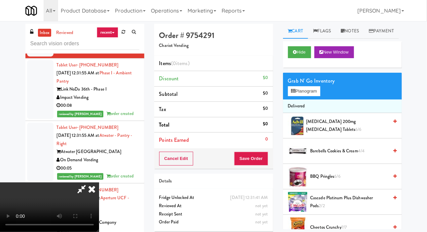
click at [307, 113] on li "Delivered" at bounding box center [342, 106] width 119 height 14
click at [307, 96] on button "Planogram" at bounding box center [304, 91] width 32 height 10
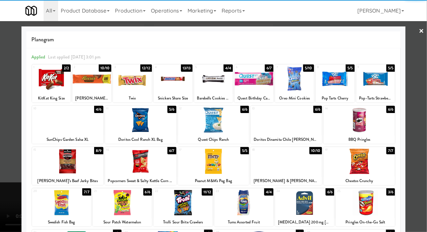
click at [372, 177] on div "Cheetos Crunchy" at bounding box center [358, 181] width 69 height 8
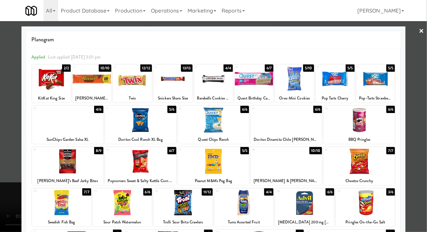
click at [368, 162] on div at bounding box center [358, 160] width 71 height 25
click at [3, 138] on div at bounding box center [213, 116] width 427 height 232
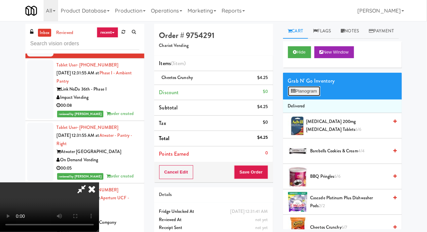
click at [301, 96] on button "Planogram" at bounding box center [304, 91] width 32 height 10
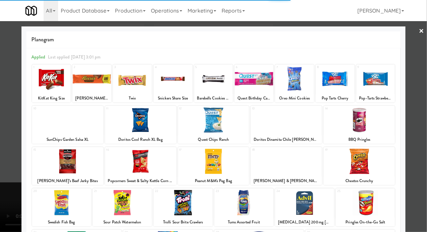
click at [220, 162] on div at bounding box center [213, 160] width 71 height 25
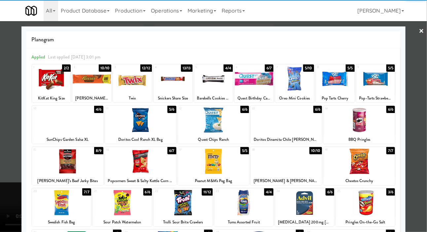
click at [42, 75] on div at bounding box center [51, 78] width 39 height 25
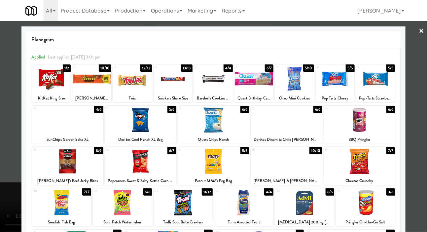
click at [7, 134] on div at bounding box center [213, 116] width 427 height 232
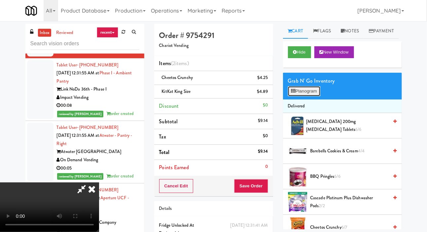
click at [299, 96] on button "Planogram" at bounding box center [304, 91] width 32 height 10
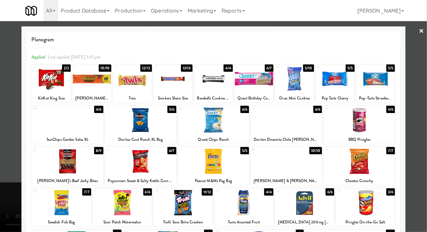
click at [226, 167] on div at bounding box center [213, 160] width 71 height 25
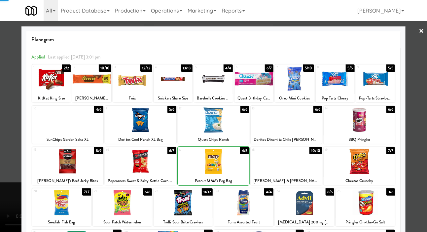
click at [12, 133] on div at bounding box center [213, 116] width 427 height 232
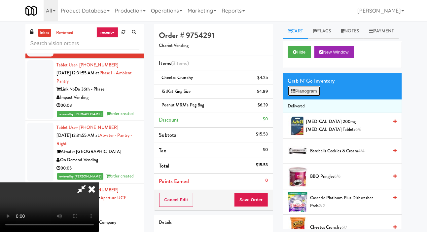
click at [307, 96] on button "Planogram" at bounding box center [304, 91] width 32 height 10
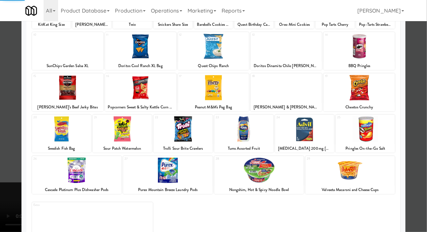
scroll to position [92, 0]
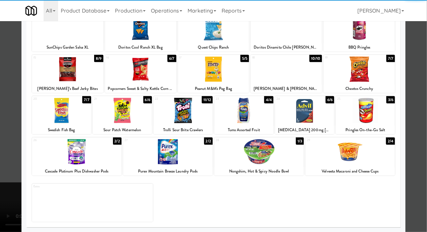
click at [362, 157] on div at bounding box center [349, 151] width 89 height 25
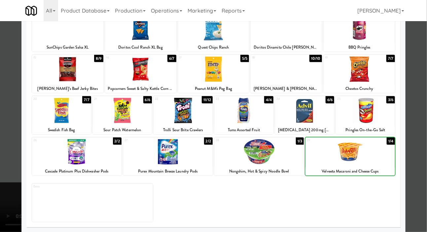
click at [5, 138] on div at bounding box center [213, 116] width 427 height 232
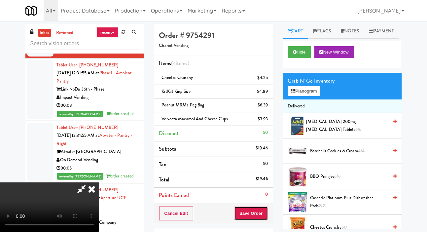
click at [265, 208] on button "Save Order" at bounding box center [251, 213] width 34 height 14
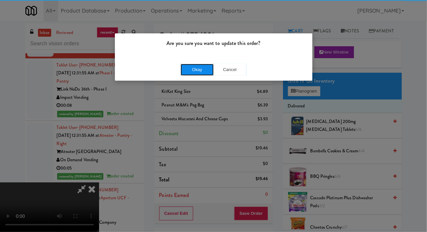
click at [189, 65] on button "Okay" at bounding box center [196, 70] width 33 height 12
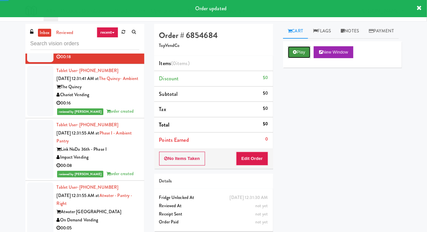
click at [293, 58] on button "Play" at bounding box center [299, 52] width 23 height 12
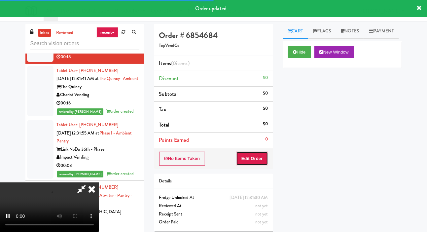
click at [253, 158] on button "Edit Order" at bounding box center [252, 158] width 32 height 14
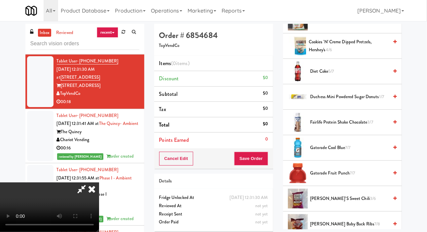
scroll to position [283, 0]
click at [335, 152] on span "Gatorade Cool Blue 7/7" at bounding box center [349, 148] width 78 height 8
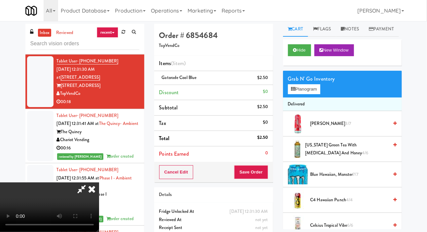
scroll to position [0, 0]
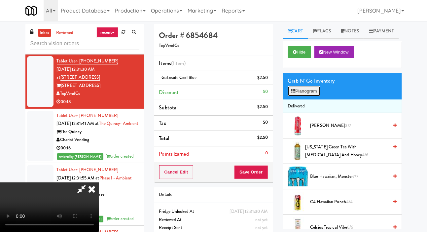
click at [311, 96] on button "Planogram" at bounding box center [304, 91] width 32 height 10
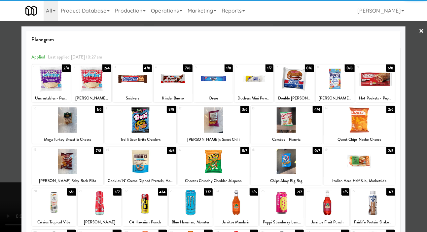
click at [381, 75] on div at bounding box center [375, 78] width 39 height 25
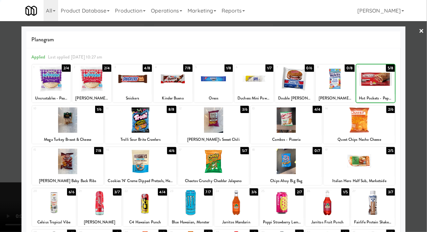
click at [381, 77] on div at bounding box center [375, 78] width 39 height 25
click at [8, 142] on div at bounding box center [213, 116] width 427 height 232
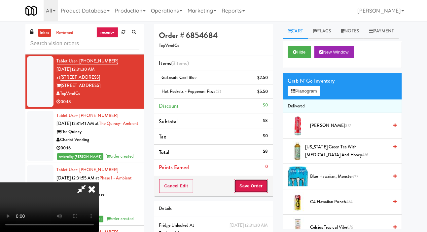
click at [264, 183] on button "Save Order" at bounding box center [251, 186] width 34 height 14
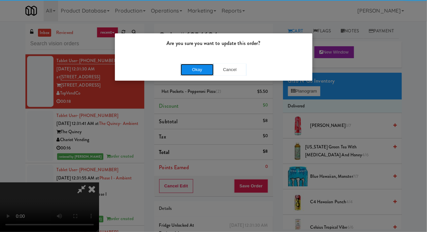
click at [189, 74] on button "Okay" at bounding box center [196, 70] width 33 height 12
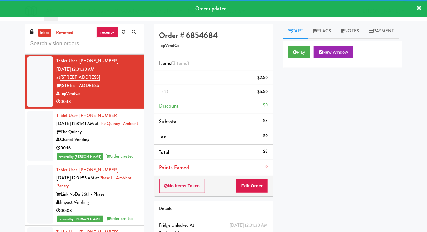
click at [35, 52] on div at bounding box center [40, 23] width 26 height 59
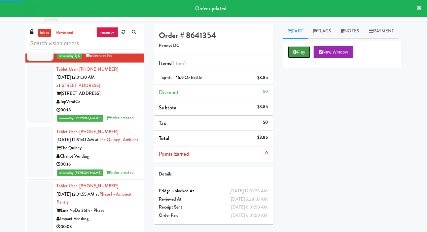
click at [293, 58] on button "Play" at bounding box center [299, 52] width 23 height 12
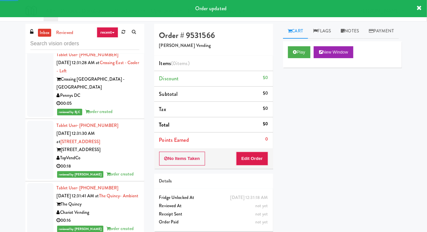
scroll to position [3433, 0]
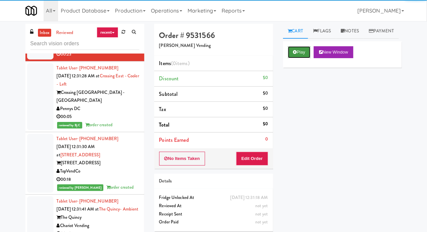
click at [291, 58] on button "Play" at bounding box center [299, 52] width 23 height 12
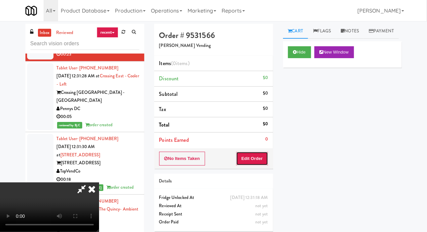
click at [256, 159] on button "Edit Order" at bounding box center [252, 158] width 32 height 14
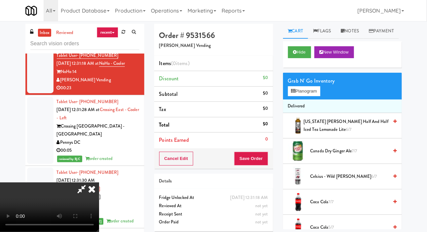
scroll to position [3398, 0]
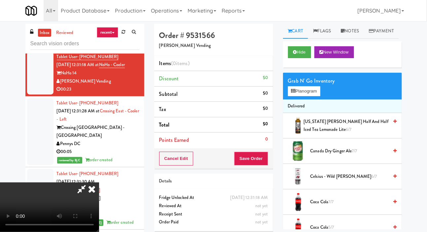
click at [6, 136] on div "inbox reviewed recent all unclear take inventory issue suspicious failed recent…" at bounding box center [213, 140] width 427 height 233
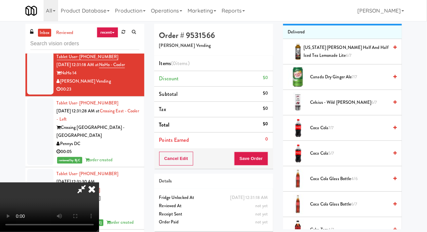
scroll to position [73, 0]
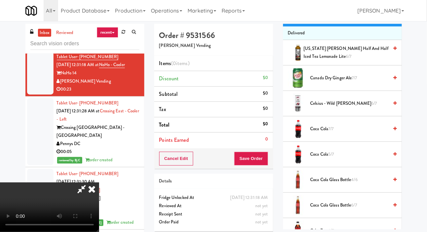
click at [345, 184] on span "Coca Cola Glass Bottle 4/6" at bounding box center [349, 180] width 78 height 8
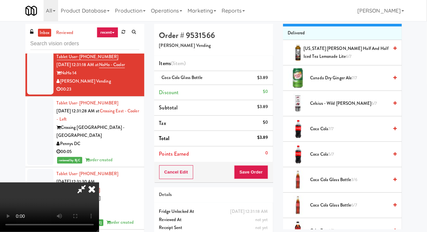
click at [358, 184] on span "Coca Cola Glass Bottle 3/6" at bounding box center [349, 180] width 78 height 8
click at [270, 73] on li "Coca Cola Glass Bottle (2) $7.78" at bounding box center [213, 78] width 119 height 14
click at [271, 73] on li "Coca Cola Glass Bottle (2) $7.78" at bounding box center [213, 78] width 119 height 14
click at [265, 83] on link at bounding box center [267, 80] width 6 height 8
click at [360, 61] on span "Arizona Arnold Palmer Half and Half Iced Tea Lemonade Lite 6/7" at bounding box center [345, 53] width 85 height 16
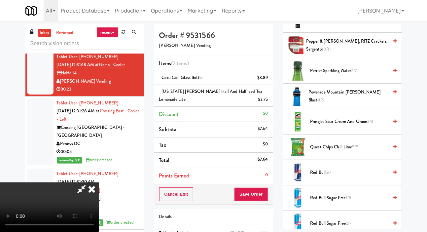
scroll to position [486, 0]
click at [365, 105] on span "Powerade Mountain Berry Blast 4/6" at bounding box center [348, 97] width 80 height 16
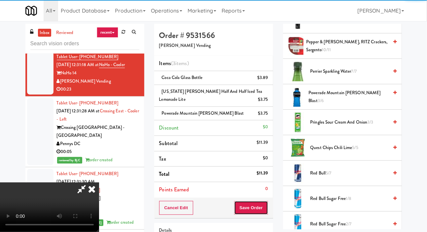
click at [261, 201] on button "Save Order" at bounding box center [251, 208] width 34 height 14
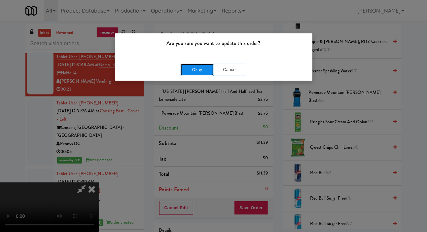
click at [190, 65] on button "Okay" at bounding box center [196, 70] width 33 height 12
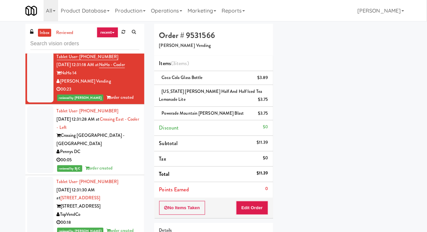
scroll to position [38, 0]
click at [34, 48] on div at bounding box center [40, 27] width 26 height 43
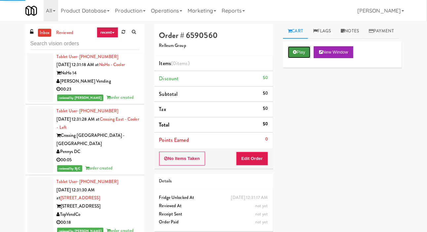
click at [296, 58] on button "Play" at bounding box center [299, 52] width 23 height 12
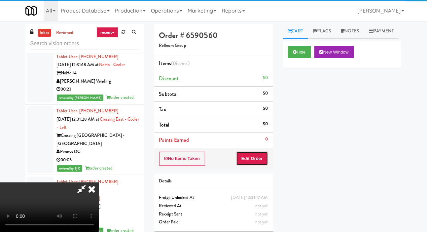
click at [253, 159] on button "Edit Order" at bounding box center [252, 158] width 32 height 14
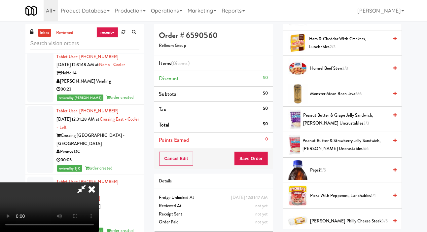
scroll to position [592, 0]
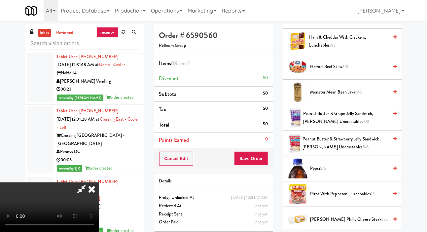
click at [363, 124] on span "3/3" at bounding box center [366, 121] width 6 height 6
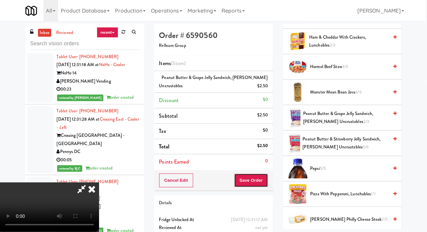
click at [259, 183] on button "Save Order" at bounding box center [251, 180] width 34 height 14
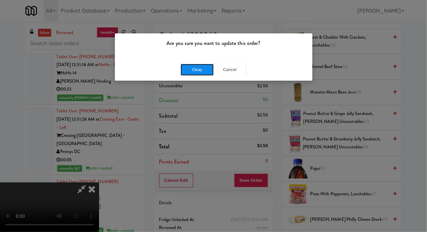
click at [182, 67] on button "Okay" at bounding box center [196, 70] width 33 height 12
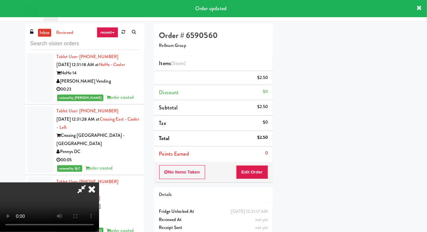
scroll to position [38, 0]
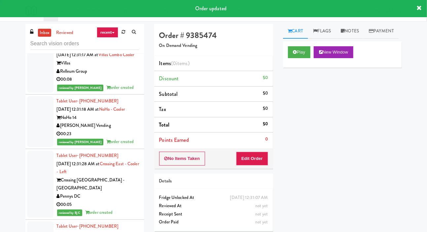
scroll to position [3361, 0]
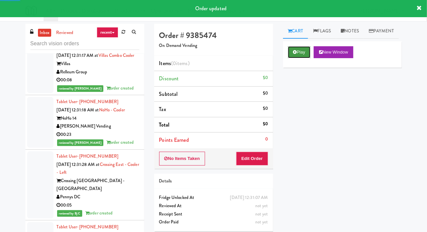
click at [300, 58] on button "Play" at bounding box center [299, 52] width 23 height 12
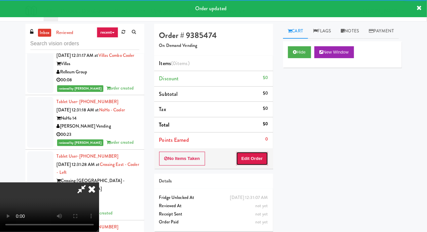
click at [254, 155] on button "Edit Order" at bounding box center [252, 158] width 32 height 14
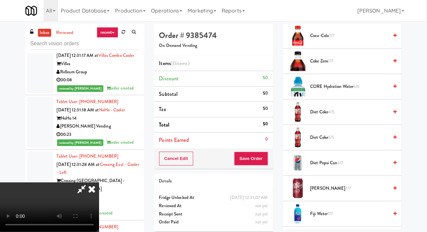
scroll to position [424, 0]
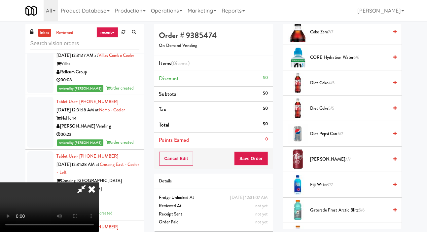
click at [336, 163] on span "Dr Pepper 7/7" at bounding box center [349, 159] width 78 height 8
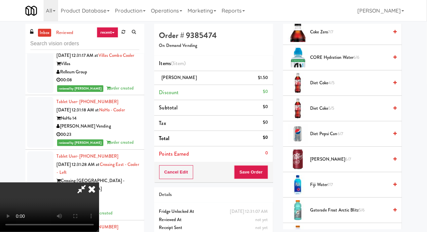
click at [339, 163] on span "Dr Pepper 6/7" at bounding box center [349, 159] width 78 height 8
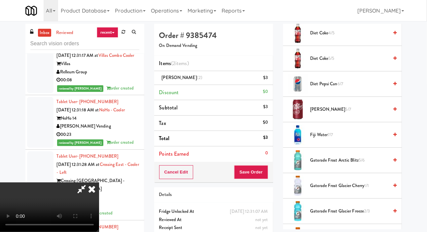
scroll to position [490, 0]
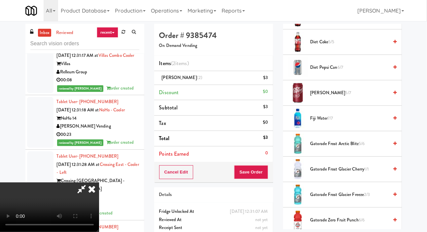
click at [340, 122] on span "Fiji Water 7/7" at bounding box center [349, 118] width 78 height 8
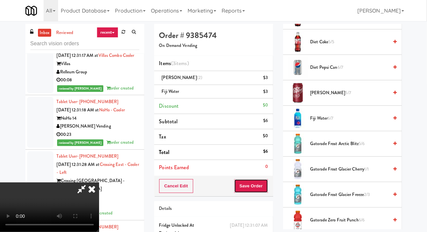
click at [262, 184] on button "Save Order" at bounding box center [251, 186] width 34 height 14
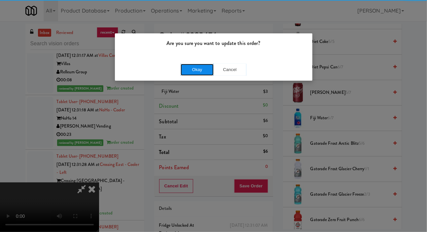
click at [185, 64] on button "Okay" at bounding box center [196, 70] width 33 height 12
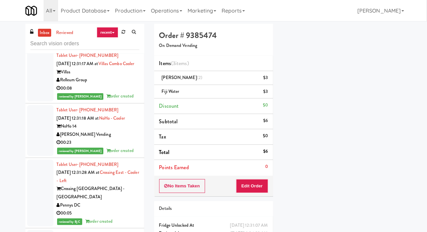
scroll to position [38, 0]
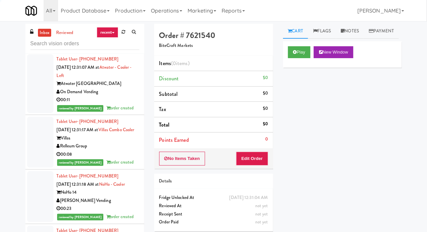
scroll to position [3288, 0]
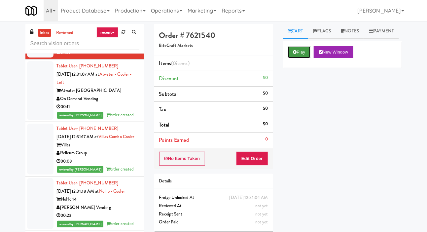
click at [289, 58] on button "Play" at bounding box center [299, 52] width 23 height 12
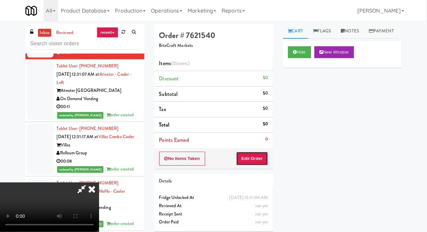
click at [248, 155] on button "Edit Order" at bounding box center [252, 158] width 32 height 14
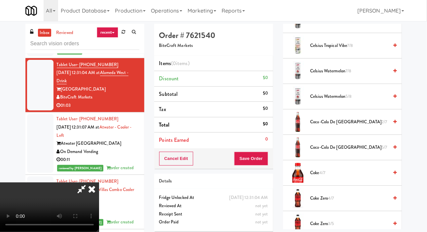
scroll to position [180, 0]
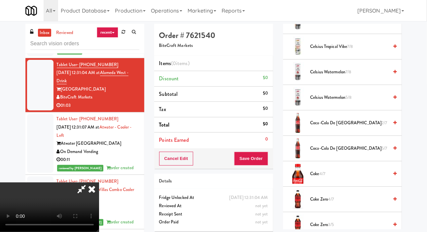
click at [339, 127] on span "Coca-Cola de Mexico 2/7" at bounding box center [349, 123] width 78 height 8
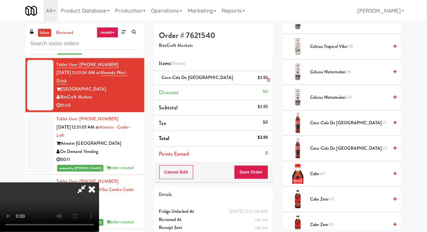
click at [268, 80] on div "$3.95" at bounding box center [262, 78] width 11 height 8
click at [267, 80] on icon at bounding box center [268, 80] width 3 height 4
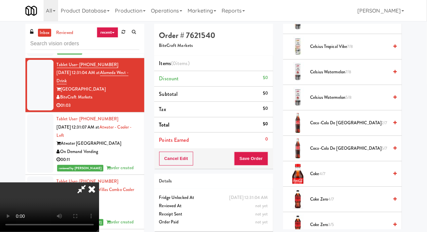
click at [341, 178] on span "Coke 4/7" at bounding box center [349, 174] width 78 height 8
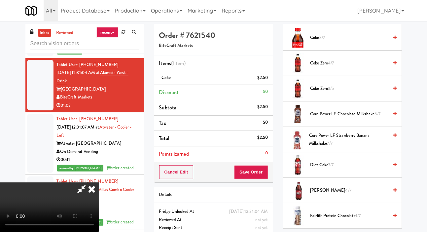
scroll to position [320, 0]
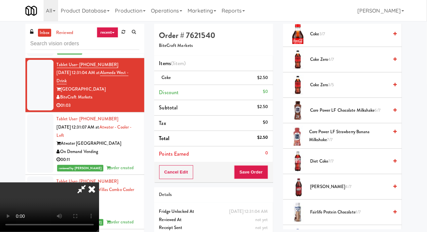
click at [345, 191] on span "Dr Pepper 4/7" at bounding box center [349, 186] width 78 height 8
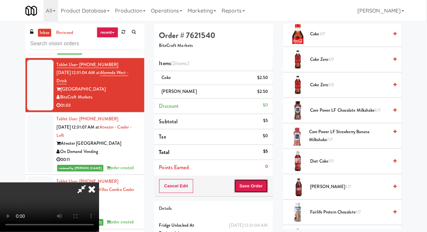
click at [262, 186] on button "Save Order" at bounding box center [251, 186] width 34 height 14
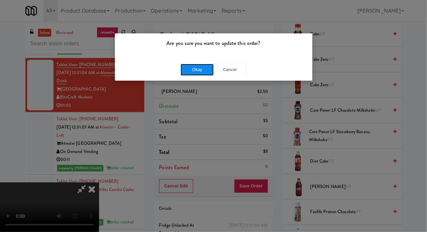
click at [187, 68] on button "Okay" at bounding box center [196, 70] width 33 height 12
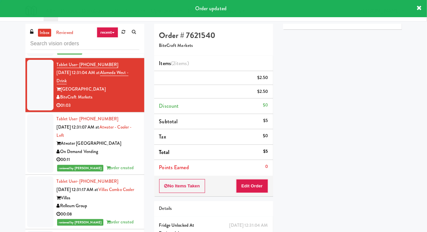
scroll to position [0, 0]
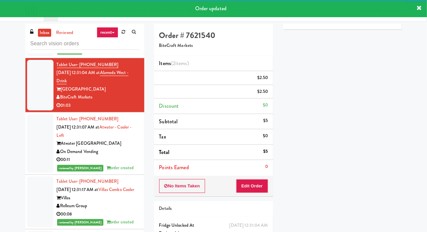
click at [31, 56] on div at bounding box center [40, 30] width 26 height 51
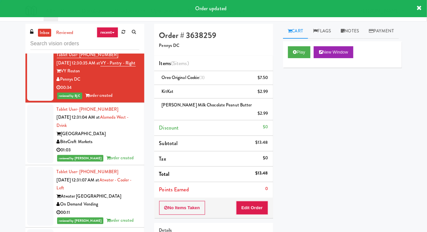
click at [29, 46] on div at bounding box center [40, 25] width 26 height 43
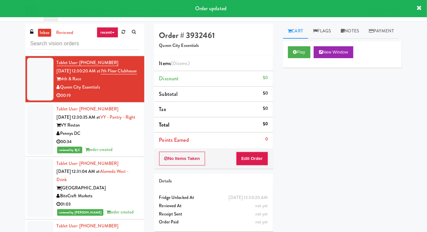
scroll to position [3136, 0]
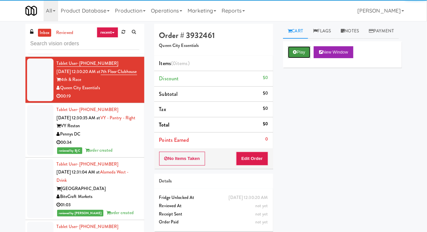
click at [292, 58] on button "Play" at bounding box center [299, 52] width 23 height 12
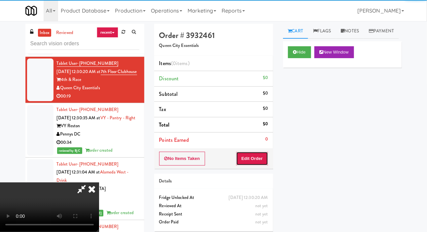
click at [255, 155] on button "Edit Order" at bounding box center [252, 158] width 32 height 14
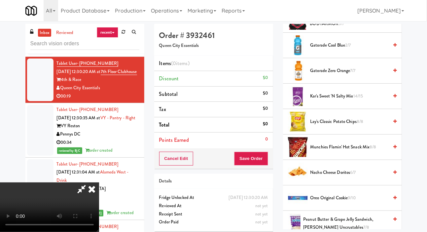
scroll to position [424, 0]
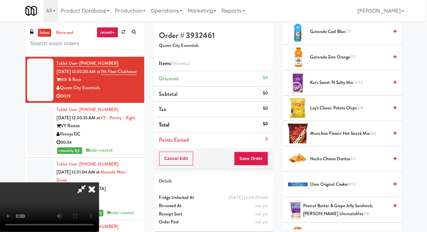
click at [347, 163] on span "Nacho Cheese Doritos 6/7" at bounding box center [349, 159] width 78 height 8
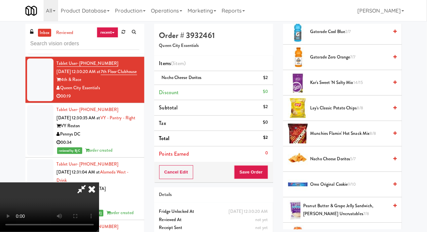
click at [323, 188] on span "Oreo Original Cookie 9/10" at bounding box center [349, 184] width 78 height 8
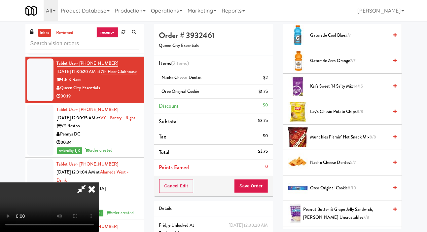
scroll to position [424, 0]
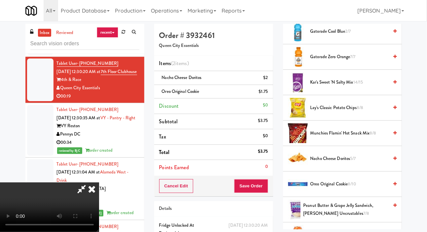
click at [360, 36] on span "Gatorade Cool Blue 2/7" at bounding box center [349, 31] width 78 height 8
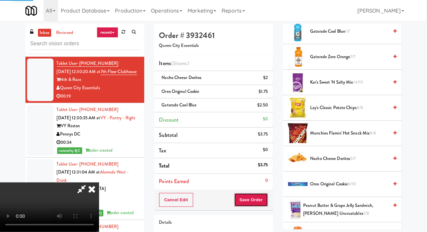
click at [259, 193] on button "Save Order" at bounding box center [251, 200] width 34 height 14
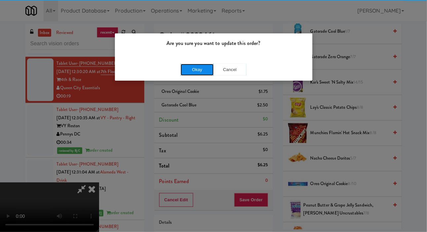
click at [191, 67] on button "Okay" at bounding box center [196, 70] width 33 height 12
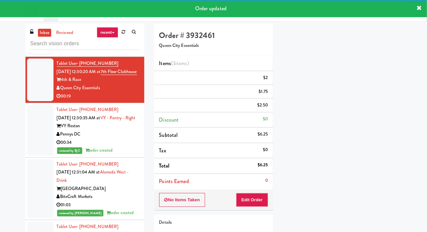
scroll to position [0, 0]
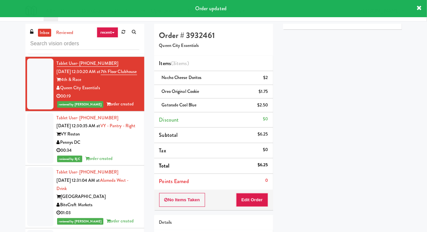
click at [35, 55] on div at bounding box center [40, 29] width 26 height 51
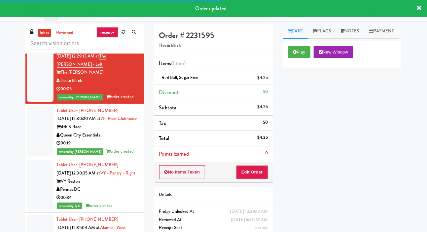
click at [39, 40] on div at bounding box center [40, 14] width 26 height 51
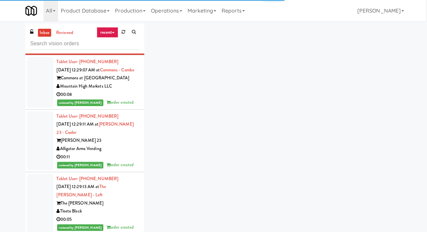
scroll to position [2964, 0]
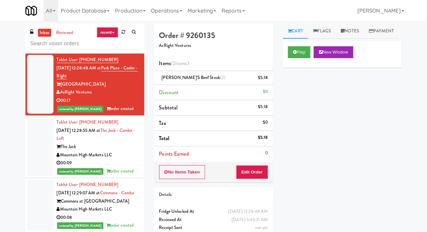
click at [42, 51] on div at bounding box center [40, 25] width 26 height 51
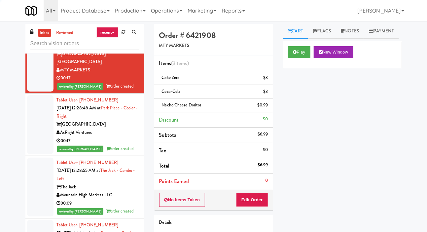
click at [38, 29] on div at bounding box center [40, 7] width 26 height 43
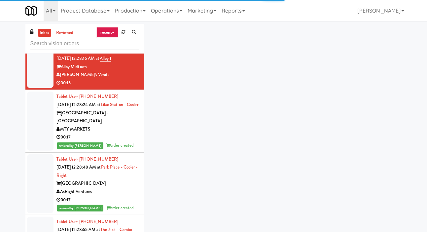
click at [39, 42] on div at bounding box center [40, 16] width 26 height 51
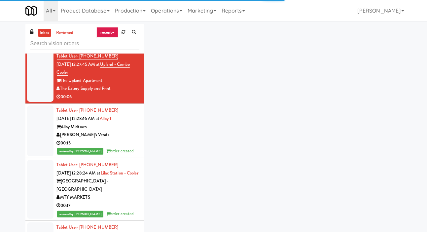
click at [38, 48] on div at bounding box center [40, 26] width 26 height 43
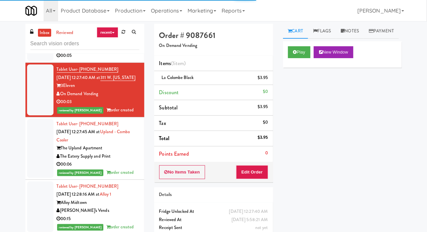
click at [37, 61] on div at bounding box center [40, 35] width 26 height 51
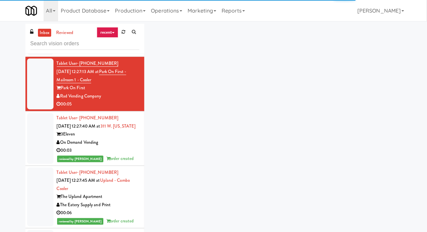
click at [40, 55] on div at bounding box center [40, 33] width 26 height 43
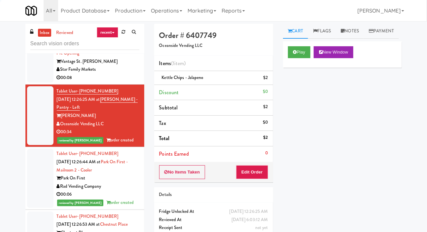
scroll to position [2433, 0]
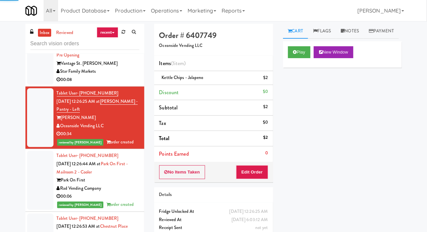
click at [35, 30] on div at bounding box center [40, 5] width 26 height 51
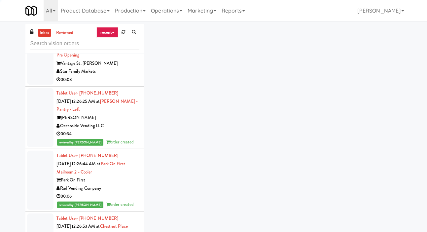
click at [39, 85] on div at bounding box center [40, 59] width 26 height 51
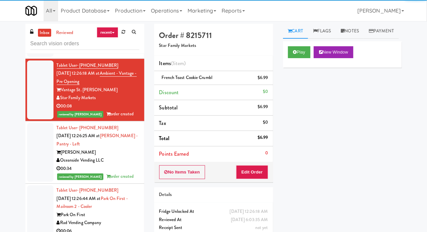
scroll to position [2388, 0]
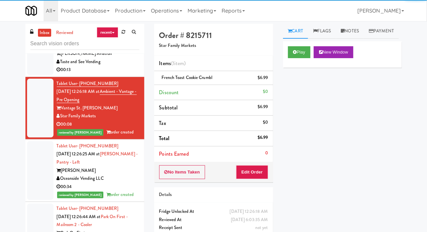
click at [42, 75] on div at bounding box center [40, 49] width 26 height 51
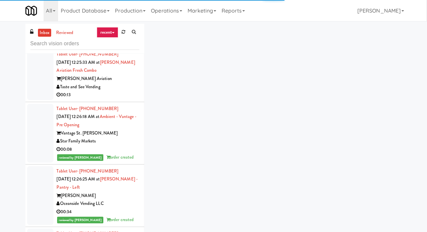
scroll to position [2347, 0]
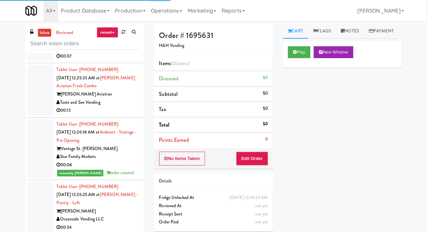
click at [40, 115] on div at bounding box center [40, 90] width 26 height 51
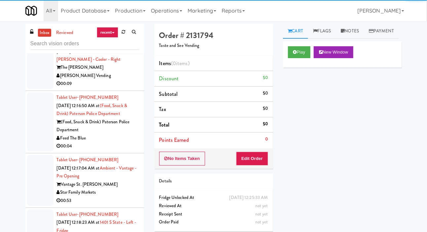
click at [39, 34] on div at bounding box center [40, 13] width 26 height 43
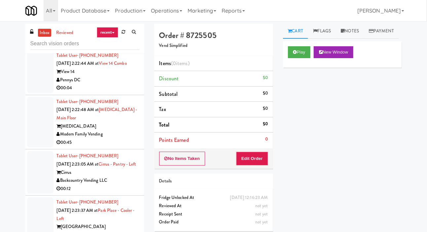
scroll to position [9393, 0]
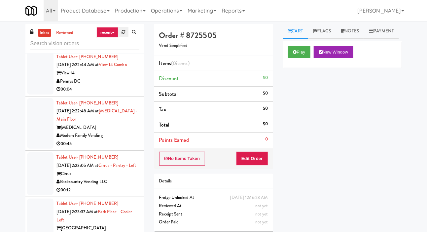
click at [119, 30] on link at bounding box center [123, 32] width 10 height 10
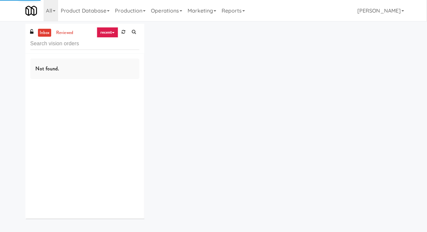
click at [5, 88] on div "inbox reviewed recent all unclear take inventory issue suspicious failed recent…" at bounding box center [213, 124] width 427 height 200
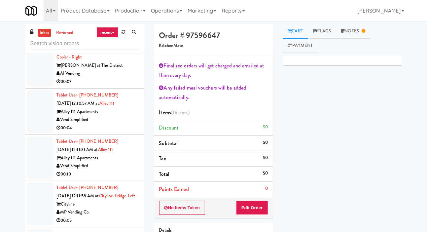
scroll to position [1254, 0]
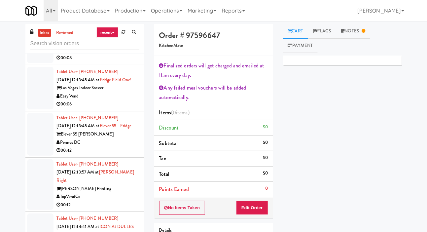
click at [43, 109] on div at bounding box center [40, 88] width 26 height 43
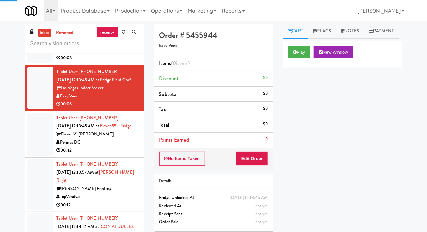
click at [35, 63] on div at bounding box center [40, 37] width 26 height 51
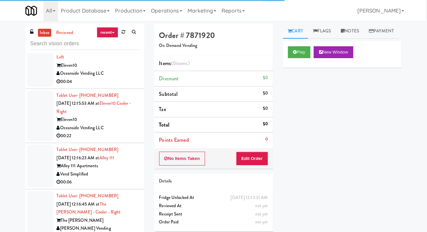
click at [37, 87] on div at bounding box center [40, 61] width 26 height 51
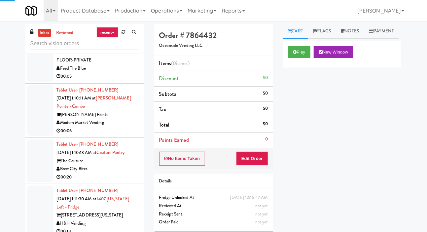
click at [36, 81] on div at bounding box center [40, 52] width 26 height 59
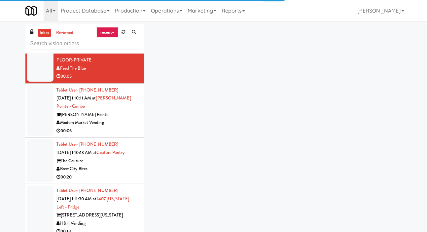
click at [36, 81] on div at bounding box center [40, 52] width 26 height 59
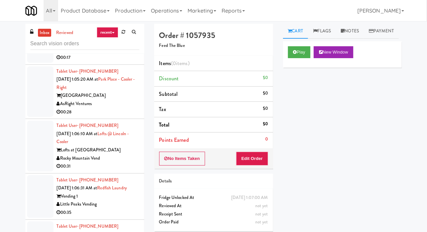
scroll to position [2044, 0]
click at [36, 63] on div at bounding box center [40, 33] width 26 height 59
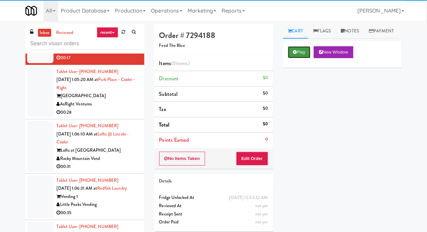
click at [292, 58] on button "Play" at bounding box center [299, 52] width 23 height 12
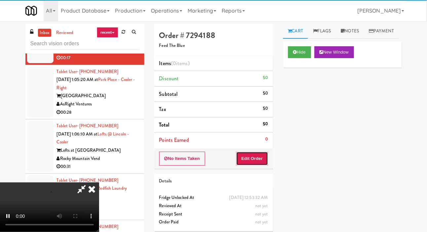
click at [253, 155] on button "Edit Order" at bounding box center [252, 158] width 32 height 14
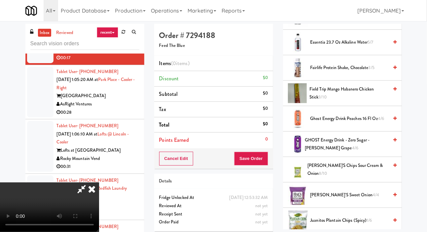
scroll to position [286, 0]
click at [341, 152] on span "GHOST Energy Drink - Zero Sugar - Welch's Grape 4/6" at bounding box center [346, 144] width 83 height 16
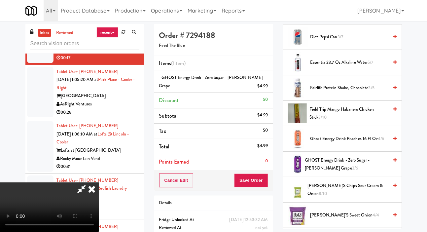
scroll to position [248, 0]
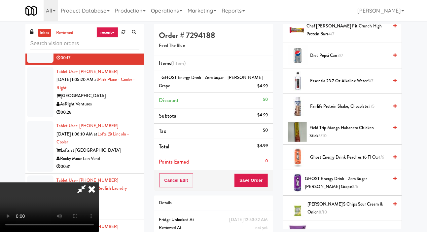
click at [354, 60] on span "Diet Pepsi Can 3/7" at bounding box center [349, 55] width 78 height 8
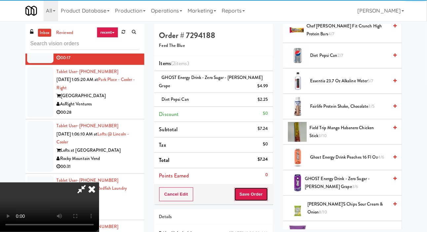
click at [260, 192] on button "Save Order" at bounding box center [251, 194] width 34 height 14
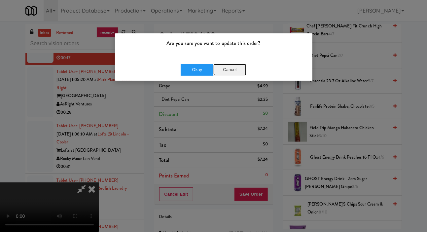
click at [227, 70] on button "Cancel" at bounding box center [229, 70] width 33 height 12
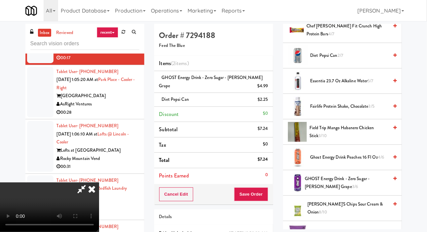
click at [335, 85] on span "Essentia 23.7 oz Alkaline Water 5/7" at bounding box center [349, 81] width 78 height 8
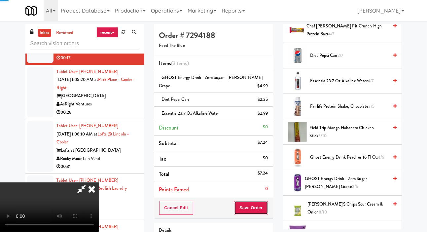
click at [262, 206] on button "Save Order" at bounding box center [251, 208] width 34 height 14
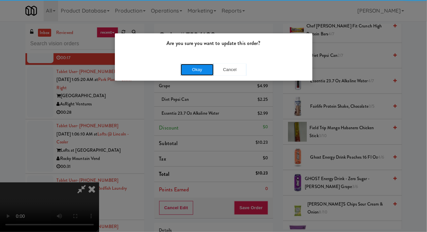
click at [183, 73] on button "Okay" at bounding box center [196, 70] width 33 height 12
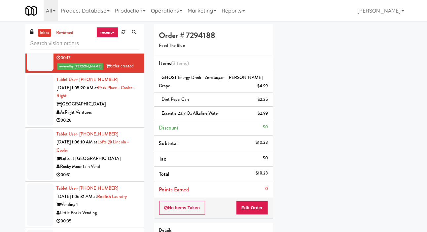
scroll to position [38, 0]
click at [36, 125] on div at bounding box center [40, 100] width 26 height 51
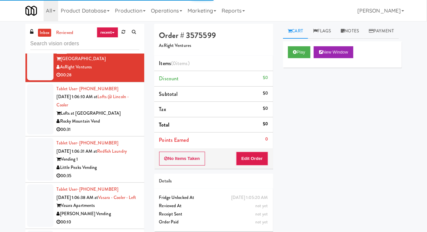
scroll to position [2090, 0]
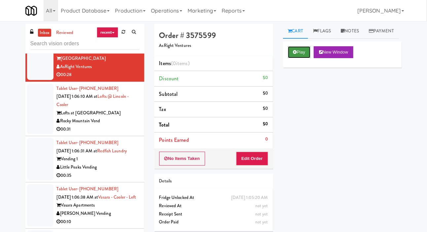
click at [289, 58] on button "Play" at bounding box center [299, 52] width 23 height 12
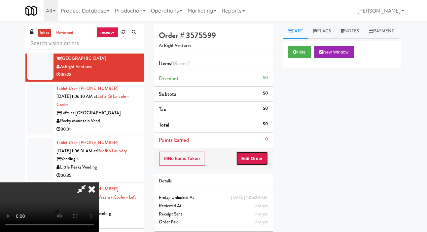
click at [254, 155] on button "Edit Order" at bounding box center [252, 158] width 32 height 14
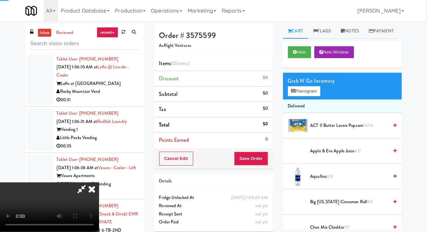
scroll to position [2121, 0]
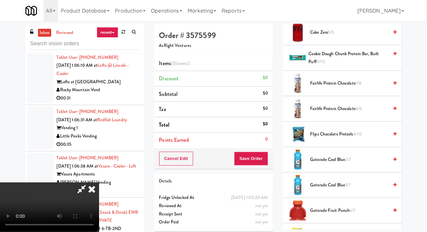
click at [363, 87] on span "Fairlife Protein Chocolate 7/8" at bounding box center [349, 83] width 78 height 8
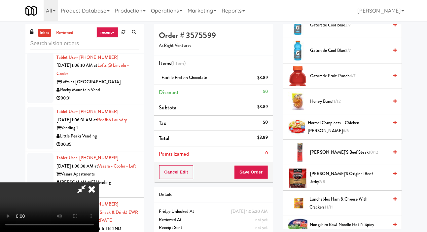
scroll to position [380, 0]
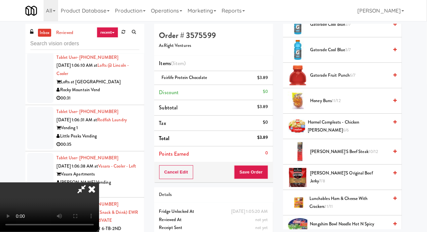
click at [357, 185] on span "Jack Link's Original Beef Jerky 7/8" at bounding box center [349, 177] width 78 height 16
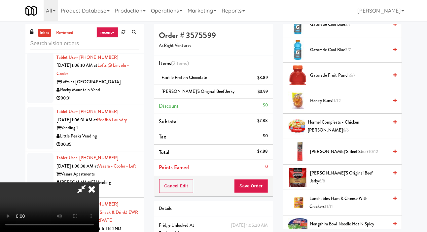
click at [348, 185] on span "Jack Link's Original Beef Jerky 6/8" at bounding box center [349, 177] width 78 height 16
click at [266, 91] on div "$7.98" at bounding box center [262, 91] width 11 height 8
click at [268, 92] on icon at bounding box center [268, 94] width 3 height 4
click at [261, 184] on button "Save Order" at bounding box center [251, 186] width 34 height 14
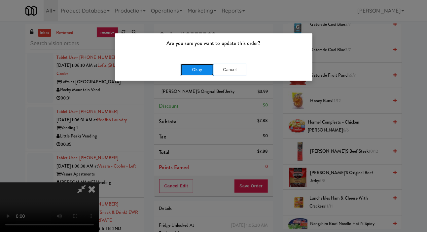
click at [184, 69] on button "Okay" at bounding box center [196, 70] width 33 height 12
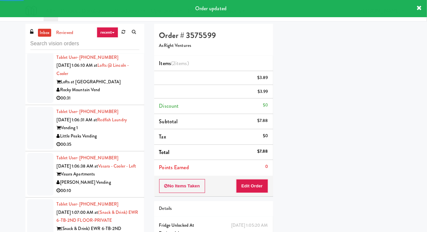
scroll to position [38, 0]
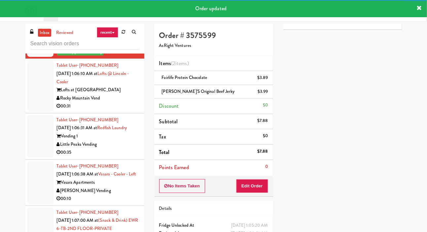
click at [33, 111] on div at bounding box center [40, 85] width 26 height 51
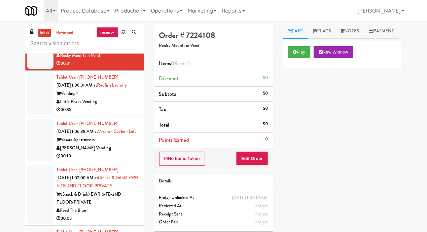
scroll to position [2175, 0]
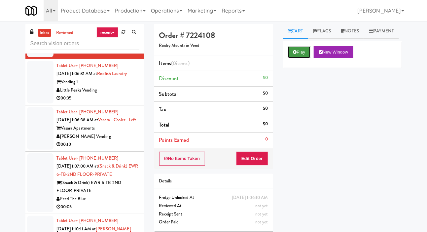
click at [296, 58] on button "Play" at bounding box center [299, 52] width 23 height 12
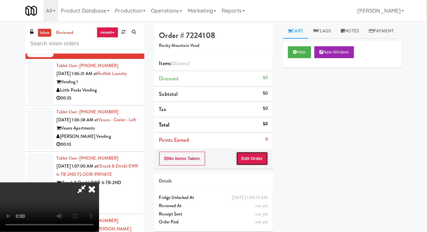
click at [251, 151] on button "Edit Order" at bounding box center [252, 158] width 32 height 14
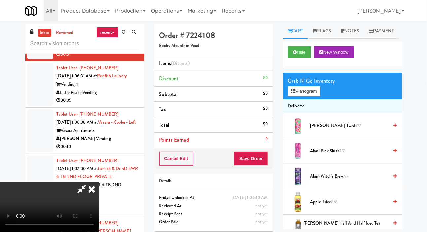
scroll to position [0, 0]
click at [304, 96] on button "Planogram" at bounding box center [304, 91] width 32 height 10
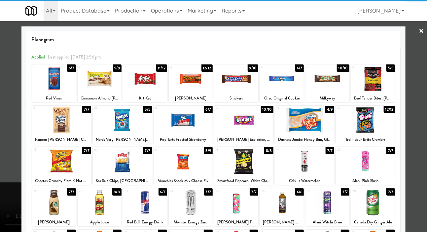
click at [318, 124] on div at bounding box center [304, 119] width 59 height 25
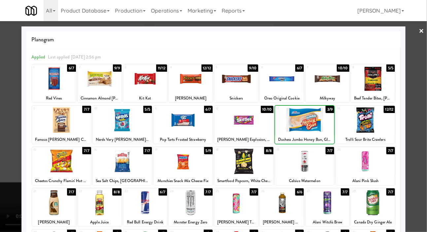
click at [12, 141] on div at bounding box center [213, 116] width 427 height 232
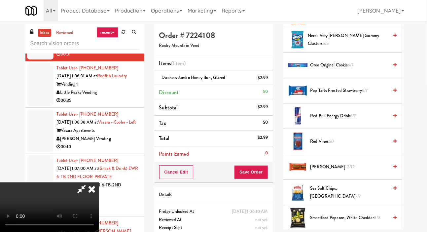
scroll to position [695, 0]
click at [354, 95] on span "Pop Tarts Frosted Strawberry 6/7" at bounding box center [349, 91] width 78 height 8
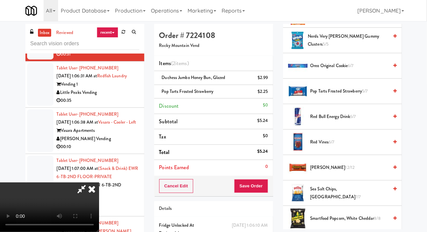
scroll to position [24, 0]
click at [266, 182] on button "Save Order" at bounding box center [251, 186] width 34 height 14
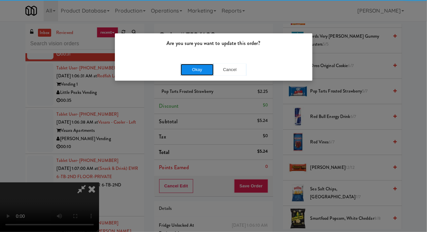
click at [187, 72] on button "Okay" at bounding box center [196, 70] width 33 height 12
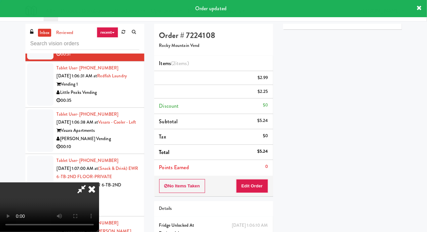
scroll to position [0, 0]
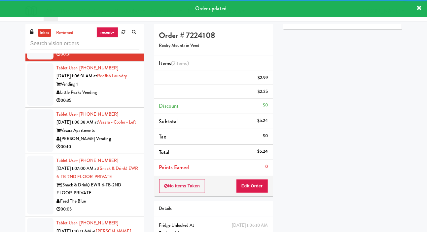
click at [33, 106] on div at bounding box center [40, 84] width 26 height 43
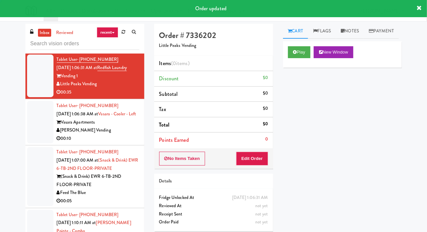
scroll to position [2194, 0]
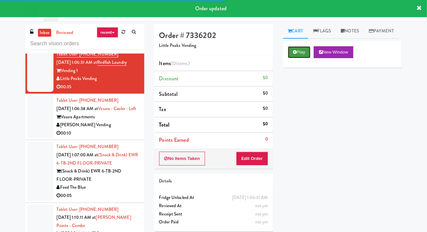
click at [297, 58] on button "Play" at bounding box center [299, 52] width 23 height 12
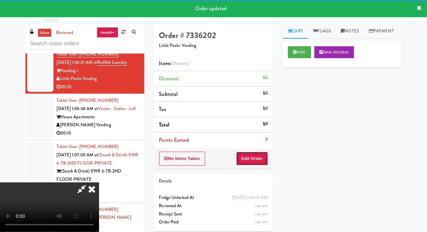
click at [256, 151] on button "Edit Order" at bounding box center [252, 158] width 32 height 14
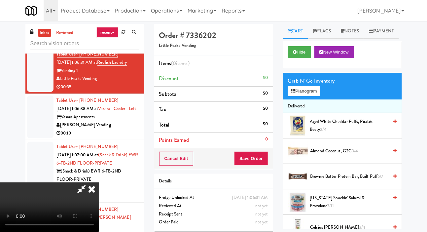
scroll to position [0, 0]
click at [314, 96] on button "Planogram" at bounding box center [304, 91] width 32 height 10
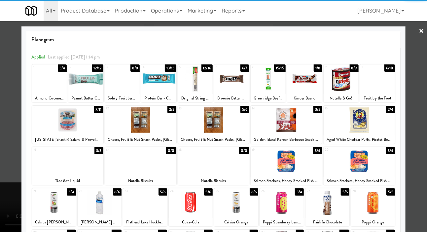
click at [119, 84] on div at bounding box center [122, 78] width 35 height 25
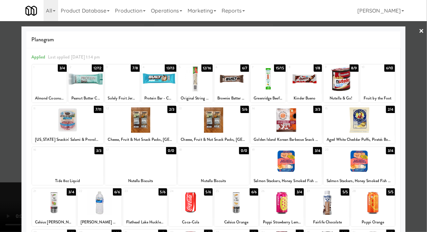
click at [5, 108] on div at bounding box center [213, 116] width 427 height 232
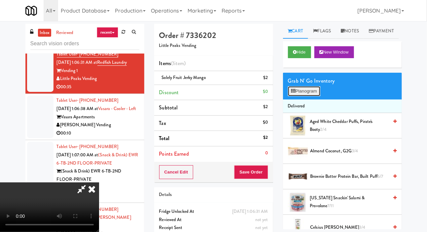
click at [307, 96] on button "Planogram" at bounding box center [304, 91] width 32 height 10
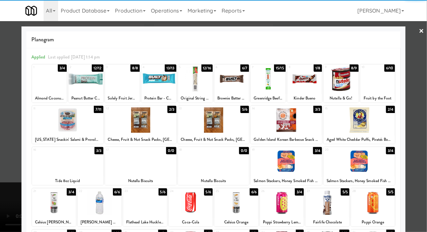
click at [302, 119] on div at bounding box center [285, 119] width 71 height 25
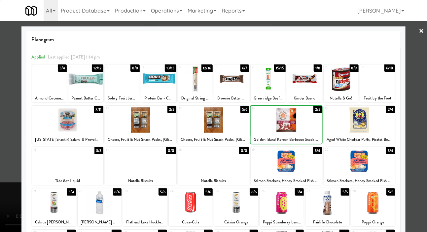
click at [307, 120] on div at bounding box center [285, 119] width 71 height 25
click at [115, 84] on div at bounding box center [122, 78] width 35 height 25
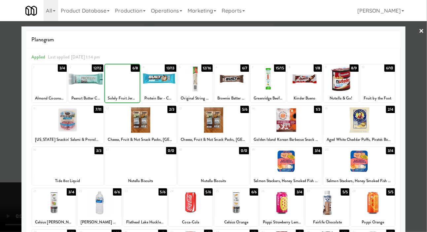
click at [7, 105] on div at bounding box center [213, 116] width 427 height 232
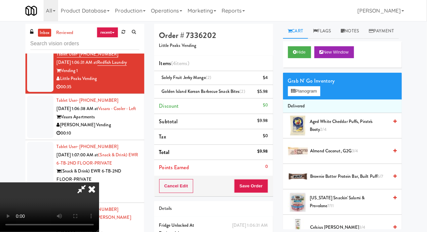
scroll to position [24, 0]
click at [263, 180] on button "Save Order" at bounding box center [251, 186] width 34 height 14
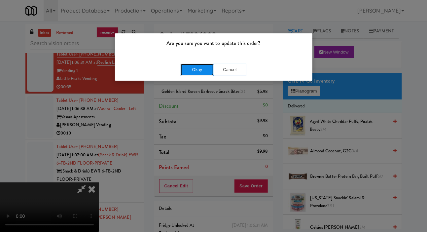
click at [187, 71] on button "Okay" at bounding box center [196, 70] width 33 height 12
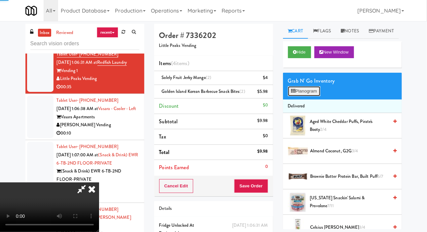
click at [309, 96] on button "Planogram" at bounding box center [304, 91] width 32 height 10
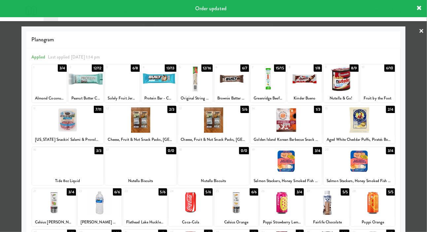
click at [3, 107] on div at bounding box center [213, 116] width 427 height 232
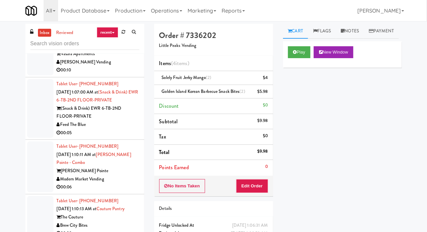
scroll to position [2266, 0]
click at [37, 75] on div at bounding box center [40, 53] width 26 height 43
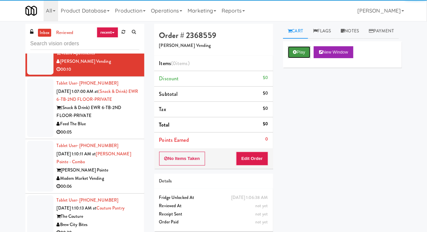
click at [294, 58] on button "Play" at bounding box center [299, 52] width 23 height 12
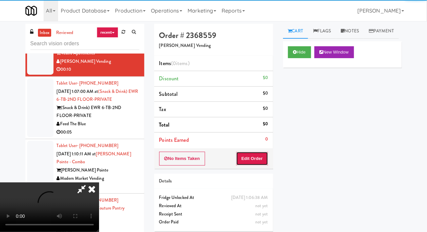
click at [249, 153] on button "Edit Order" at bounding box center [252, 158] width 32 height 14
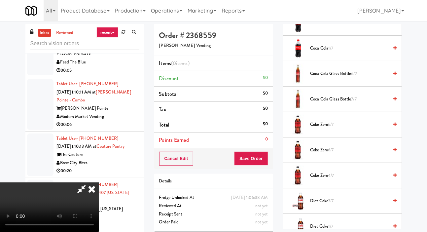
scroll to position [228, 0]
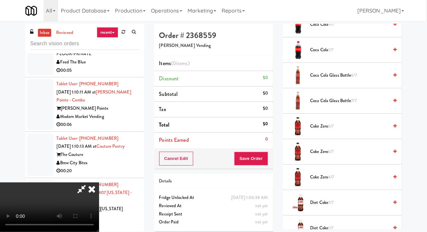
click at [349, 130] on span "Coke Zero 6/7" at bounding box center [349, 126] width 78 height 8
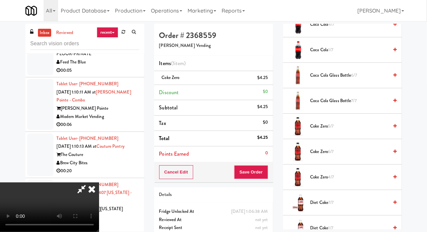
click at [338, 130] on span "Coke Zero 5/7" at bounding box center [349, 126] width 78 height 8
click at [263, 172] on button "Save Order" at bounding box center [251, 172] width 34 height 14
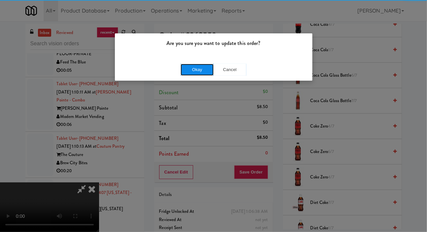
click at [186, 70] on button "Okay" at bounding box center [196, 70] width 33 height 12
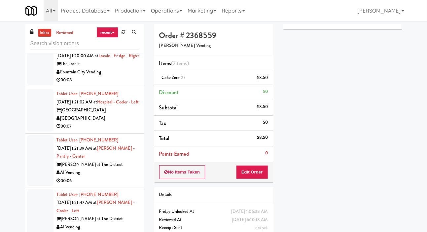
scroll to position [3130, 0]
click at [36, 38] on div at bounding box center [40, 17] width 26 height 43
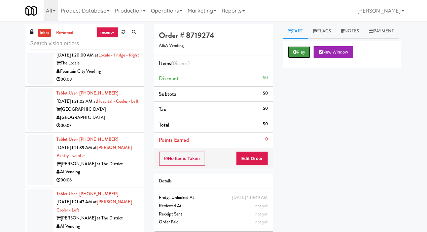
click at [294, 58] on button "Play" at bounding box center [299, 52] width 23 height 12
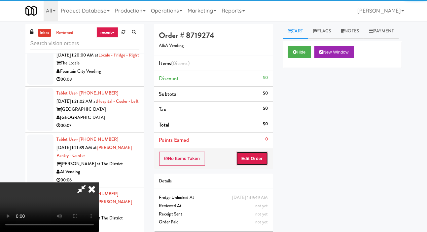
click at [250, 163] on button "Edit Order" at bounding box center [252, 158] width 32 height 14
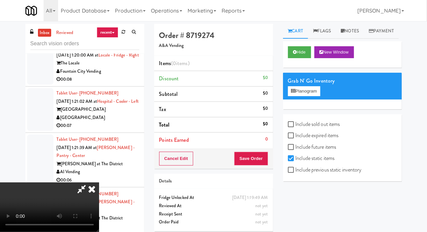
click at [318, 175] on label "Include previous static inventory" at bounding box center [325, 170] width 74 height 10
click at [295, 173] on input "Include previous static inventory" at bounding box center [292, 169] width 8 height 5
checkbox input "true"
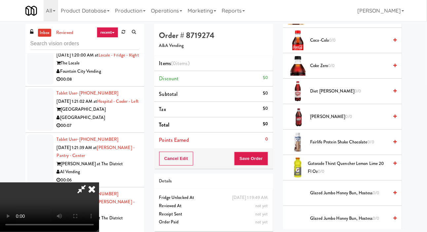
scroll to position [388, 0]
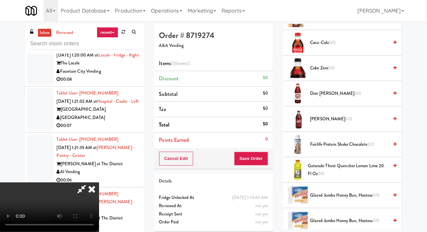
click at [361, 47] on span "Coca-Cola 0/0" at bounding box center [349, 43] width 78 height 8
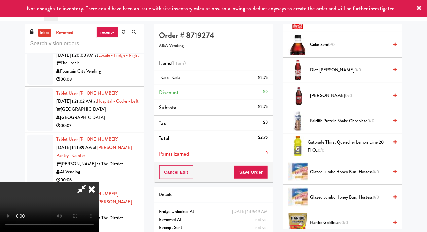
scroll to position [410, 0]
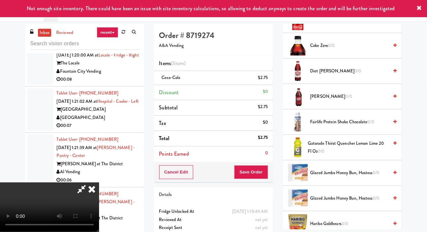
click at [339, 155] on span "Gatorade Thirst Quencher Lemon Lime 20 Fl Oz 0/0" at bounding box center [347, 147] width 81 height 16
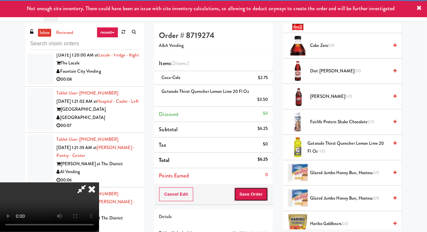
click at [266, 189] on button "Save Order" at bounding box center [251, 194] width 34 height 14
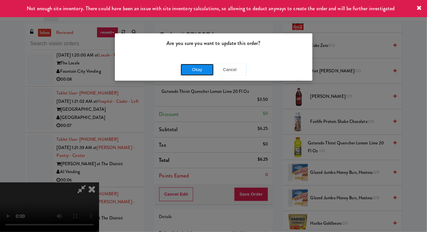
click at [182, 69] on button "Okay" at bounding box center [196, 70] width 33 height 12
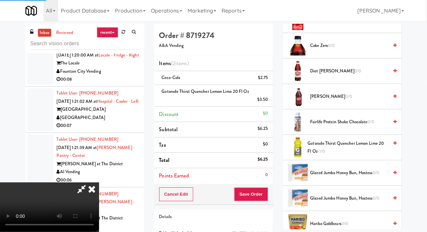
scroll to position [38, 0]
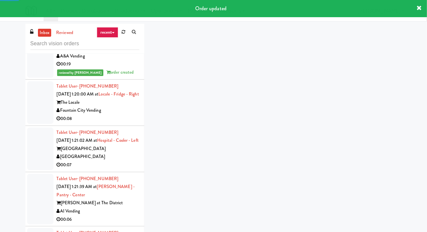
scroll to position [3079, 0]
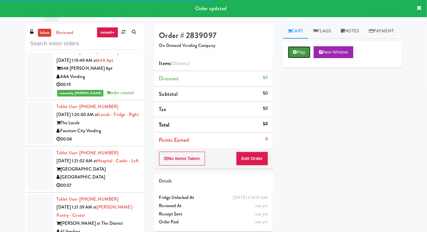
click at [295, 54] on icon at bounding box center [295, 52] width 4 height 4
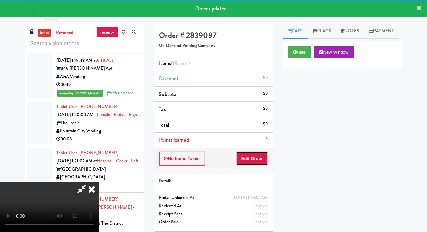
click at [249, 158] on button "Edit Order" at bounding box center [252, 158] width 32 height 14
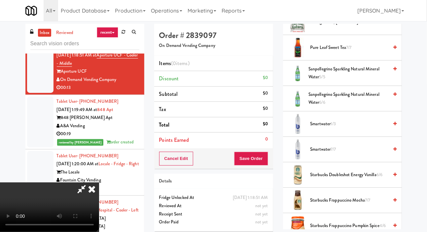
scroll to position [533, 0]
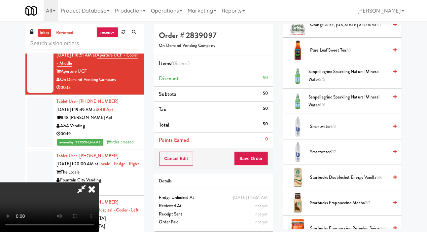
click at [344, 131] on span "Smartwater 1/3" at bounding box center [349, 126] width 78 height 8
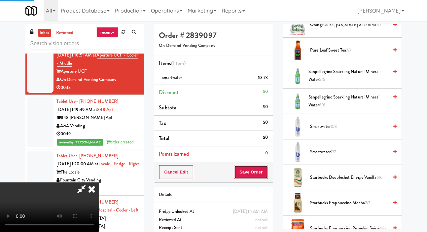
click at [258, 173] on button "Save Order" at bounding box center [251, 172] width 34 height 14
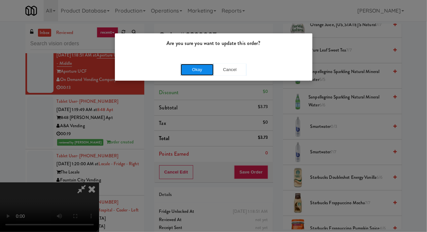
click at [192, 67] on button "Okay" at bounding box center [196, 70] width 33 height 12
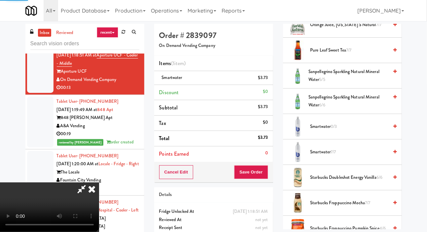
scroll to position [38, 0]
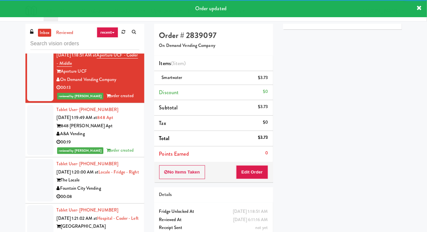
click at [32, 39] on div at bounding box center [40, 13] width 26 height 51
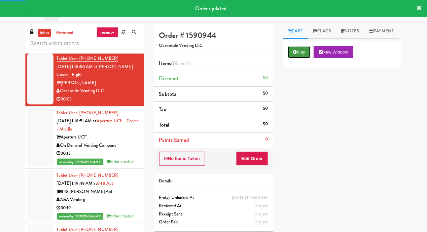
click at [294, 58] on button "Play" at bounding box center [299, 52] width 23 height 12
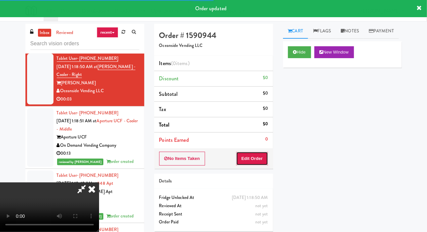
click at [255, 154] on button "Edit Order" at bounding box center [252, 158] width 32 height 14
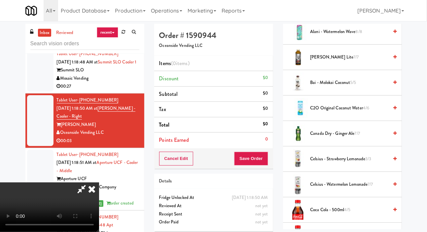
scroll to position [94, 0]
click at [343, 137] on span "Canada Dry - Ginger Ale 7/7" at bounding box center [349, 133] width 78 height 8
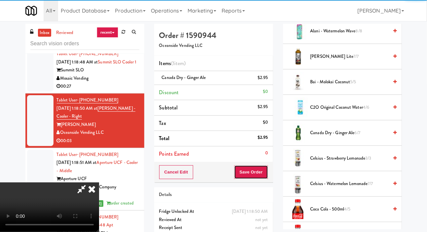
click at [263, 173] on button "Save Order" at bounding box center [251, 172] width 34 height 14
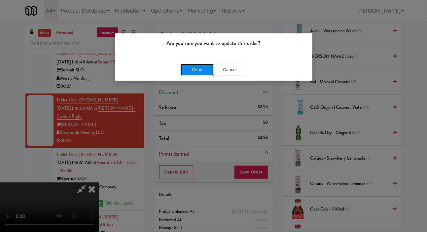
click at [184, 64] on button "Okay" at bounding box center [196, 70] width 33 height 12
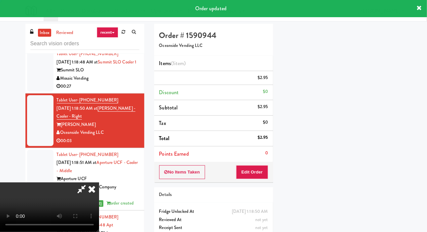
scroll to position [38, 0]
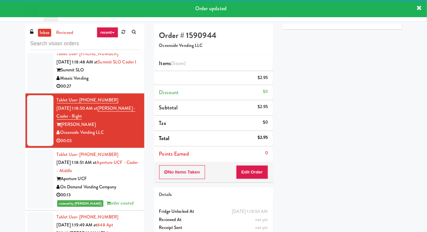
click at [35, 91] on div at bounding box center [40, 70] width 26 height 43
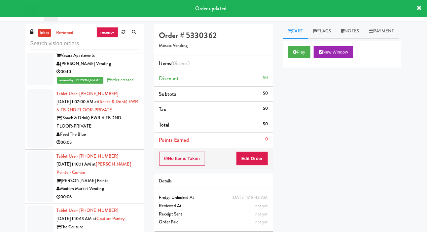
click at [39, 147] on div at bounding box center [40, 118] width 26 height 59
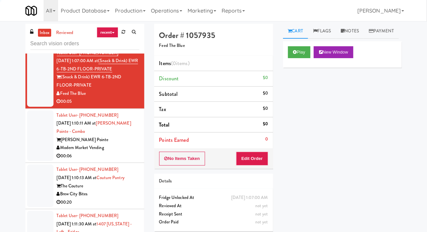
scroll to position [2309, 0]
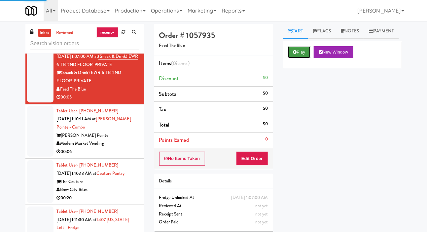
click at [301, 58] on button "Play" at bounding box center [299, 52] width 23 height 12
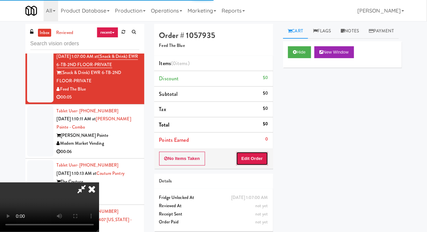
click at [256, 162] on button "Edit Order" at bounding box center [252, 158] width 32 height 14
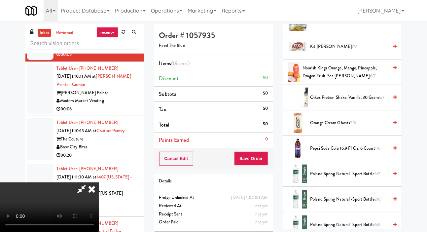
scroll to position [485, 0]
click at [343, 153] on span "Pepsi Soda Cola 16.9 Fl Oz, 6 Count 1/6" at bounding box center [349, 149] width 78 height 8
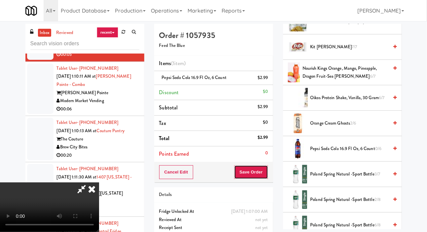
click at [266, 172] on button "Save Order" at bounding box center [251, 172] width 34 height 14
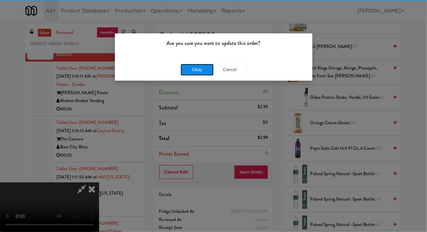
click at [183, 73] on button "Okay" at bounding box center [196, 70] width 33 height 12
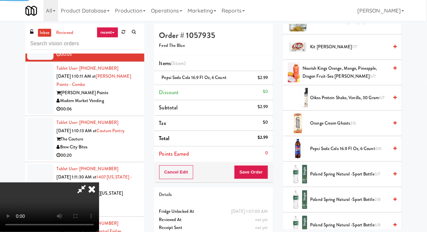
scroll to position [38, 0]
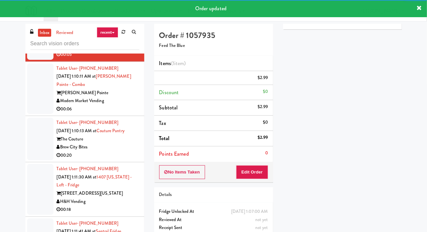
click at [37, 114] on div at bounding box center [40, 88] width 26 height 51
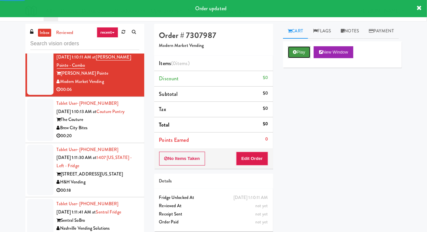
click at [294, 58] on button "Play" at bounding box center [299, 52] width 23 height 12
click at [257, 156] on button "Edit Order" at bounding box center [252, 158] width 32 height 14
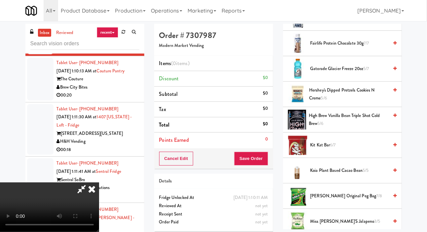
scroll to position [494, 0]
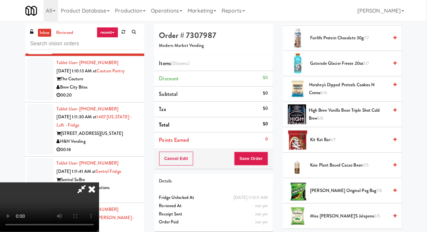
click at [335, 220] on span "Miss Vickie's Jalapeno 3/5" at bounding box center [349, 216] width 78 height 8
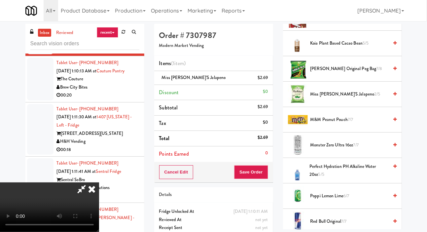
scroll to position [617, 0]
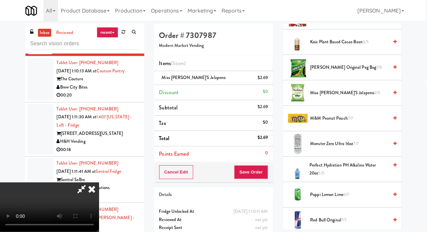
click at [350, 177] on span "Perfect Hydration pH Alkaline Water 20oz 5/5" at bounding box center [348, 169] width 79 height 16
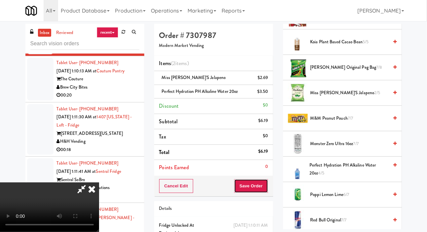
click at [267, 185] on button "Save Order" at bounding box center [251, 186] width 34 height 14
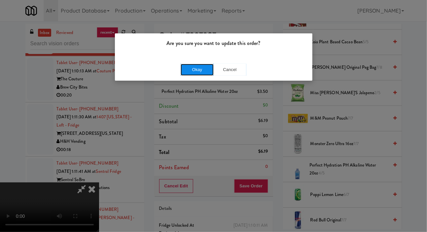
click at [180, 70] on button "Okay" at bounding box center [196, 70] width 33 height 12
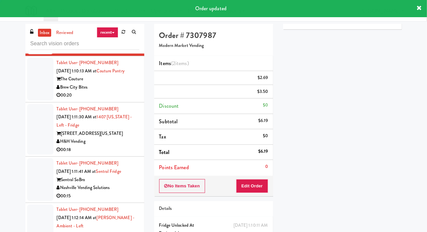
scroll to position [0, 0]
click at [35, 100] on div at bounding box center [40, 79] width 26 height 43
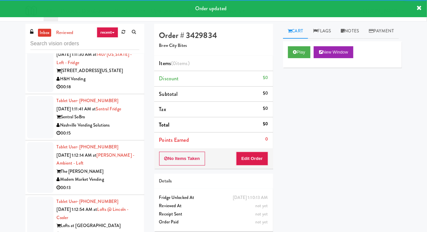
scroll to position [2490, 0]
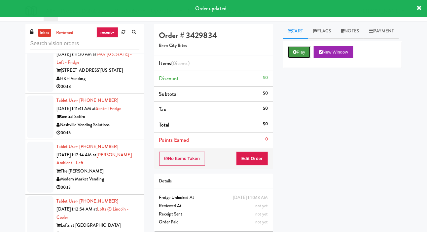
click at [303, 58] on button "Play" at bounding box center [299, 52] width 23 height 12
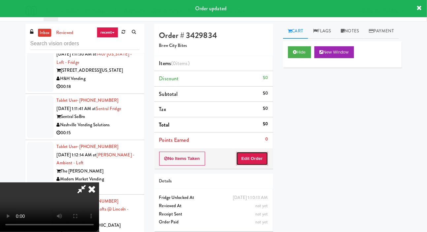
click at [257, 152] on button "Edit Order" at bounding box center [252, 158] width 32 height 14
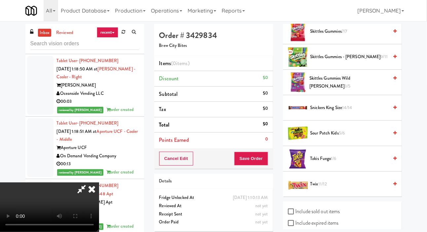
scroll to position [603, 0]
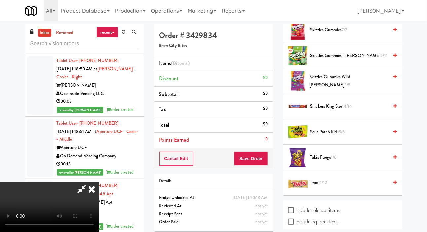
click at [336, 160] on span "1/6" at bounding box center [333, 157] width 5 height 6
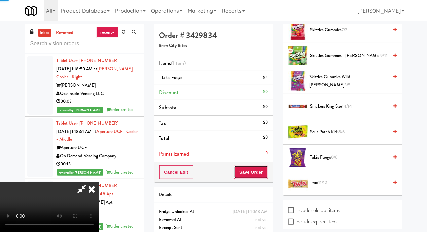
click at [265, 171] on button "Save Order" at bounding box center [251, 172] width 34 height 14
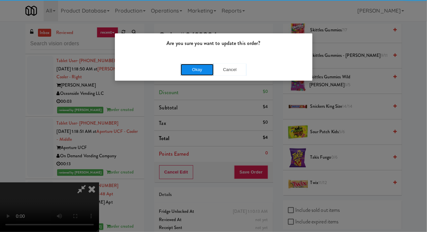
click at [186, 66] on button "Okay" at bounding box center [196, 70] width 33 height 12
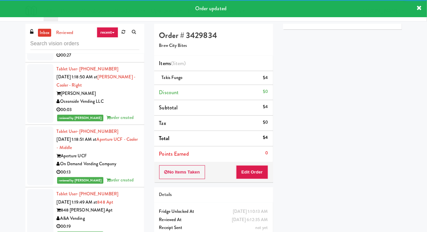
scroll to position [2986, 0]
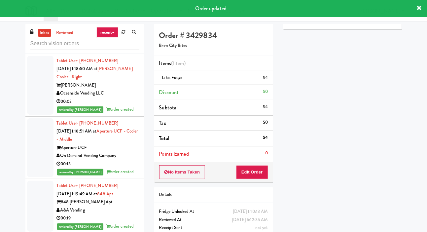
click at [35, 52] on div at bounding box center [40, 31] width 26 height 43
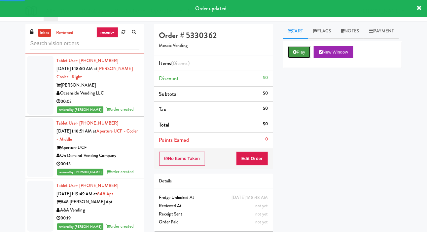
click at [288, 58] on button "Play" at bounding box center [299, 52] width 23 height 12
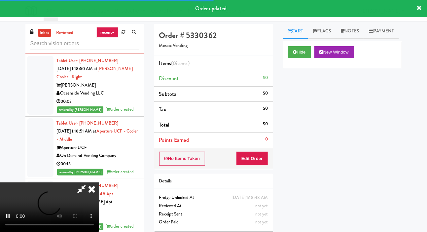
click at [257, 146] on li "Points Earned 0" at bounding box center [213, 139] width 119 height 15
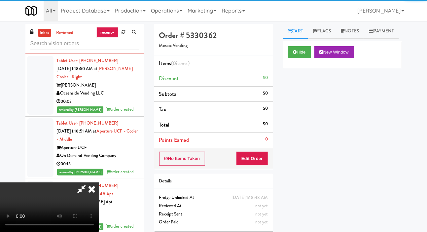
scroll to position [1, 0]
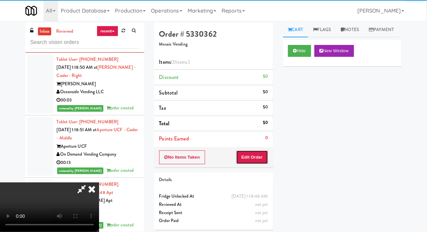
click at [256, 159] on button "Edit Order" at bounding box center [252, 157] width 32 height 14
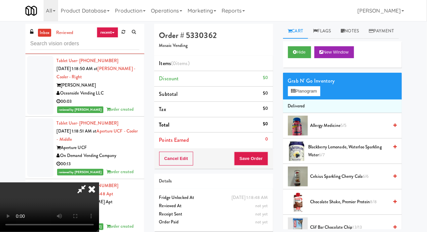
scroll to position [24, 0]
click at [293, 54] on icon at bounding box center [295, 52] width 4 height 4
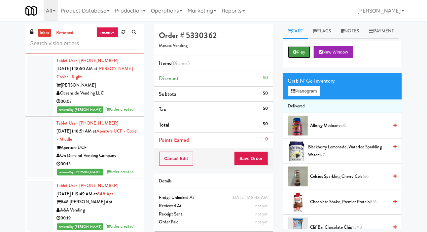
scroll to position [0, 0]
click at [181, 157] on button "Cancel Edit" at bounding box center [176, 158] width 34 height 14
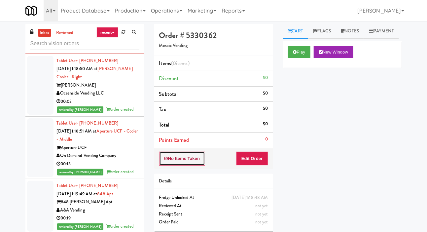
click at [183, 157] on button "No Items Taken" at bounding box center [182, 158] width 46 height 14
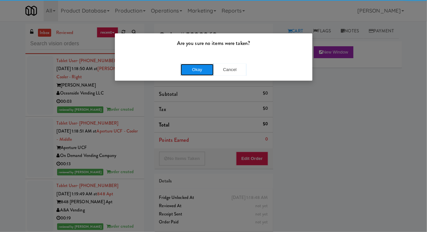
click at [185, 75] on button "Okay" at bounding box center [196, 70] width 33 height 12
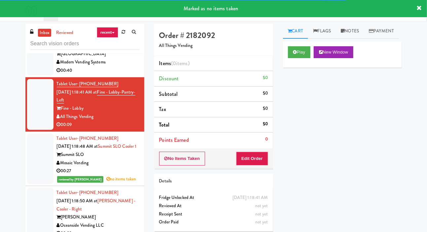
scroll to position [2862, 0]
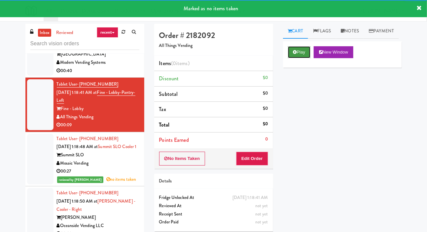
click at [298, 58] on button "Play" at bounding box center [299, 52] width 23 height 12
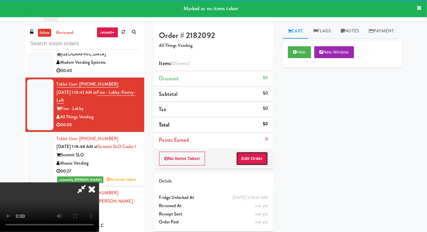
click at [255, 153] on button "Edit Order" at bounding box center [252, 158] width 32 height 14
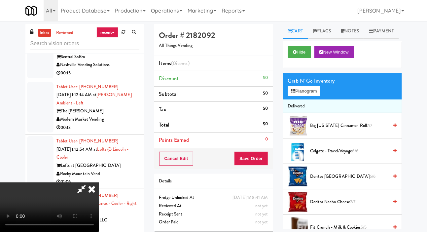
scroll to position [24, 0]
click at [307, 96] on button "Planogram" at bounding box center [304, 91] width 32 height 10
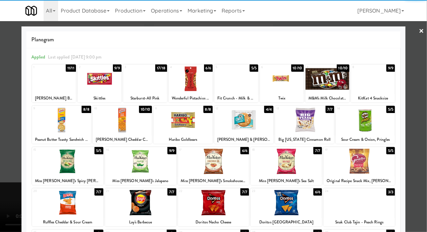
click at [190, 159] on div at bounding box center [213, 160] width 71 height 25
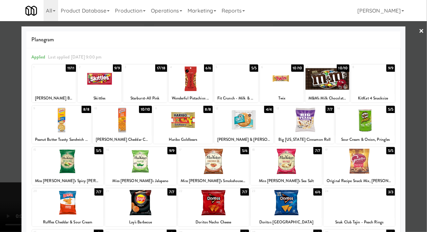
click at [5, 149] on div at bounding box center [213, 116] width 427 height 232
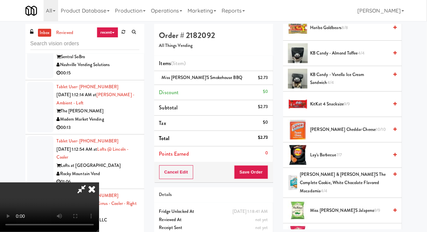
click at [353, 136] on li "[PERSON_NAME] Cheddar Cheese 10/10" at bounding box center [342, 129] width 119 height 25
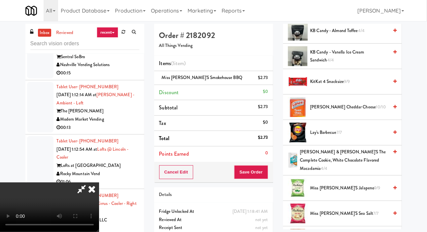
scroll to position [257, 0]
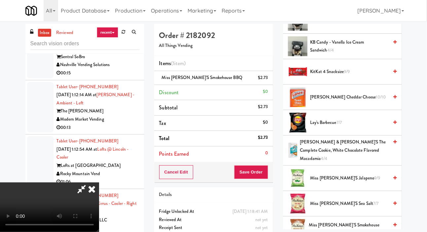
click at [349, 160] on span "[PERSON_NAME] & [PERSON_NAME]'s The Complete Cookie, White Chocolate Flavored M…" at bounding box center [344, 150] width 88 height 24
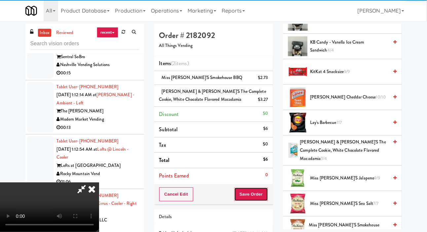
click at [263, 191] on button "Save Order" at bounding box center [251, 194] width 34 height 14
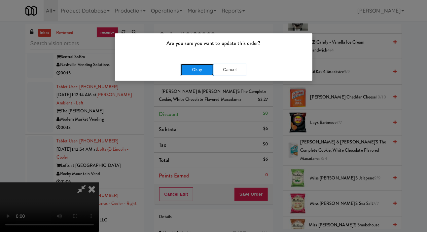
click at [185, 71] on button "Okay" at bounding box center [196, 70] width 33 height 12
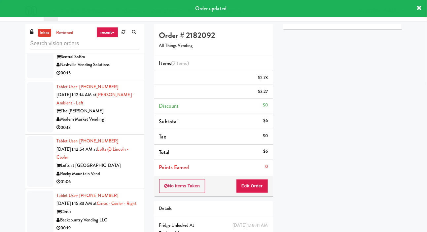
scroll to position [0, 0]
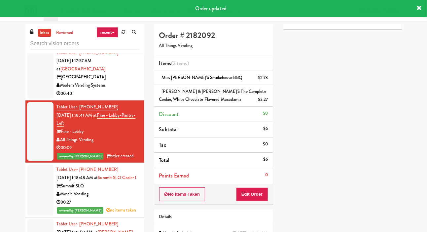
click at [36, 99] on div at bounding box center [40, 73] width 26 height 51
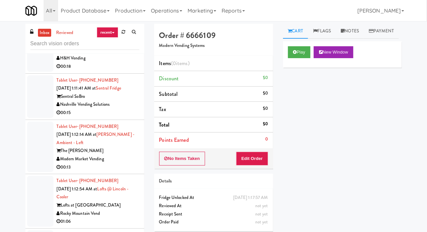
click at [35, 72] on div at bounding box center [40, 46] width 26 height 51
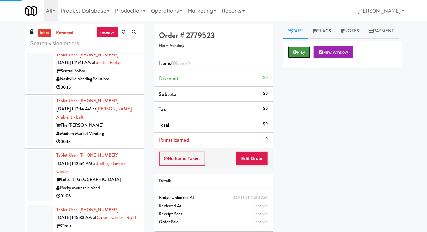
click at [298, 58] on button "Play" at bounding box center [299, 52] width 23 height 12
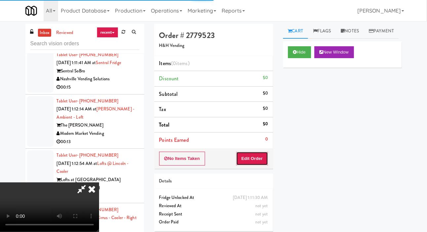
click at [254, 156] on button "Edit Order" at bounding box center [252, 158] width 32 height 14
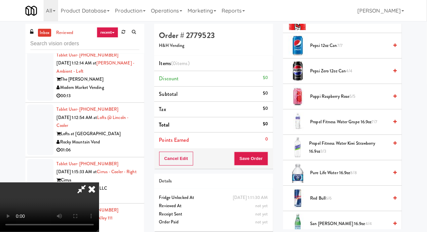
scroll to position [696, 0]
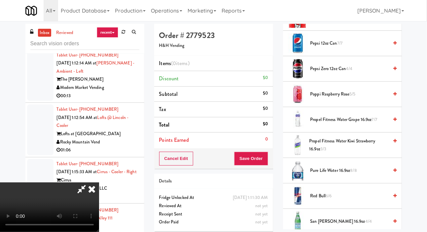
click at [348, 225] on span "San Pellegrino 16.9oz 4/4" at bounding box center [349, 221] width 78 height 8
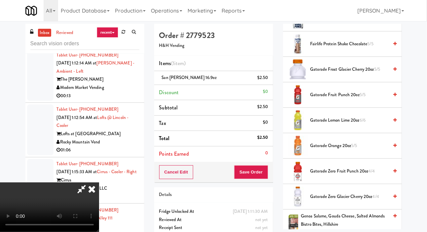
scroll to position [462, 0]
click at [350, 99] on span "Gatorade Fruit Punch 20oz 5/5" at bounding box center [349, 95] width 78 height 8
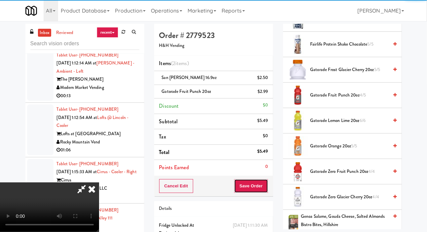
click at [266, 183] on button "Save Order" at bounding box center [251, 186] width 34 height 14
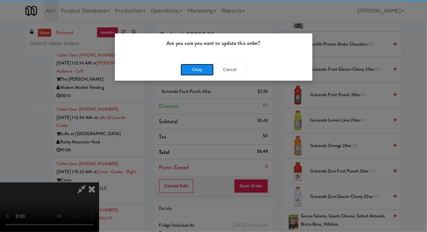
click at [194, 68] on button "Okay" at bounding box center [196, 70] width 33 height 12
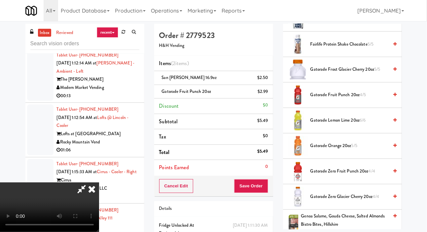
click at [37, 47] on div at bounding box center [40, 25] width 26 height 43
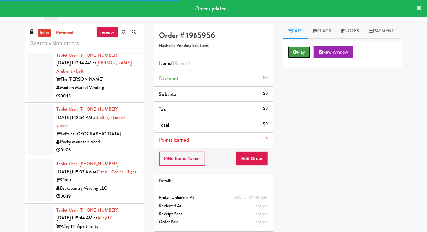
click at [296, 54] on icon at bounding box center [295, 52] width 4 height 4
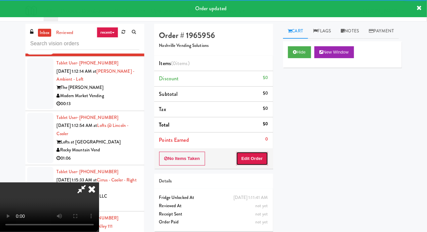
click at [260, 164] on button "Edit Order" at bounding box center [252, 158] width 32 height 14
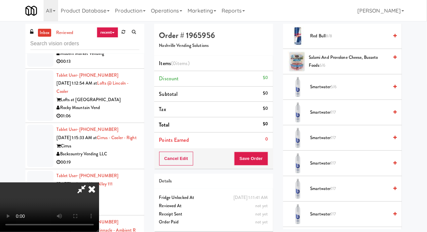
scroll to position [902, 0]
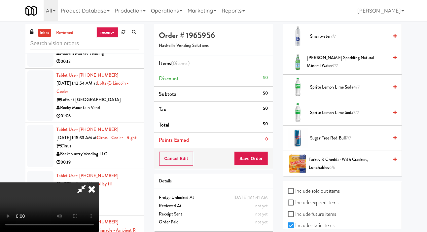
click at [352, 117] on span "Sprite Lemon Lime Soda 7/7" at bounding box center [349, 113] width 78 height 8
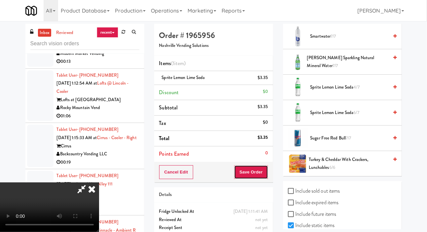
click at [263, 170] on button "Save Order" at bounding box center [251, 172] width 34 height 14
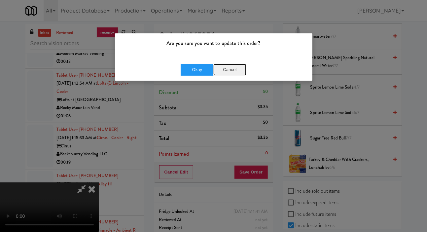
click at [238, 69] on button "Cancel" at bounding box center [229, 70] width 33 height 12
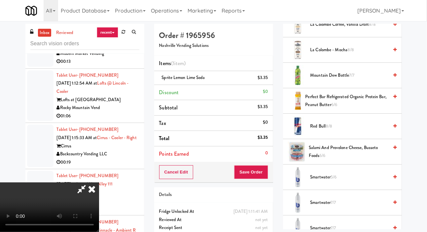
scroll to position [619, 0]
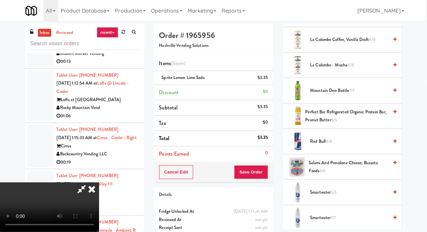
click at [370, 95] on span "Mountain Dew Bottle 7/7" at bounding box center [349, 90] width 78 height 8
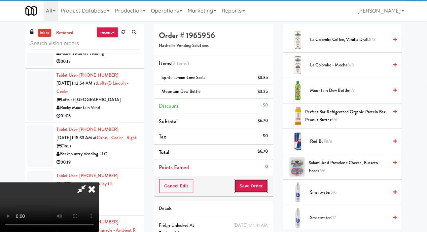
click at [262, 182] on button "Save Order" at bounding box center [251, 186] width 34 height 14
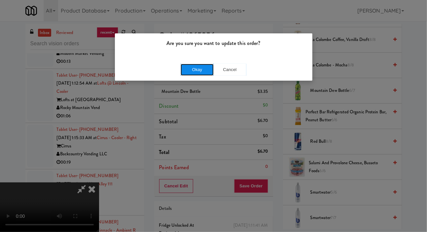
click at [186, 68] on button "Okay" at bounding box center [196, 70] width 33 height 12
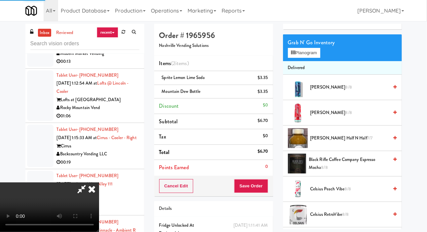
scroll to position [0, 0]
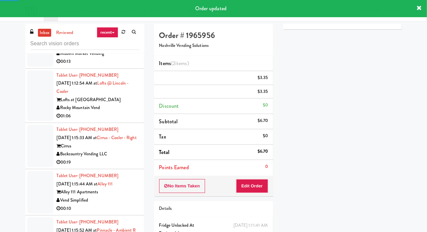
click at [32, 67] on div at bounding box center [40, 41] width 26 height 51
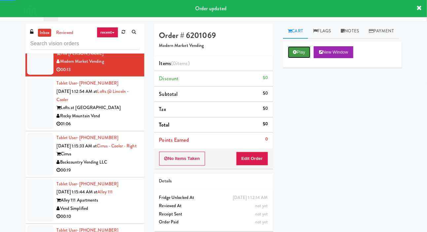
click at [296, 54] on icon at bounding box center [295, 52] width 4 height 4
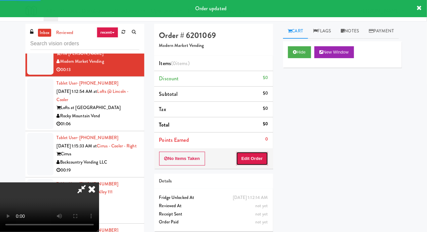
click at [260, 154] on button "Edit Order" at bounding box center [252, 158] width 32 height 14
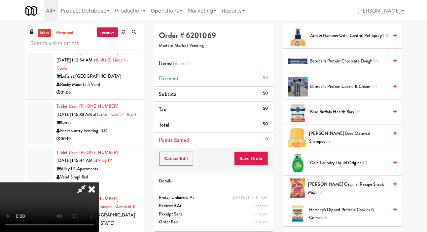
scroll to position [168, 0]
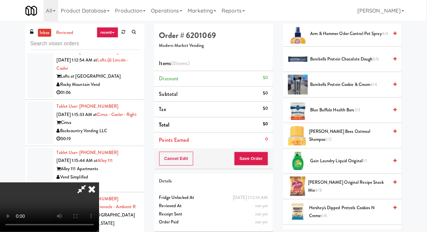
click at [341, 194] on span "Gardetto's Original Recipe Snack Mix 8/8" at bounding box center [348, 186] width 80 height 16
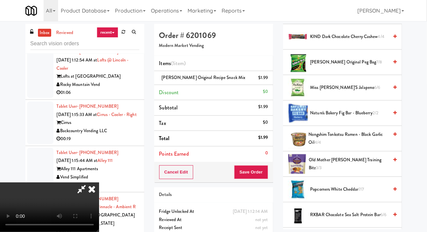
scroll to position [383, 0]
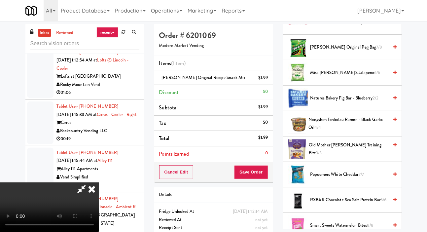
click at [374, 76] on span "6/6" at bounding box center [377, 72] width 6 height 6
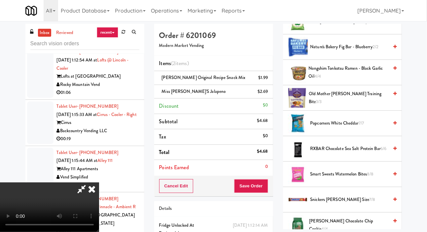
scroll to position [547, 0]
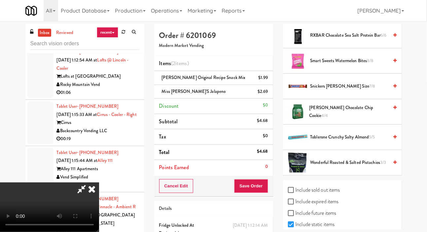
click at [369, 89] on span "7/8" at bounding box center [372, 86] width 6 height 6
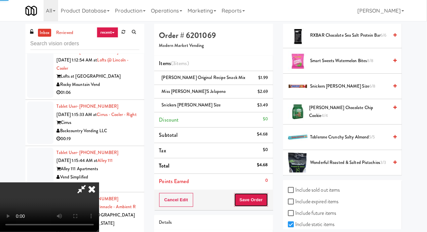
click at [266, 196] on button "Save Order" at bounding box center [251, 200] width 34 height 14
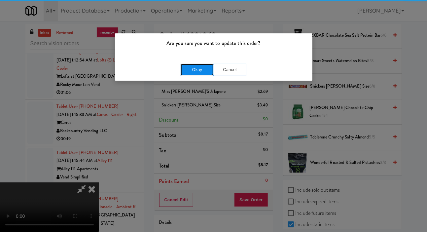
click at [190, 65] on button "Okay" at bounding box center [196, 70] width 33 height 12
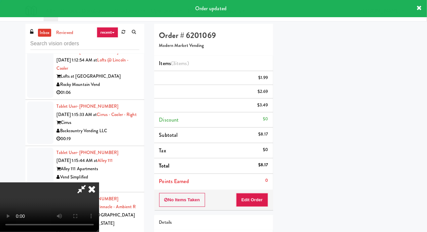
scroll to position [38, 0]
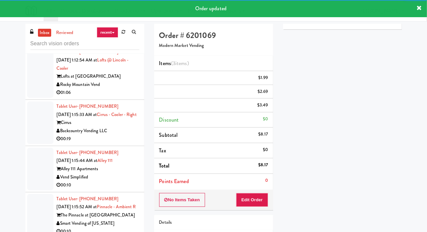
click at [36, 98] on div at bounding box center [40, 72] width 26 height 51
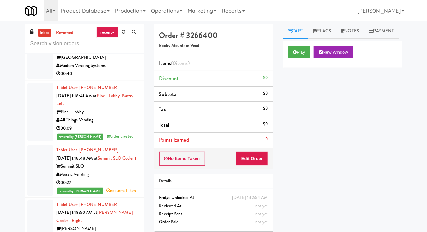
scroll to position [2888, 0]
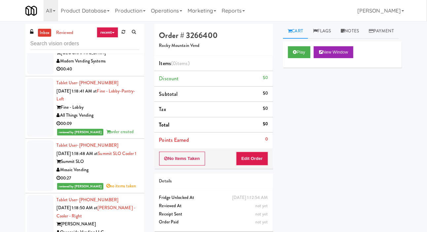
click at [40, 74] on div at bounding box center [40, 48] width 26 height 51
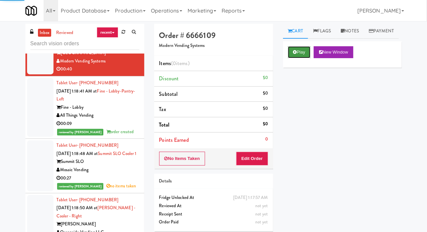
click at [298, 58] on button "Play" at bounding box center [299, 52] width 23 height 12
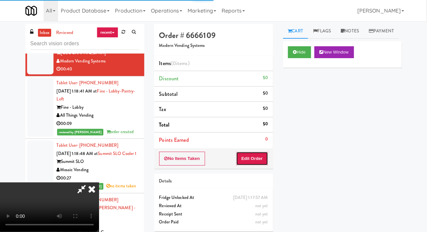
click at [261, 160] on button "Edit Order" at bounding box center [252, 158] width 32 height 14
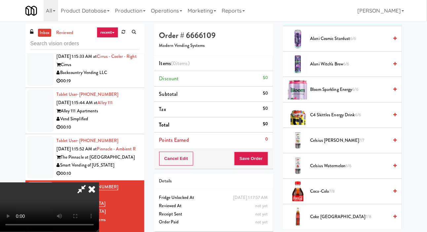
scroll to position [87, 0]
click at [342, 195] on span "Coca-Cola 7/8" at bounding box center [349, 190] width 78 height 8
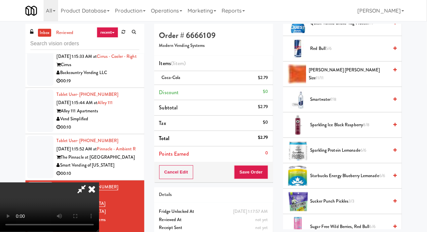
scroll to position [786, 0]
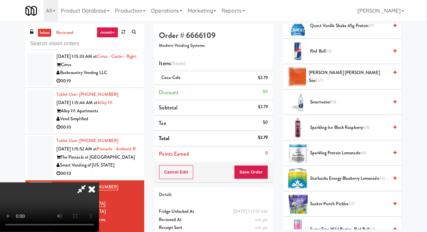
click at [372, 85] on span "Reese's King Size 11/11" at bounding box center [348, 77] width 80 height 16
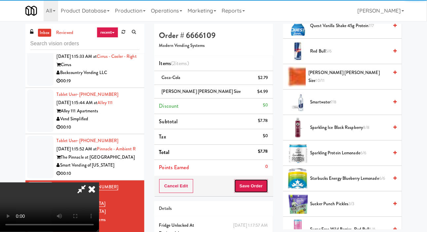
click at [265, 184] on button "Save Order" at bounding box center [251, 186] width 34 height 14
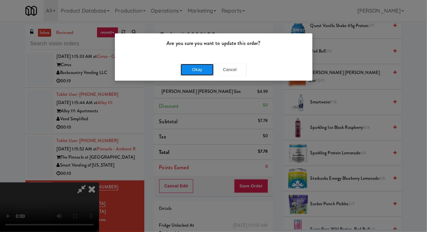
click at [193, 65] on button "Okay" at bounding box center [196, 70] width 33 height 12
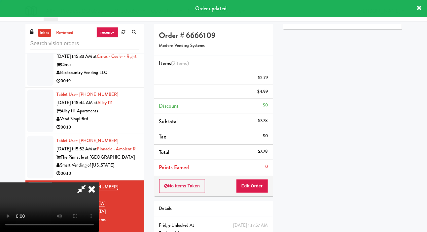
scroll to position [0, 0]
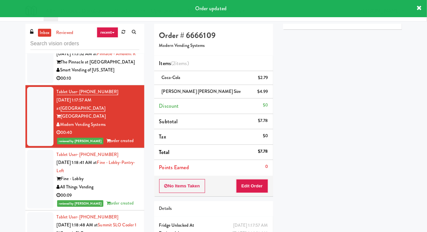
click at [39, 83] on div at bounding box center [40, 62] width 26 height 43
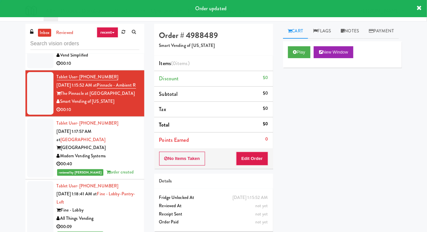
scroll to position [2792, 0]
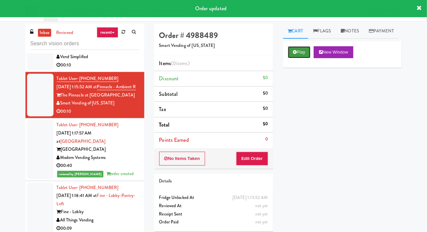
click at [300, 58] on button "Play" at bounding box center [299, 52] width 23 height 12
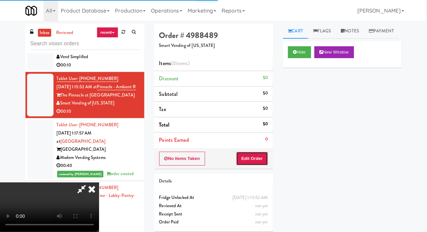
click at [261, 151] on button "Edit Order" at bounding box center [252, 158] width 32 height 14
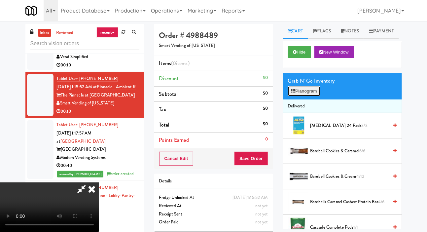
click at [308, 96] on button "Planogram" at bounding box center [304, 91] width 32 height 10
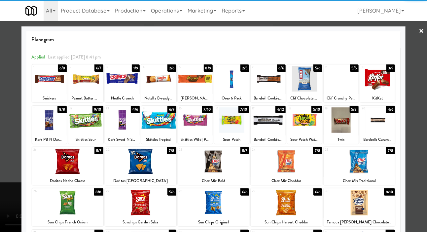
click at [61, 160] on div at bounding box center [67, 160] width 71 height 25
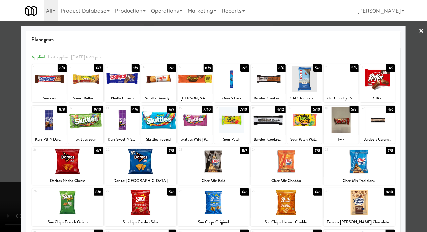
click at [132, 163] on div at bounding box center [140, 160] width 71 height 25
click at [131, 166] on div at bounding box center [140, 160] width 71 height 25
click at [5, 198] on div at bounding box center [213, 116] width 427 height 232
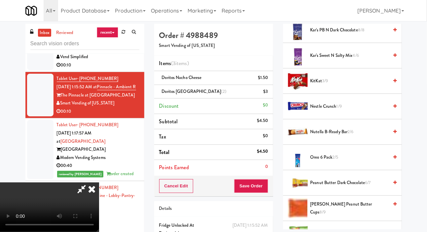
scroll to position [450, 0]
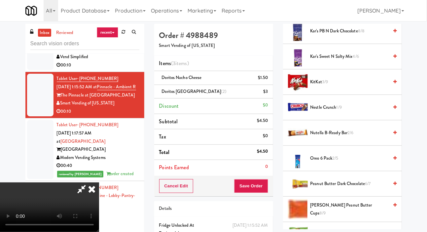
click at [339, 162] on span "Oreo 6 Pack 2/5" at bounding box center [349, 158] width 78 height 8
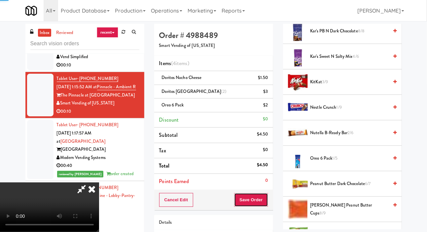
click at [266, 204] on button "Save Order" at bounding box center [251, 200] width 34 height 14
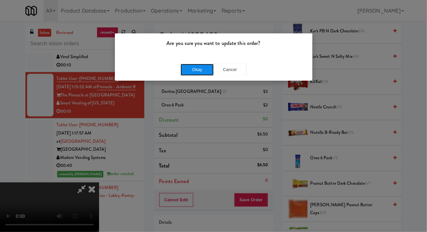
click at [187, 68] on button "Okay" at bounding box center [196, 70] width 33 height 12
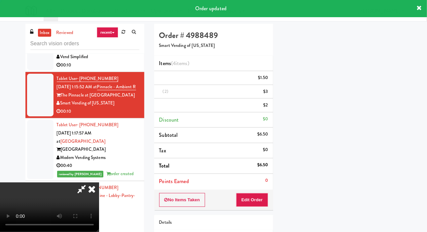
scroll to position [38, 0]
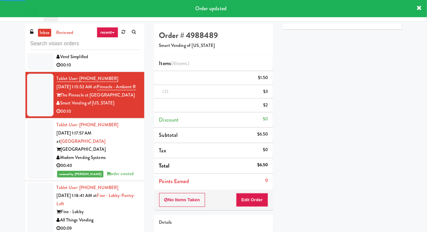
click at [35, 70] on div at bounding box center [40, 48] width 26 height 43
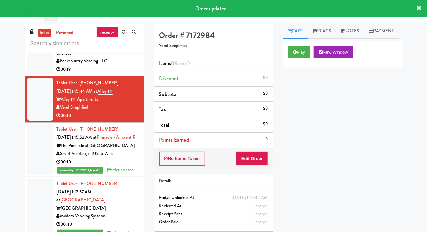
scroll to position [2739, 0]
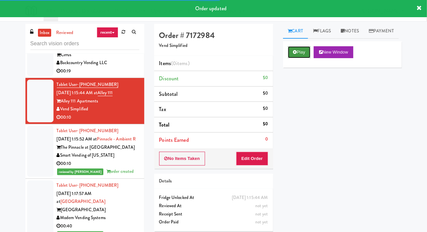
click at [294, 54] on icon at bounding box center [295, 52] width 4 height 4
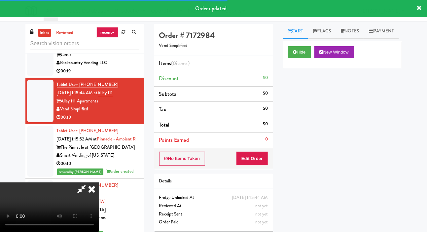
click at [254, 152] on button "Edit Order" at bounding box center [252, 158] width 32 height 14
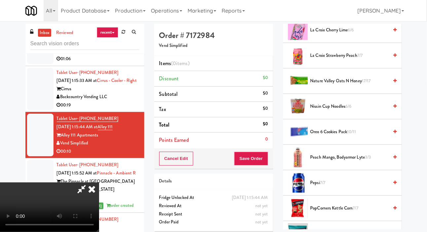
scroll to position [493, 0]
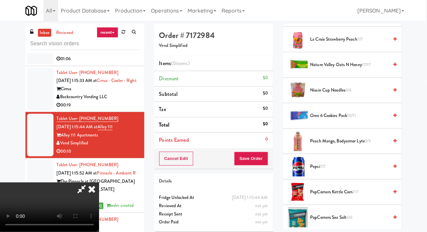
click at [334, 171] on span "Pepsi 7/7" at bounding box center [349, 166] width 78 height 8
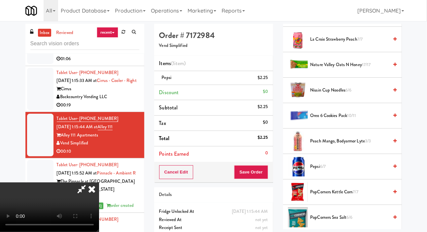
click at [344, 171] on span "Pepsi 6/7" at bounding box center [349, 166] width 78 height 8
click at [261, 175] on button "Save Order" at bounding box center [251, 172] width 34 height 14
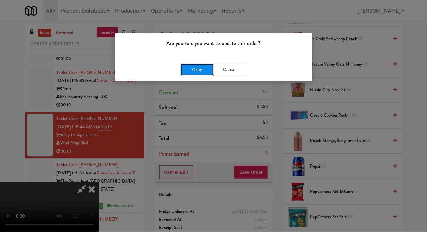
click at [183, 70] on button "Okay" at bounding box center [196, 70] width 33 height 12
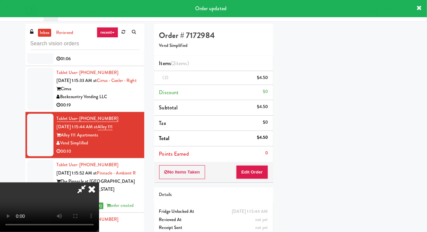
scroll to position [38, 0]
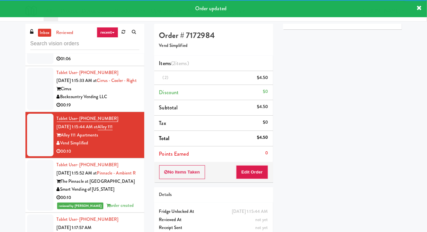
click at [32, 110] on div at bounding box center [40, 89] width 26 height 43
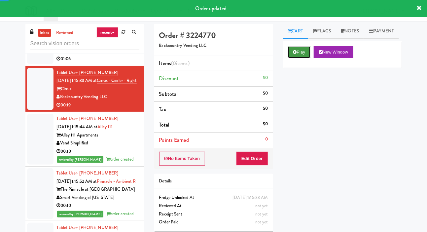
click at [296, 54] on icon at bounding box center [295, 52] width 4 height 4
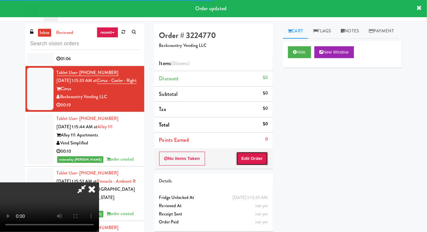
click at [258, 157] on button "Edit Order" at bounding box center [252, 158] width 32 height 14
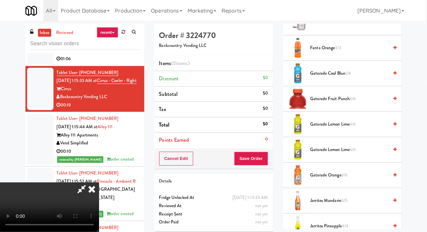
scroll to position [442, 0]
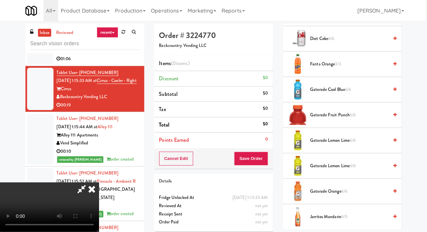
click at [355, 94] on span "Gatorade Cool Blue 6/6" at bounding box center [349, 89] width 78 height 8
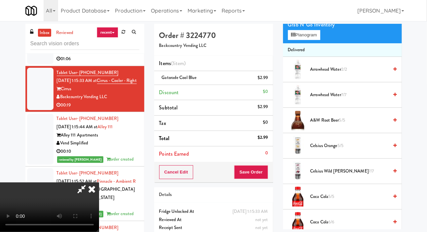
scroll to position [55, 0]
click at [350, 100] on span "Arrowhead Water 7/7" at bounding box center [349, 95] width 78 height 8
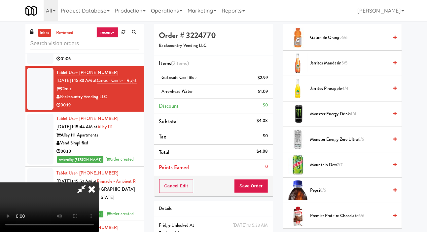
scroll to position [596, 0]
click at [342, 118] on span "Monster Energy Drink 4/4" at bounding box center [349, 114] width 78 height 8
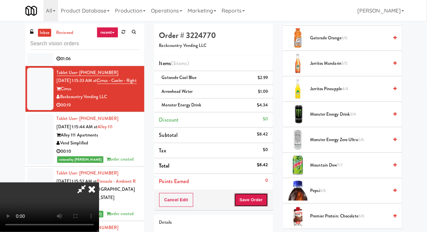
click at [267, 199] on button "Save Order" at bounding box center [251, 200] width 34 height 14
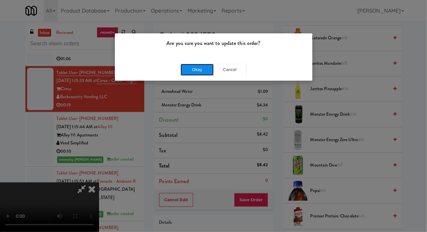
click at [187, 70] on button "Okay" at bounding box center [196, 70] width 33 height 12
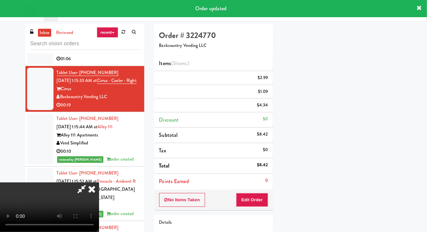
scroll to position [38, 0]
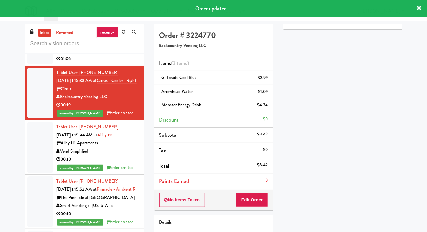
click at [37, 64] on div at bounding box center [40, 38] width 26 height 51
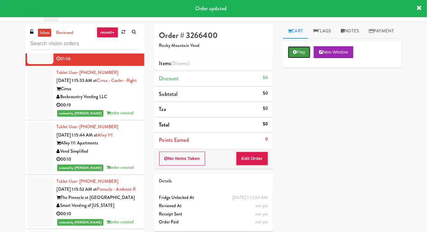
click at [296, 58] on button "Play" at bounding box center [299, 52] width 23 height 12
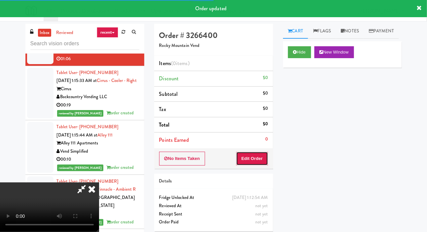
click at [261, 151] on button "Edit Order" at bounding box center [252, 158] width 32 height 14
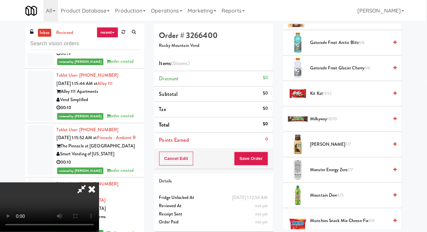
scroll to position [488, 0]
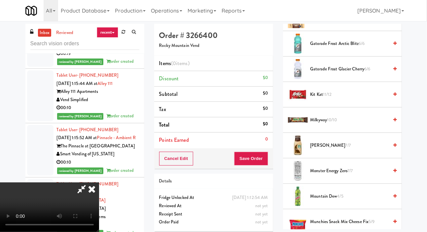
click at [337, 149] on span "Mocha Frappuccino 7/7" at bounding box center [349, 145] width 78 height 8
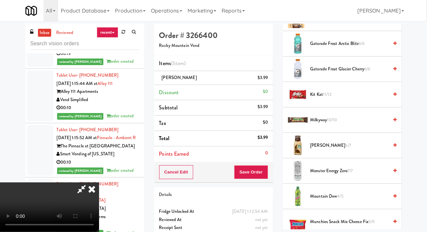
click at [338, 149] on span "Mocha Frappuccino 6/7" at bounding box center [349, 145] width 78 height 8
click at [375, 26] on span "Famous Amos Chocolate Chip Cookies 7/7" at bounding box center [347, 18] width 81 height 16
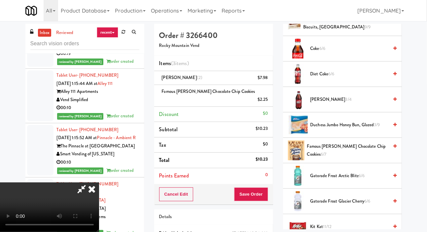
scroll to position [0, 0]
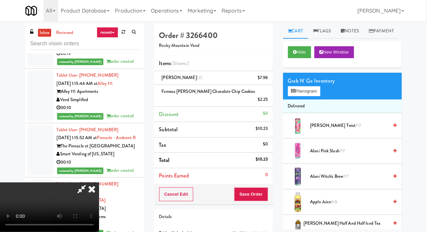
click at [353, 130] on span "Alani Cherry Twist 7/7" at bounding box center [349, 125] width 78 height 8
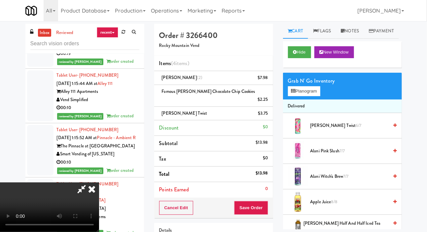
click at [328, 155] on span "Alani Pink Slush 7/7" at bounding box center [349, 151] width 78 height 8
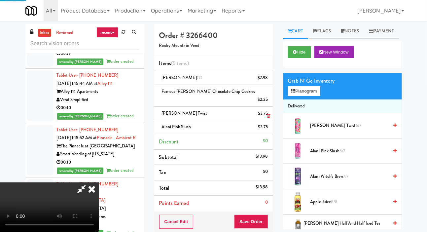
click at [271, 107] on li "Alani Cherry Twist $3.75" at bounding box center [213, 114] width 119 height 14
click at [269, 113] on icon at bounding box center [268, 115] width 3 height 4
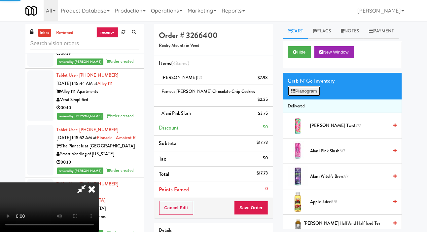
click at [301, 96] on button "Planogram" at bounding box center [304, 91] width 32 height 10
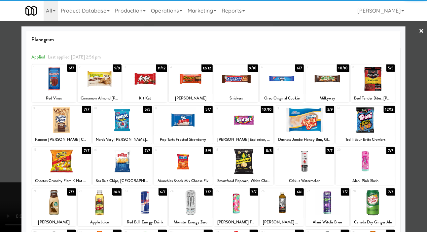
click at [5, 132] on div at bounding box center [213, 116] width 427 height 232
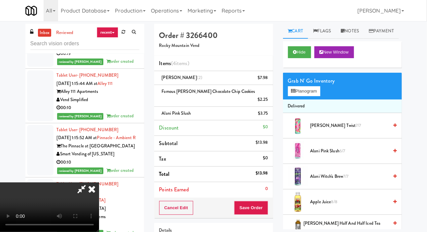
scroll to position [24, 0]
click at [259, 201] on button "Save Order" at bounding box center [251, 208] width 34 height 14
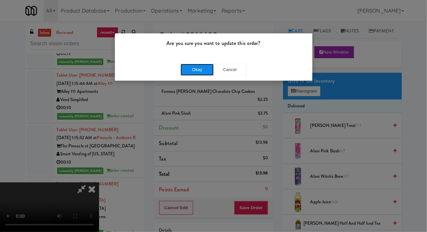
click at [197, 66] on button "Okay" at bounding box center [196, 70] width 33 height 12
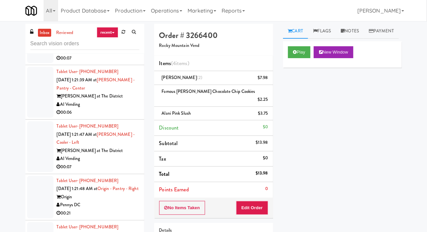
scroll to position [3327, 0]
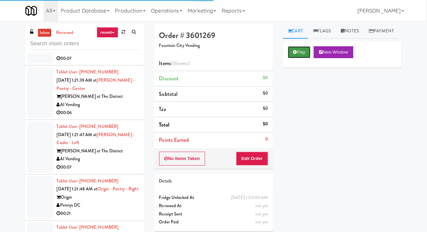
click at [300, 58] on button "Play" at bounding box center [299, 52] width 23 height 12
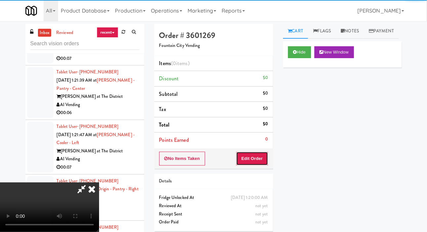
click at [252, 160] on button "Edit Order" at bounding box center [252, 158] width 32 height 14
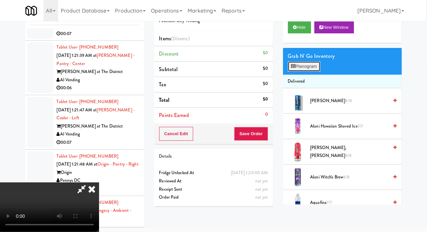
click at [309, 71] on button "Planogram" at bounding box center [304, 66] width 32 height 10
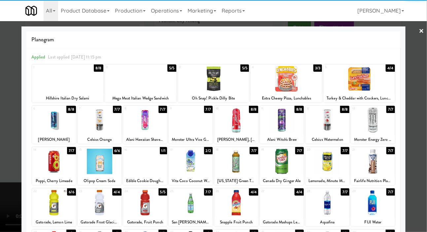
click at [129, 161] on div at bounding box center [145, 160] width 44 height 25
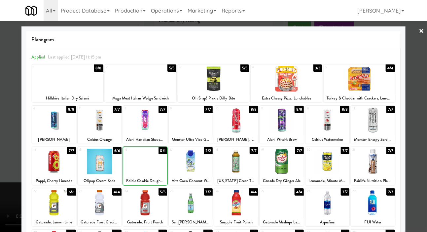
click at [3, 124] on div at bounding box center [213, 116] width 427 height 232
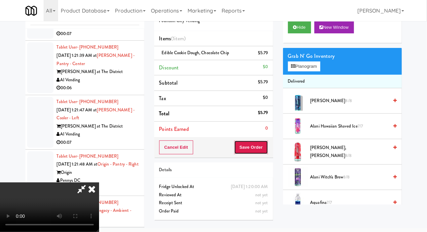
click at [262, 140] on button "Save Order" at bounding box center [251, 147] width 34 height 14
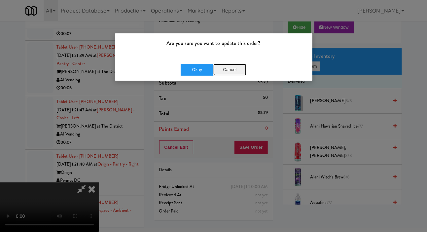
click at [237, 75] on button "Cancel" at bounding box center [229, 70] width 33 height 12
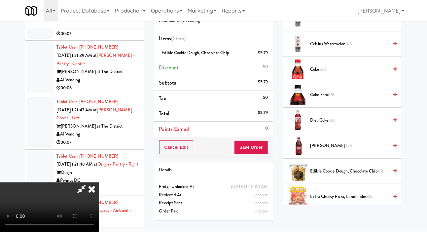
scroll to position [257, 0]
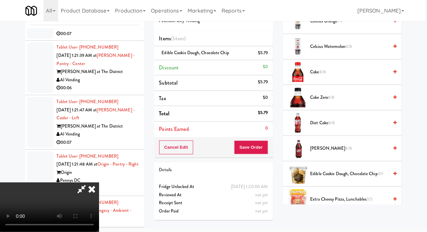
click at [336, 127] on span "Diet Coke 8/8" at bounding box center [349, 123] width 78 height 8
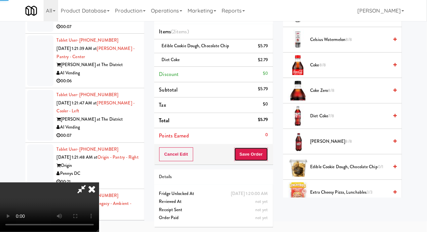
click at [266, 152] on button "Save Order" at bounding box center [251, 154] width 34 height 14
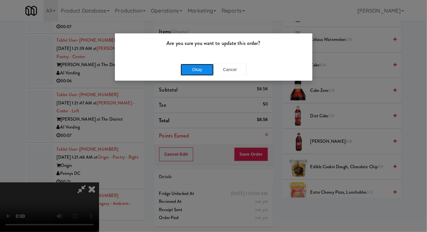
click at [185, 65] on button "Okay" at bounding box center [196, 70] width 33 height 12
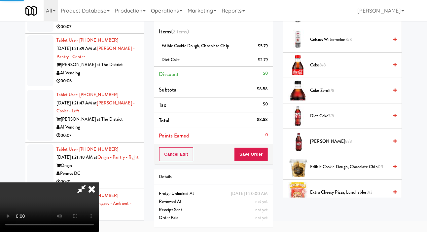
scroll to position [38, 0]
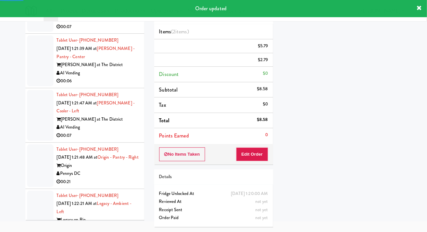
click at [38, 34] on li "Tablet User · (309) 945-8889 Sep 17, 2025 1:21:02 AM at Hospital - Cooler - Lef…" at bounding box center [84, 11] width 119 height 46
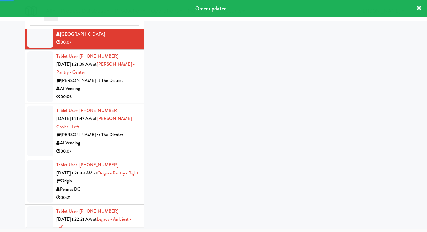
scroll to position [32, 0]
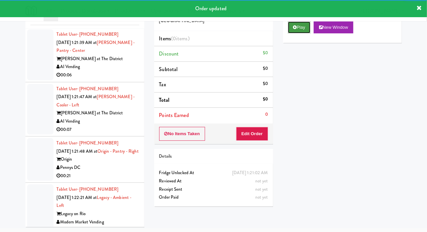
click at [296, 29] on icon at bounding box center [295, 27] width 4 height 4
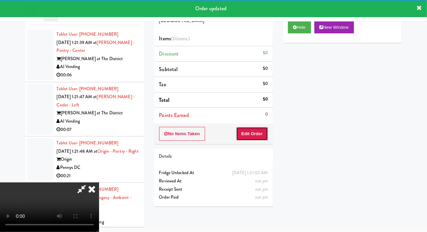
click at [259, 127] on button "Edit Order" at bounding box center [252, 134] width 32 height 14
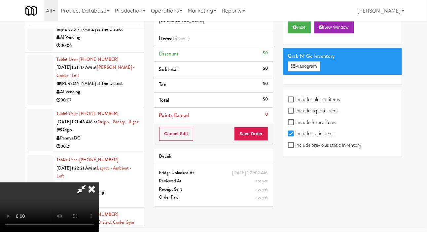
scroll to position [0, 0]
click at [328, 150] on label "Include previous static inventory" at bounding box center [325, 145] width 74 height 10
click at [295, 148] on input "Include previous static inventory" at bounding box center [292, 145] width 8 height 5
checkbox input "true"
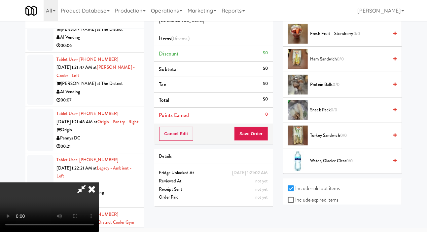
scroll to position [144, 0]
click at [344, 138] on span "0/0" at bounding box center [343, 135] width 7 height 6
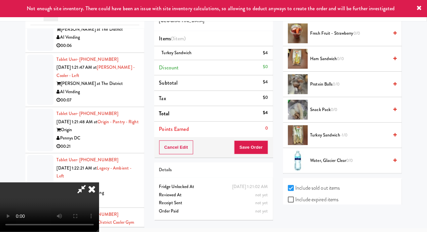
click at [347, 38] on span "Fresh Fruit - Strawberry 0/0" at bounding box center [349, 33] width 78 height 8
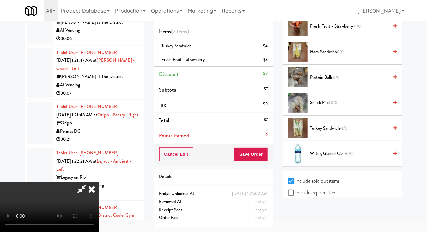
scroll to position [0, 0]
click at [266, 64] on li "Fresh Fruit - Strawberry $3" at bounding box center [213, 60] width 119 height 14
click at [265, 61] on link at bounding box center [267, 62] width 6 height 8
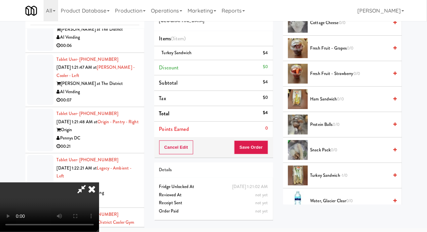
scroll to position [167, 0]
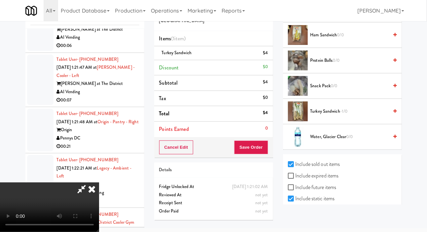
click at [358, 65] on span "Protein Balls 0/0" at bounding box center [349, 60] width 78 height 8
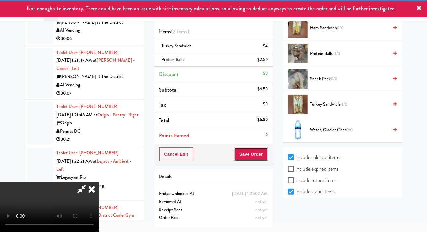
click at [261, 147] on button "Save Order" at bounding box center [251, 154] width 34 height 14
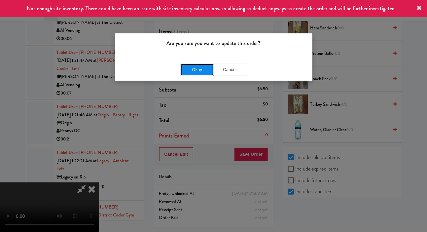
click at [197, 65] on button "Okay" at bounding box center [196, 70] width 33 height 12
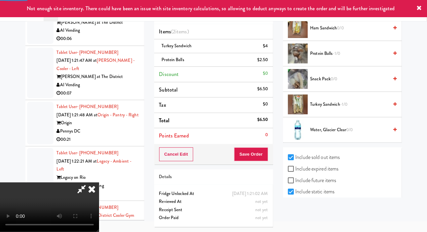
scroll to position [38, 0]
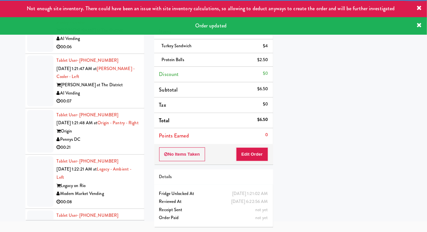
click at [40, 52] on div at bounding box center [40, 26] width 26 height 51
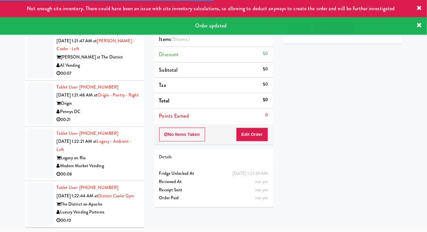
scroll to position [3422, 0]
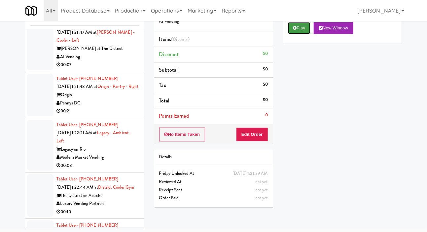
click at [294, 34] on button "Play" at bounding box center [299, 28] width 23 height 12
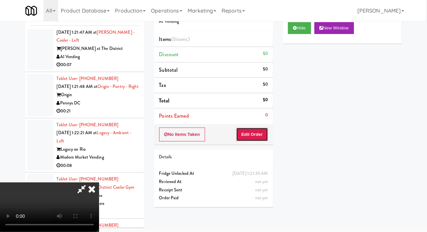
click at [261, 128] on button "Edit Order" at bounding box center [252, 134] width 32 height 14
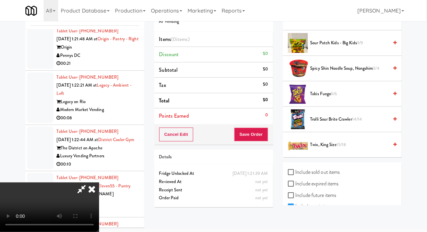
scroll to position [699, 0]
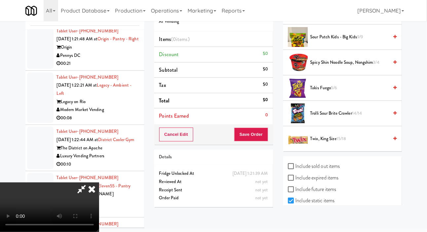
click at [334, 91] on span "5/6" at bounding box center [334, 87] width 6 height 6
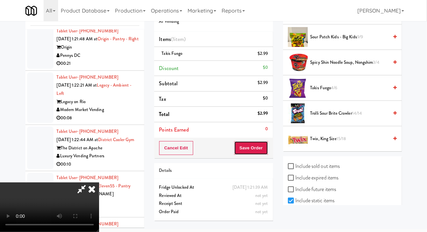
click at [263, 144] on button "Save Order" at bounding box center [251, 148] width 34 height 14
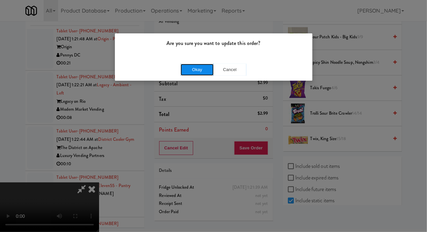
click at [187, 69] on button "Okay" at bounding box center [196, 70] width 33 height 12
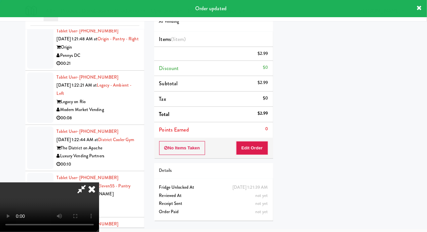
scroll to position [0, 0]
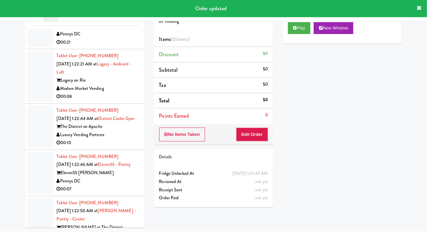
scroll to position [3499, 0]
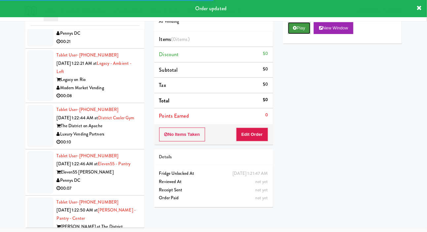
click at [299, 34] on button "Play" at bounding box center [299, 28] width 23 height 12
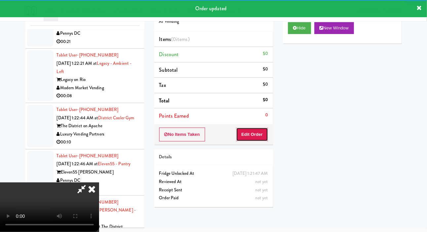
click at [259, 133] on button "Edit Order" at bounding box center [252, 134] width 32 height 14
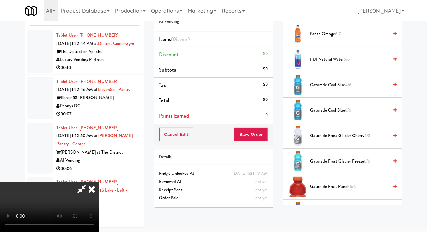
scroll to position [479, 0]
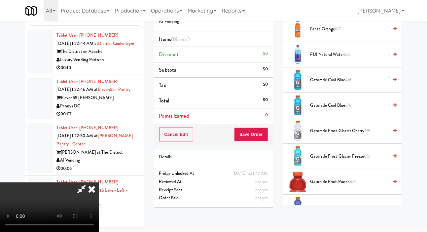
click at [333, 110] on span "Gatorade Cool Blue 6/6" at bounding box center [349, 105] width 78 height 8
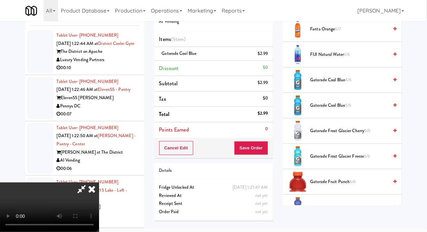
click at [328, 211] on span "Gatorade Grape 5/6" at bounding box center [349, 207] width 78 height 8
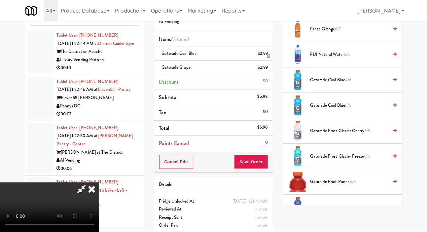
click at [268, 55] on li "Gatorade Cool Blue $2.99" at bounding box center [213, 54] width 119 height 14
click at [266, 52] on link at bounding box center [267, 56] width 6 height 8
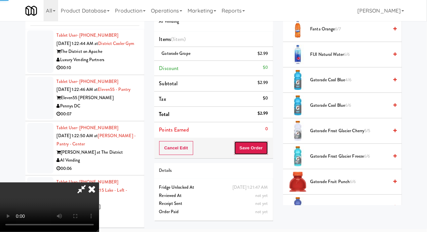
click at [263, 147] on button "Save Order" at bounding box center [251, 148] width 34 height 14
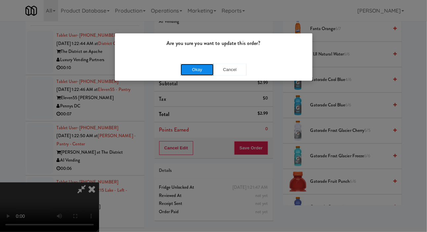
click at [193, 70] on button "Okay" at bounding box center [196, 70] width 33 height 12
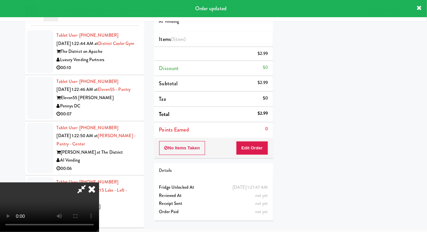
scroll to position [38, 0]
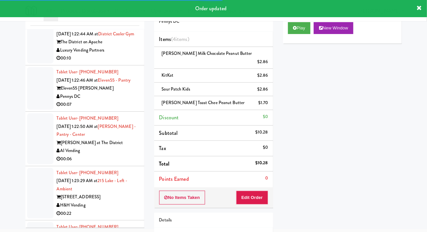
scroll to position [3598, 0]
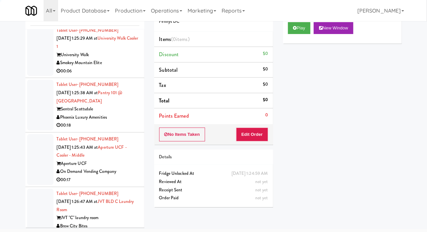
scroll to position [4007, 0]
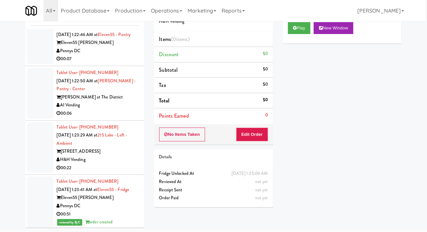
scroll to position [3641, 0]
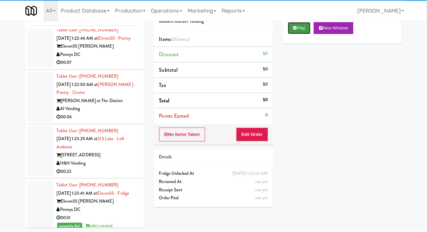
click at [303, 34] on button "Play" at bounding box center [299, 28] width 23 height 12
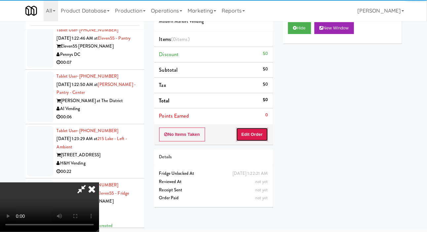
click at [261, 128] on button "Edit Order" at bounding box center [252, 134] width 32 height 14
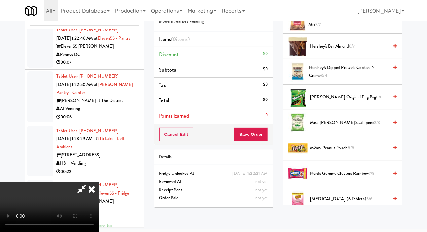
scroll to position [266, 0]
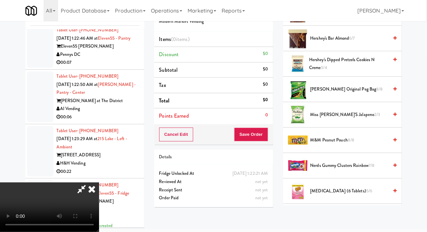
click at [341, 93] on span "Mike Ike Original Peg Bag 8/8" at bounding box center [349, 89] width 78 height 8
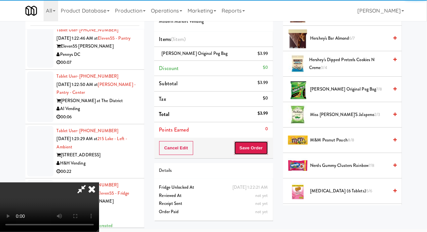
click at [267, 144] on button "Save Order" at bounding box center [251, 148] width 34 height 14
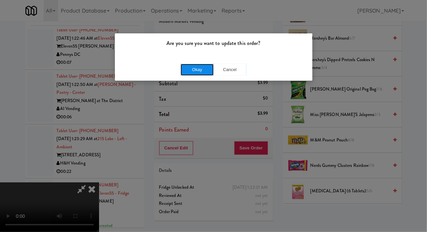
click at [194, 68] on button "Okay" at bounding box center [196, 70] width 33 height 12
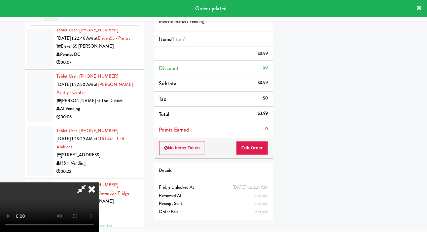
scroll to position [38, 0]
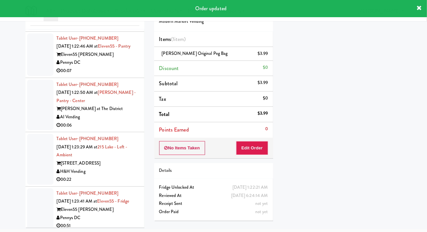
click at [33, 30] on div at bounding box center [40, 8] width 26 height 43
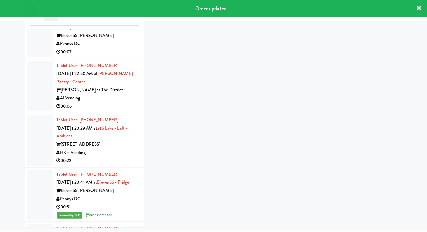
scroll to position [3667, 0]
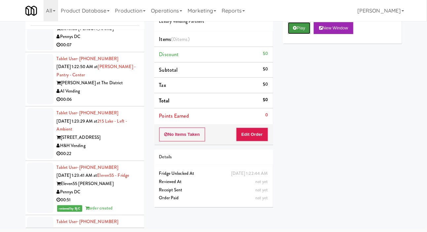
click at [295, 34] on button "Play" at bounding box center [299, 28] width 23 height 12
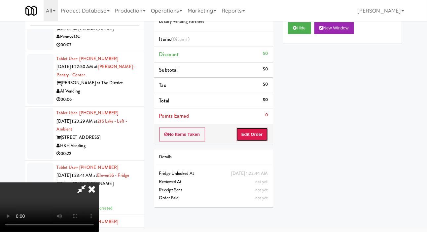
click at [258, 130] on button "Edit Order" at bounding box center [252, 134] width 32 height 14
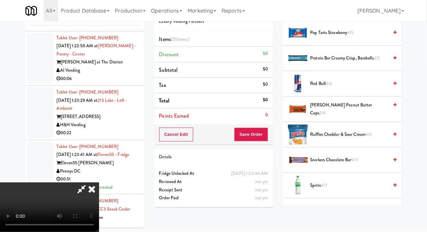
scroll to position [729, 0]
click at [328, 117] on span "Reese's Peanut Butter Cups 2/4" at bounding box center [349, 109] width 78 height 16
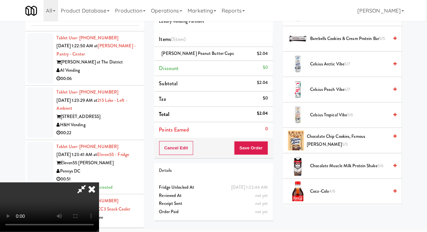
scroll to position [190, 0]
click at [336, 94] on span "Celsius Peach Vibe 6/7" at bounding box center [349, 89] width 78 height 8
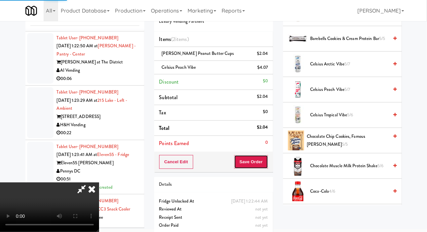
click at [263, 163] on button "Save Order" at bounding box center [251, 162] width 34 height 14
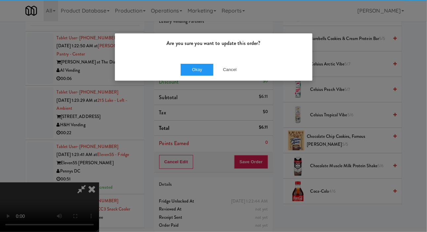
click at [189, 79] on div "Okay Cancel" at bounding box center [213, 69] width 197 height 22
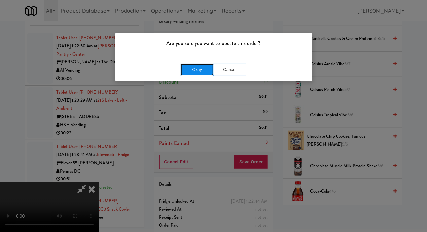
click at [188, 70] on button "Okay" at bounding box center [196, 70] width 33 height 12
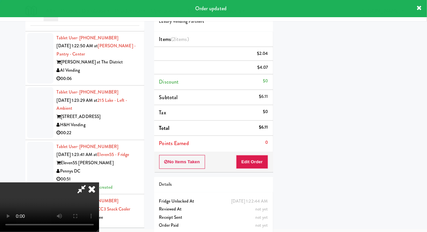
scroll to position [38, 0]
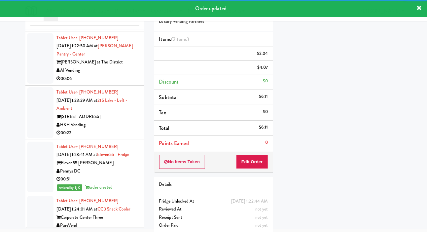
click at [34, 29] on div at bounding box center [40, 8] width 26 height 43
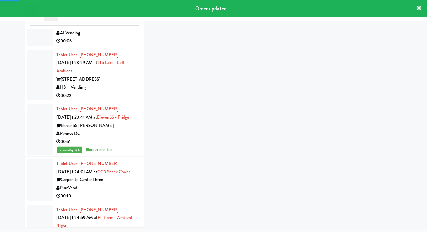
scroll to position [3734, 0]
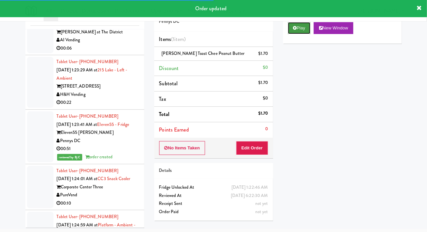
click at [299, 34] on button "Play" at bounding box center [299, 28] width 23 height 12
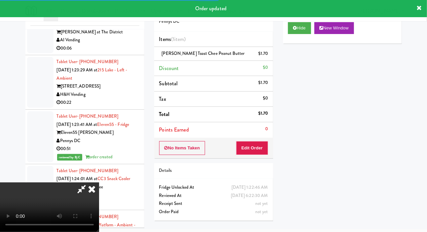
click at [41, 53] on div at bounding box center [40, 28] width 26 height 51
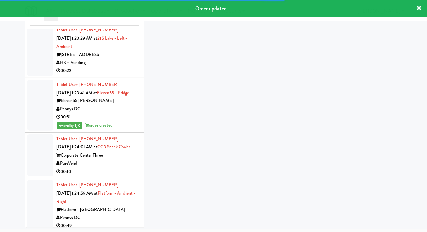
scroll to position [3775, 0]
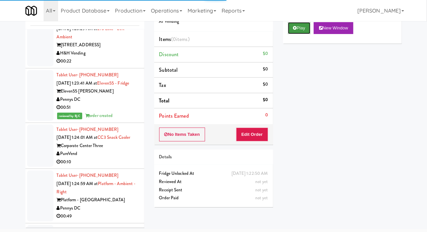
click at [292, 34] on button "Play" at bounding box center [299, 28] width 23 height 12
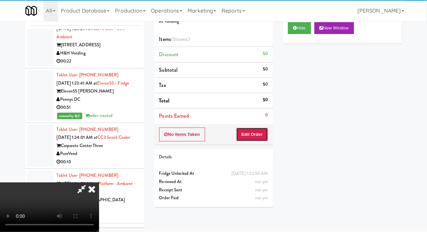
click at [249, 131] on button "Edit Order" at bounding box center [252, 134] width 32 height 14
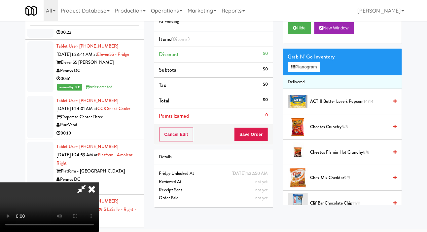
scroll to position [0, 0]
click at [306, 72] on button "Planogram" at bounding box center [304, 67] width 32 height 10
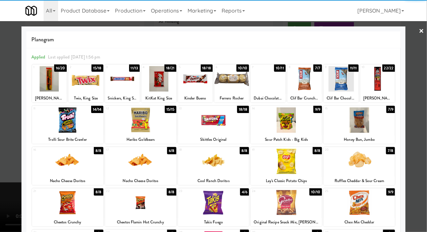
click at [271, 81] on div at bounding box center [267, 78] width 35 height 25
click at [8, 116] on div at bounding box center [213, 116] width 427 height 232
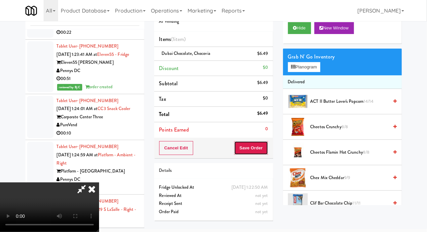
click at [264, 147] on button "Save Order" at bounding box center [251, 148] width 34 height 14
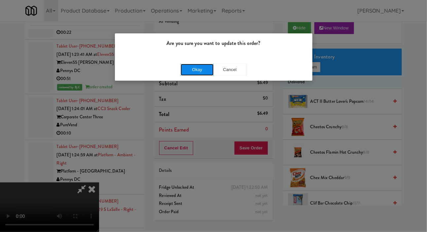
click at [188, 74] on button "Okay" at bounding box center [196, 70] width 33 height 12
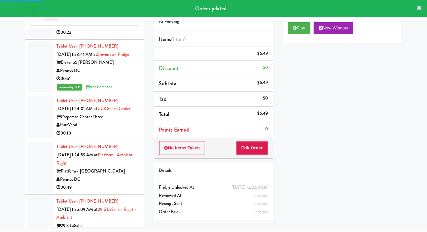
click at [32, 38] on div at bounding box center [40, 12] width 26 height 51
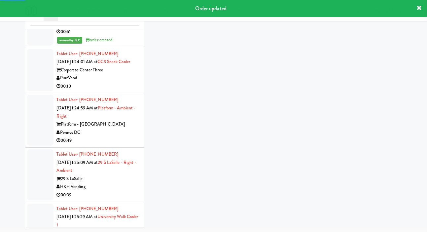
scroll to position [3852, 0]
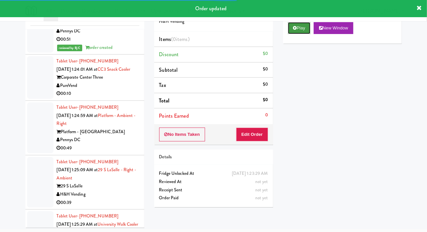
click at [294, 30] on icon at bounding box center [295, 28] width 4 height 4
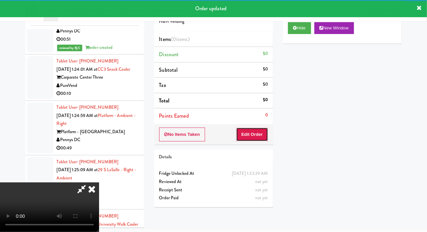
click at [250, 131] on button "Edit Order" at bounding box center [252, 134] width 32 height 14
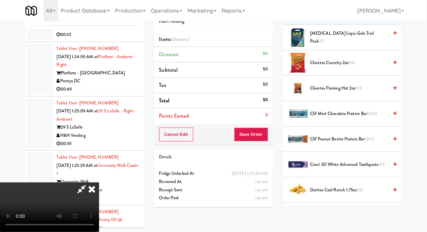
scroll to position [70, 0]
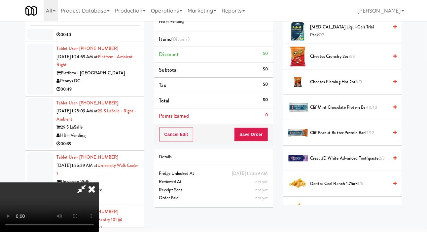
click at [326, 86] on span "Cheetos Flaming Hot 2oz 8/9" at bounding box center [349, 82] width 78 height 8
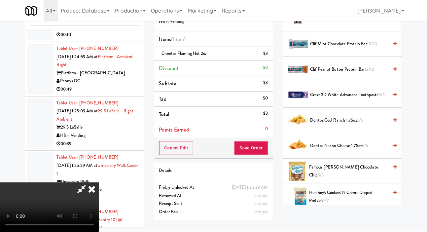
scroll to position [134, 0]
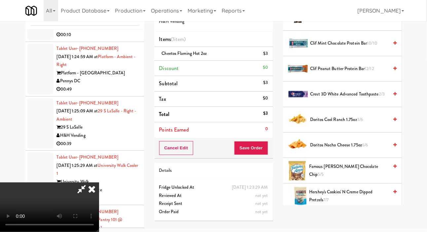
click at [322, 178] on span "Famous Amos Chocolate Chip 5/5" at bounding box center [348, 170] width 79 height 16
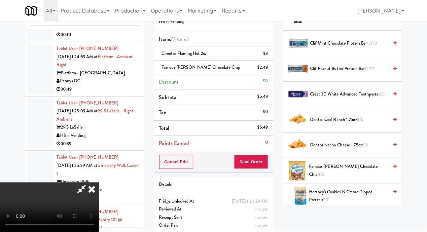
click at [333, 204] on span "Hershey's Cookies' N Creme dipped pretzels 7/7" at bounding box center [348, 196] width 79 height 16
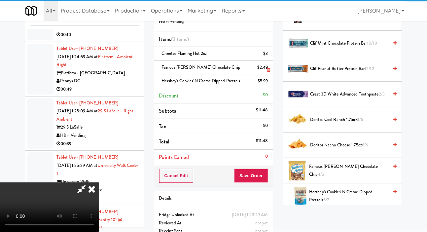
click at [264, 67] on div "$2.49" at bounding box center [262, 67] width 11 height 8
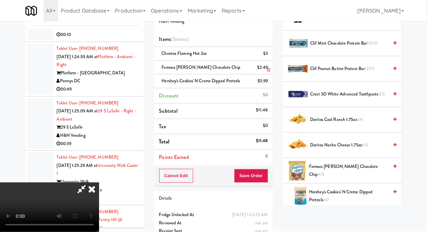
click at [267, 66] on link at bounding box center [267, 70] width 6 height 8
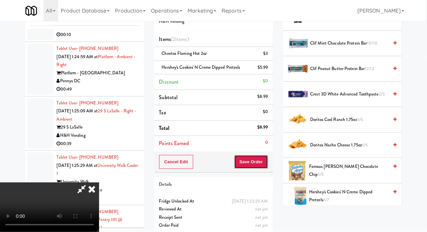
click at [263, 159] on button "Save Order" at bounding box center [251, 162] width 34 height 14
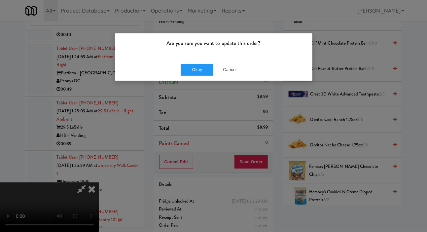
click at [188, 57] on div "Are you sure you want to update this order?" at bounding box center [213, 45] width 197 height 25
click at [188, 75] on button "Okay" at bounding box center [196, 70] width 33 height 12
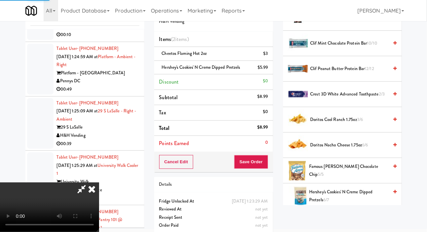
scroll to position [38, 0]
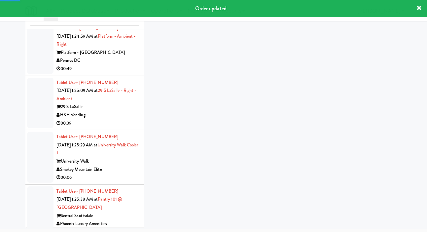
scroll to position [3931, 0]
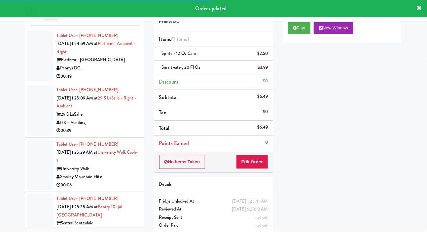
click at [37, 27] on div at bounding box center [40, 5] width 26 height 43
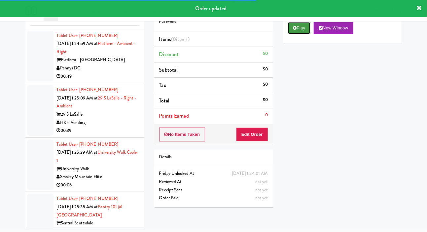
click at [299, 34] on button "Play" at bounding box center [299, 28] width 23 height 12
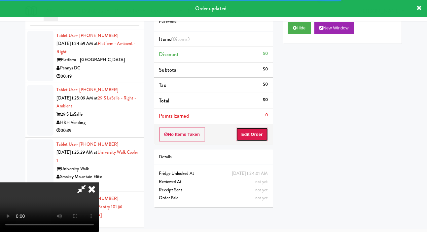
click at [260, 128] on button "Edit Order" at bounding box center [252, 134] width 32 height 14
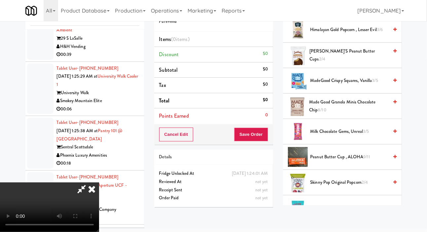
scroll to position [301, 0]
click at [341, 63] on span "Justin’s Peanut Butter Cups 2/4" at bounding box center [348, 55] width 79 height 16
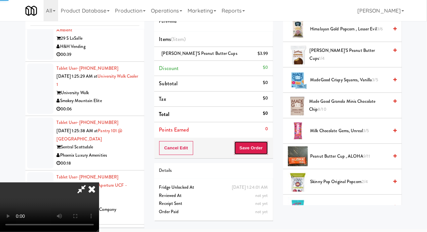
click at [265, 145] on button "Save Order" at bounding box center [251, 148] width 34 height 14
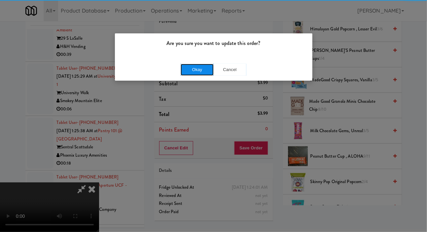
click at [182, 68] on button "Okay" at bounding box center [196, 70] width 33 height 12
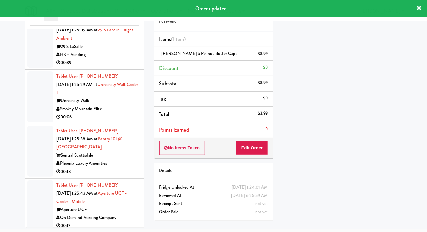
scroll to position [38, 0]
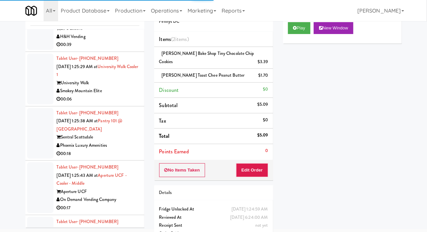
click at [38, 50] on div at bounding box center [40, 24] width 26 height 51
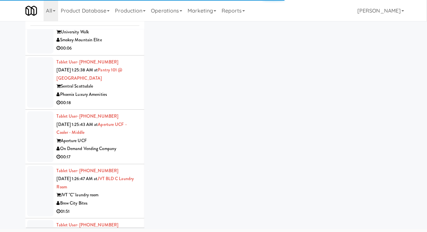
scroll to position [4084, 0]
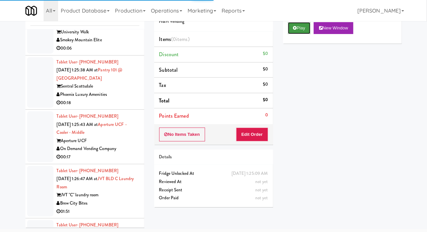
click at [297, 34] on button "Play" at bounding box center [299, 28] width 23 height 12
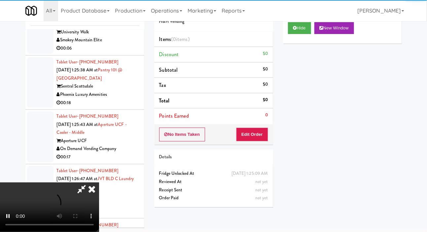
click at [249, 147] on div "Order # 6859338 H&H Vending Items (0 items ) Discount $0 Subtotal $0 Tax $0 Tot…" at bounding box center [213, 106] width 129 height 212
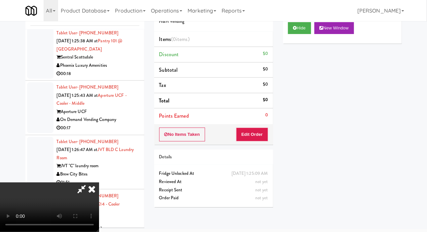
scroll to position [4114, 0]
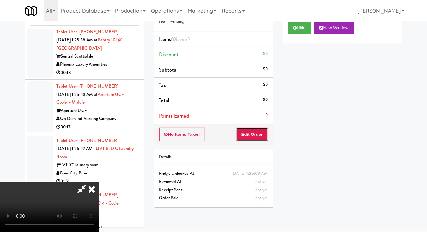
click at [257, 132] on button "Edit Order" at bounding box center [252, 134] width 32 height 14
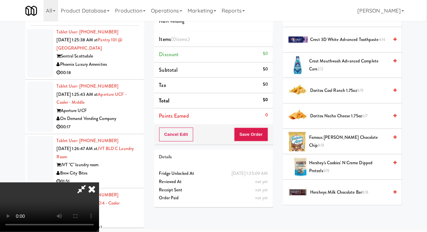
scroll to position [165, 0]
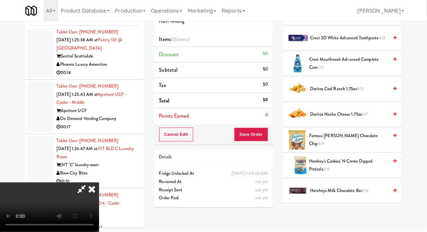
click at [335, 148] on span "Famous Amos Chocolate Chip 8/9" at bounding box center [348, 140] width 79 height 16
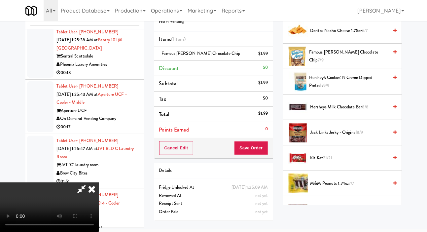
scroll to position [250, 0]
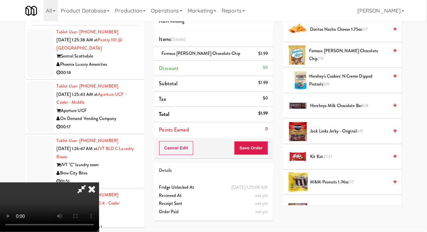
click at [328, 159] on span "21/21" at bounding box center [328, 156] width 10 height 6
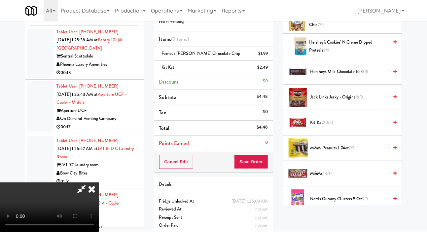
scroll to position [295, 0]
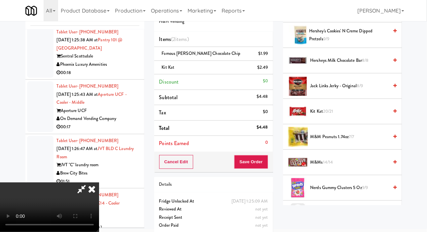
click at [323, 141] on span "M&M Peanuts 1.74oz 7/7" at bounding box center [349, 137] width 78 height 8
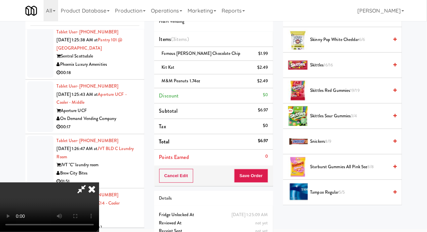
scroll to position [543, 0]
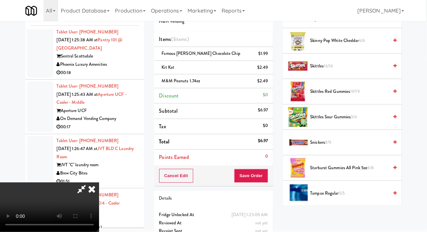
click at [333, 146] on span "Snickers 8/9" at bounding box center [349, 142] width 78 height 8
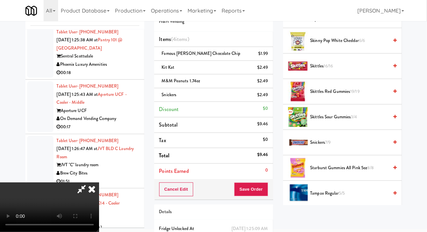
click at [349, 23] on span "Reese's Peanut Butter Cups 14/16" at bounding box center [348, 15] width 79 height 16
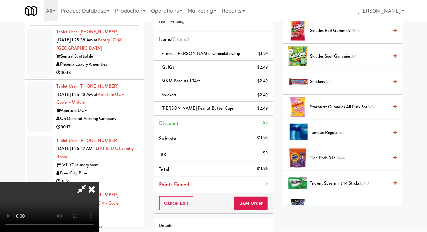
scroll to position [750, 0]
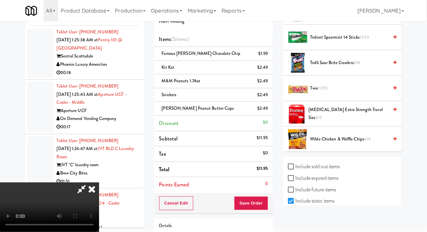
click at [332, 92] on span "Twix 13/15" at bounding box center [349, 88] width 78 height 8
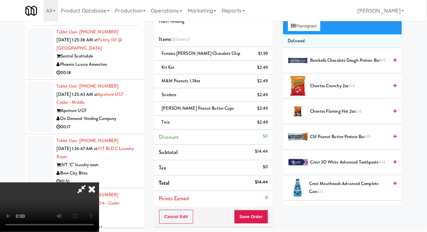
scroll to position [0, 0]
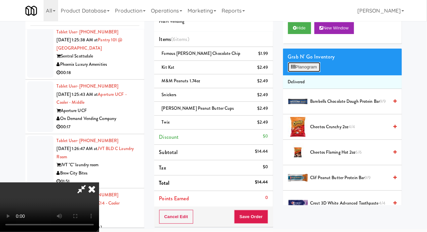
click at [311, 72] on button "Planogram" at bounding box center [304, 67] width 32 height 10
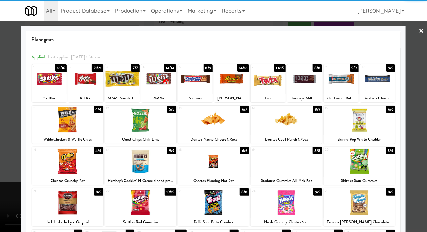
click at [360, 121] on div at bounding box center [358, 119] width 71 height 25
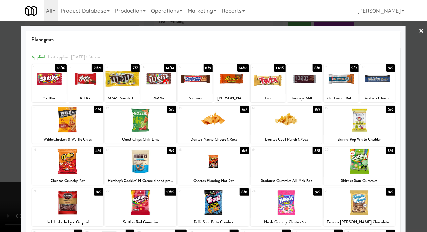
click at [296, 201] on div at bounding box center [285, 202] width 71 height 25
click at [5, 163] on div at bounding box center [213, 116] width 427 height 232
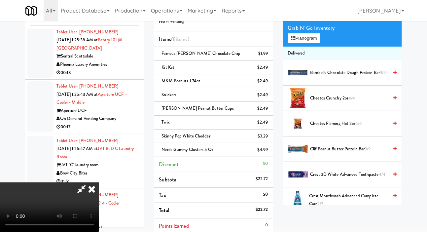
scroll to position [27, 0]
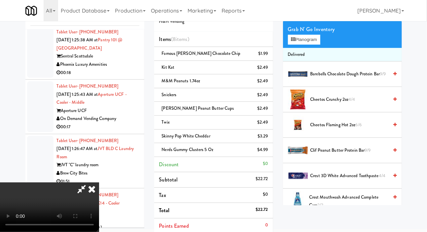
click at [336, 104] on span "Cheetos Crunchy 2oz 4/4" at bounding box center [349, 99] width 78 height 8
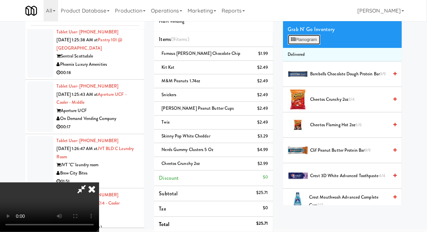
click at [304, 45] on button "Planogram" at bounding box center [304, 40] width 32 height 10
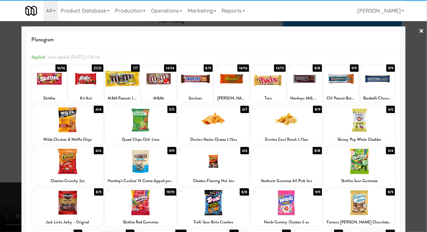
click at [1, 150] on div at bounding box center [213, 116] width 427 height 232
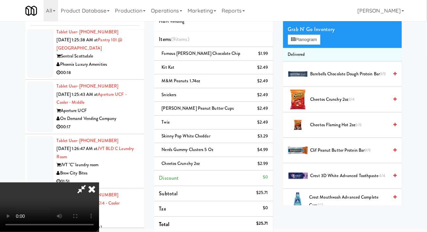
click at [320, 129] on span "Cheetos Flaming Hot 2oz 6/6" at bounding box center [349, 125] width 78 height 8
click at [271, 167] on li "Cheetos Crunchy 2oz $2.99" at bounding box center [213, 164] width 119 height 14
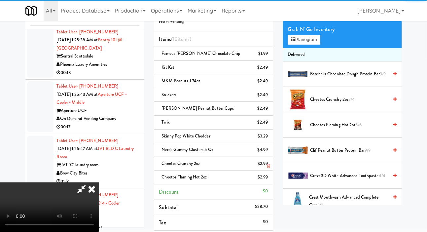
click at [270, 166] on icon at bounding box center [268, 166] width 3 height 4
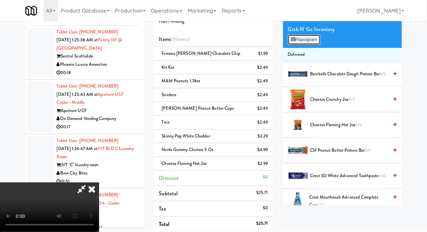
click at [312, 45] on button "Planogram" at bounding box center [304, 40] width 32 height 10
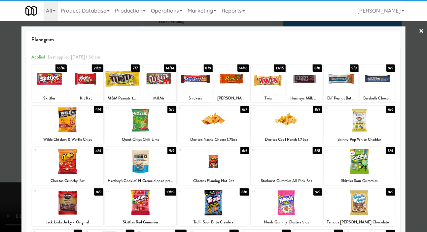
click at [54, 163] on div at bounding box center [67, 160] width 71 height 25
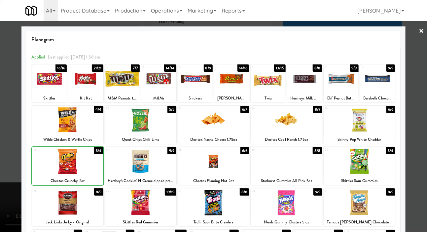
click at [5, 148] on div at bounding box center [213, 116] width 427 height 232
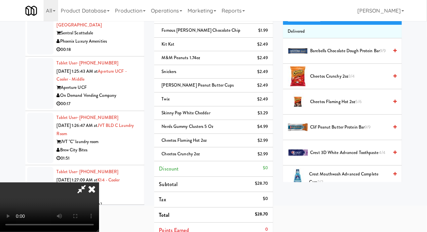
scroll to position [49, 0]
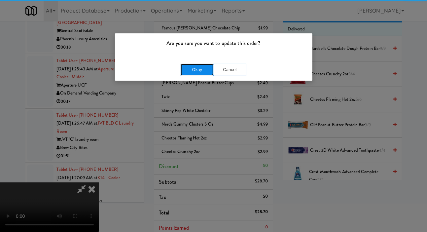
click at [190, 68] on button "Okay" at bounding box center [196, 70] width 33 height 12
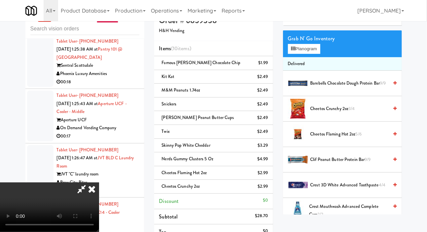
scroll to position [0, 0]
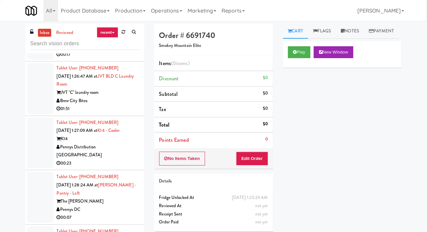
scroll to position [4220, 0]
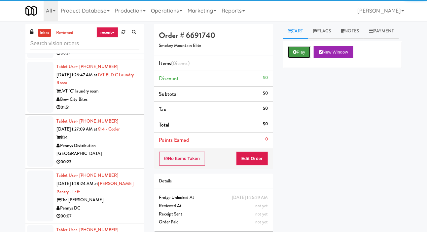
click at [293, 58] on button "Play" at bounding box center [299, 52] width 23 height 12
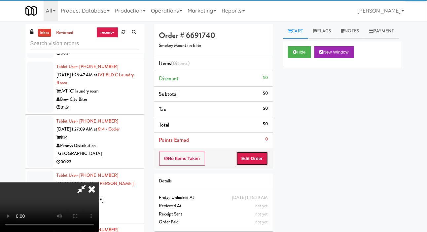
click at [248, 152] on button "Edit Order" at bounding box center [252, 158] width 32 height 14
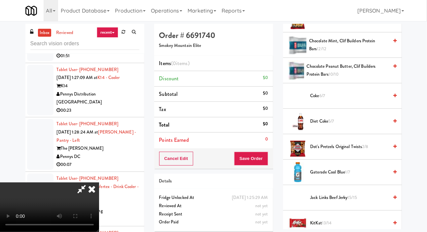
scroll to position [386, 0]
click at [336, 125] on span "Diet Coke 5/7" at bounding box center [349, 121] width 78 height 8
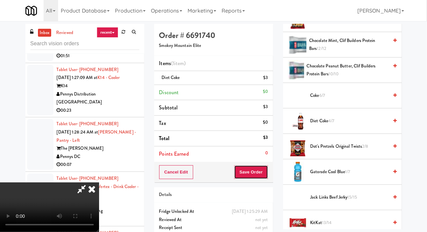
click at [262, 172] on button "Save Order" at bounding box center [251, 172] width 34 height 14
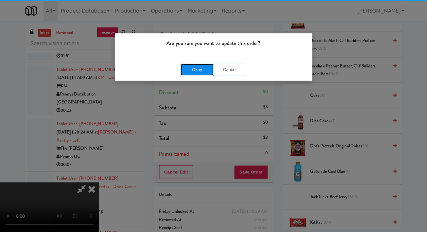
click at [191, 72] on button "Okay" at bounding box center [196, 70] width 33 height 12
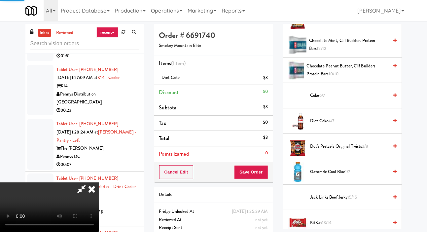
scroll to position [38, 0]
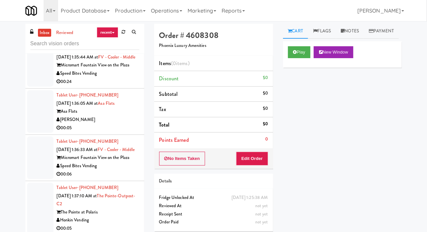
scroll to position [4914, 0]
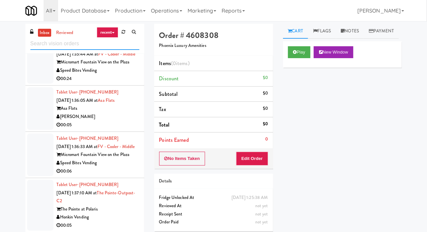
click at [67, 45] on input "text" at bounding box center [84, 44] width 109 height 12
click at [8, 106] on div "inbox reviewed recent all unclear take inventory issue suspicious failed recent…" at bounding box center [213, 140] width 427 height 233
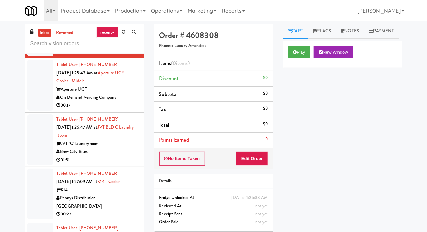
scroll to position [4174, 0]
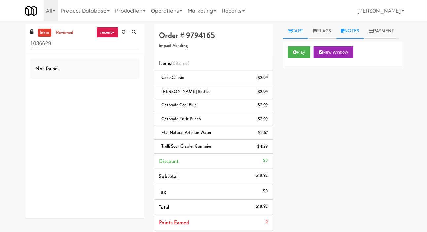
click at [344, 30] on icon at bounding box center [343, 31] width 4 height 4
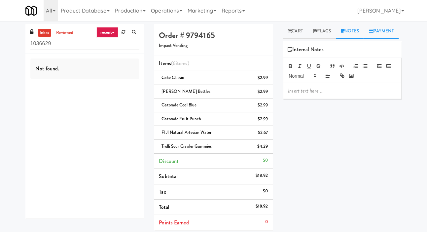
click at [364, 39] on link "Payment" at bounding box center [381, 31] width 35 height 15
